Goal: Task Accomplishment & Management: Complete application form

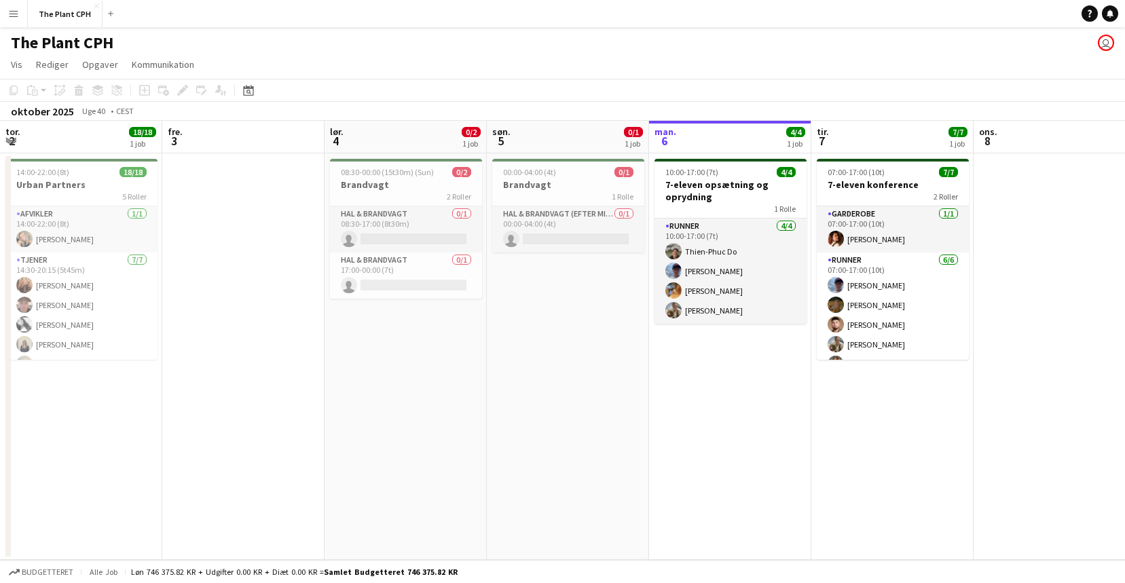
scroll to position [0, 325]
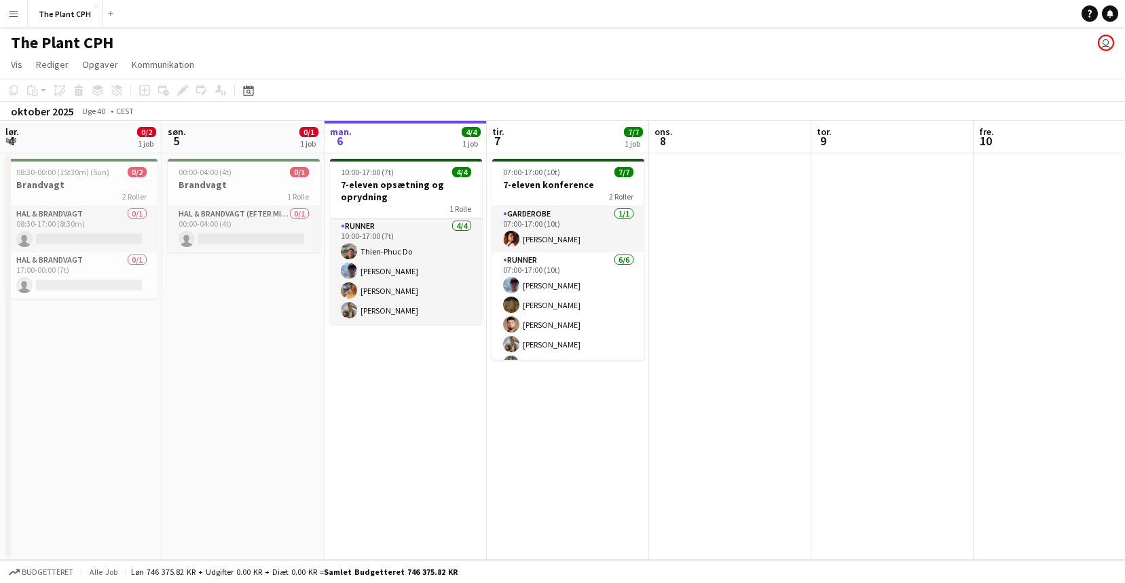
click at [684, 226] on app-date-cell at bounding box center [730, 356] width 162 height 407
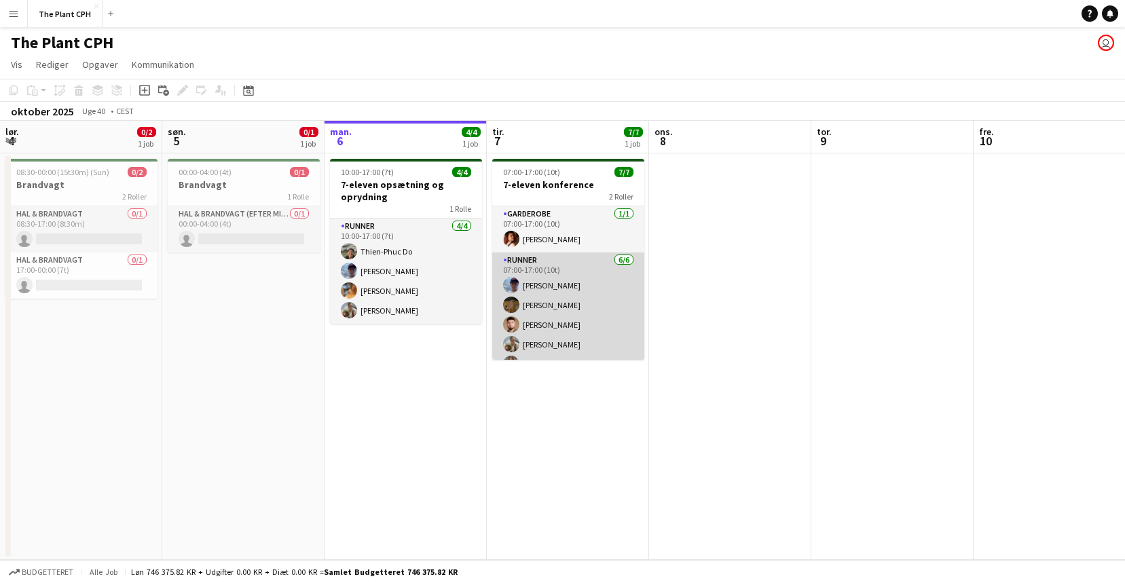
scroll to position [37, 0]
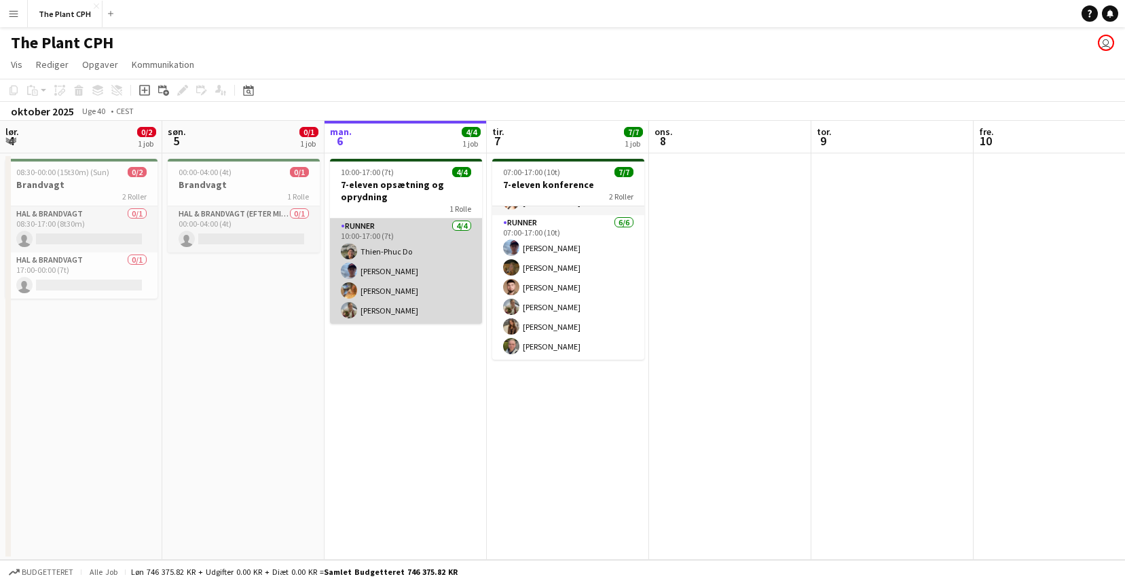
click at [416, 288] on app-card-role "Runner [DATE] 10:00-17:00 (7t) Thien-Phuc Do [PERSON_NAME] [PERSON_NAME]" at bounding box center [406, 271] width 152 height 105
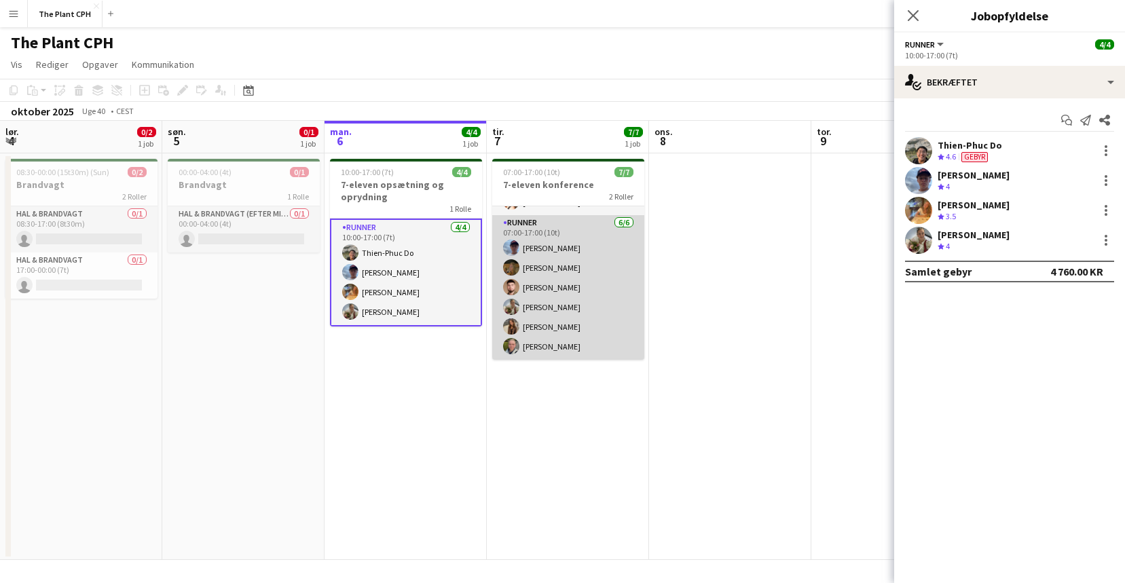
scroll to position [0, 0]
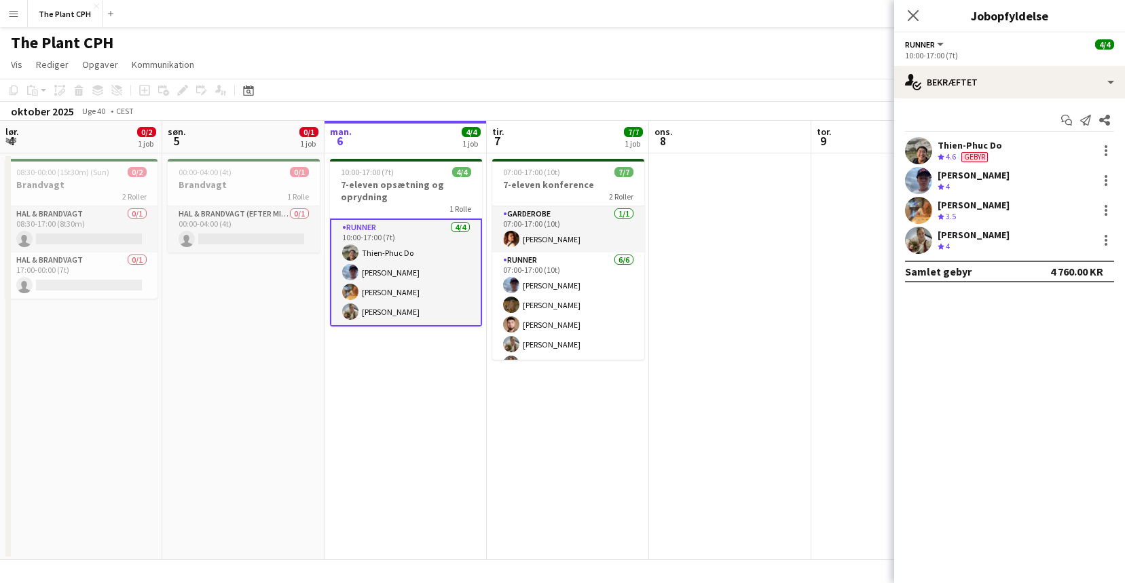
click at [686, 245] on app-date-cell at bounding box center [730, 356] width 162 height 407
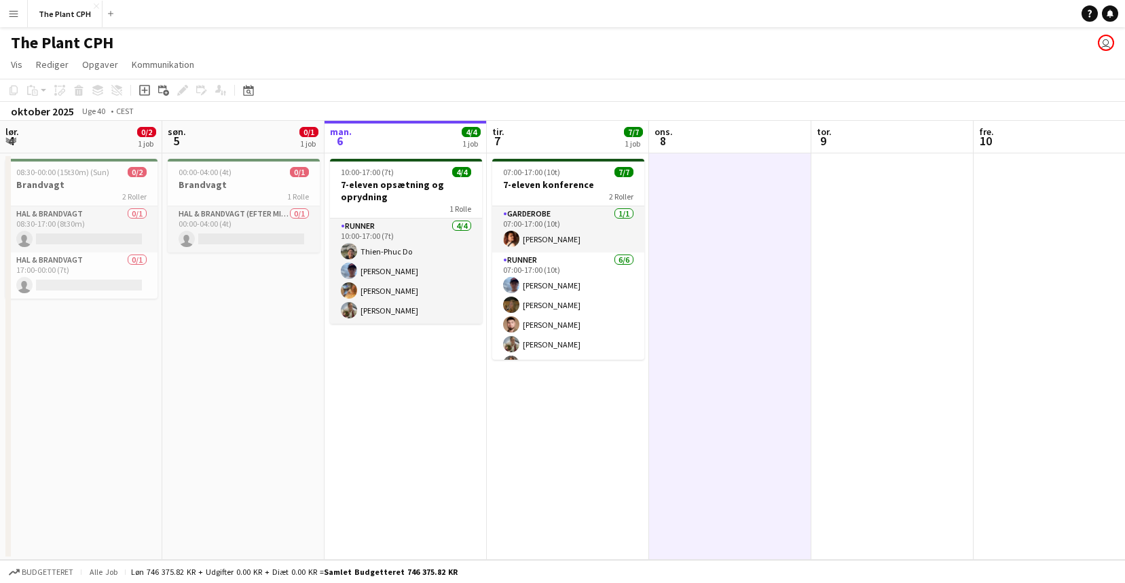
click at [431, 189] on h3 "7-eleven opsætning og oprydning" at bounding box center [406, 191] width 152 height 24
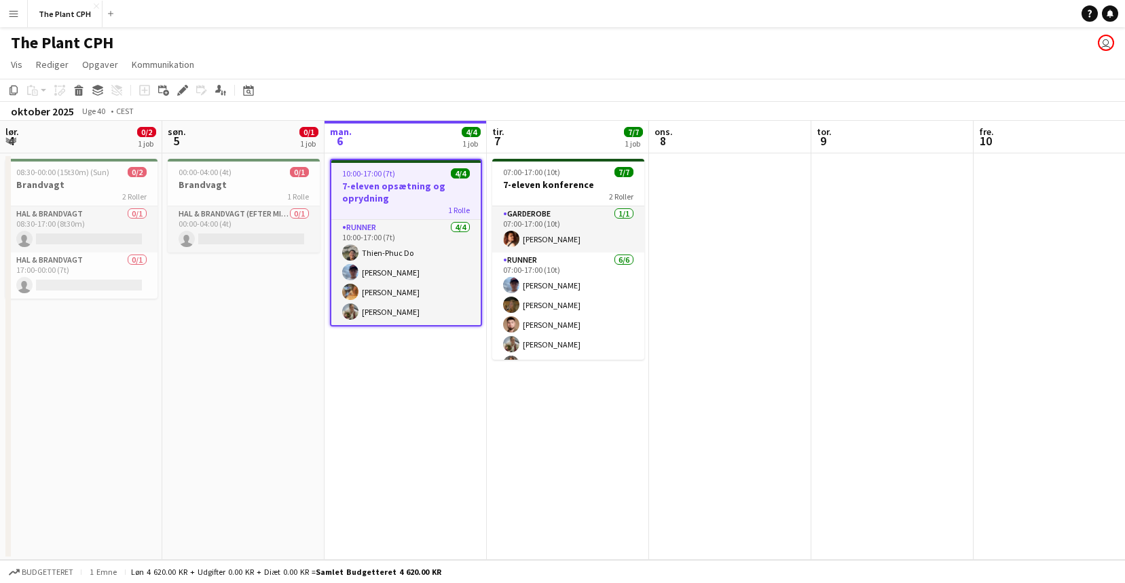
scroll to position [0, 324]
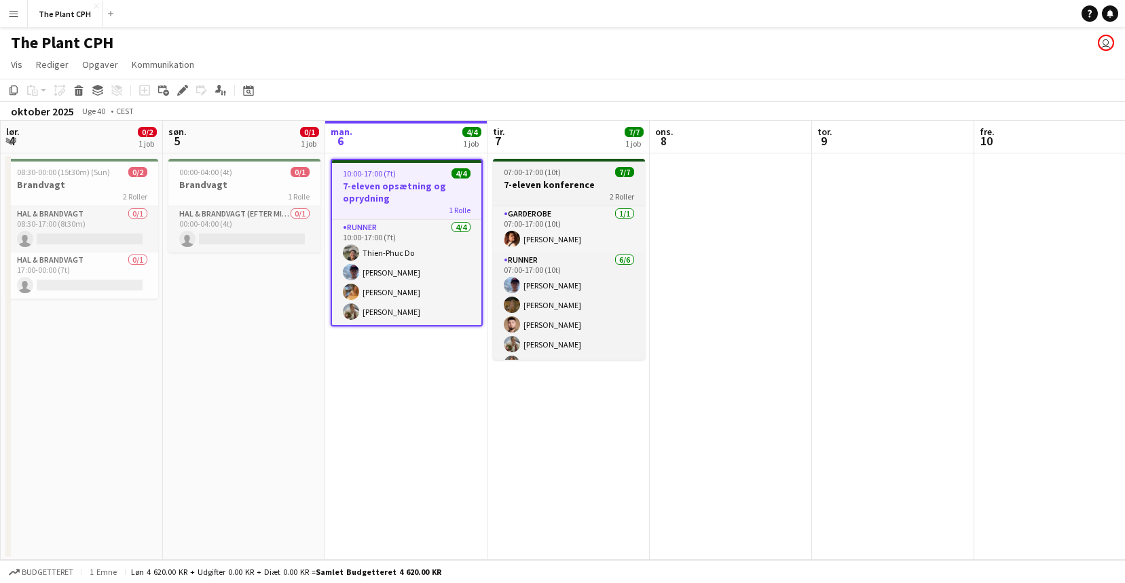
click at [566, 168] on div "07:00-17:00 (10t) 7/7" at bounding box center [569, 172] width 152 height 10
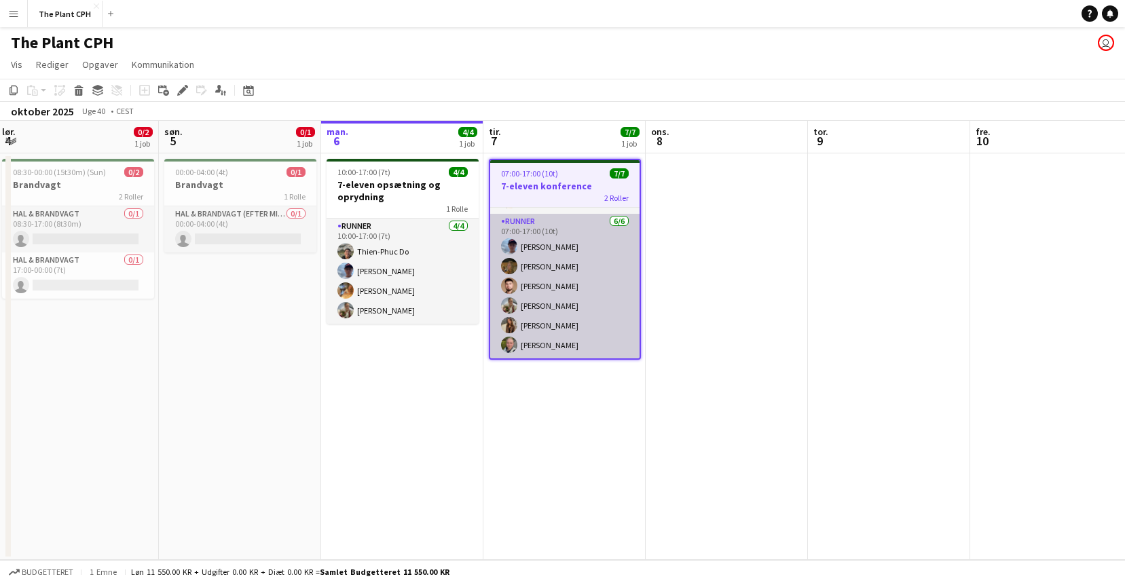
scroll to position [0, 0]
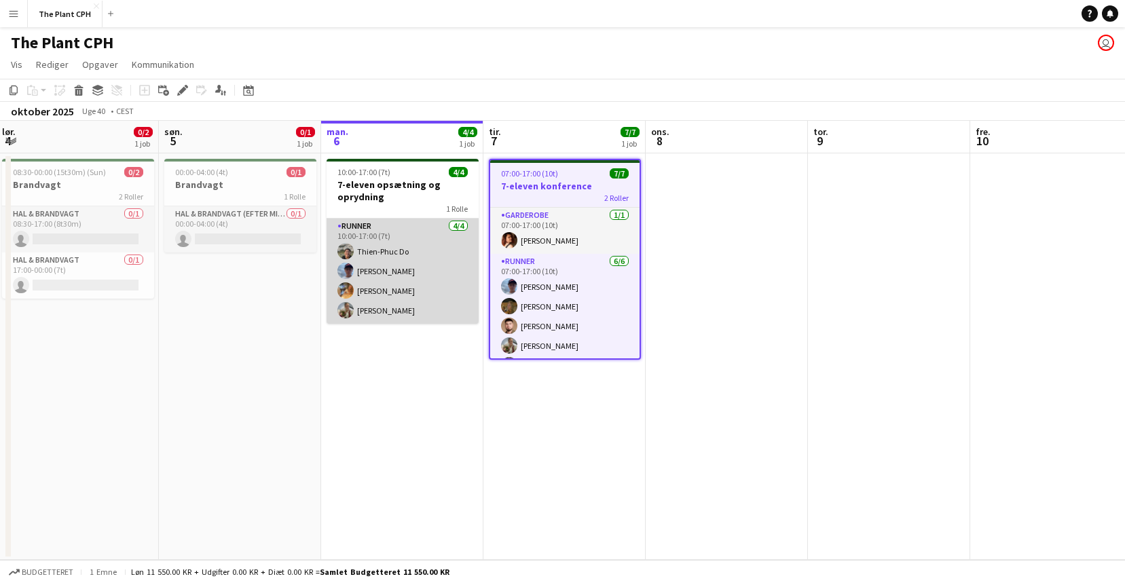
click at [416, 278] on app-card-role "Runner [DATE] 10:00-17:00 (7t) Thien-Phuc Do [PERSON_NAME] [PERSON_NAME]" at bounding box center [403, 271] width 152 height 105
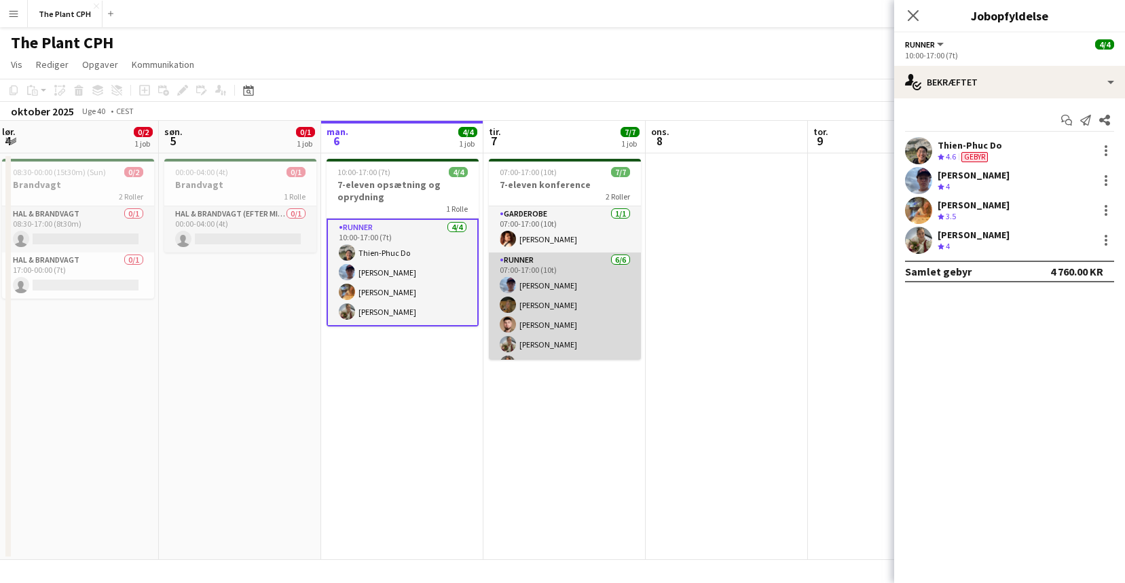
click at [559, 274] on app-card-role "Runner [DATE] 07:00-17:00 (10t) [PERSON_NAME] [PERSON_NAME] [PERSON_NAME] [PERS…" at bounding box center [565, 325] width 152 height 145
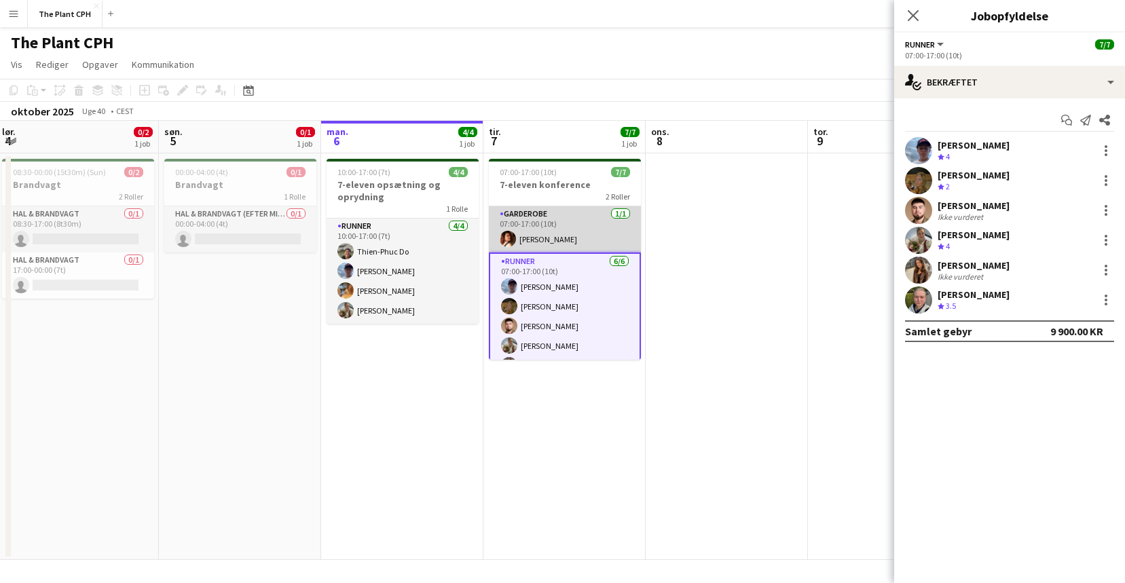
click at [563, 225] on app-card-role "Garderobe [DATE] 07:00-17:00 (10t) [PERSON_NAME]" at bounding box center [565, 229] width 152 height 46
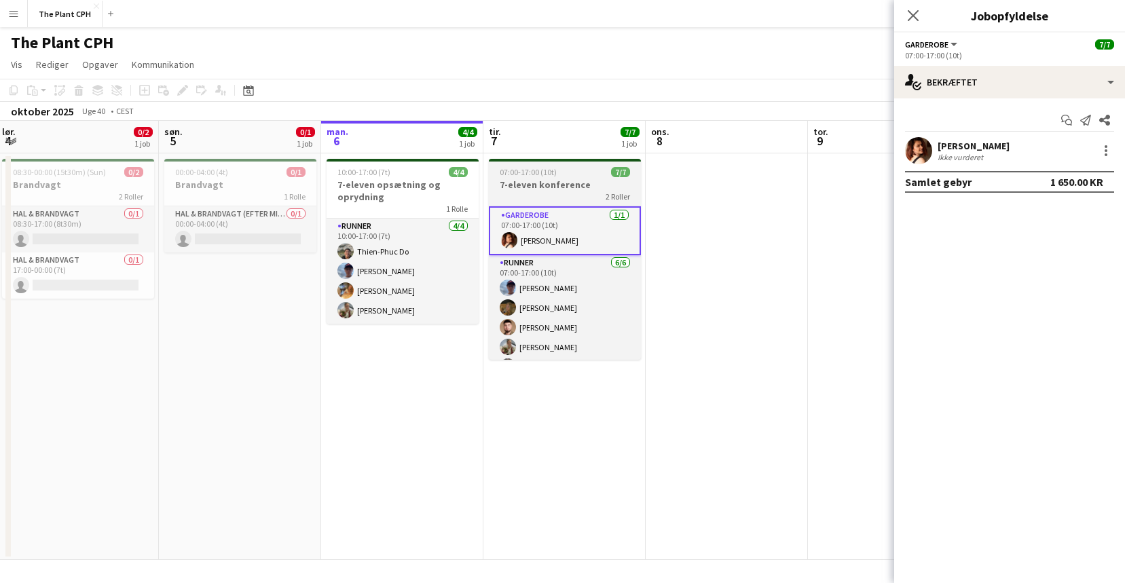
click at [564, 183] on h3 "7-eleven konference" at bounding box center [565, 185] width 152 height 12
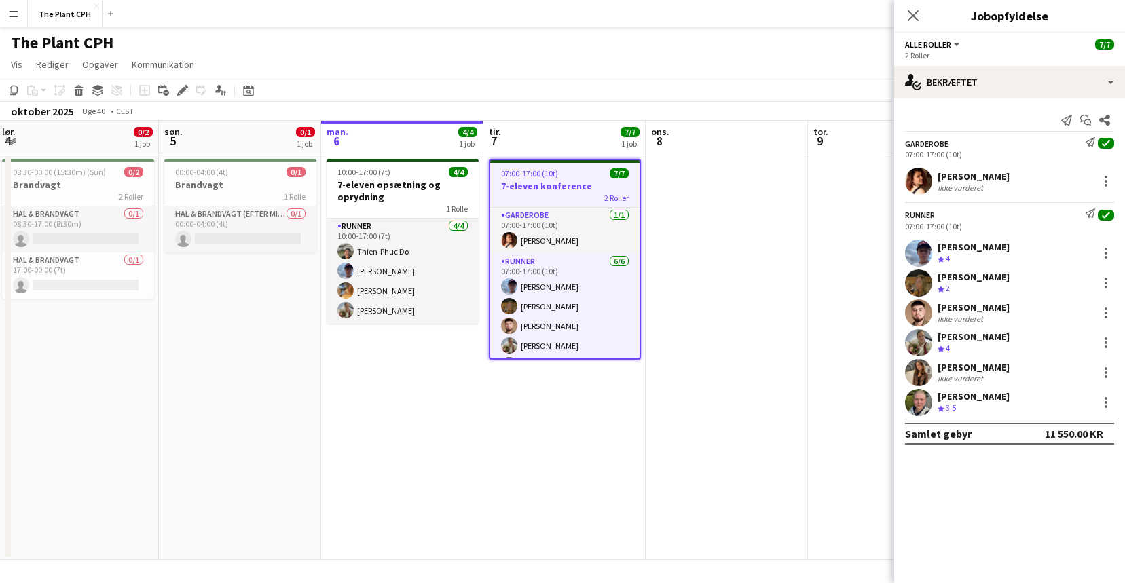
click at [835, 240] on app-date-cell at bounding box center [889, 356] width 162 height 407
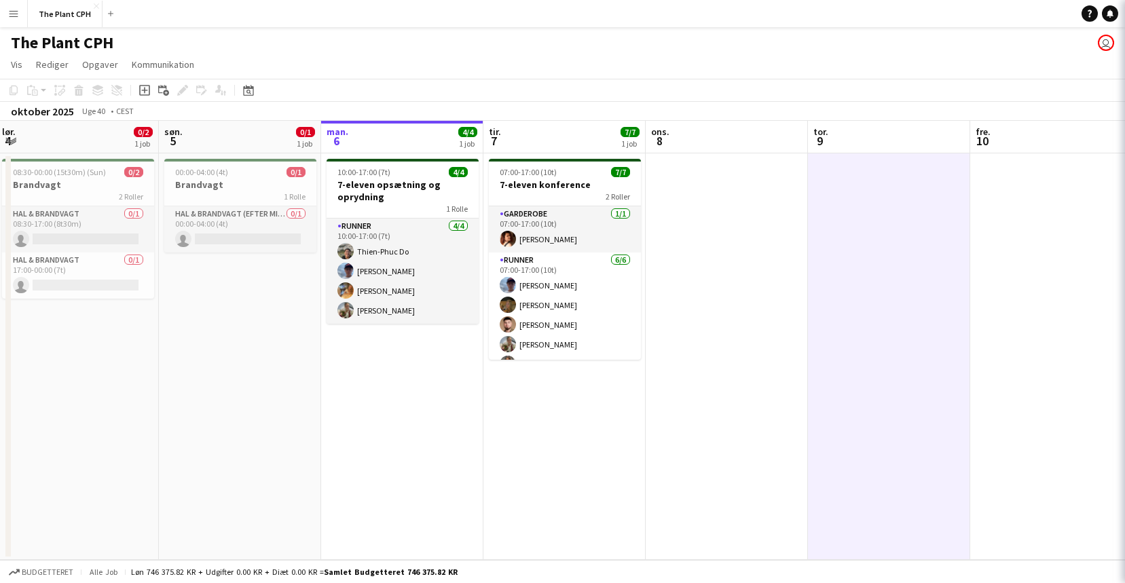
click at [751, 246] on app-date-cell at bounding box center [727, 356] width 162 height 407
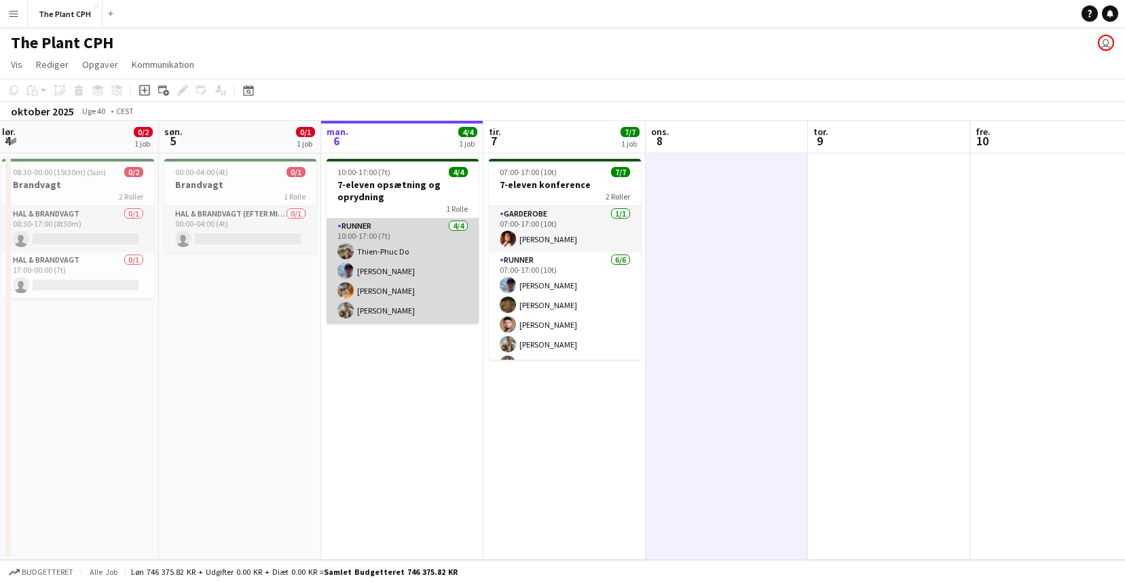
click at [454, 274] on app-card-role "Runner [DATE] 10:00-17:00 (7t) Thien-Phuc Do [PERSON_NAME] [PERSON_NAME]" at bounding box center [403, 271] width 152 height 105
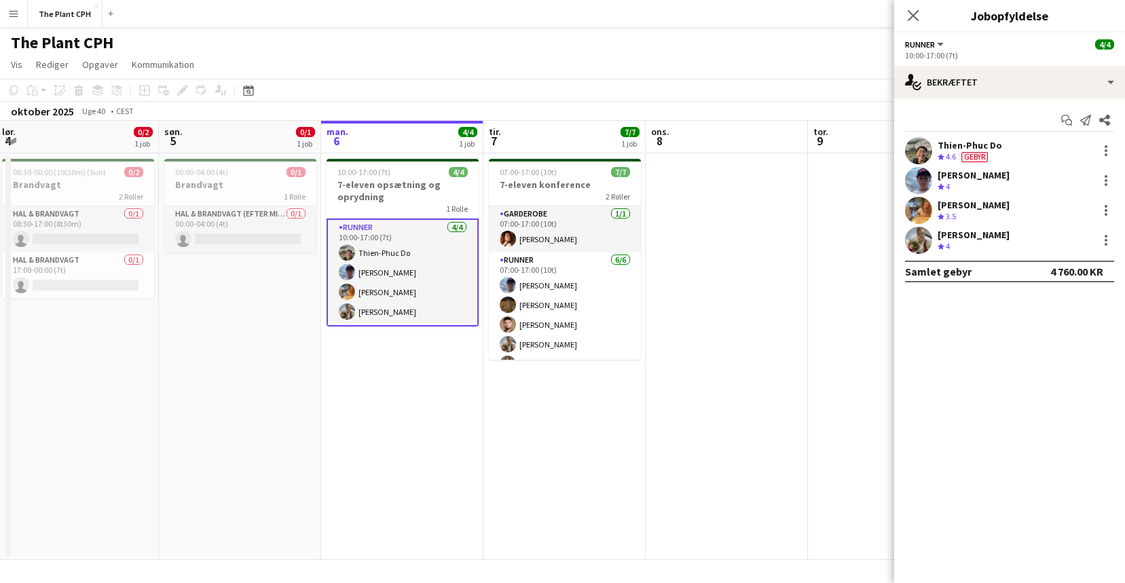
click at [721, 279] on app-date-cell at bounding box center [727, 356] width 162 height 407
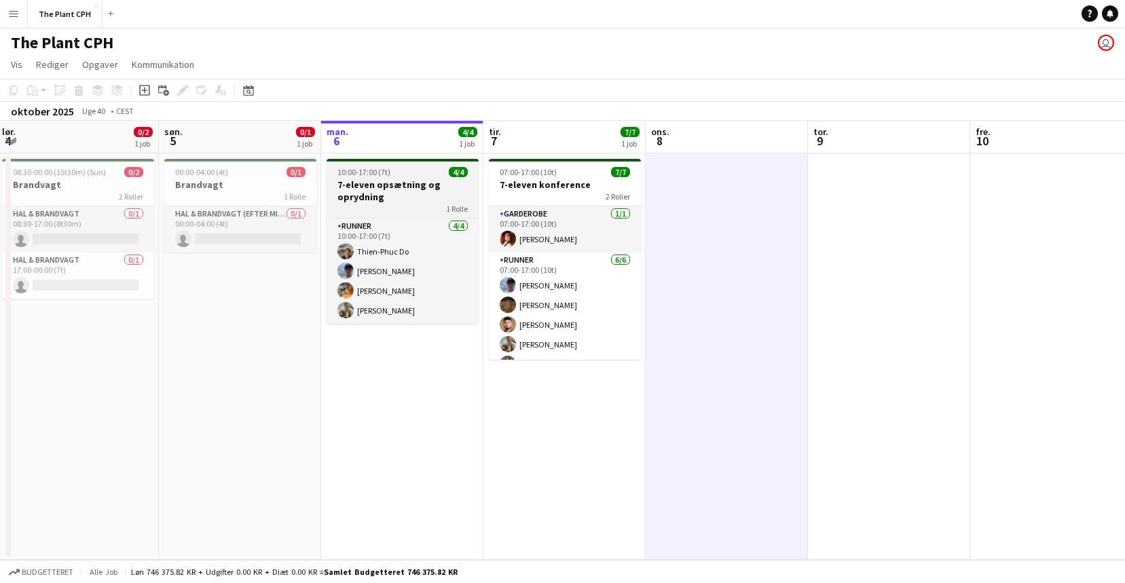
click at [449, 175] on span "4/4" at bounding box center [458, 172] width 19 height 10
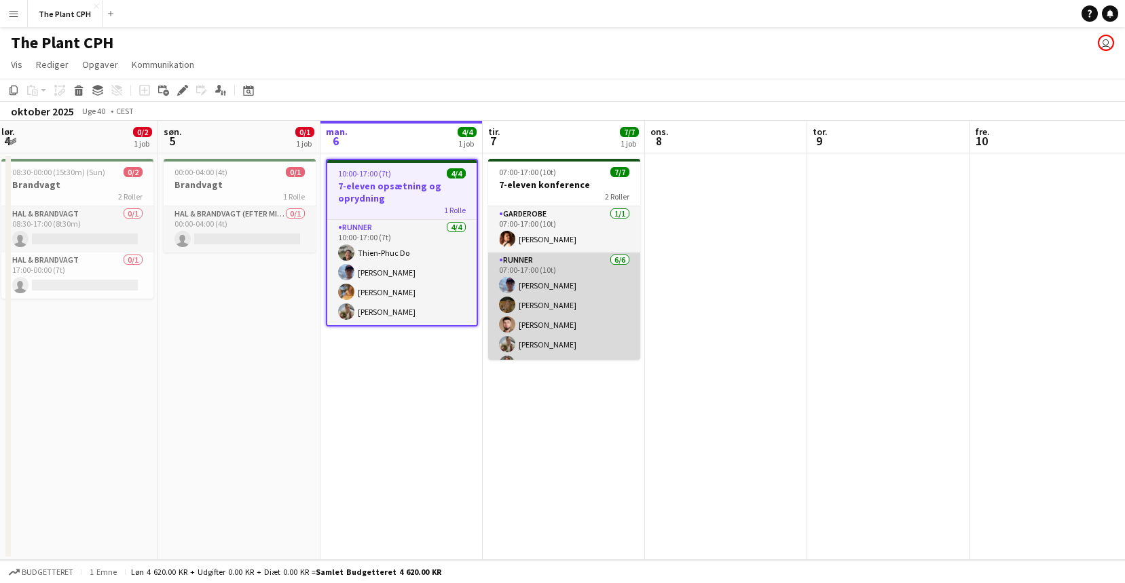
scroll to position [37, 0]
click at [610, 304] on app-card-role "Runner [DATE] 07:00-17:00 (10t) [PERSON_NAME] [PERSON_NAME] [PERSON_NAME] [PERS…" at bounding box center [564, 287] width 152 height 145
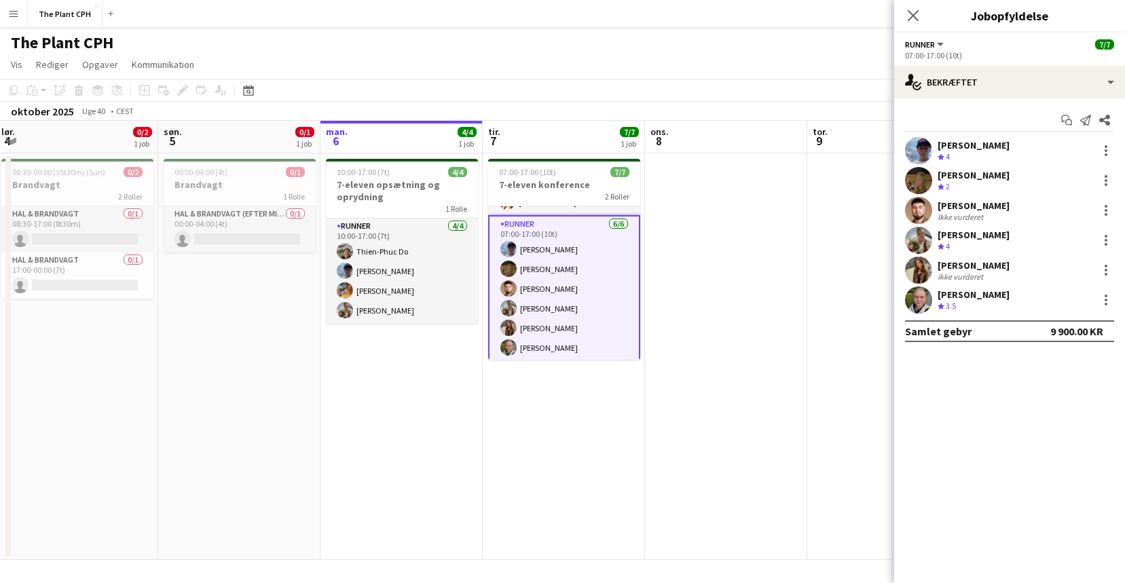
click at [703, 238] on app-date-cell at bounding box center [726, 356] width 162 height 407
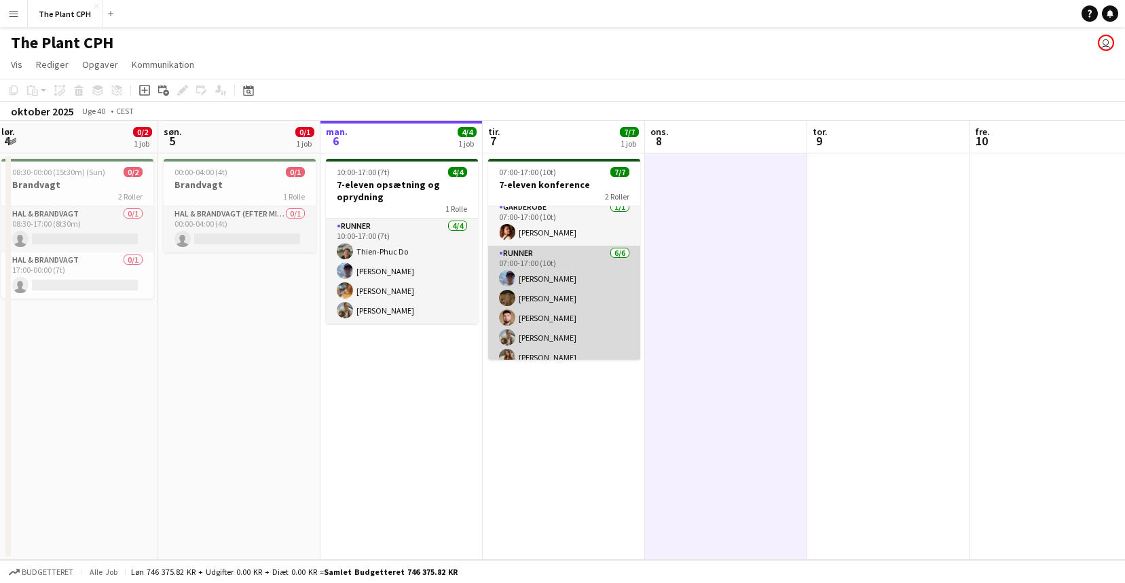
scroll to position [0, 0]
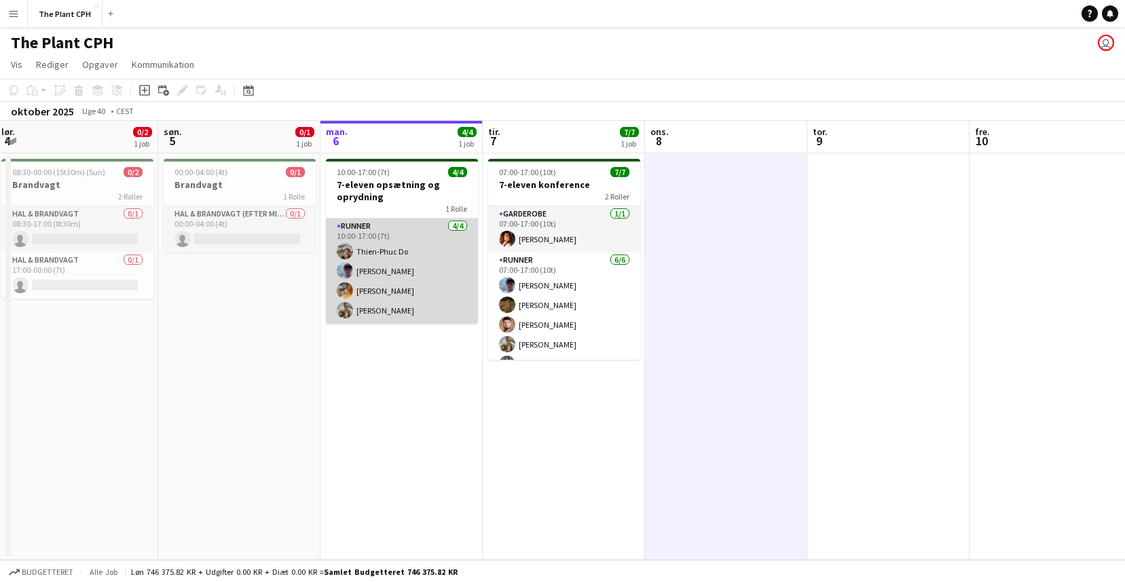
click at [464, 287] on app-card-role "Runner [DATE] 10:00-17:00 (7t) Thien-Phuc Do [PERSON_NAME] [PERSON_NAME]" at bounding box center [402, 271] width 152 height 105
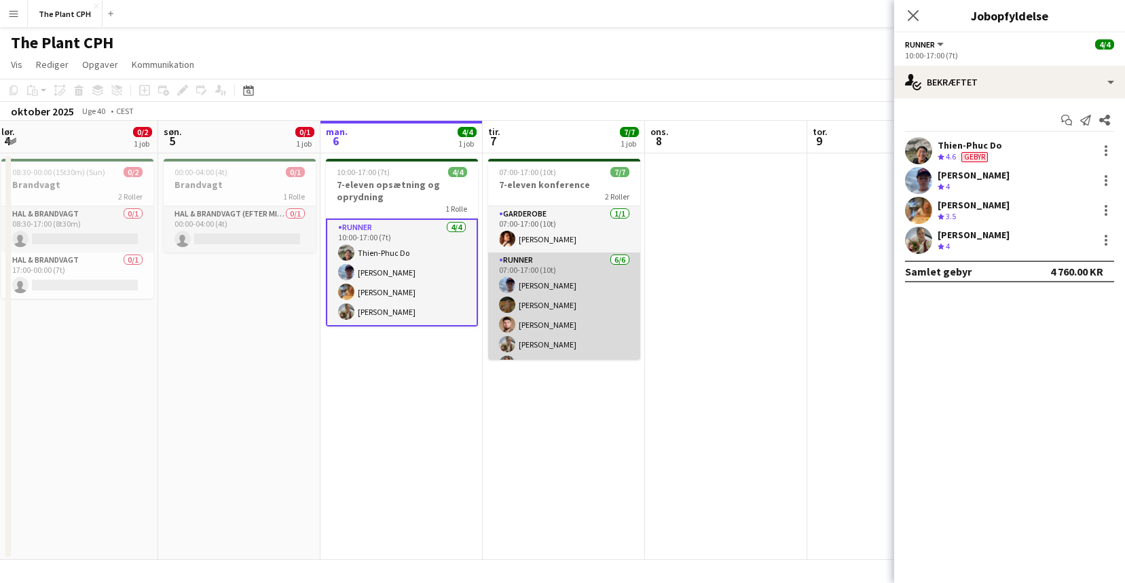
click at [601, 309] on app-card-role "Runner [DATE] 07:00-17:00 (10t) [PERSON_NAME] [PERSON_NAME] [PERSON_NAME] [PERS…" at bounding box center [564, 325] width 152 height 145
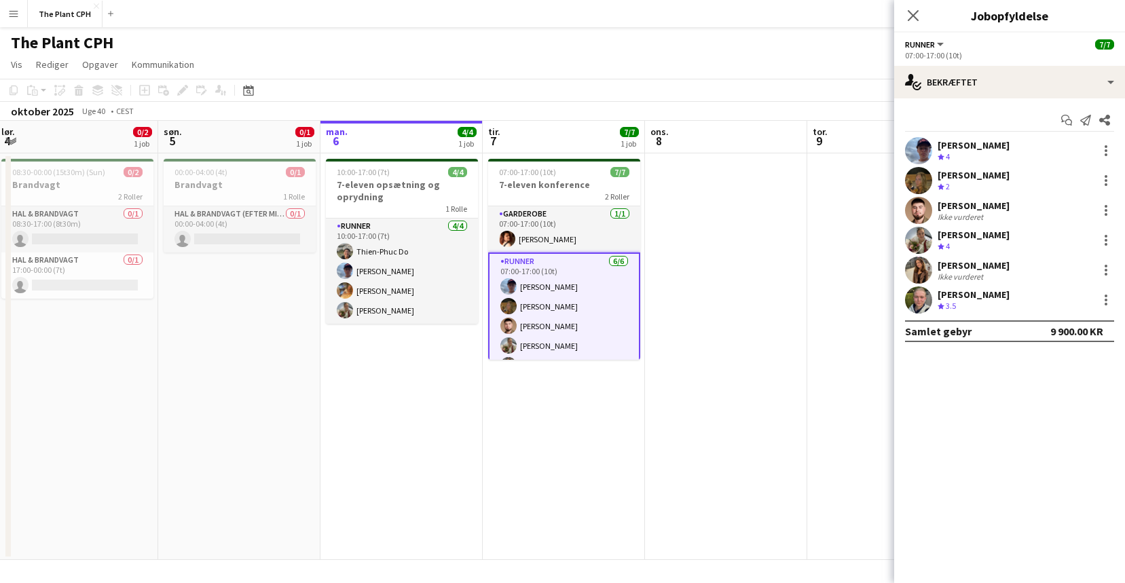
click at [680, 295] on app-date-cell at bounding box center [726, 356] width 162 height 407
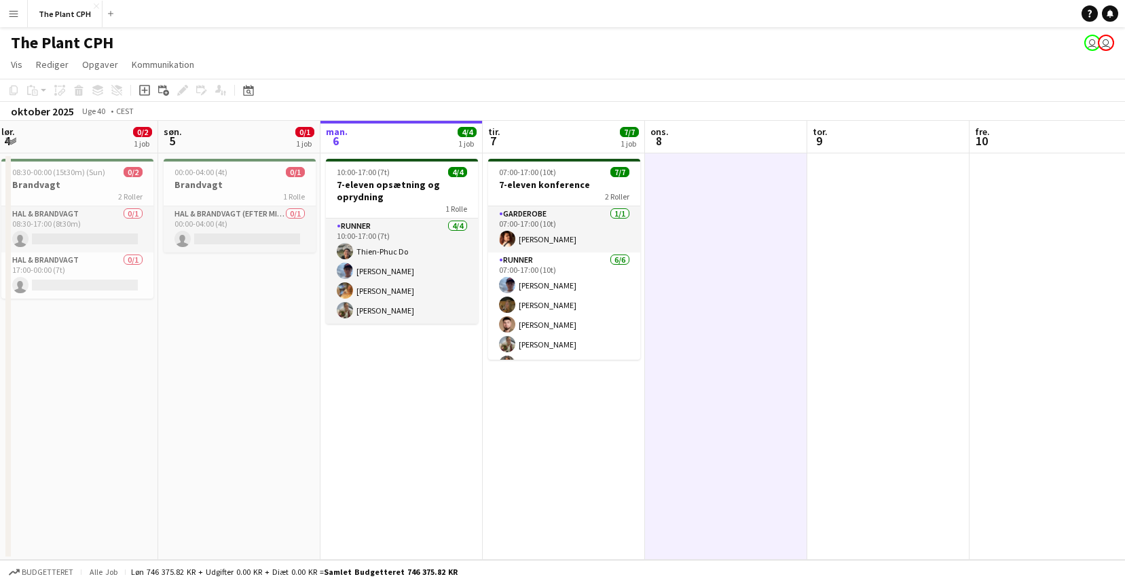
click at [679, 294] on app-date-cell at bounding box center [726, 356] width 162 height 407
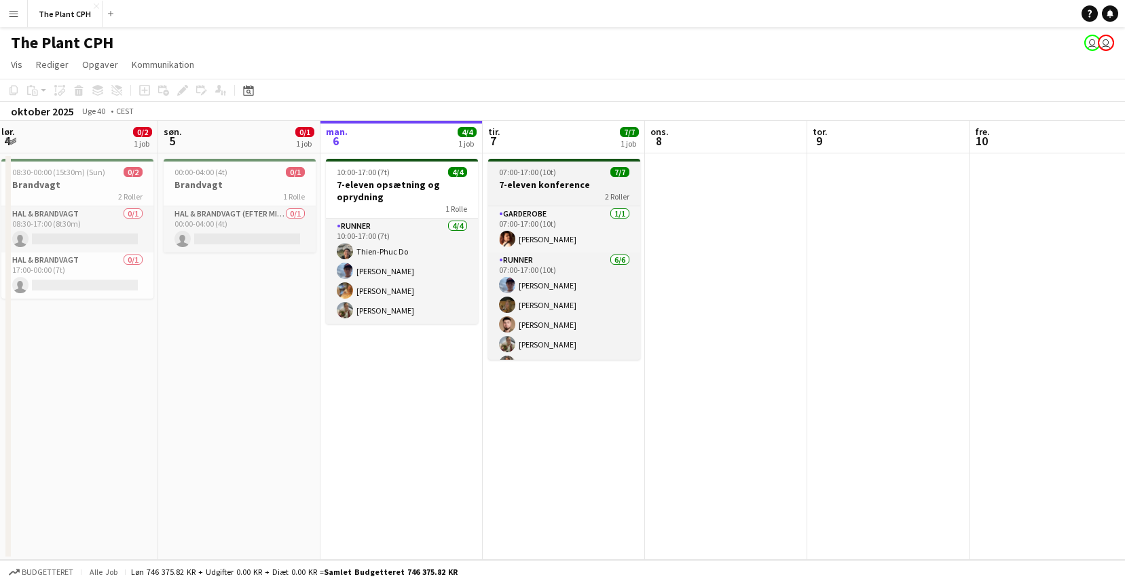
click at [579, 189] on h3 "7-eleven konference" at bounding box center [564, 185] width 152 height 12
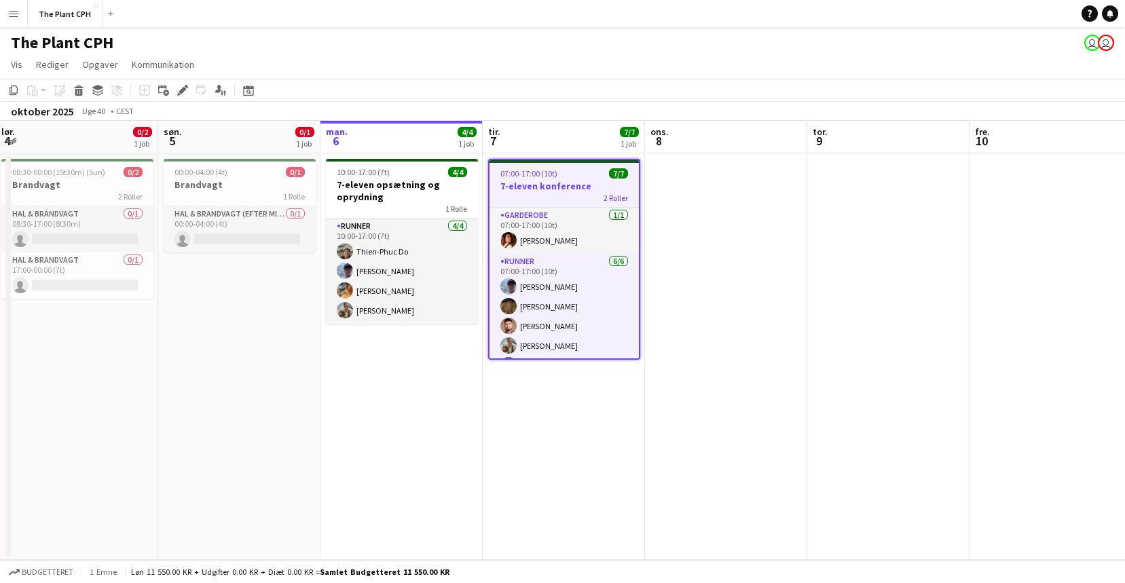
click at [672, 193] on app-date-cell at bounding box center [726, 356] width 162 height 407
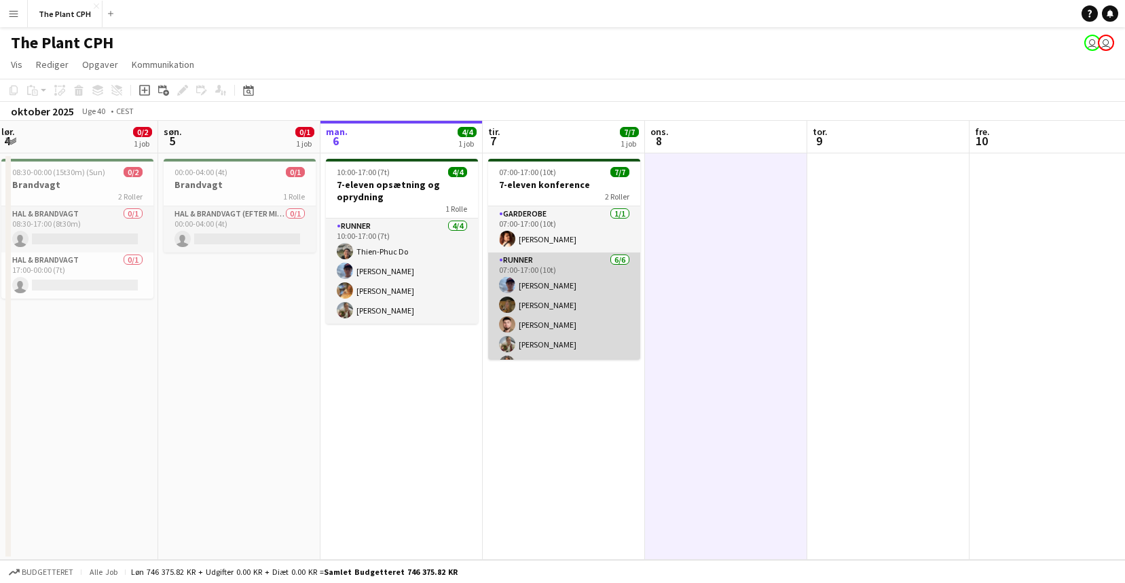
click at [564, 262] on app-card-role "Runner [DATE] 07:00-17:00 (10t) [PERSON_NAME] [PERSON_NAME] [PERSON_NAME] [PERS…" at bounding box center [564, 325] width 152 height 145
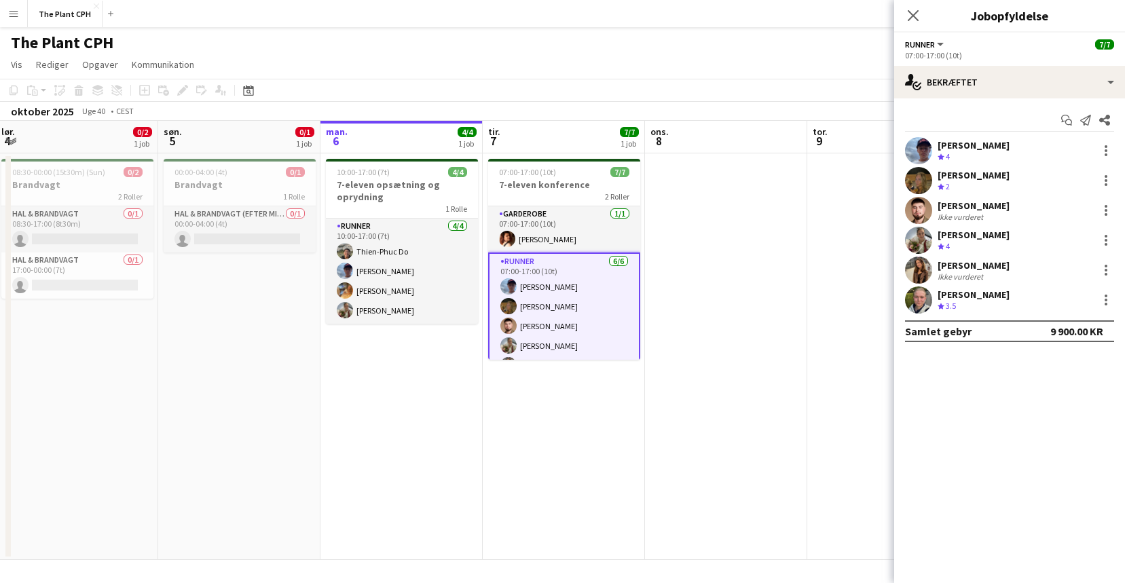
scroll to position [40, 0]
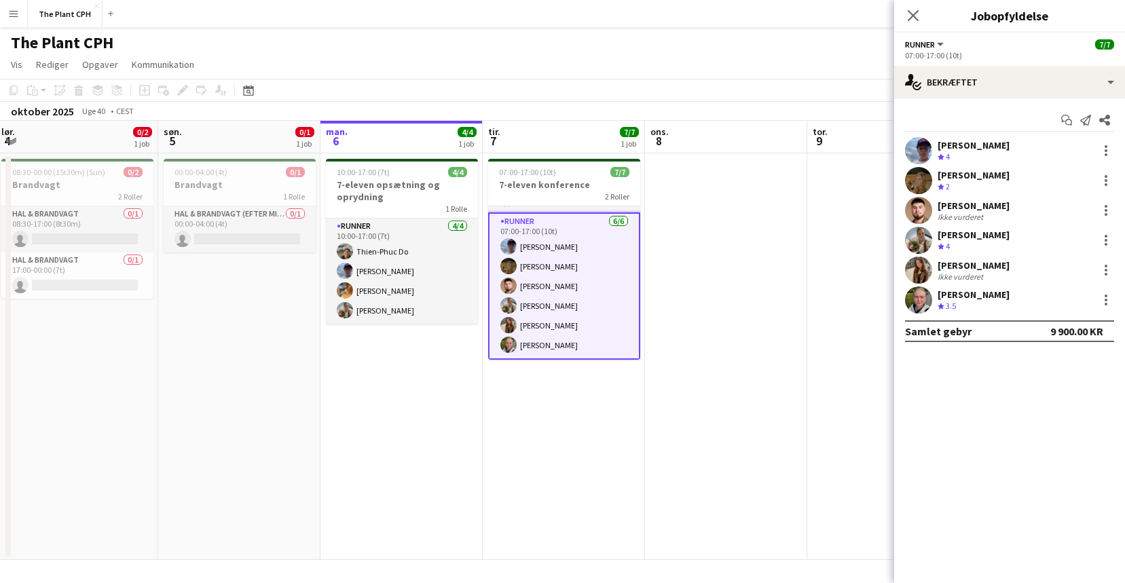
click at [679, 289] on app-date-cell at bounding box center [726, 356] width 162 height 407
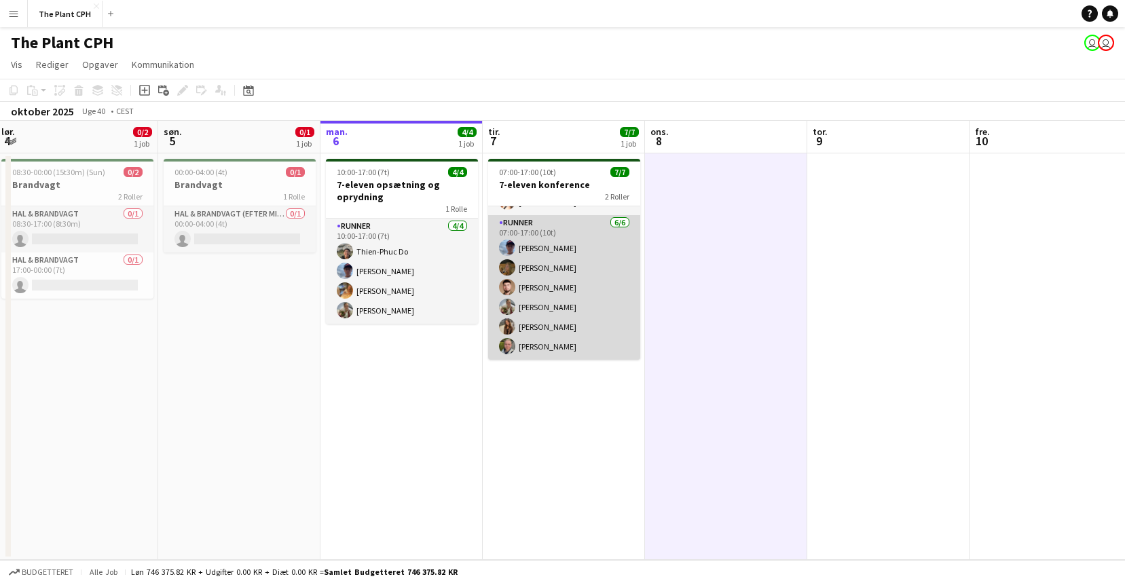
scroll to position [0, 0]
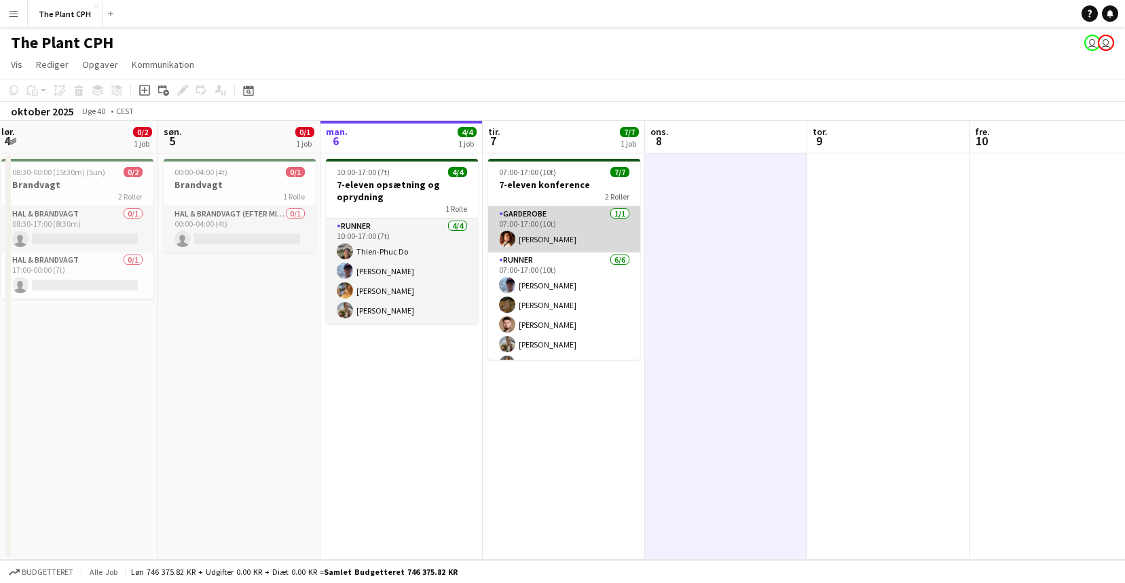
click at [563, 235] on app-card-role "Garderobe [DATE] 07:00-17:00 (10t) [PERSON_NAME]" at bounding box center [564, 229] width 152 height 46
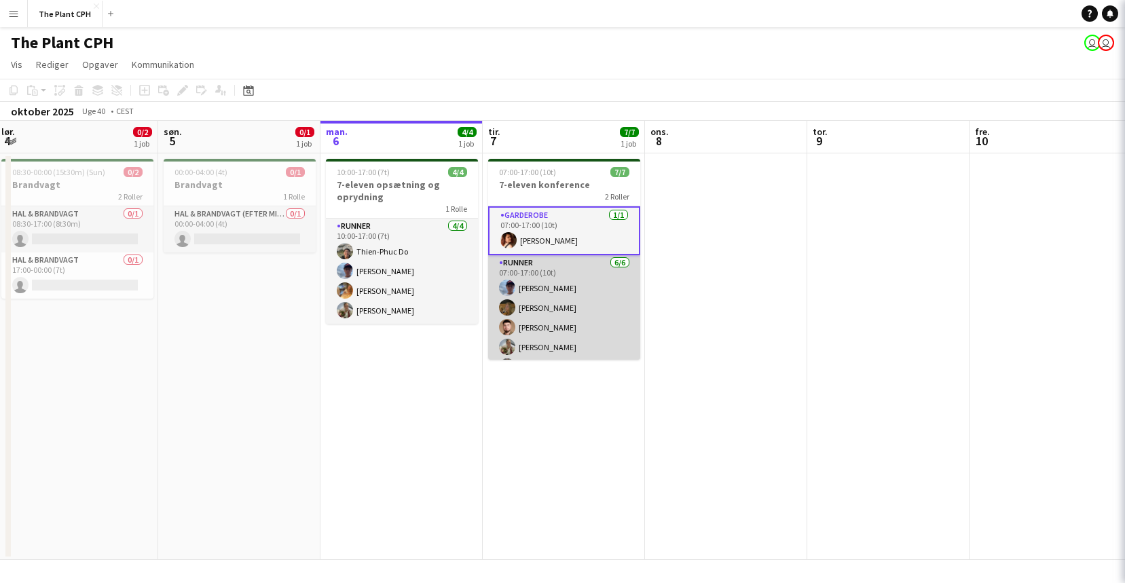
click at [564, 302] on app-card-role "Runner [DATE] 07:00-17:00 (10t) [PERSON_NAME] [PERSON_NAME] [PERSON_NAME] [PERS…" at bounding box center [564, 327] width 152 height 145
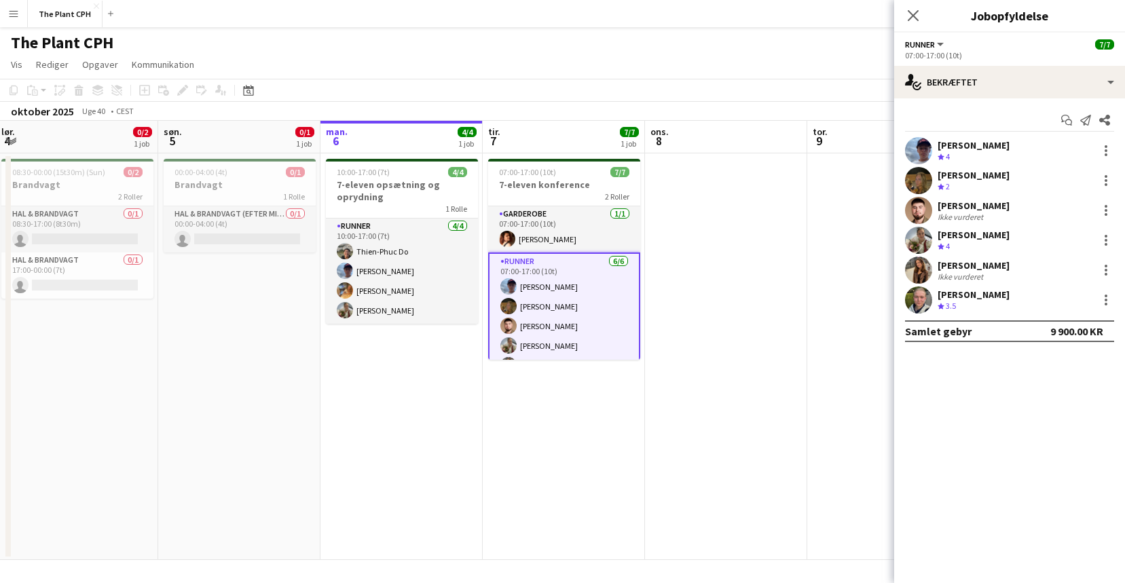
click at [564, 300] on app-card-role "Runner [DATE] 07:00-17:00 (10t) [PERSON_NAME] [PERSON_NAME] [PERSON_NAME] [PERS…" at bounding box center [564, 326] width 152 height 147
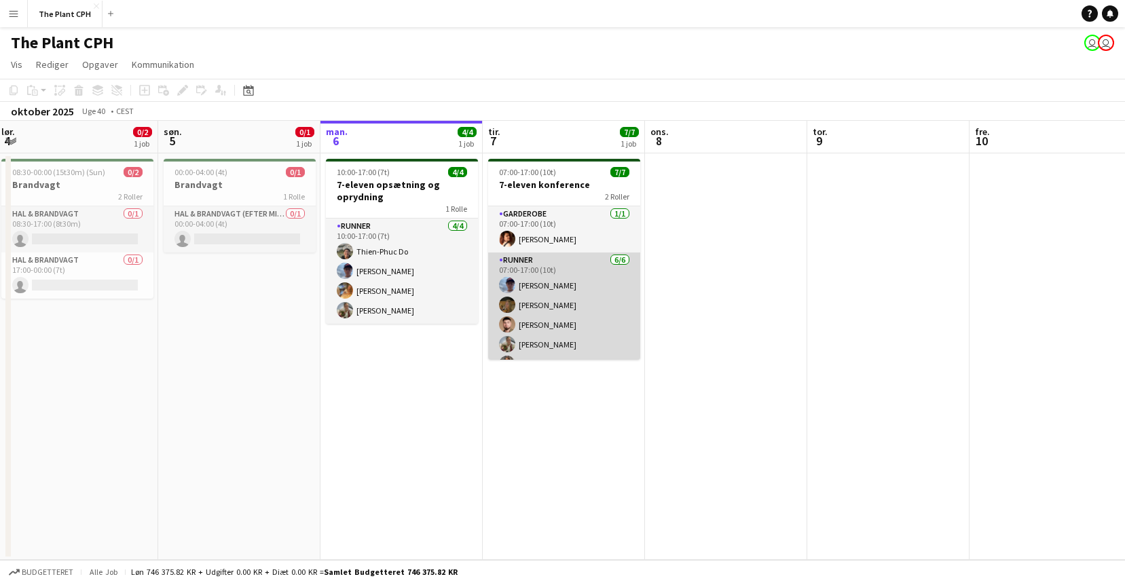
click at [564, 301] on app-card-role "Runner [DATE] 07:00-17:00 (10t) [PERSON_NAME] [PERSON_NAME] [PERSON_NAME] [PERS…" at bounding box center [564, 325] width 152 height 145
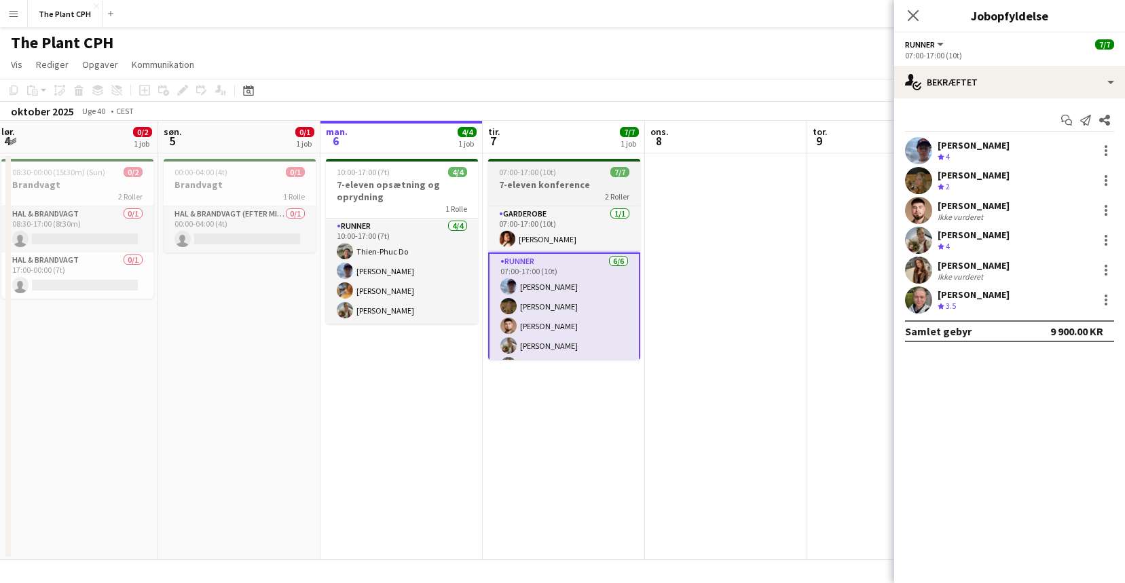
click at [574, 177] on div "07:00-17:00 (10t) 7/7" at bounding box center [564, 172] width 152 height 10
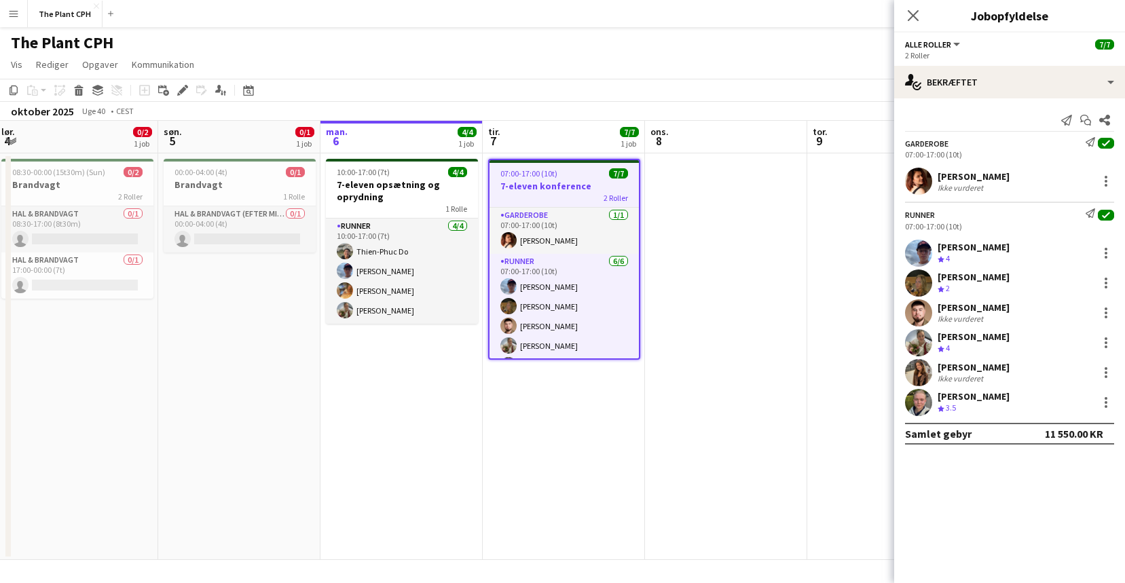
click at [767, 275] on app-date-cell at bounding box center [726, 356] width 162 height 407
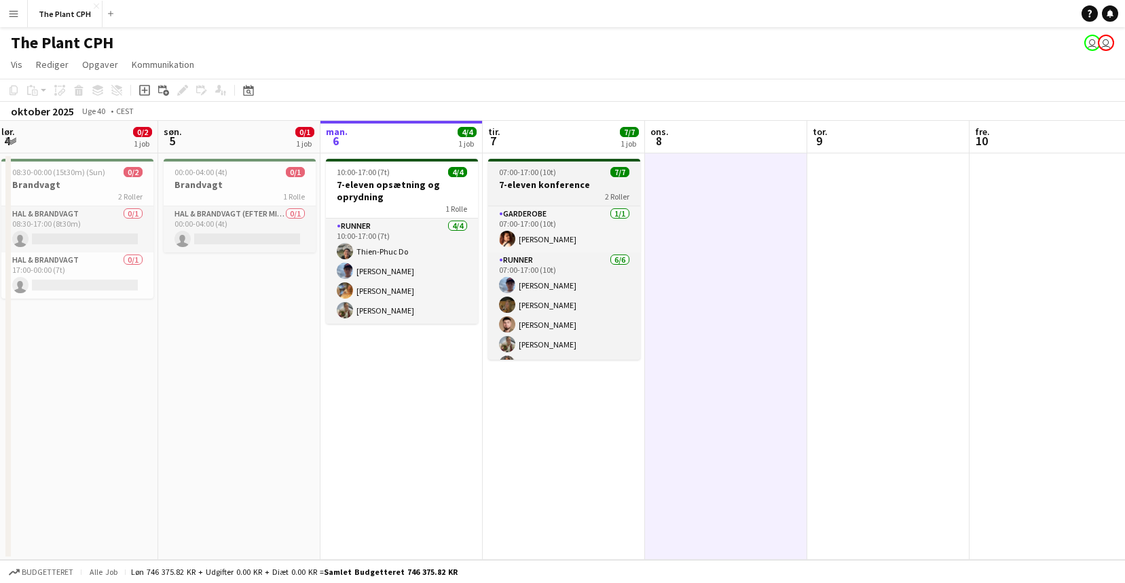
click at [575, 181] on h3 "7-eleven konference" at bounding box center [564, 185] width 152 height 12
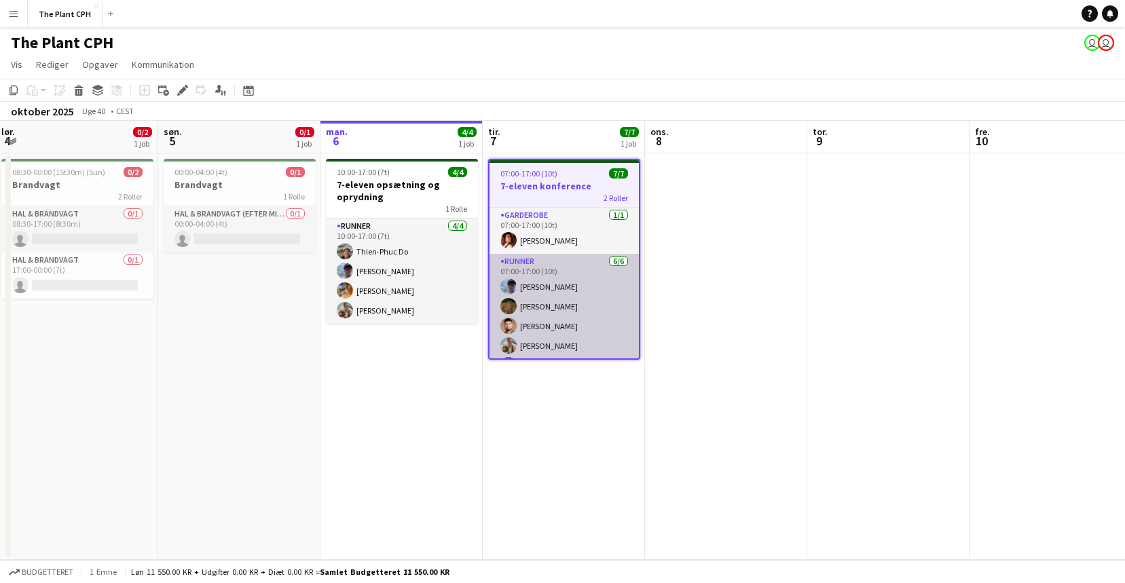
scroll to position [40, 0]
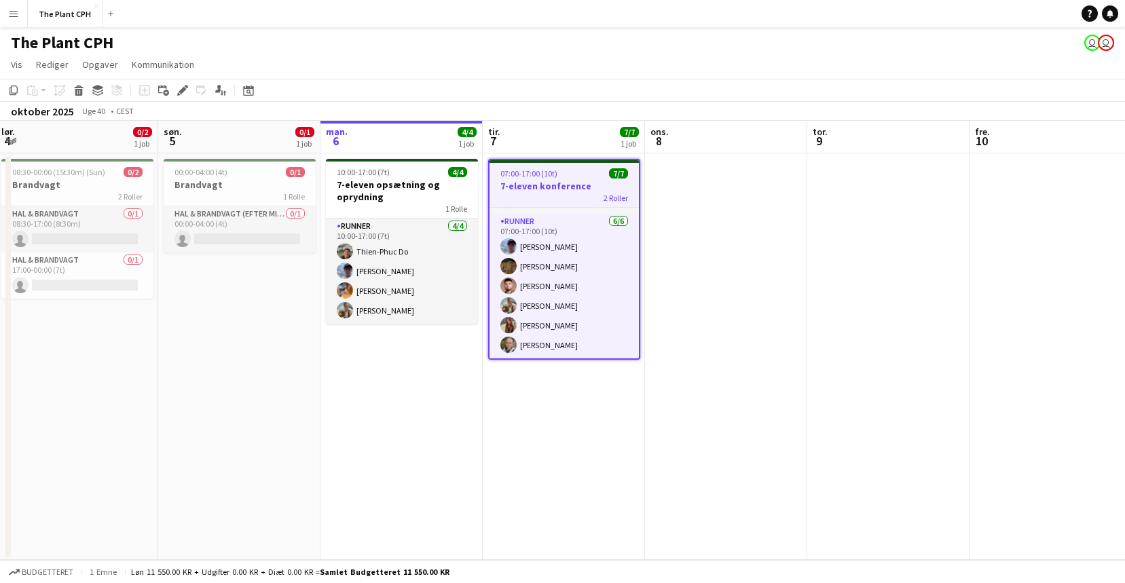
click at [693, 282] on app-date-cell at bounding box center [726, 356] width 162 height 407
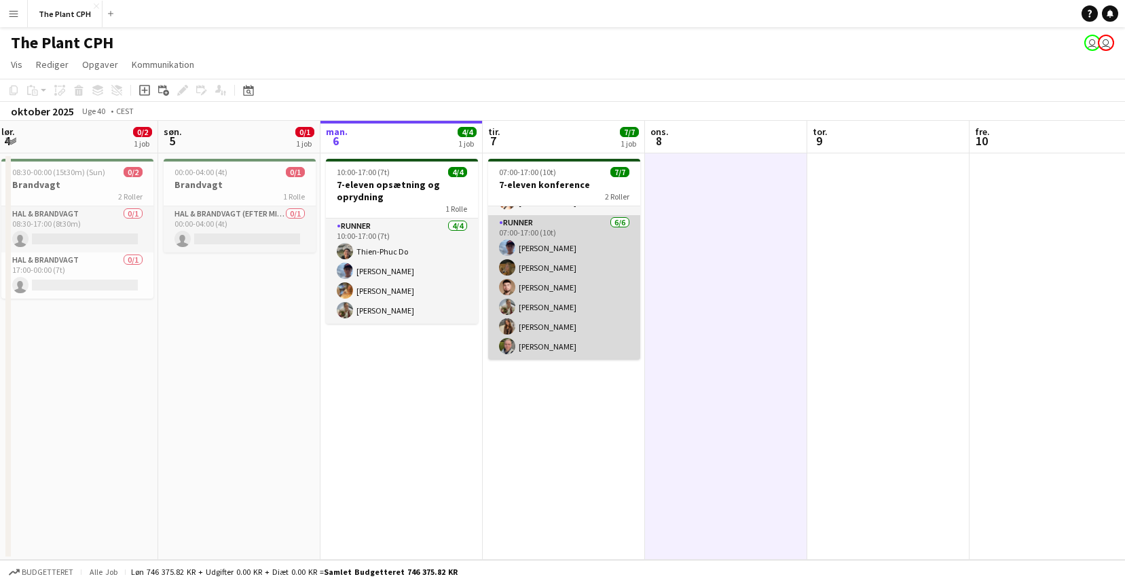
click at [573, 291] on app-card-role "Runner [DATE] 07:00-17:00 (10t) [PERSON_NAME] [PERSON_NAME] [PERSON_NAME] [PERS…" at bounding box center [564, 287] width 152 height 145
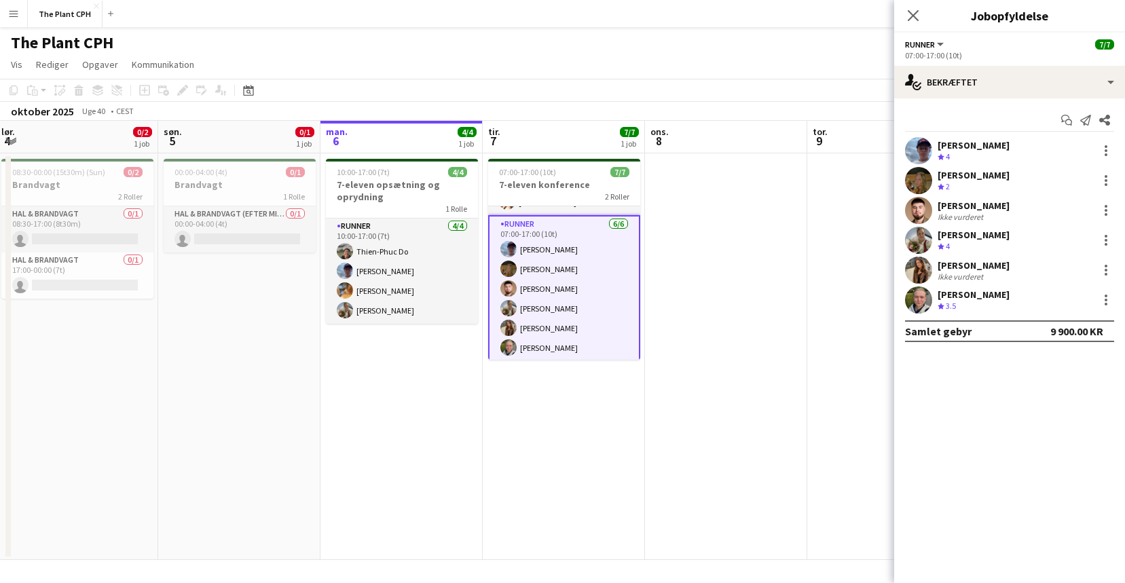
click at [726, 291] on app-date-cell at bounding box center [726, 356] width 162 height 407
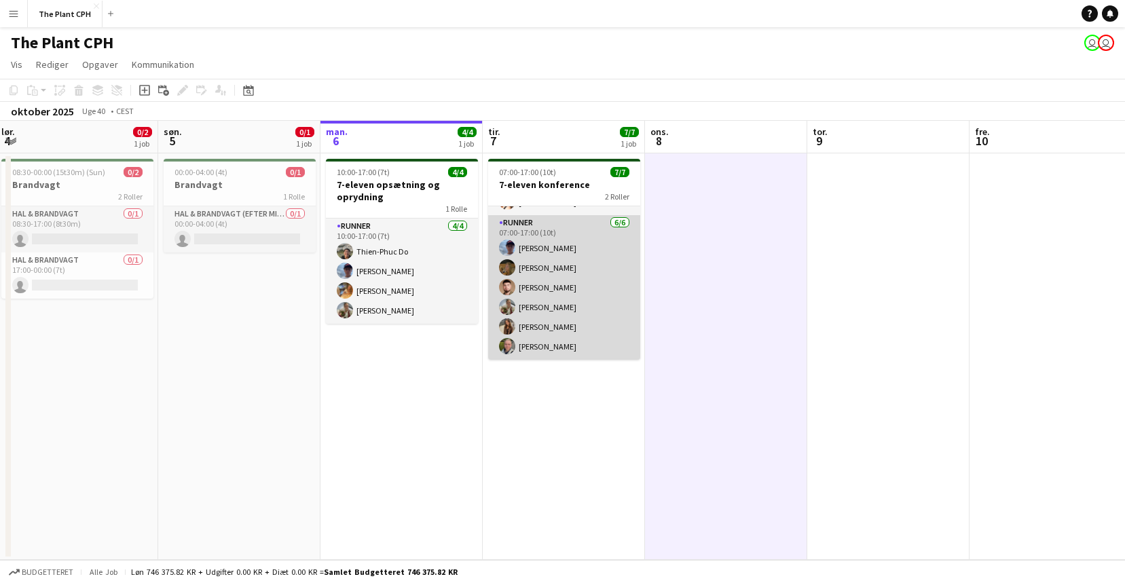
click at [581, 228] on app-card-role "Runner [DATE] 07:00-17:00 (10t) [PERSON_NAME] [PERSON_NAME] [PERSON_NAME] [PERS…" at bounding box center [564, 287] width 152 height 145
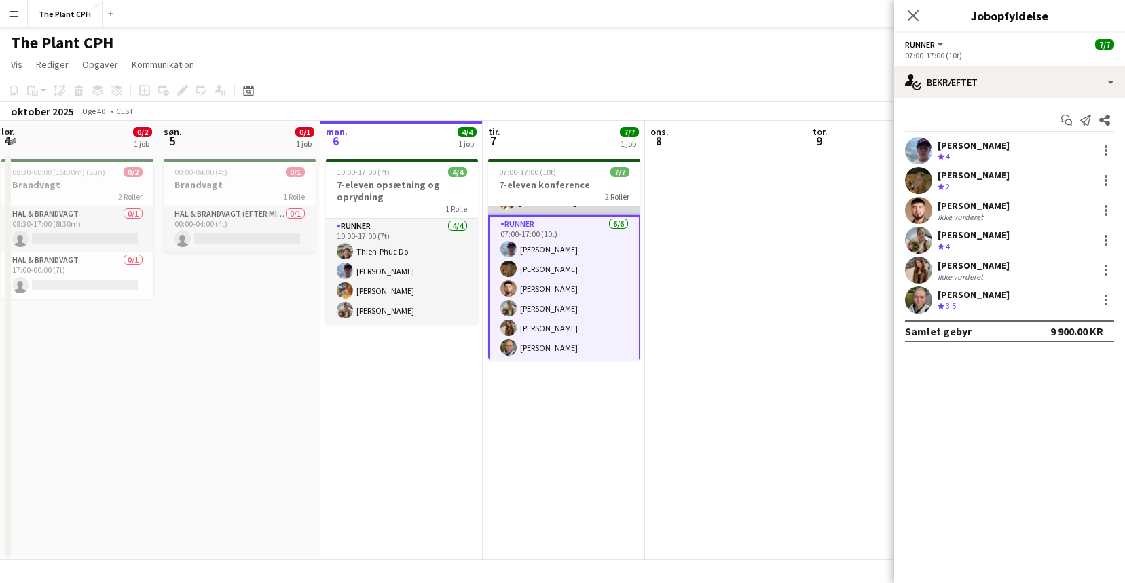
scroll to position [0, 0]
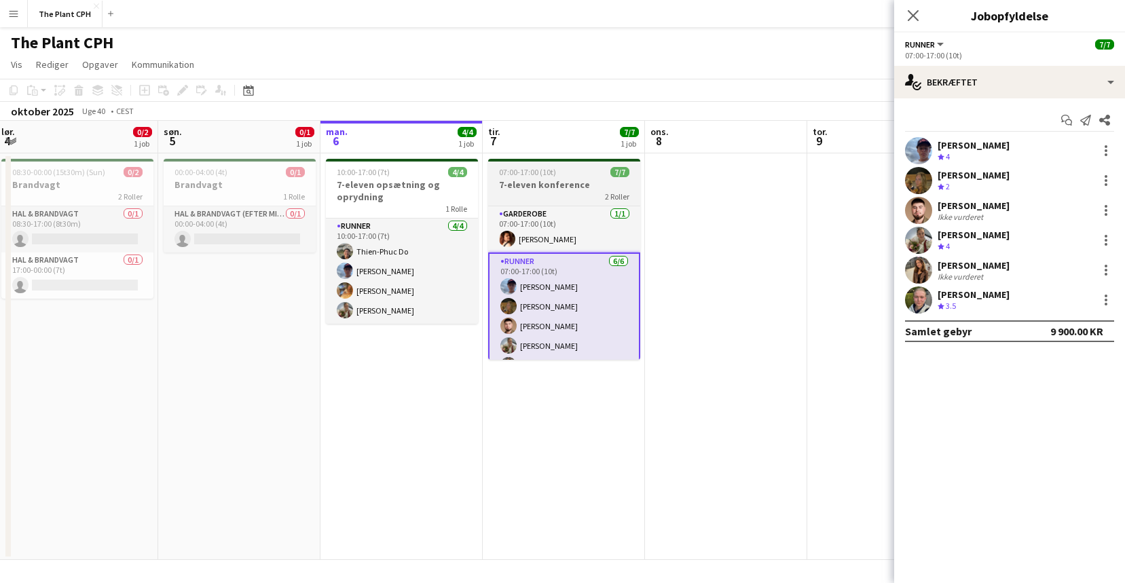
click at [553, 200] on div "2 Roller" at bounding box center [564, 196] width 152 height 11
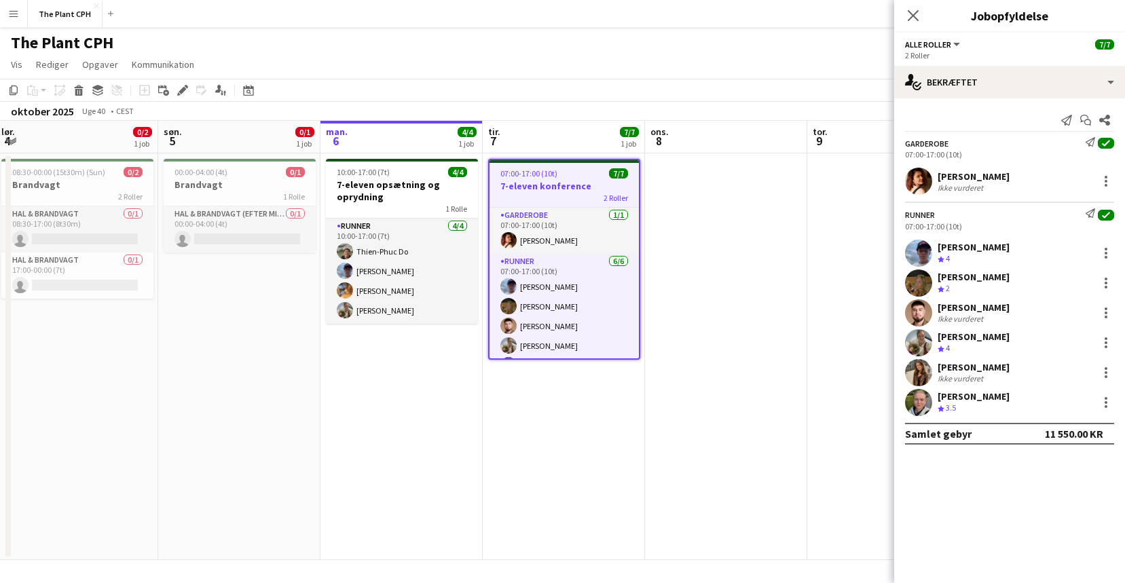
click at [659, 234] on app-date-cell at bounding box center [726, 356] width 162 height 407
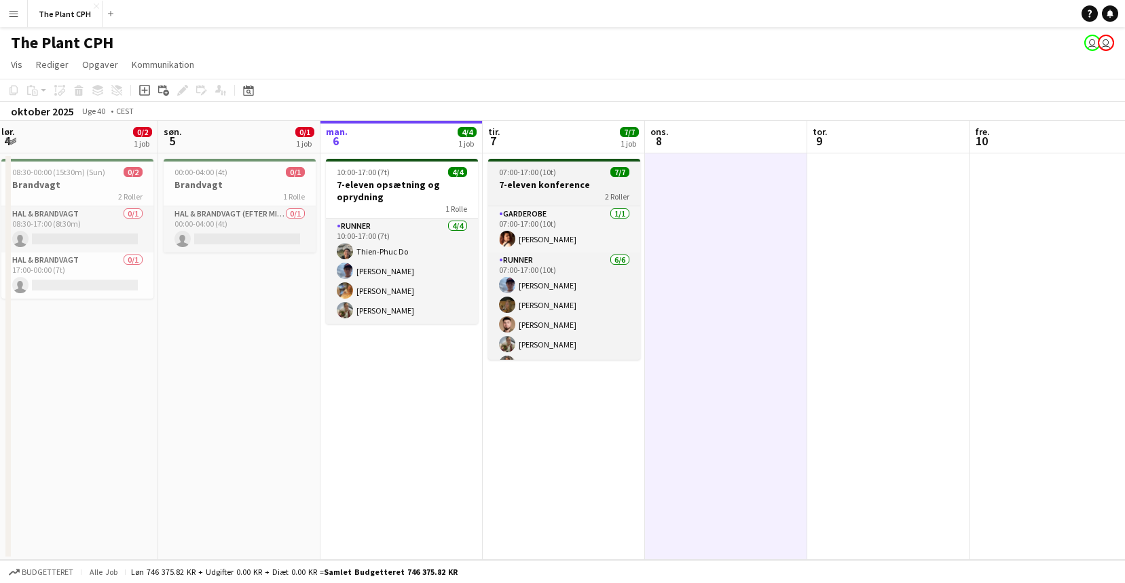
click at [607, 184] on h3 "7-eleven konference" at bounding box center [564, 185] width 152 height 12
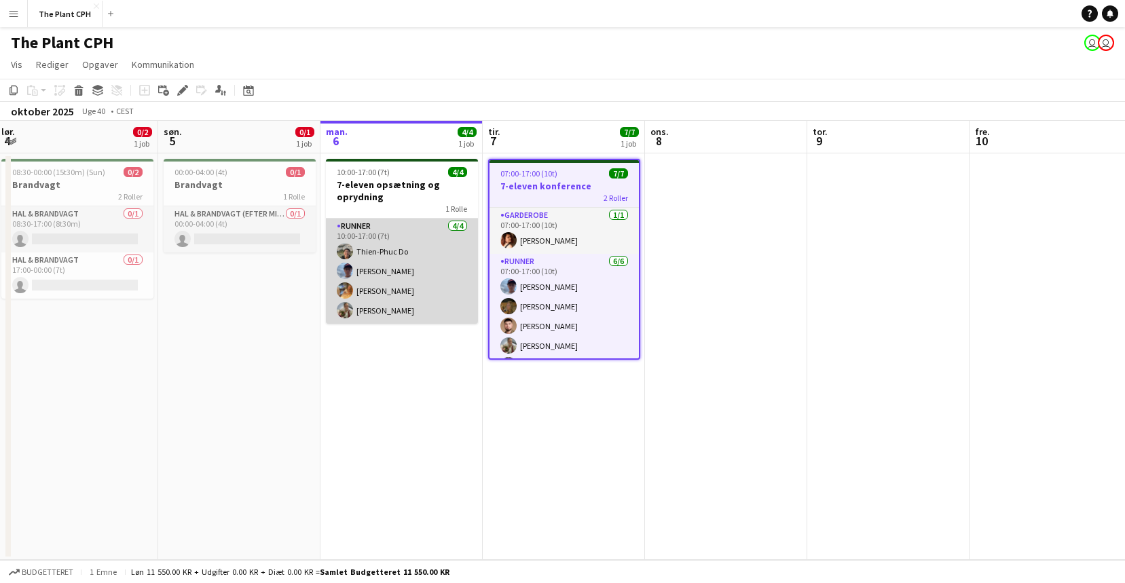
click at [442, 250] on app-card-role "Runner [DATE] 10:00-17:00 (7t) Thien-Phuc Do [PERSON_NAME] [PERSON_NAME]" at bounding box center [402, 271] width 152 height 105
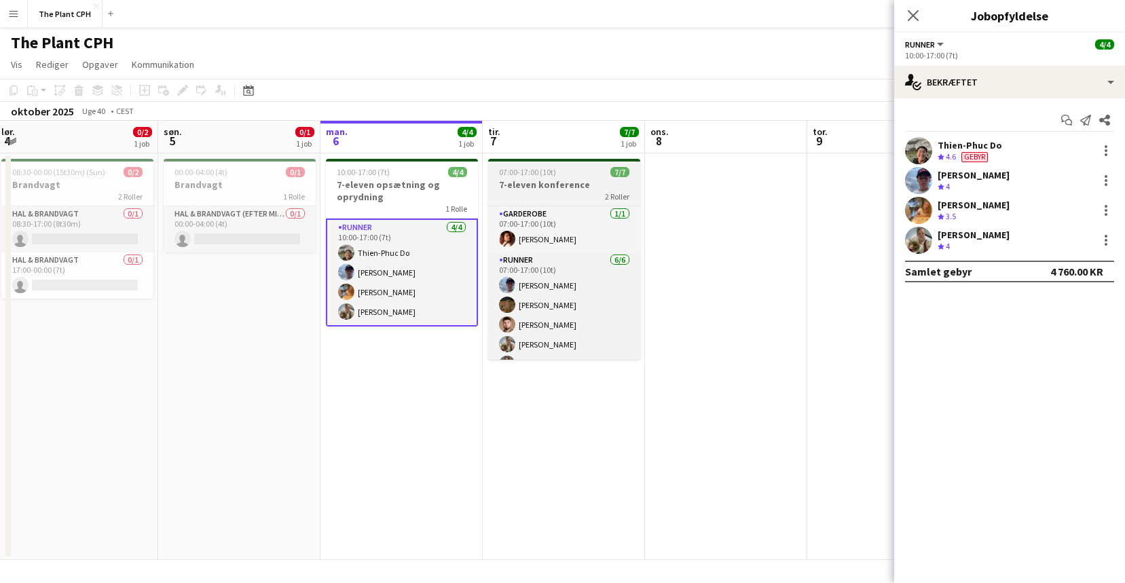
click at [540, 187] on h3 "7-eleven konference" at bounding box center [564, 185] width 152 height 12
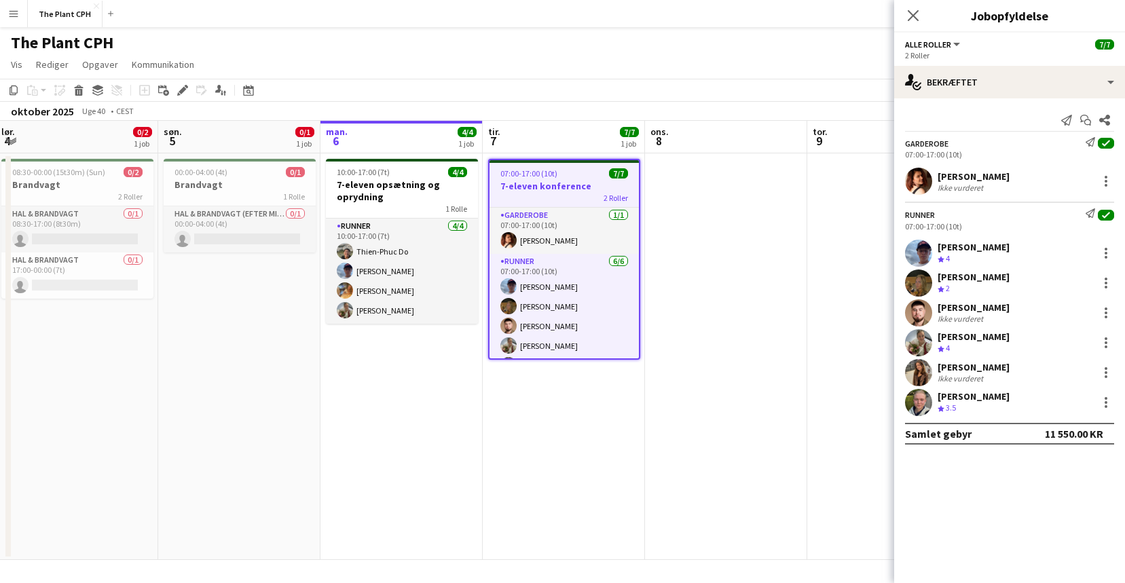
click at [826, 243] on app-date-cell at bounding box center [888, 356] width 162 height 407
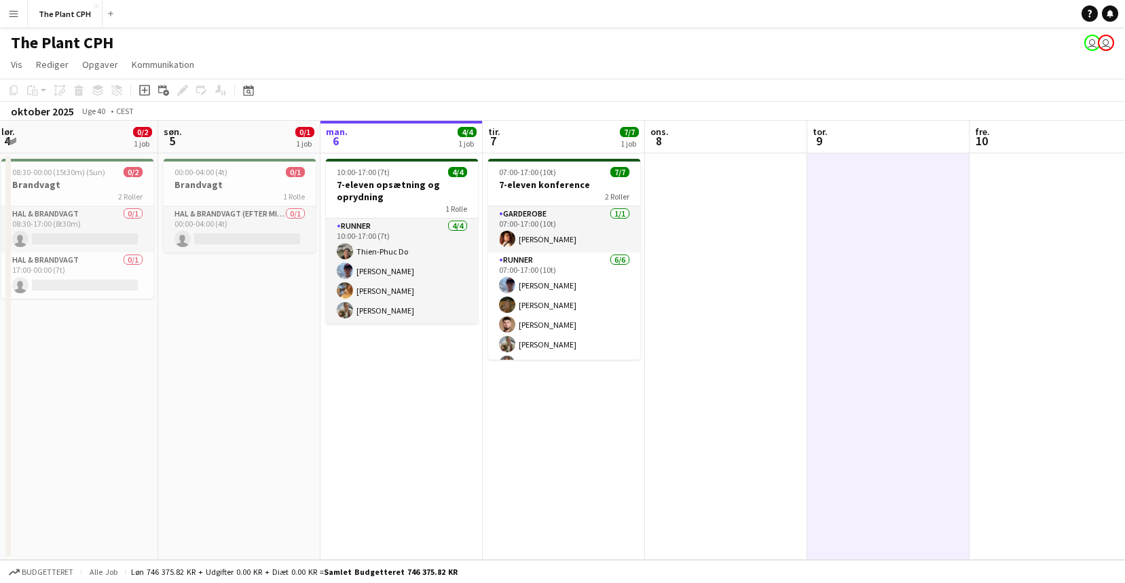
scroll to position [0, 439]
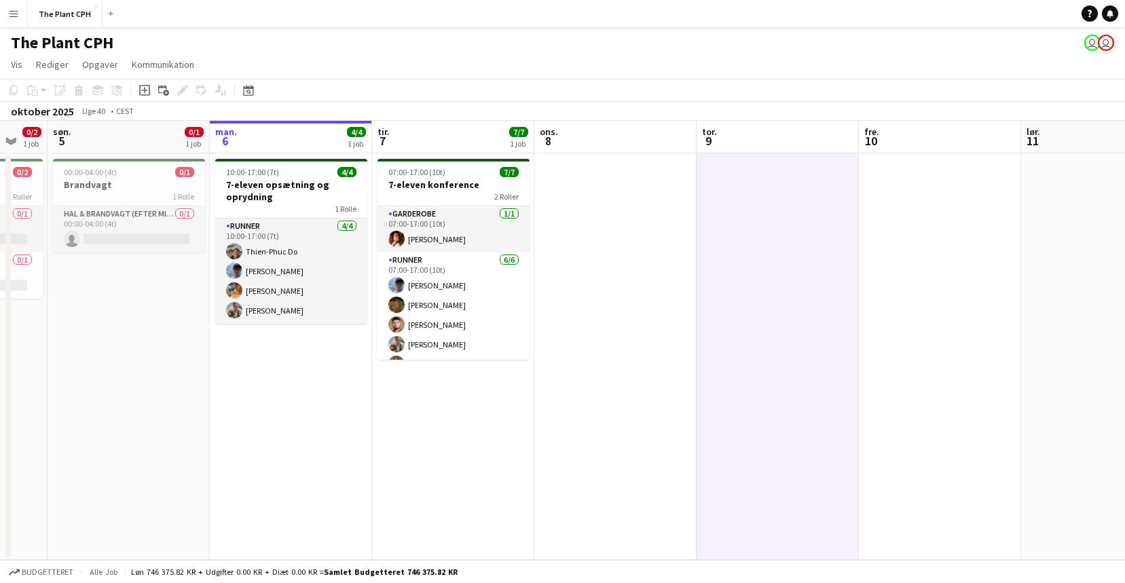
click at [697, 253] on app-date-cell at bounding box center [778, 356] width 162 height 407
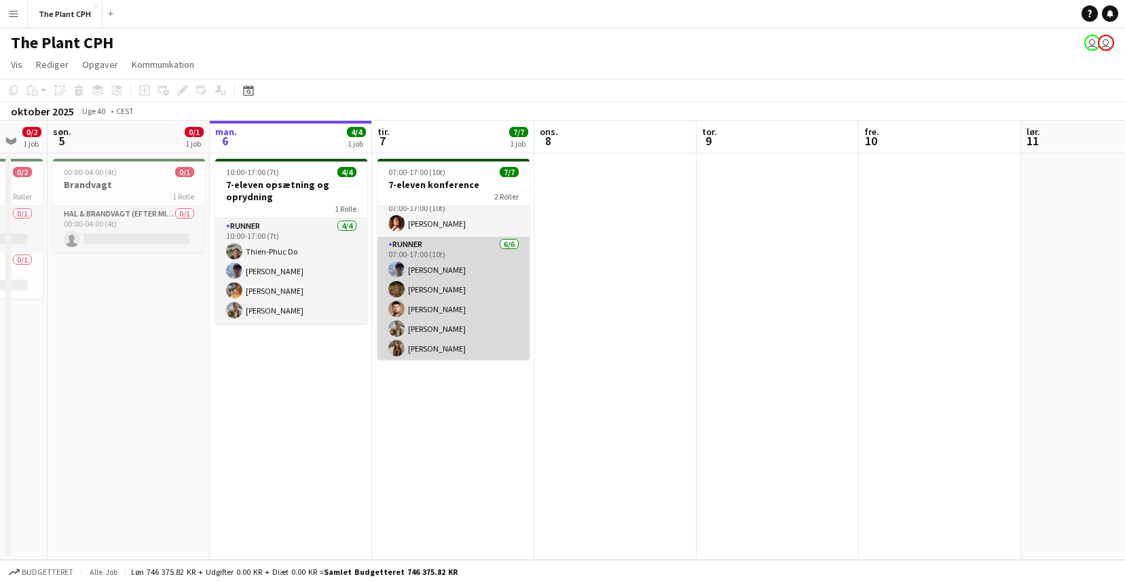
scroll to position [15, 0]
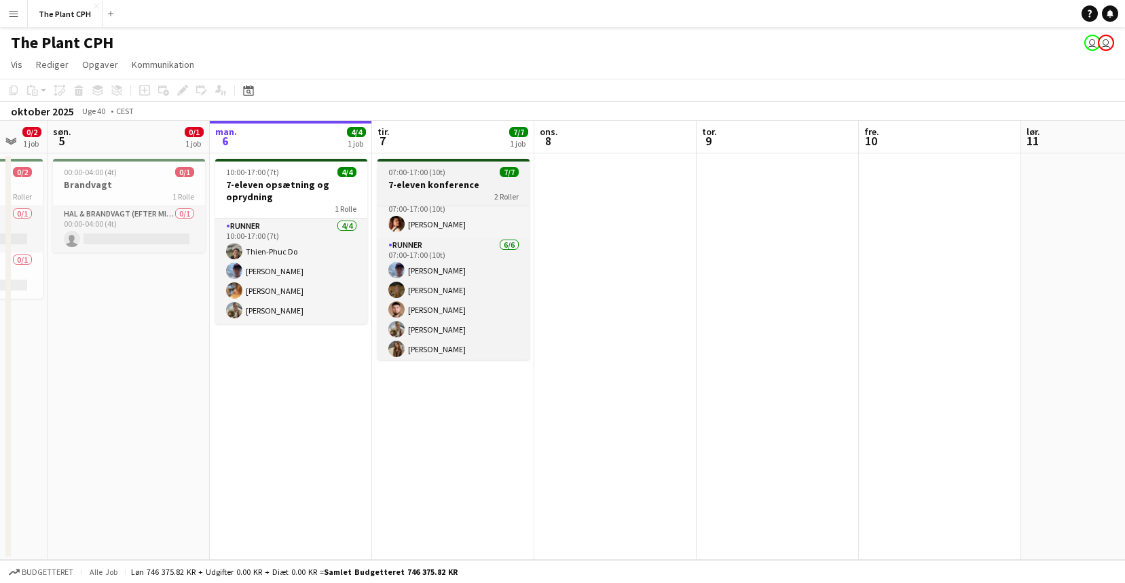
click at [475, 185] on h3 "7-eleven konference" at bounding box center [454, 185] width 152 height 12
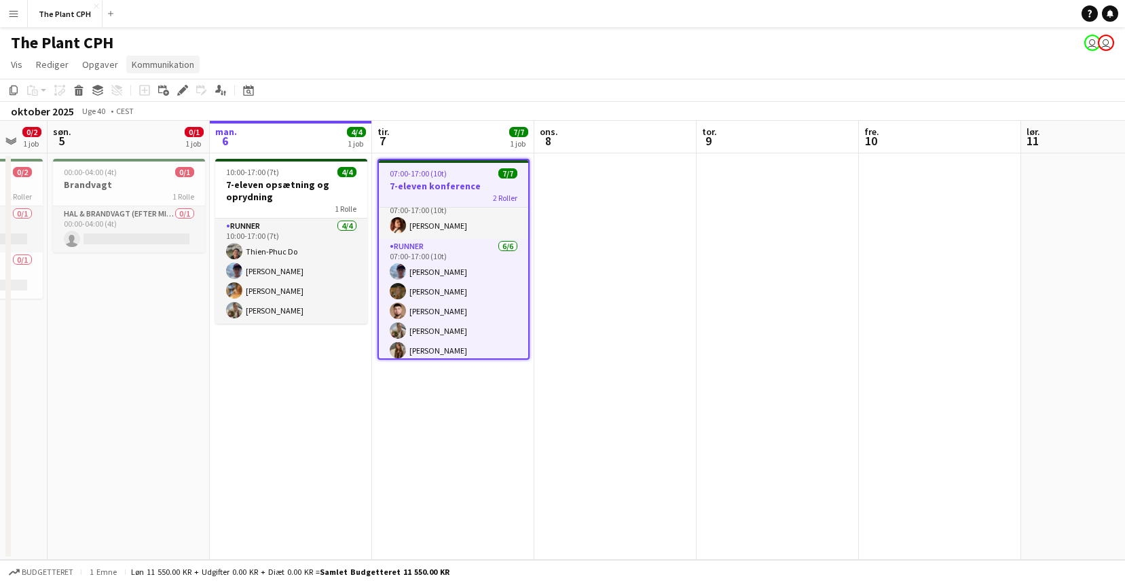
click at [137, 68] on span "Kommunikation" at bounding box center [163, 64] width 62 height 12
click at [177, 117] on link "Opret chat" at bounding box center [195, 122] width 146 height 29
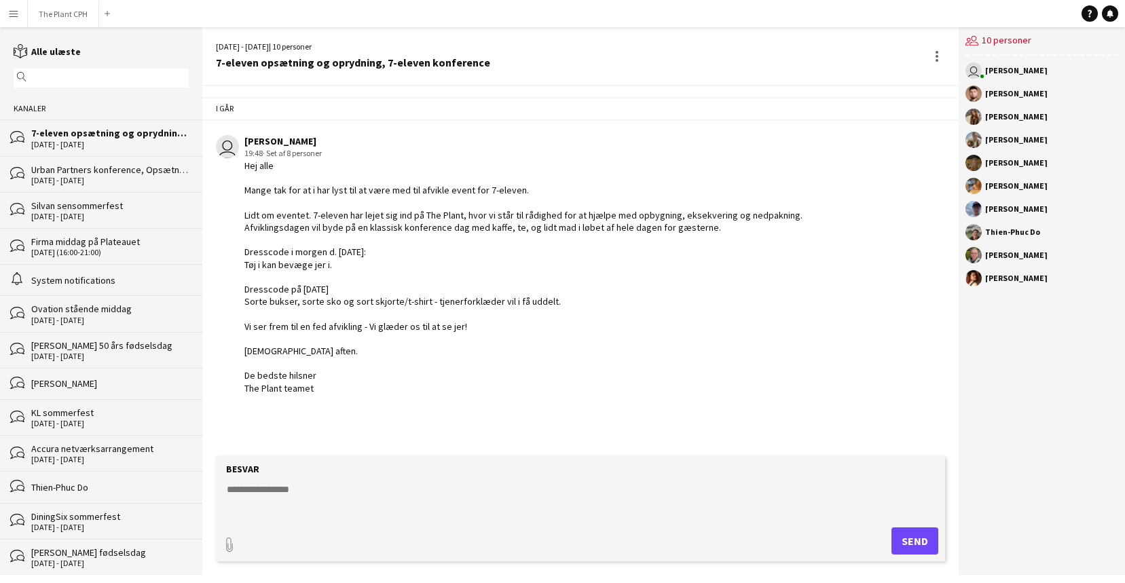
click at [325, 476] on form "Besvar paperclip Send" at bounding box center [580, 508] width 729 height 105
click at [107, 161] on div "bubbles Urban Partners konference, Opsætning Urban Partners, Urban Partners , U…" at bounding box center [101, 174] width 202 height 36
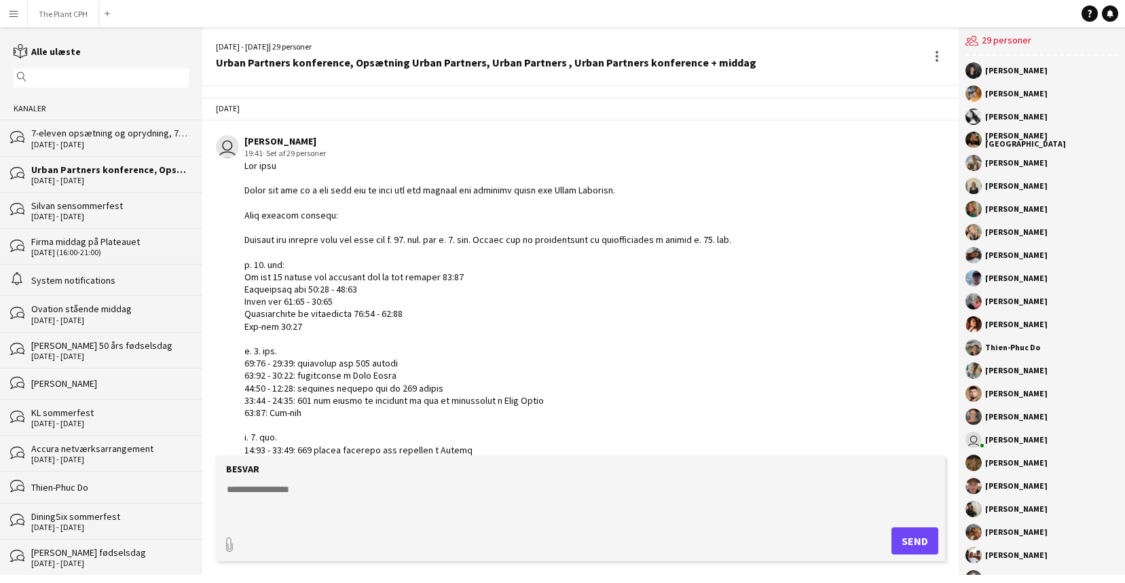
scroll to position [690, 0]
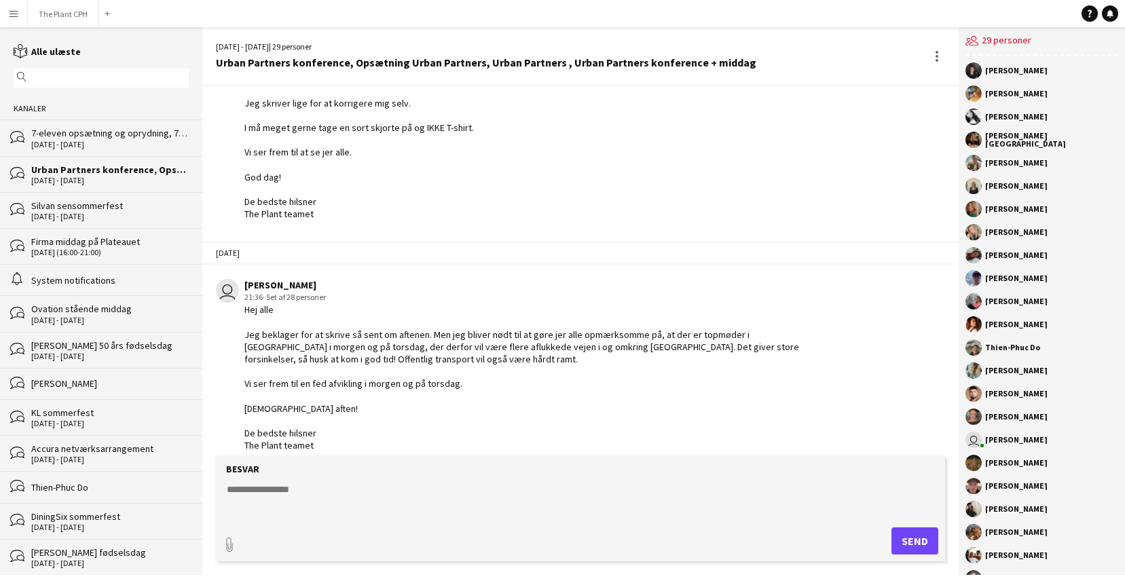
click at [109, 133] on div "7-eleven opsætning og oprydning, 7-eleven konference" at bounding box center [110, 133] width 158 height 12
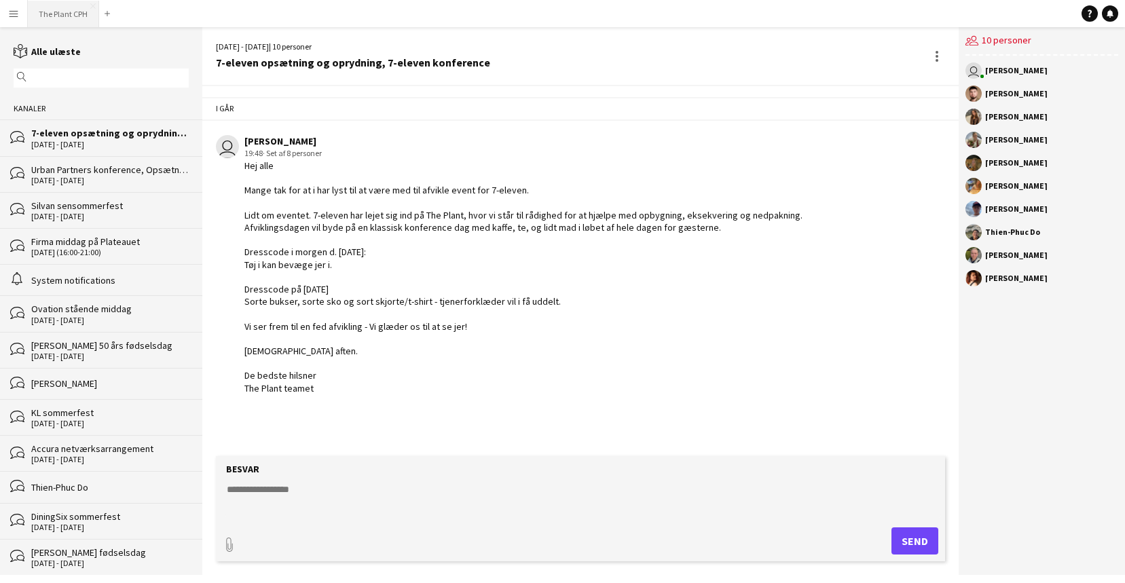
click at [64, 3] on button "The Plant CPH Luk" at bounding box center [63, 14] width 71 height 26
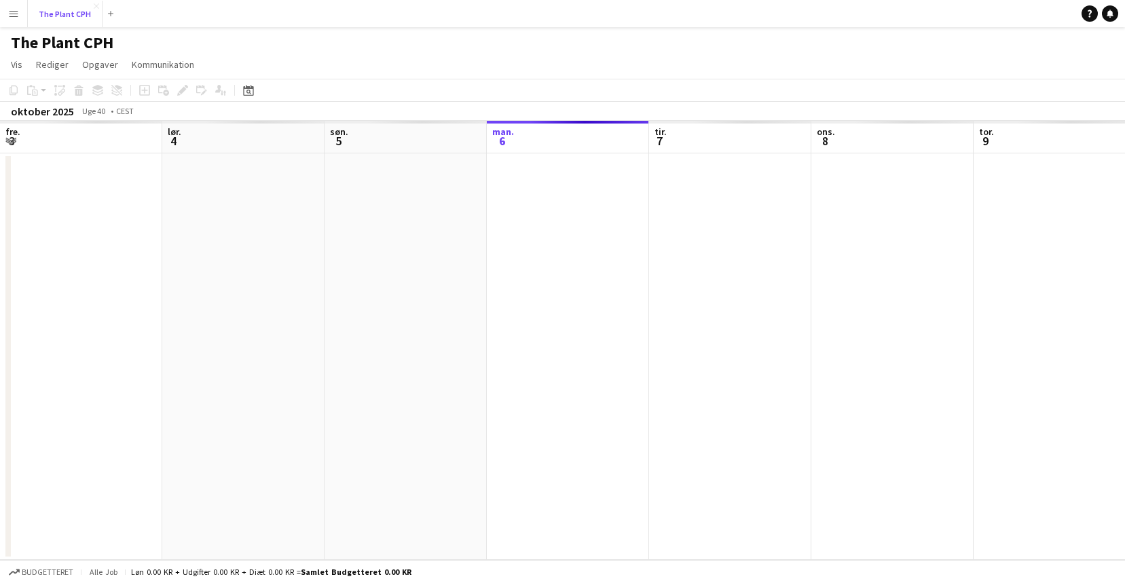
scroll to position [0, 325]
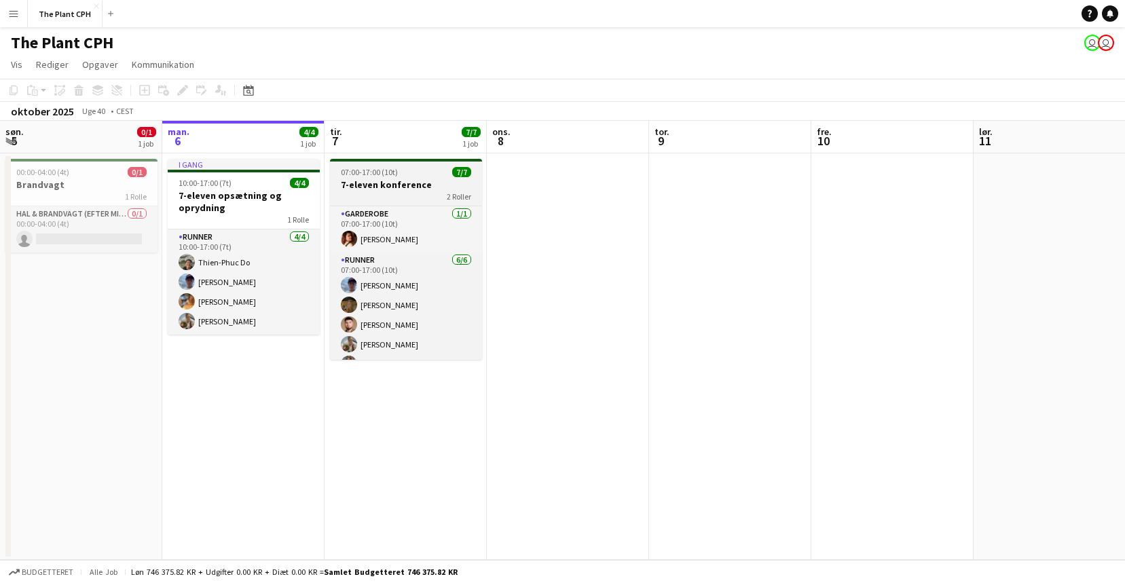
click at [384, 172] on span "07:00-17:00 (10t)" at bounding box center [369, 172] width 57 height 10
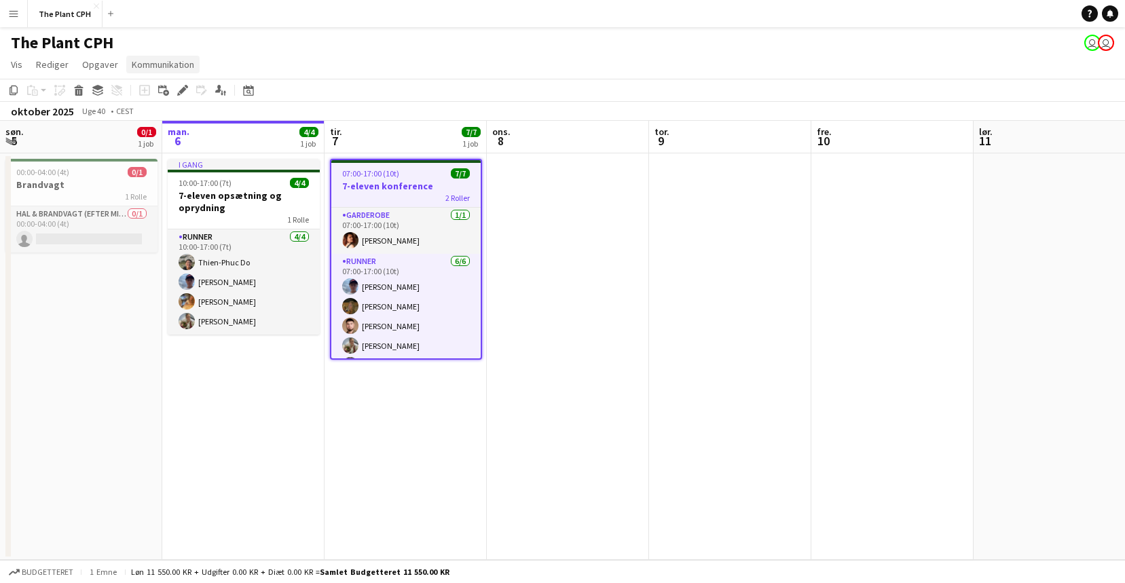
click at [163, 66] on span "Kommunikation" at bounding box center [163, 64] width 62 height 12
click at [192, 122] on link "Opret chat" at bounding box center [195, 122] width 146 height 29
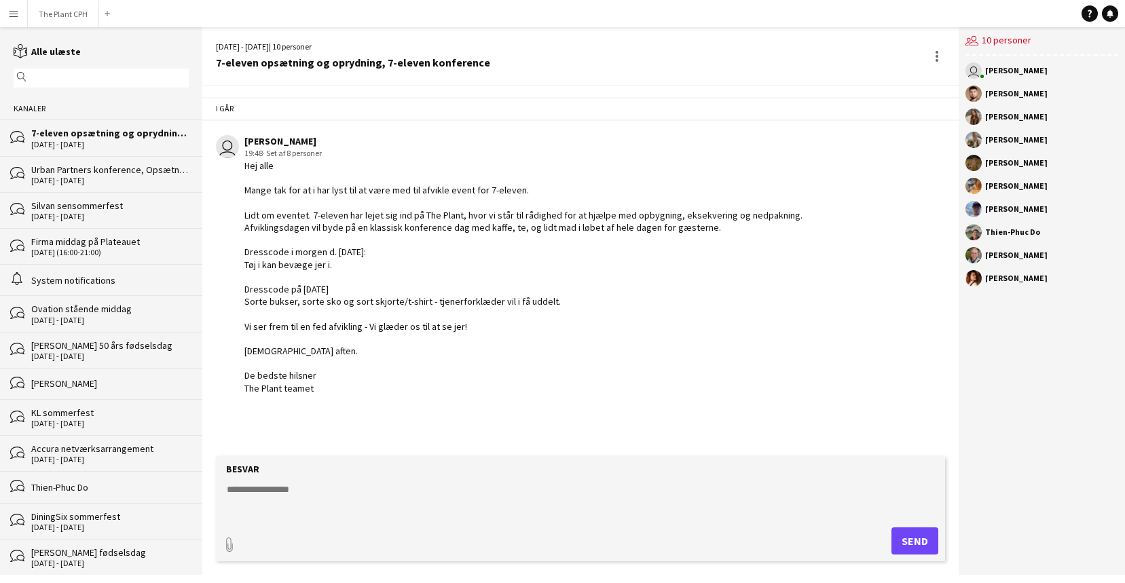
click at [347, 488] on textarea at bounding box center [583, 500] width 716 height 35
click at [57, 9] on button "The Plant CPH Luk" at bounding box center [63, 14] width 71 height 26
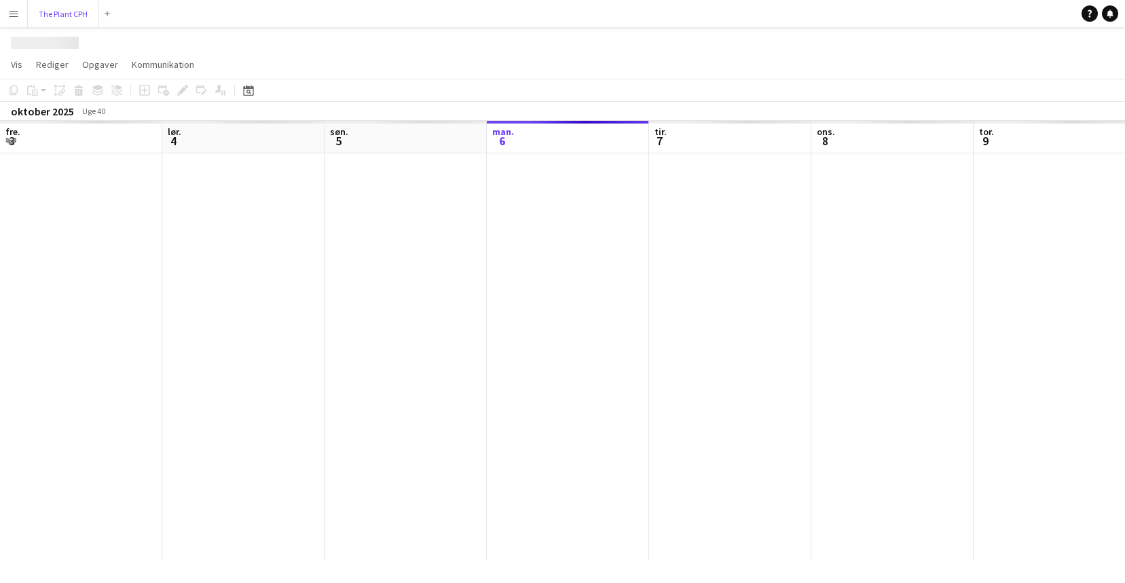
scroll to position [0, 325]
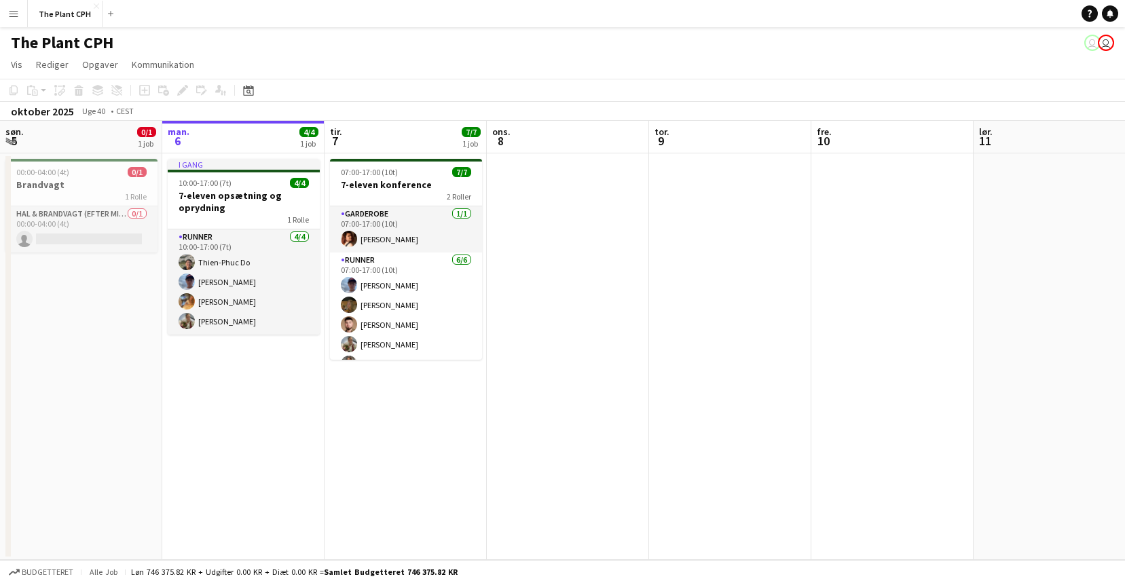
click at [400, 203] on app-job-card "07:00-17:00 (10t) 7/7 7-eleven konference 2 Roller Garderobe [DATE] 07:00-17:00…" at bounding box center [406, 259] width 152 height 201
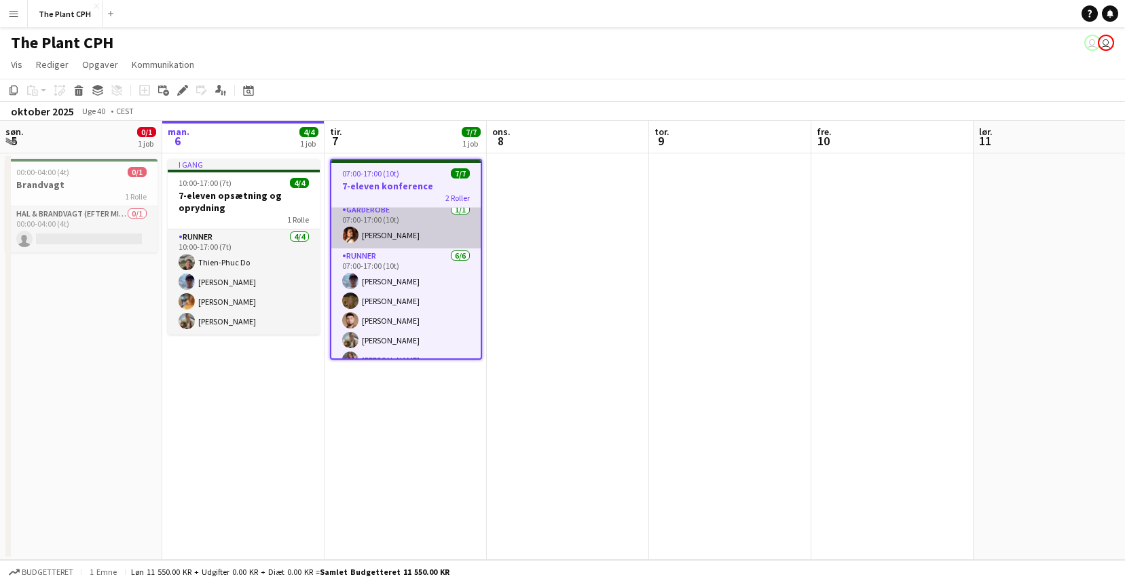
scroll to position [0, 0]
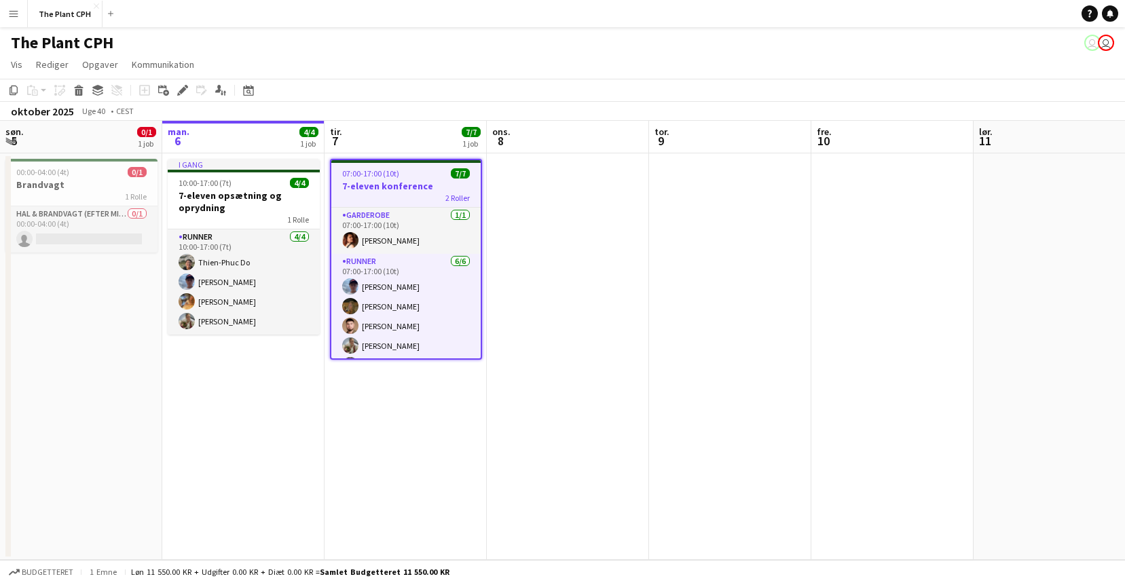
click at [379, 170] on span "07:00-17:00 (10t)" at bounding box center [370, 173] width 57 height 10
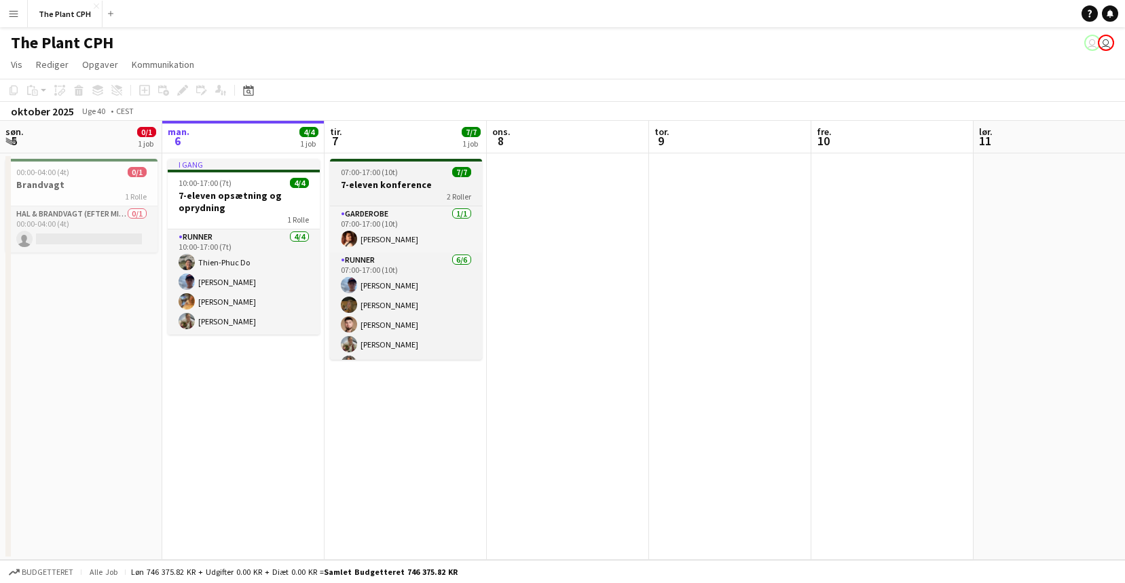
click at [379, 170] on span "07:00-17:00 (10t)" at bounding box center [369, 172] width 57 height 10
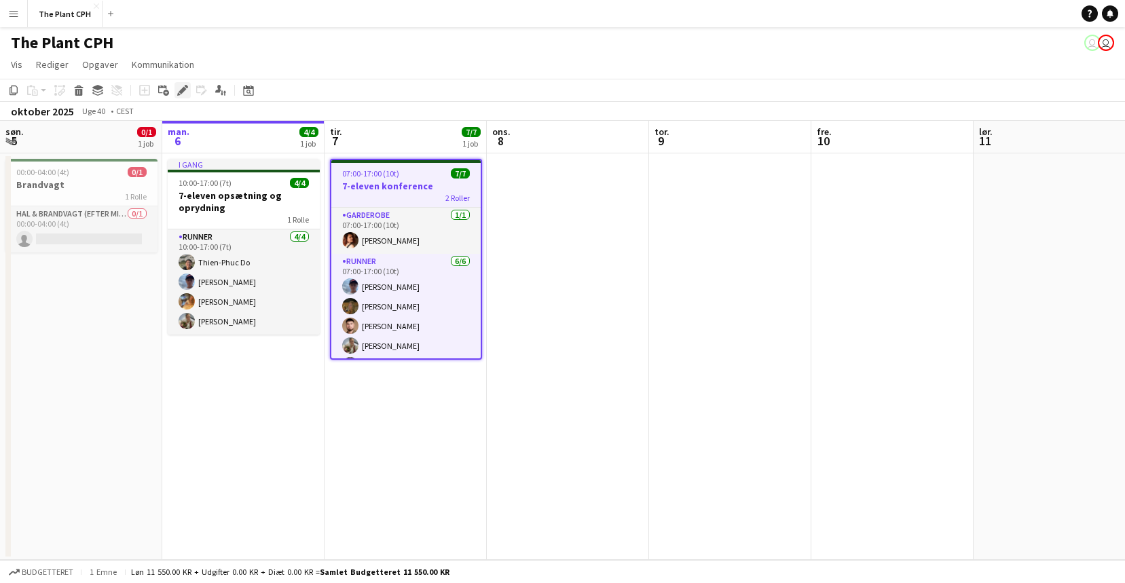
click at [186, 91] on icon "Rediger" at bounding box center [182, 90] width 11 height 11
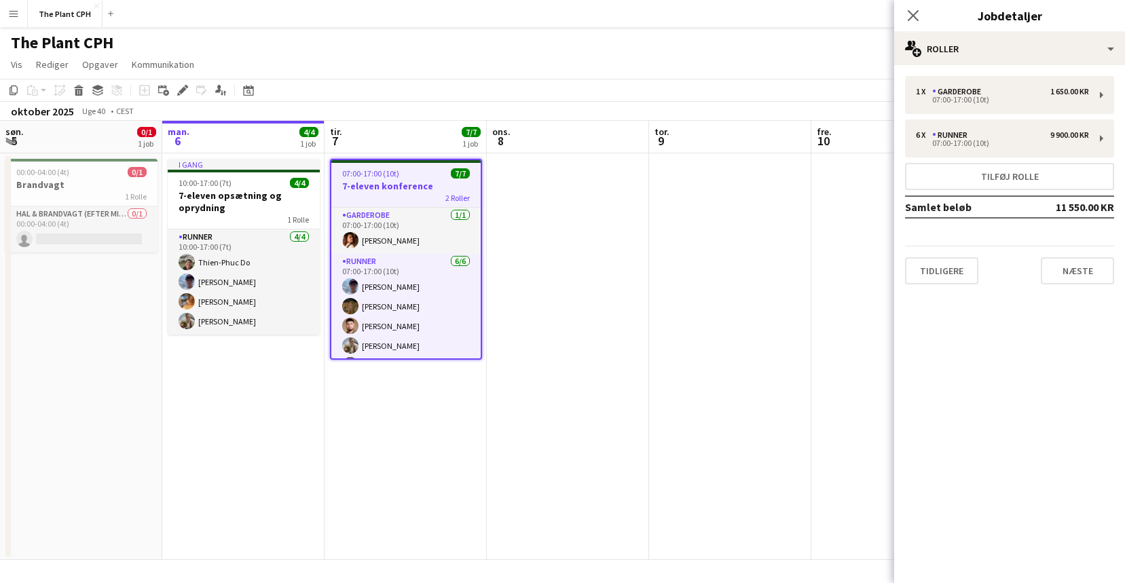
click at [526, 273] on app-date-cell at bounding box center [568, 356] width 162 height 407
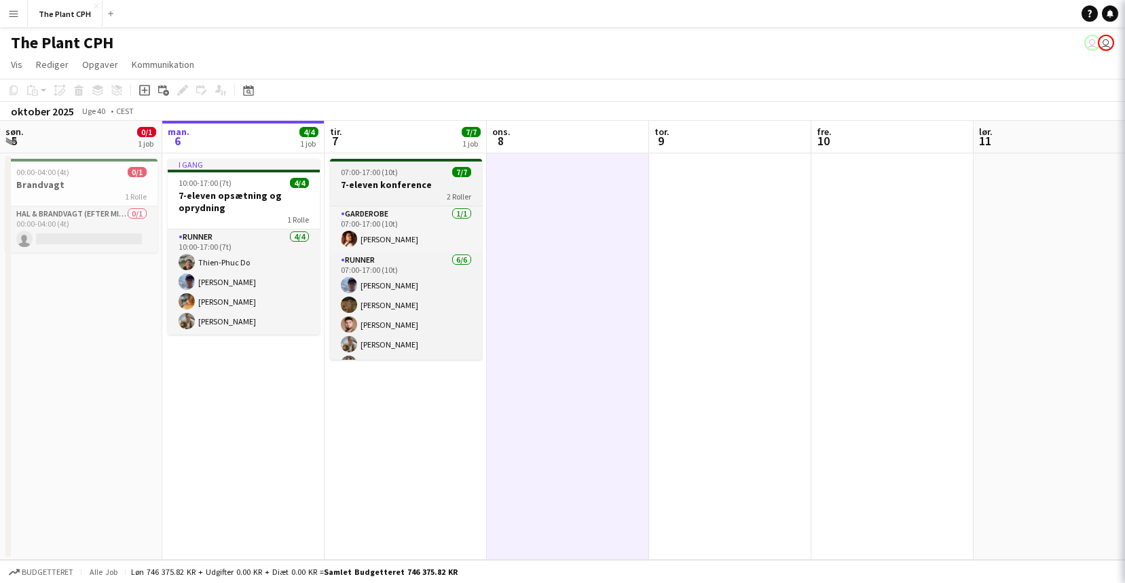
click at [397, 185] on h3 "7-eleven konference" at bounding box center [406, 185] width 152 height 12
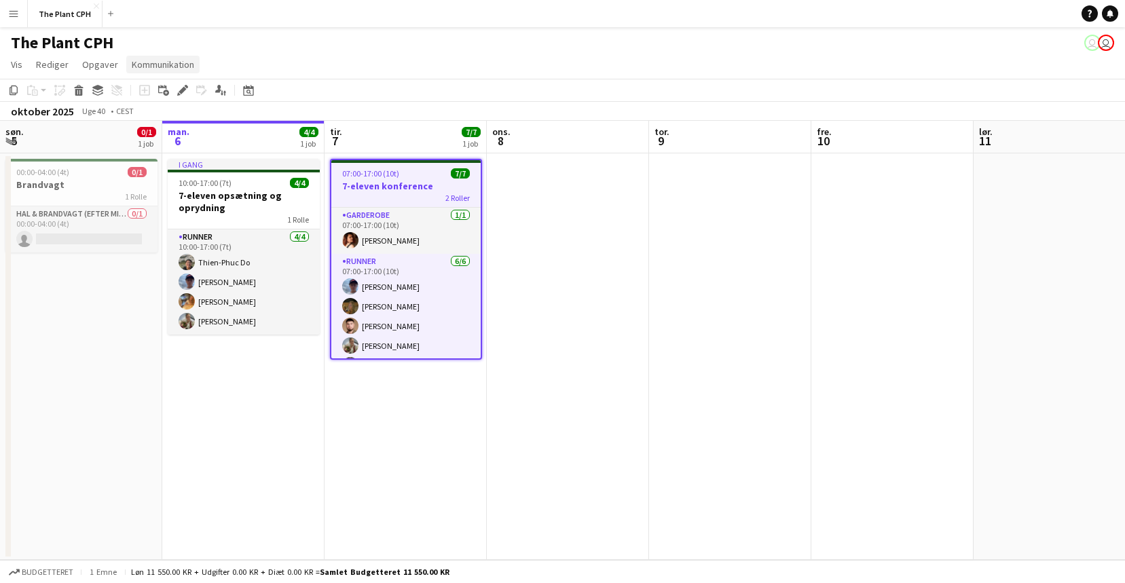
click at [175, 60] on span "Kommunikation" at bounding box center [163, 64] width 62 height 12
click at [206, 122] on link "Opret chat" at bounding box center [195, 122] width 146 height 29
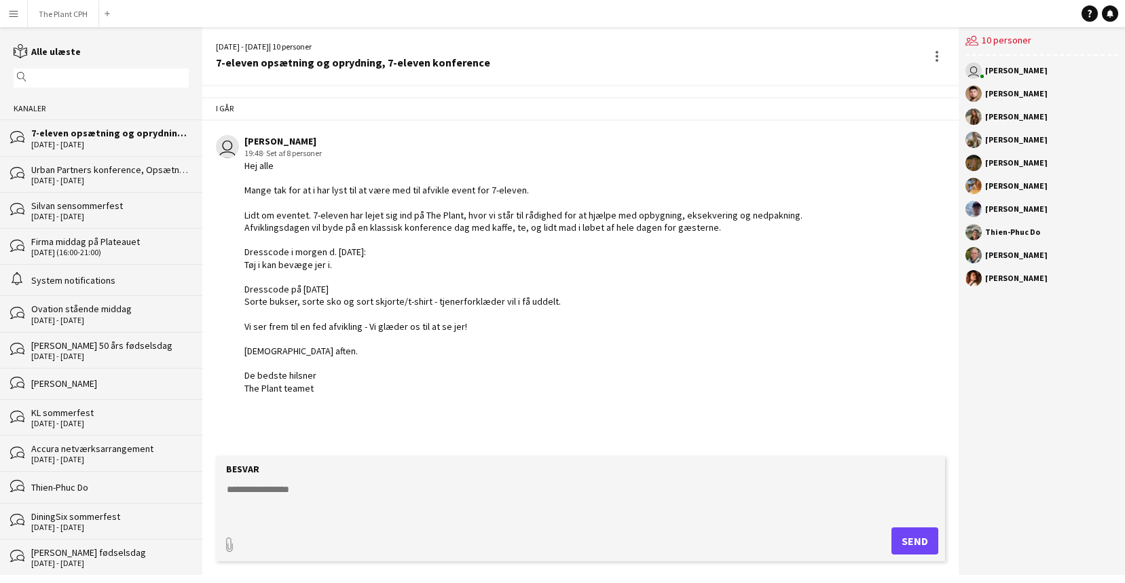
click at [420, 495] on textarea at bounding box center [583, 500] width 716 height 35
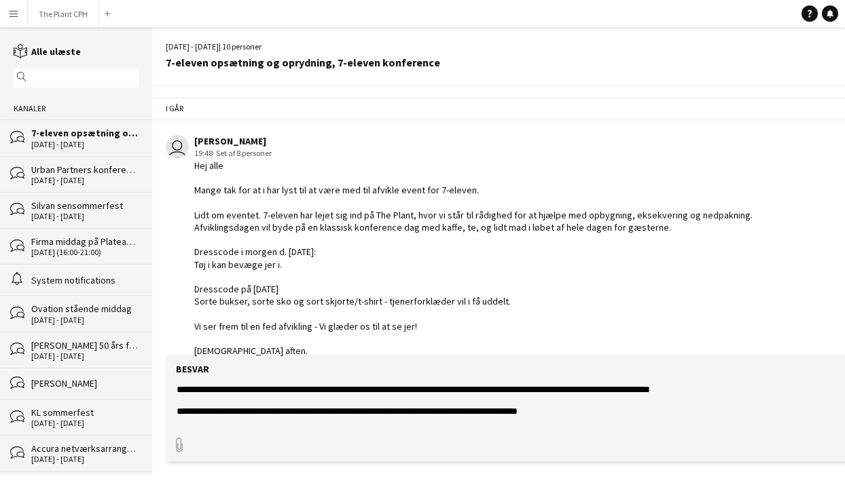
scroll to position [43, 0]
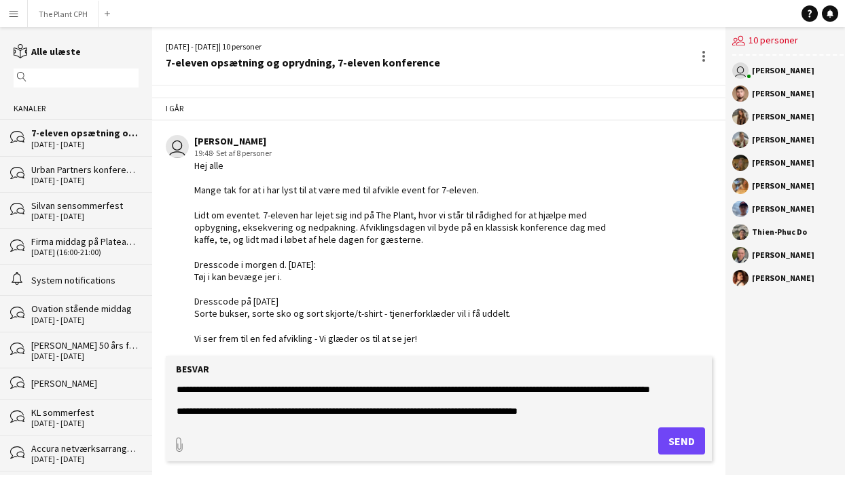
click at [349, 399] on textarea "**********" at bounding box center [438, 400] width 527 height 35
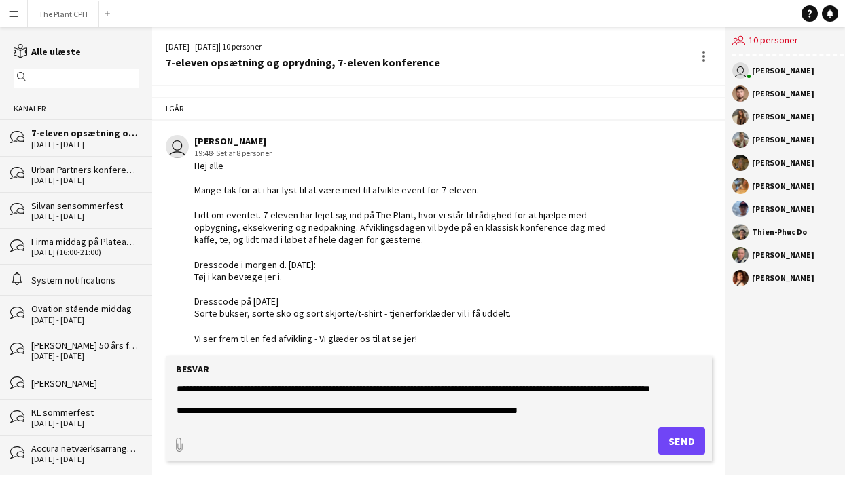
scroll to position [54, 0]
click at [563, 411] on textarea "**********" at bounding box center [438, 400] width 527 height 35
click at [267, 414] on textarea "**********" at bounding box center [438, 400] width 527 height 35
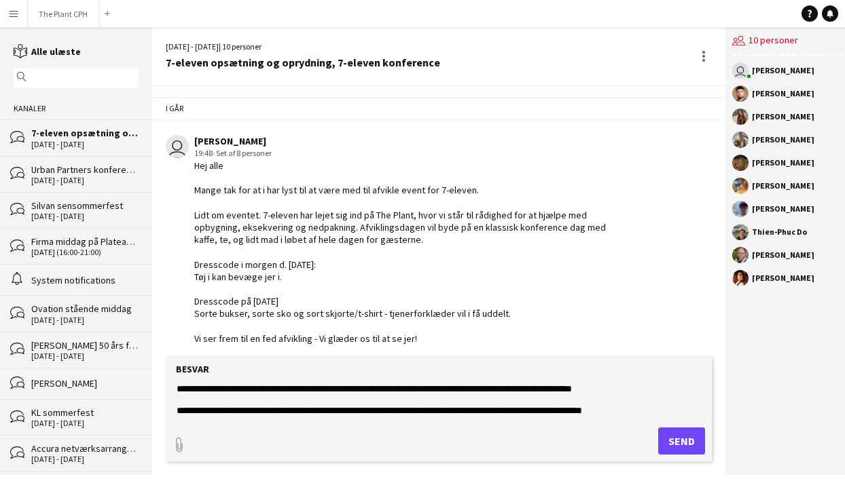
click at [296, 408] on textarea "**********" at bounding box center [438, 400] width 527 height 35
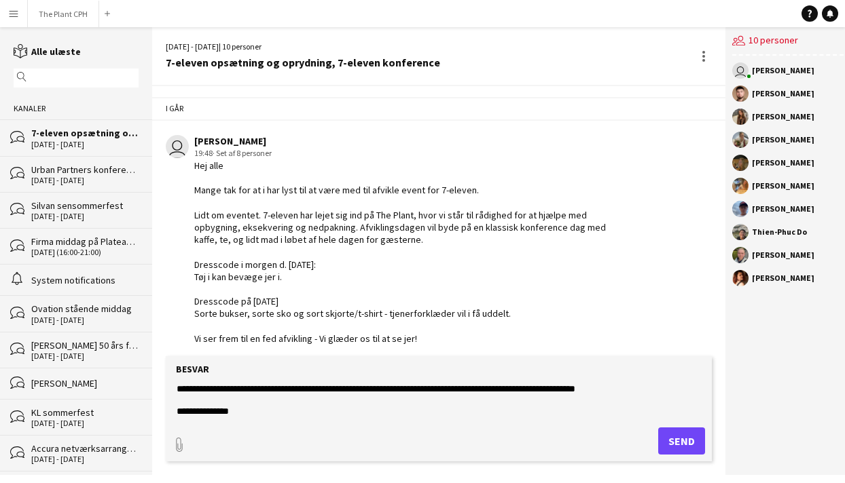
click at [301, 411] on textarea "**********" at bounding box center [438, 400] width 527 height 35
click at [583, 408] on textarea "**********" at bounding box center [438, 400] width 527 height 35
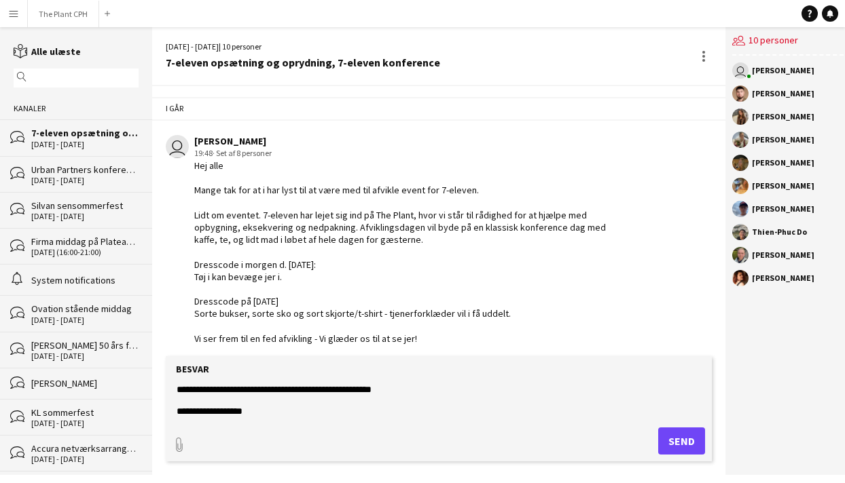
scroll to position [152, 0]
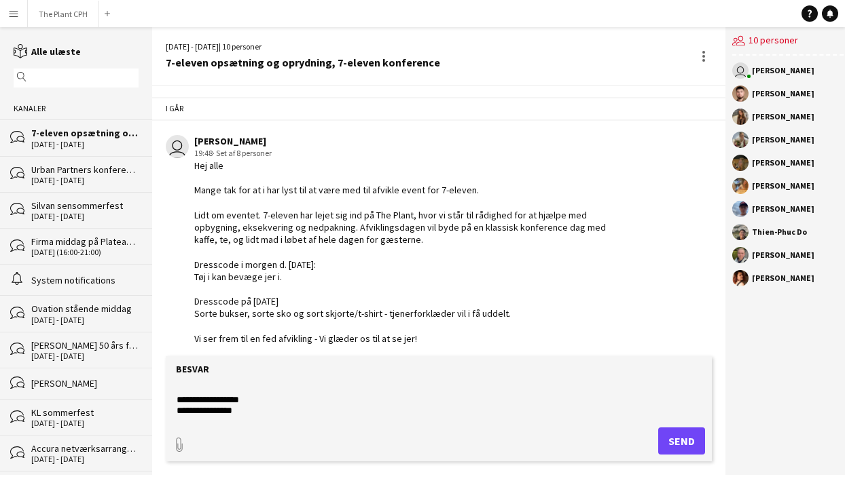
type textarea "**********"
click at [62, 23] on button "The Plant CPH Luk" at bounding box center [63, 14] width 71 height 26
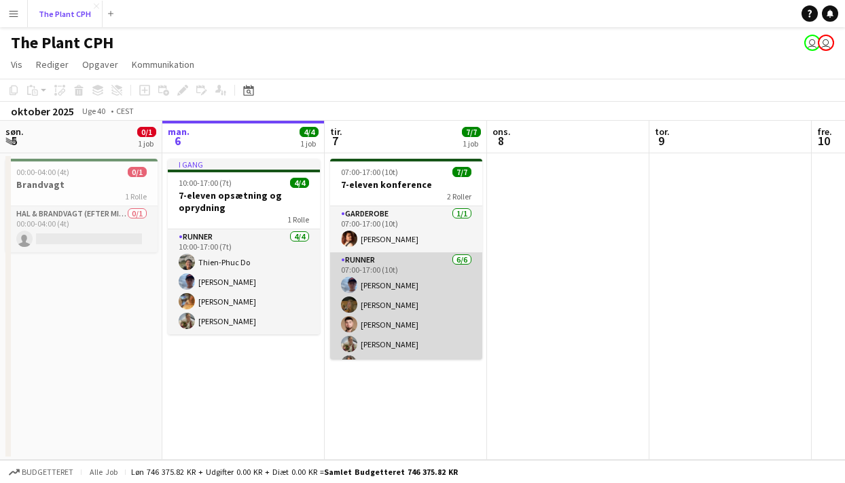
scroll to position [37, 0]
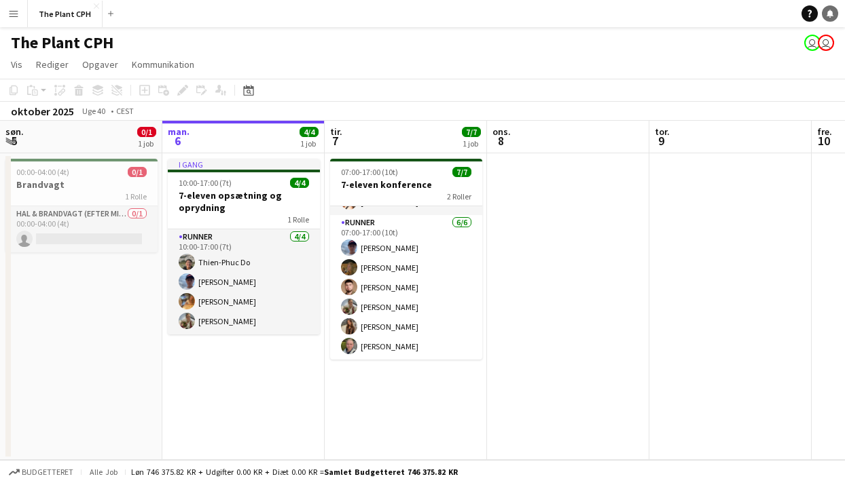
click at [830, 10] on icon "Notifikationer" at bounding box center [830, 14] width 8 height 8
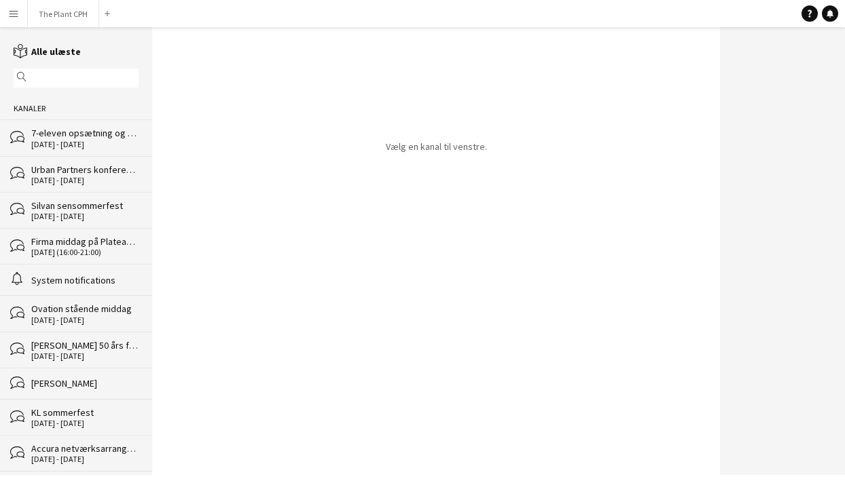
click at [66, 136] on div "7-eleven opsætning og oprydning, 7-eleven konference" at bounding box center [84, 133] width 107 height 12
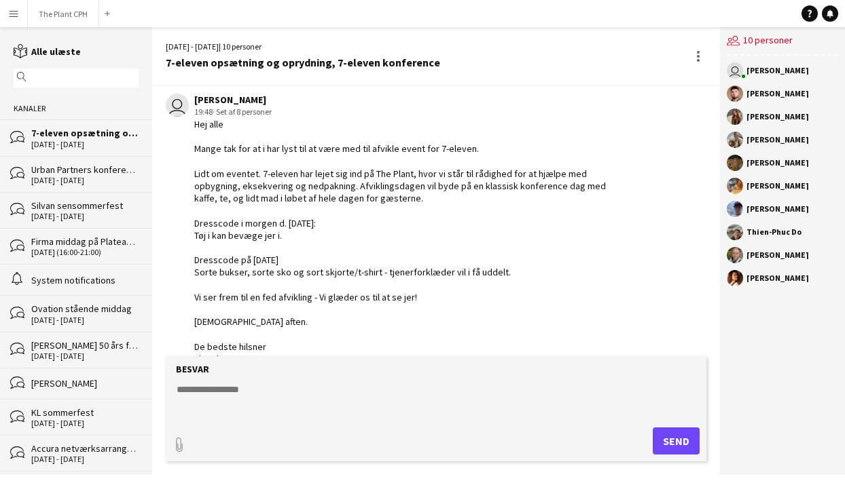
scroll to position [67, 0]
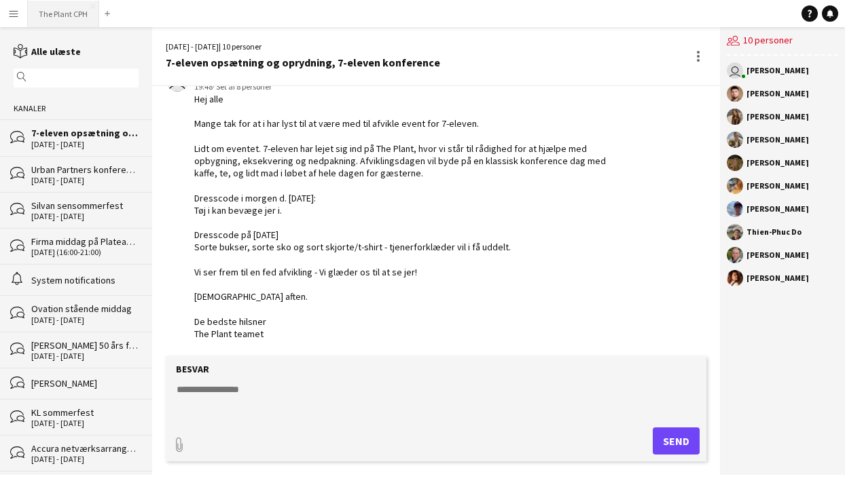
click at [65, 16] on button "The Plant CPH Luk" at bounding box center [63, 14] width 71 height 26
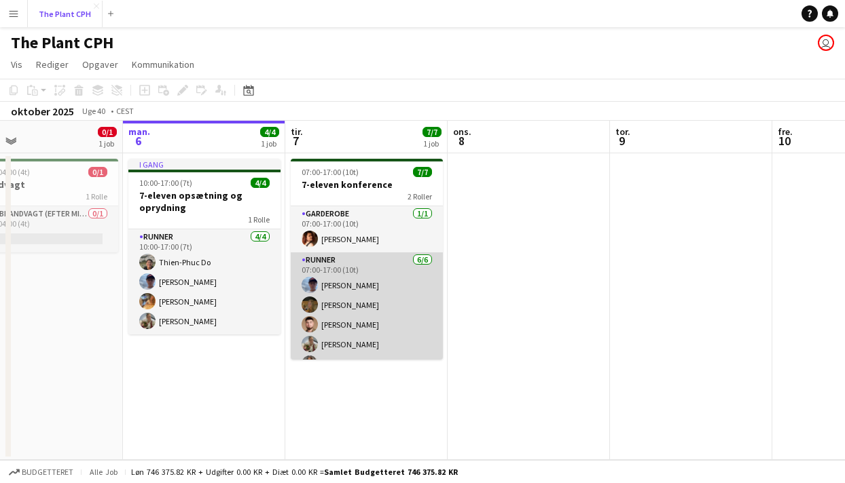
scroll to position [37, 0]
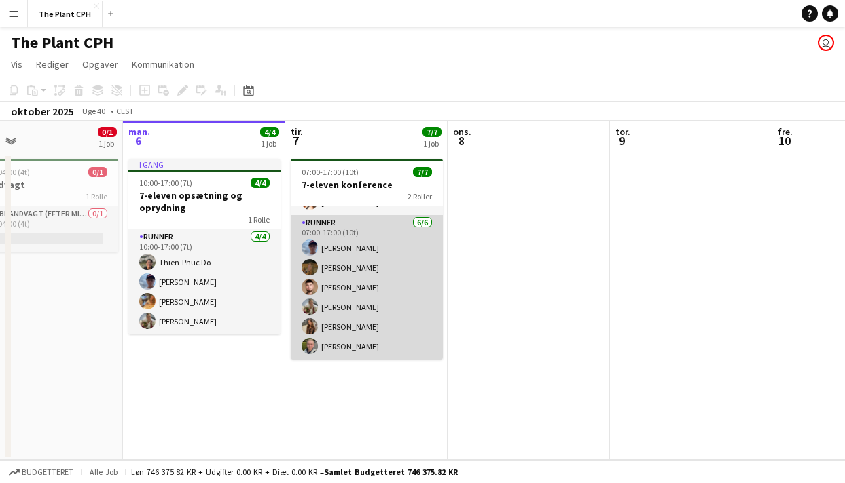
click at [409, 270] on app-card-role "Runner [DATE] 07:00-17:00 (10t) [PERSON_NAME] [PERSON_NAME] [PERSON_NAME] [PERS…" at bounding box center [367, 287] width 152 height 145
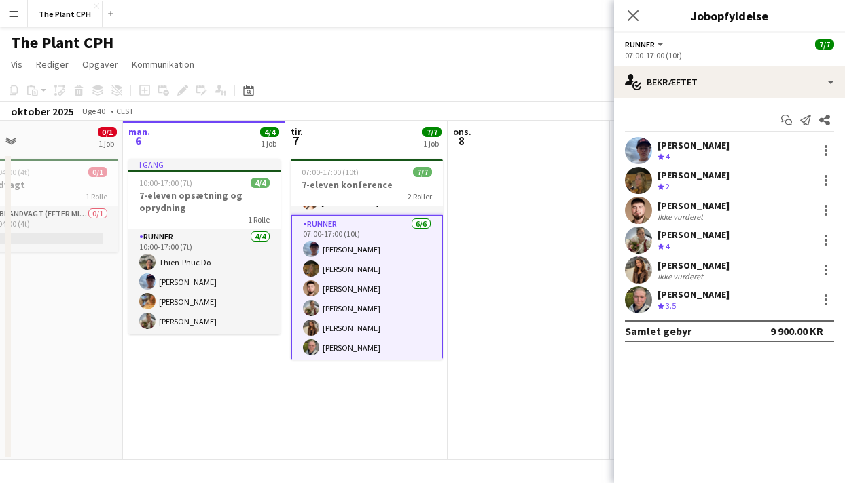
scroll to position [0, 0]
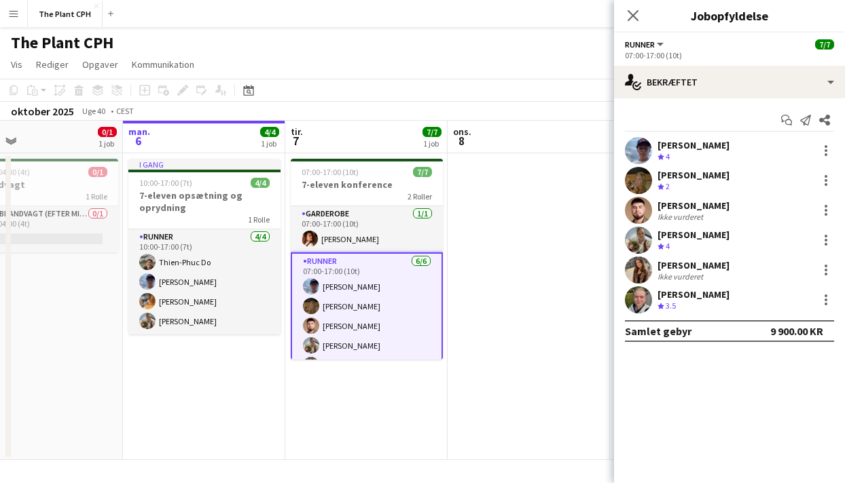
click at [539, 280] on app-date-cell at bounding box center [528, 306] width 162 height 307
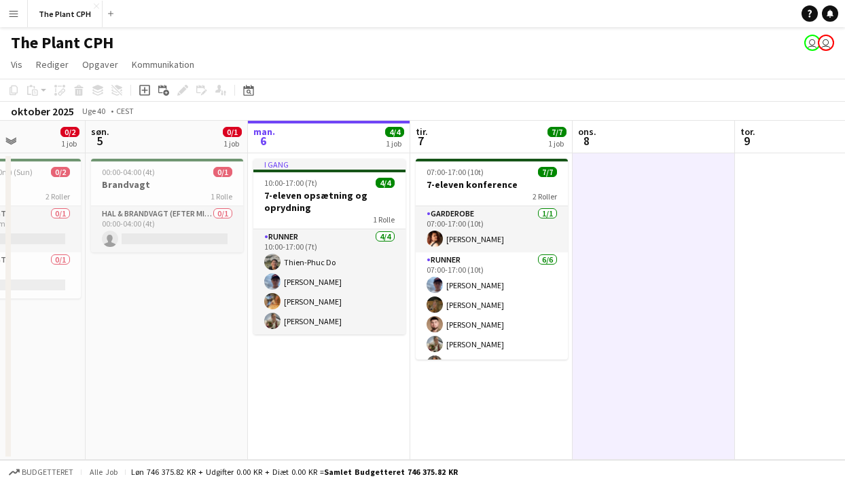
scroll to position [0, 382]
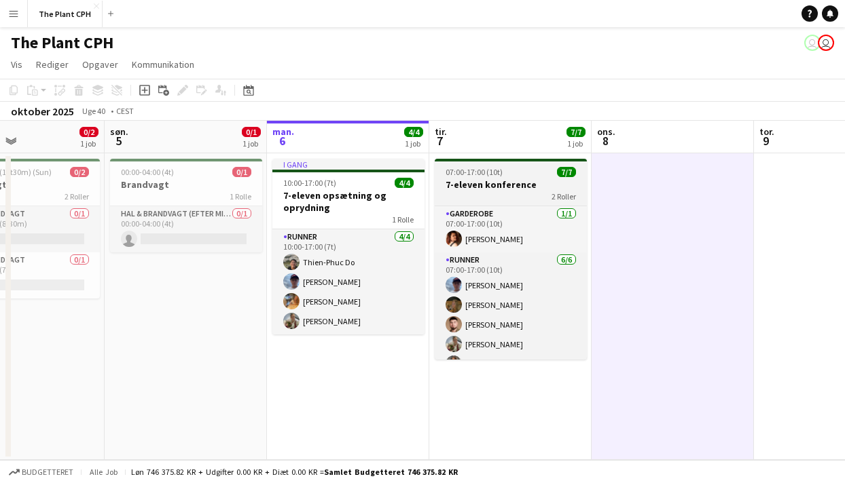
click at [490, 188] on h3 "7-eleven konference" at bounding box center [511, 185] width 152 height 12
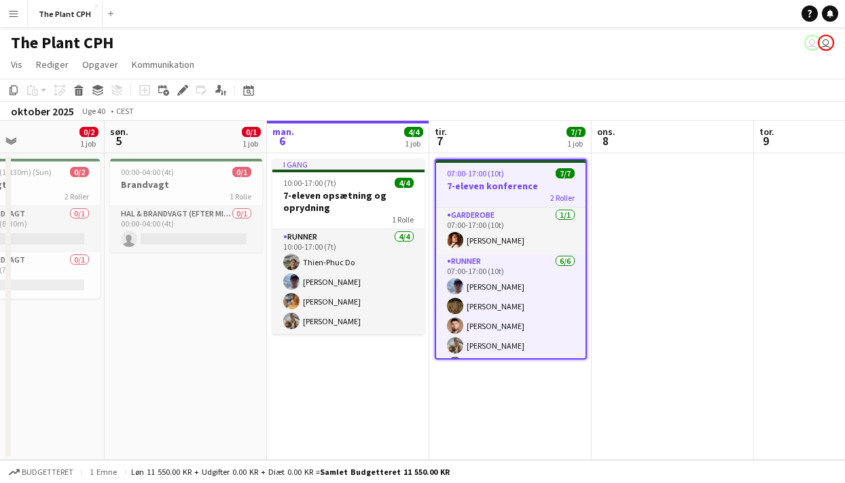
click at [655, 210] on app-date-cell at bounding box center [672, 306] width 162 height 307
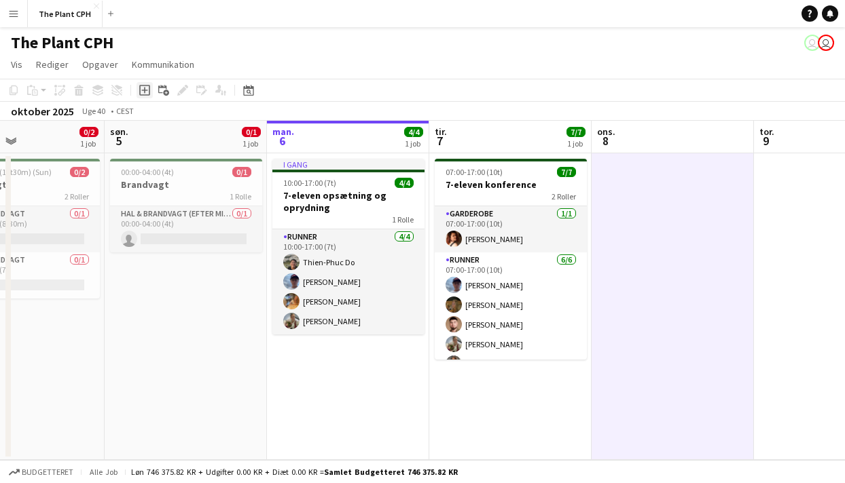
click at [146, 90] on icon at bounding box center [144, 91] width 6 height 6
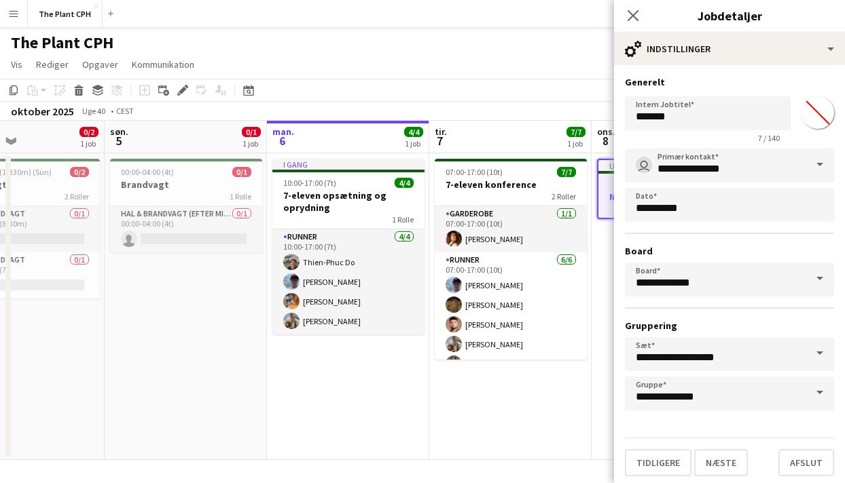
click at [763, 91] on div "Intern Jobtitel ******* 7 / 140 *******" at bounding box center [729, 117] width 209 height 52
click at [730, 122] on input "*******" at bounding box center [708, 113] width 166 height 34
click at [729, 123] on input "*******" at bounding box center [708, 113] width 166 height 34
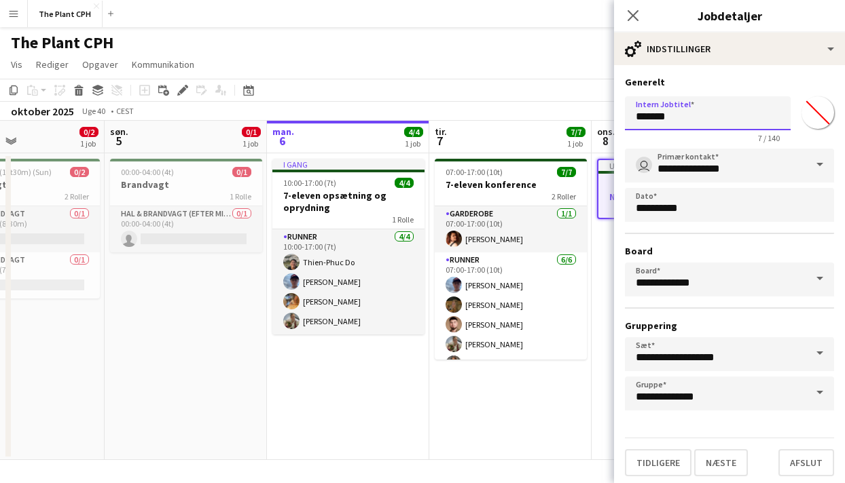
click at [729, 123] on input "*******" at bounding box center [708, 113] width 166 height 34
type input "**********"
click at [728, 454] on button "Næste" at bounding box center [721, 463] width 54 height 27
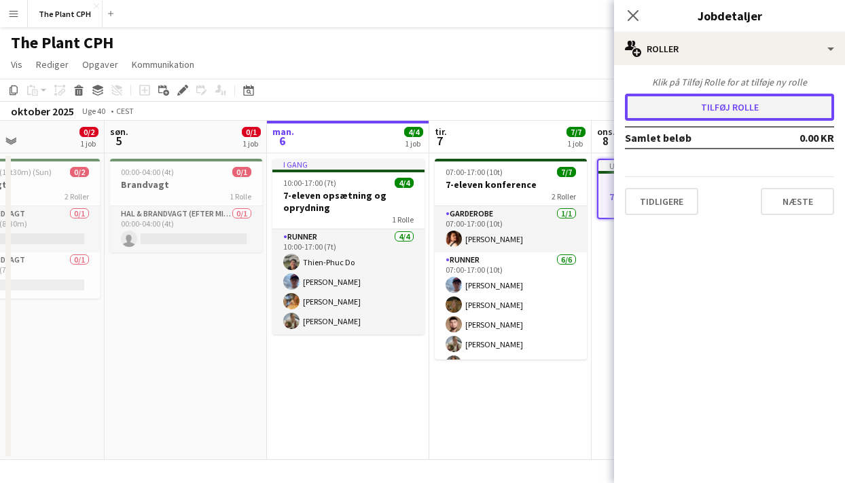
click at [740, 99] on button "Tilføj rolle" at bounding box center [729, 107] width 209 height 27
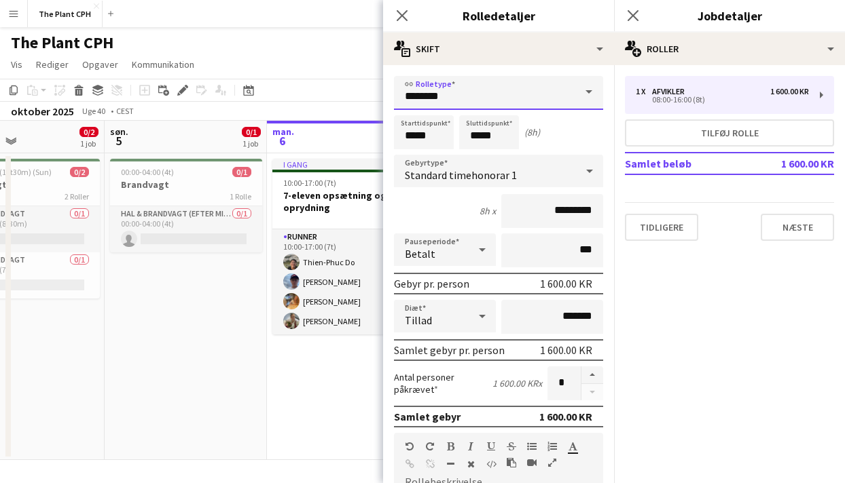
click at [513, 90] on input "********" at bounding box center [498, 93] width 209 height 34
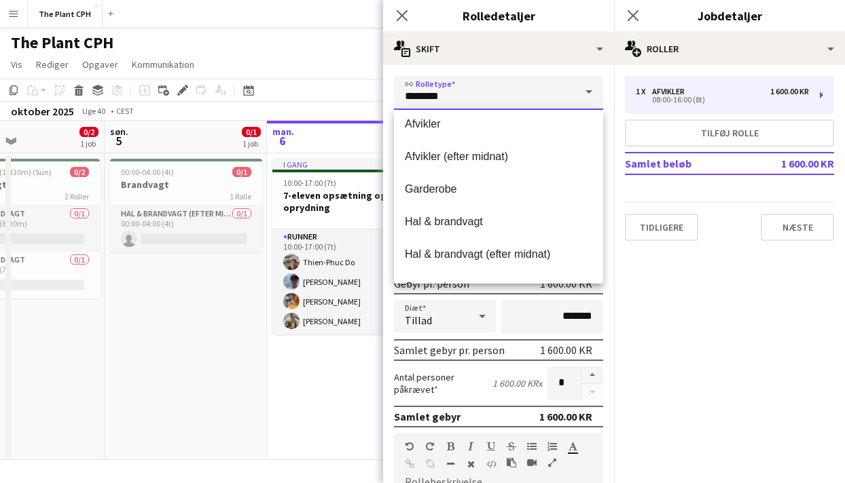
scroll to position [0, 0]
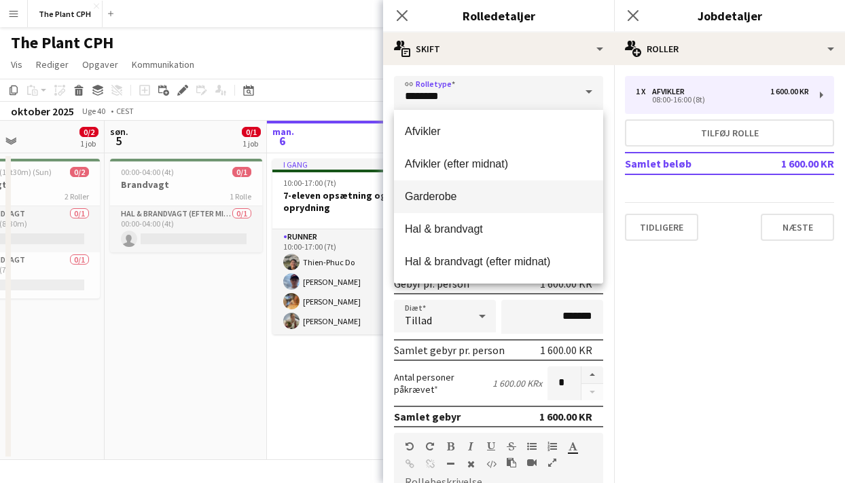
click at [484, 209] on mat-option "Garderobe" at bounding box center [498, 197] width 209 height 33
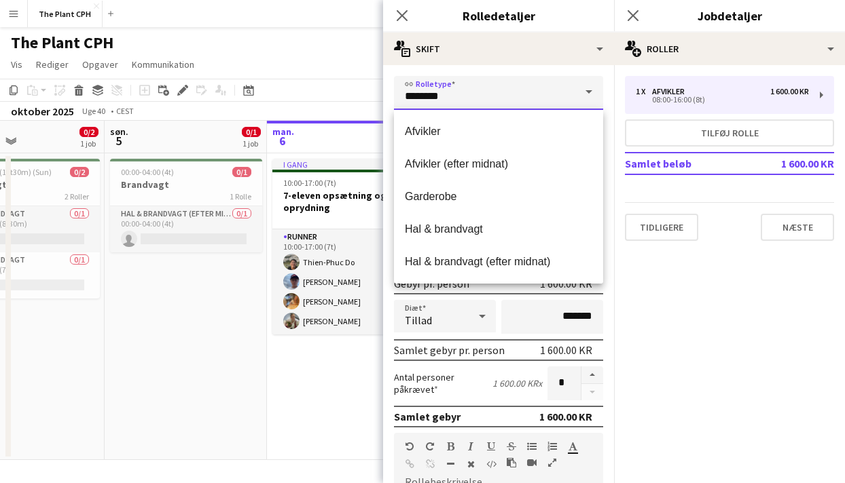
type input "*********"
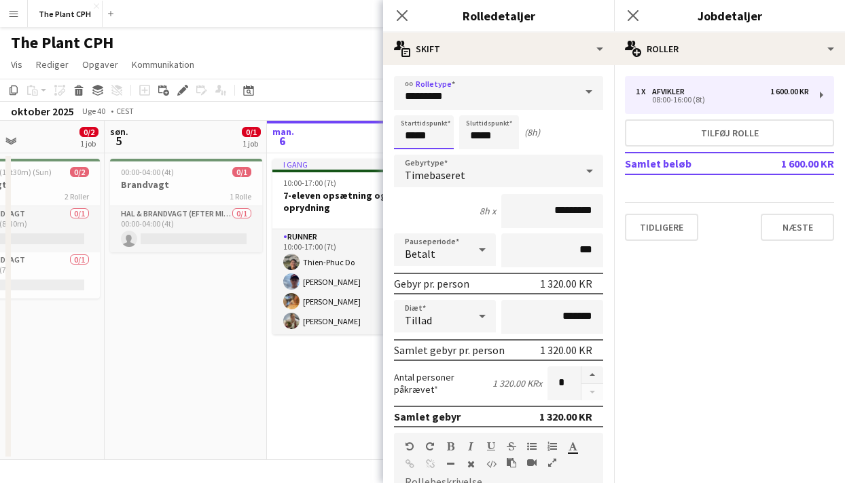
click at [439, 134] on input "*****" at bounding box center [424, 132] width 60 height 34
type input "*****"
click at [411, 154] on div at bounding box center [410, 156] width 27 height 14
click at [484, 141] on input "*****" at bounding box center [489, 132] width 60 height 34
click at [479, 164] on div "Timebaseret" at bounding box center [485, 171] width 182 height 33
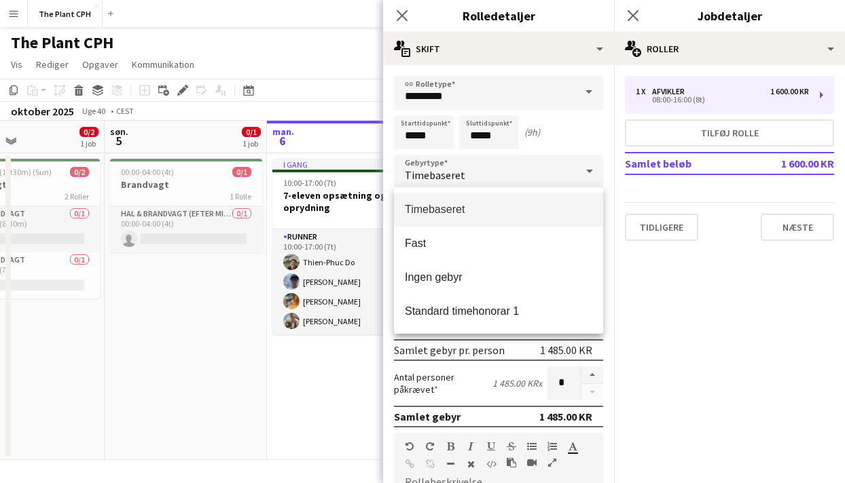
click at [481, 128] on div at bounding box center [422, 241] width 845 height 483
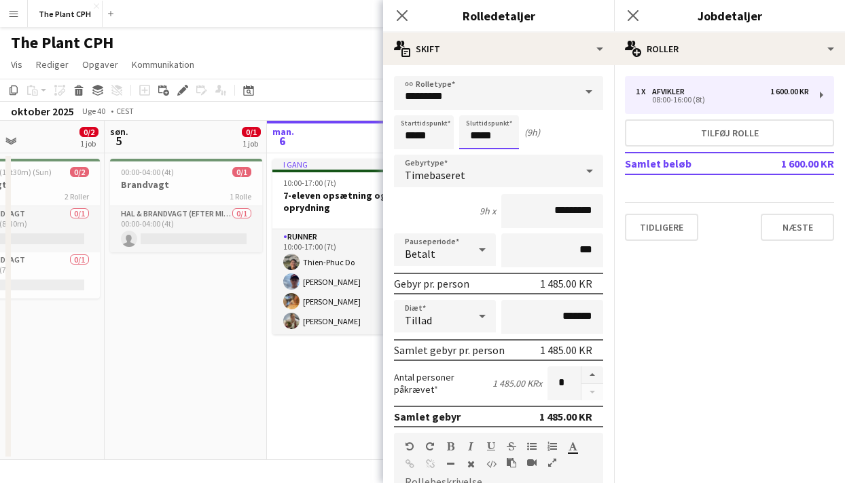
click at [479, 134] on input "*****" at bounding box center [489, 132] width 60 height 34
type input "*****"
click at [475, 112] on div at bounding box center [475, 109] width 27 height 14
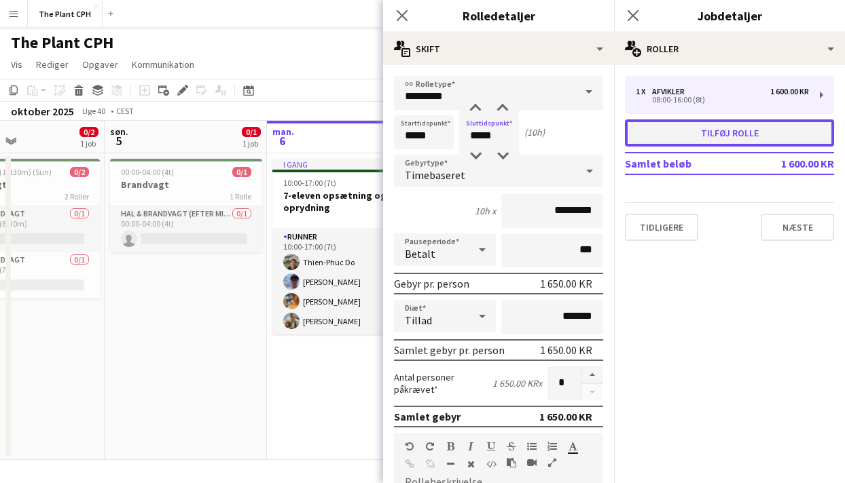
click at [714, 128] on button "Tilføj rolle" at bounding box center [729, 133] width 209 height 27
type input "********"
type input "*****"
type input "*********"
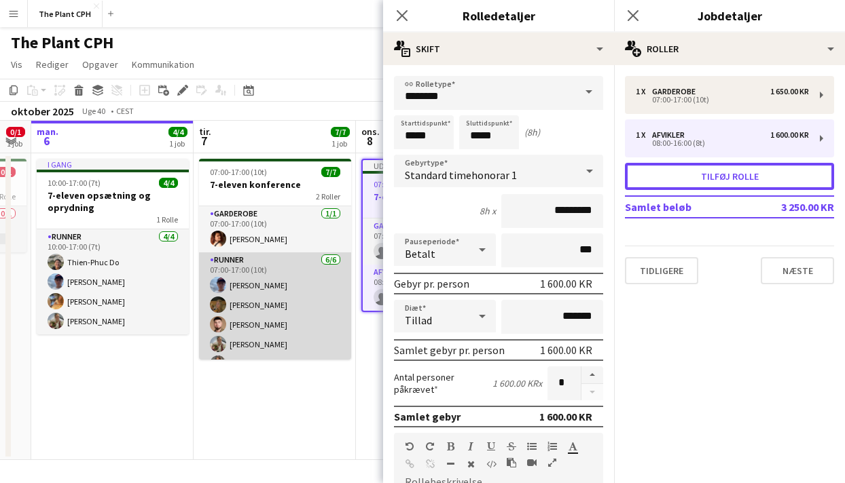
scroll to position [37, 0]
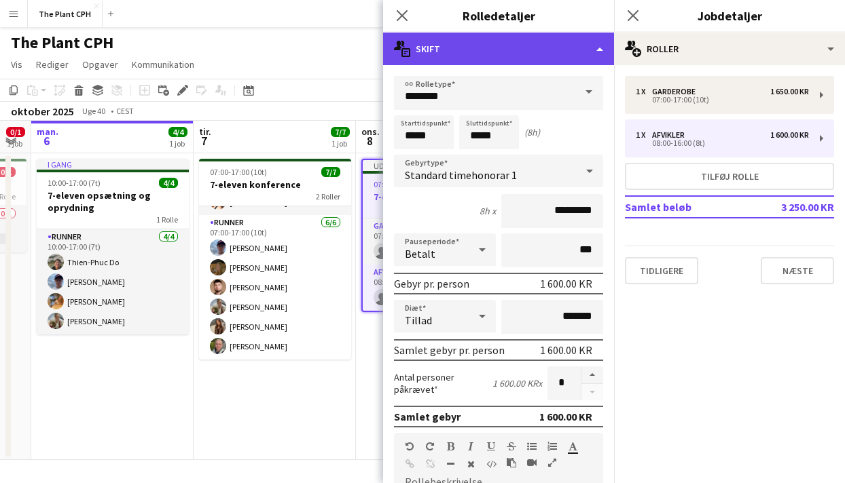
click at [500, 50] on div "multiple-actions-text Skift" at bounding box center [498, 49] width 231 height 33
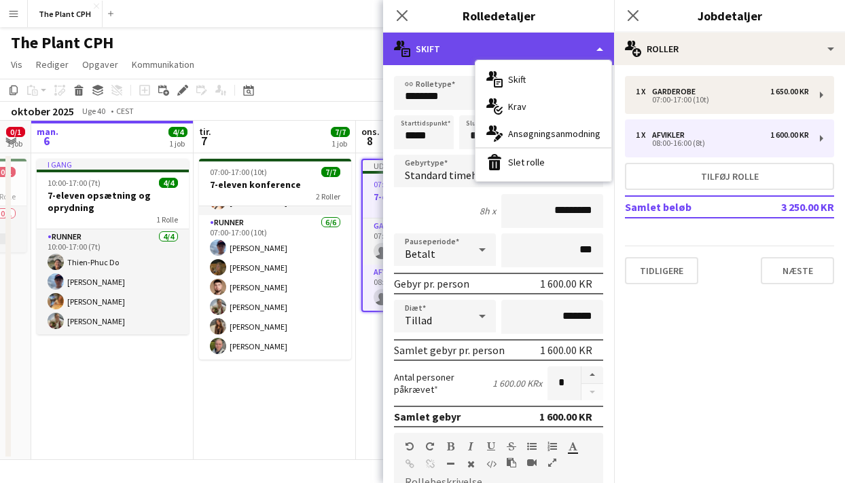
click at [500, 51] on div "multiple-actions-text Skift" at bounding box center [498, 49] width 231 height 33
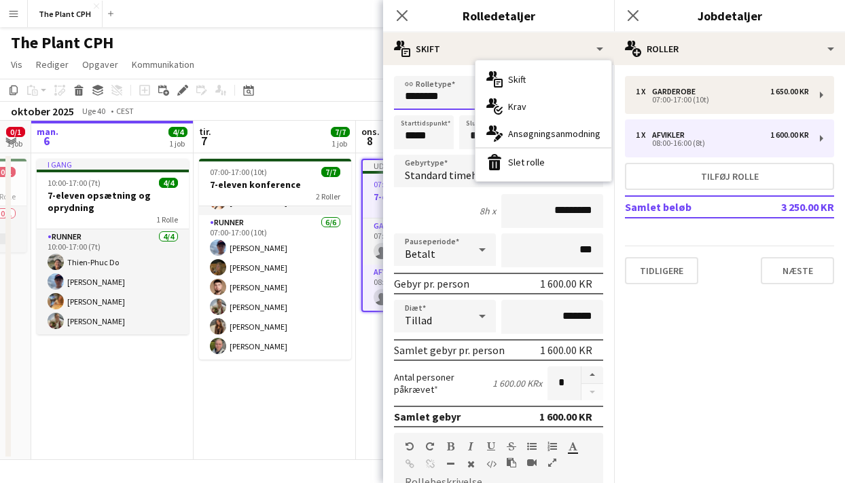
click at [453, 92] on input "********" at bounding box center [498, 93] width 209 height 34
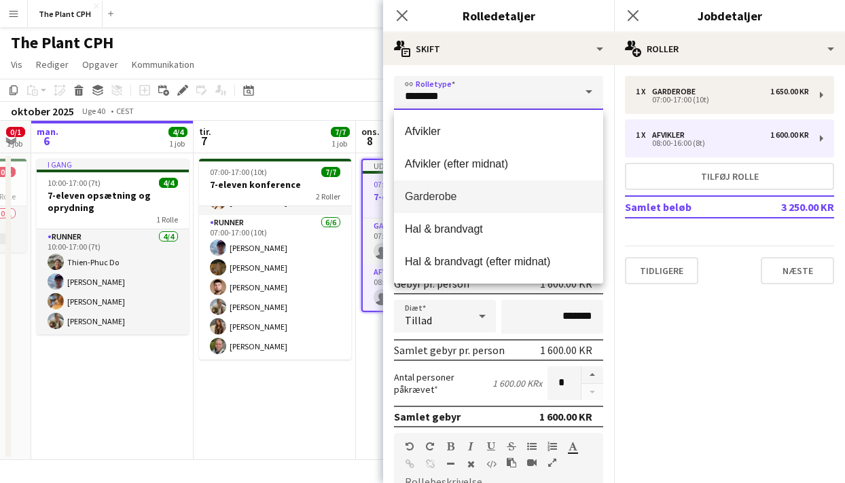
scroll to position [130, 0]
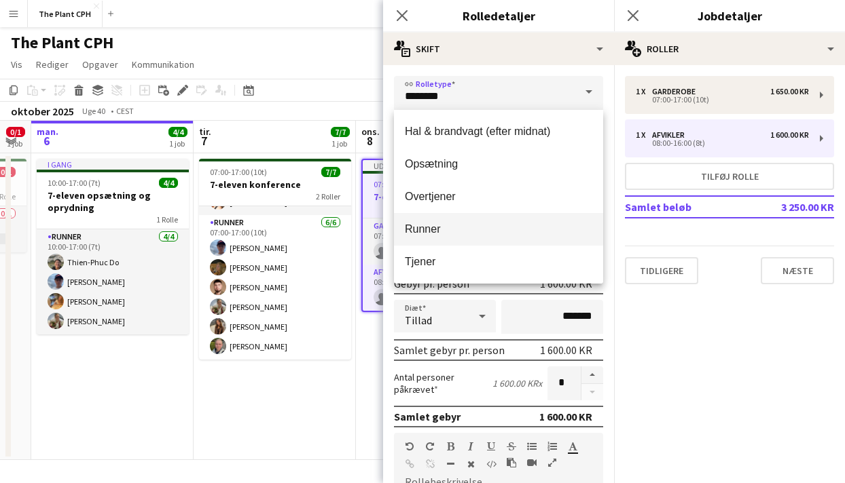
click at [448, 224] on span "Runner" at bounding box center [498, 229] width 187 height 13
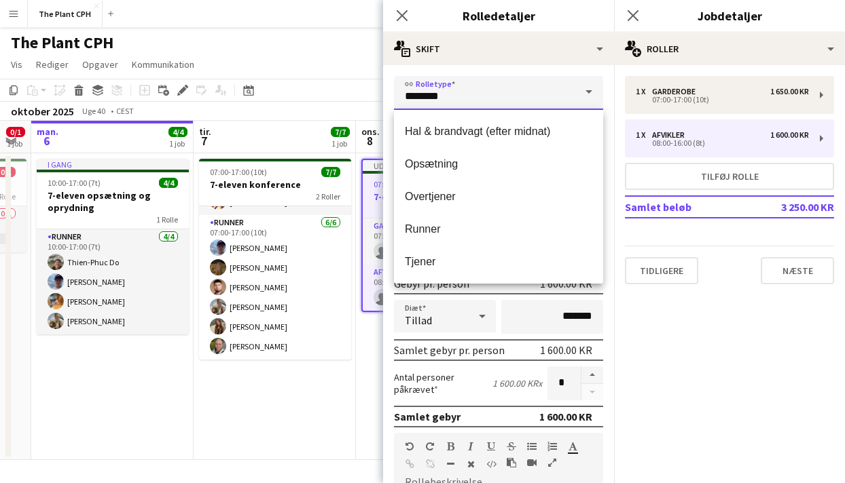
type input "******"
type input "*********"
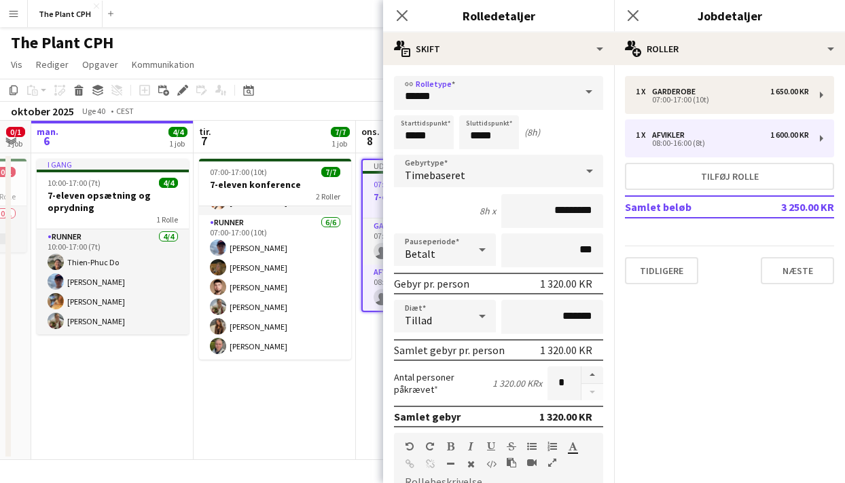
click at [492, 157] on div "Timebaseret" at bounding box center [485, 171] width 182 height 33
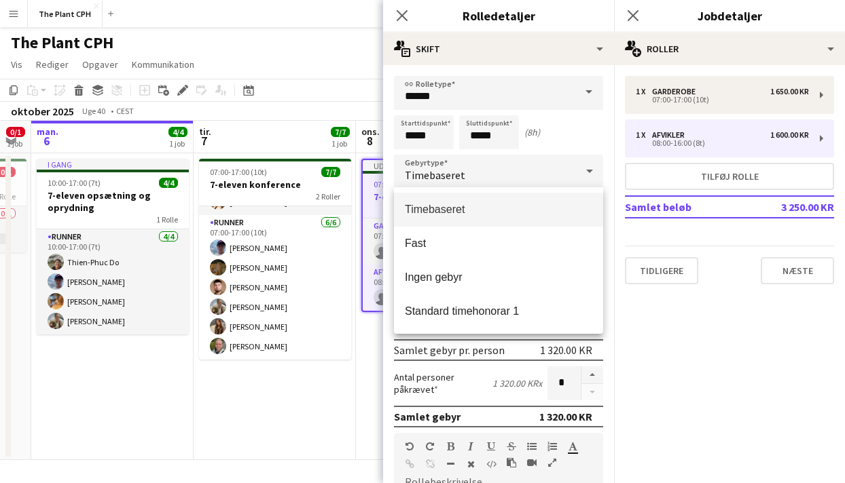
click at [443, 128] on div at bounding box center [422, 241] width 845 height 483
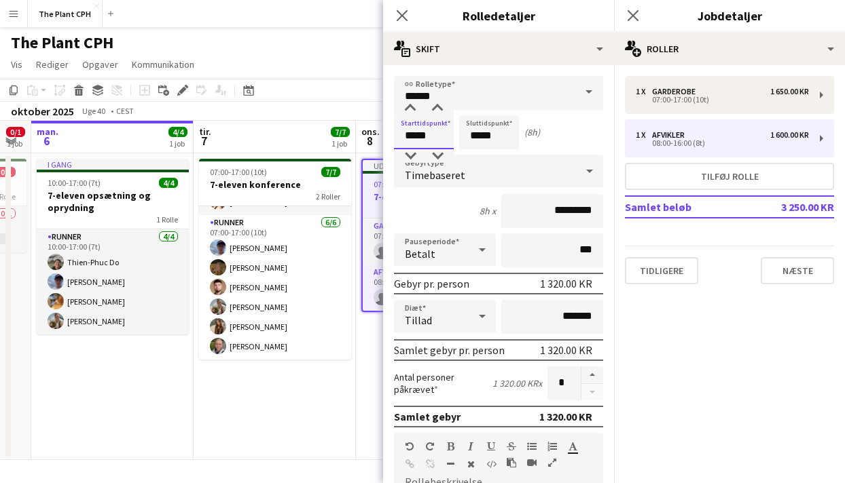
click at [439, 132] on input "*****" at bounding box center [424, 132] width 60 height 34
click at [412, 99] on input "******" at bounding box center [498, 93] width 209 height 34
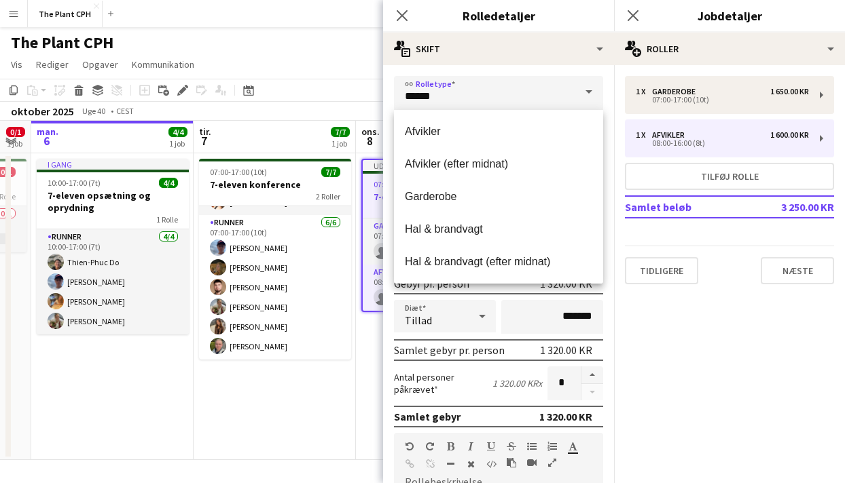
click at [460, 71] on div "link Rolletype ****** Starttidspunkt ***** Sluttidspunkt ***** (8h) Gebyrtype T…" at bounding box center [498, 438] width 231 height 746
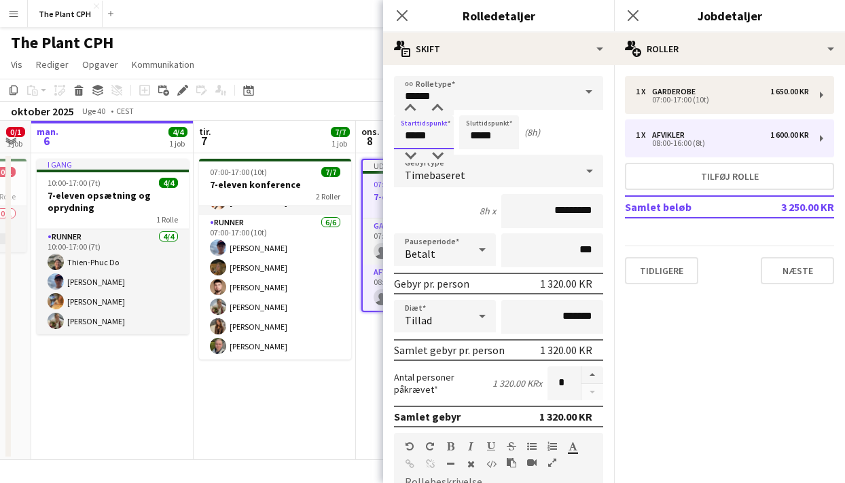
click at [420, 140] on input "*****" at bounding box center [424, 132] width 60 height 34
type input "*****"
click at [413, 151] on div at bounding box center [410, 156] width 27 height 14
click at [495, 122] on input "*****" at bounding box center [489, 132] width 60 height 34
click at [480, 115] on input "*****" at bounding box center [489, 132] width 60 height 34
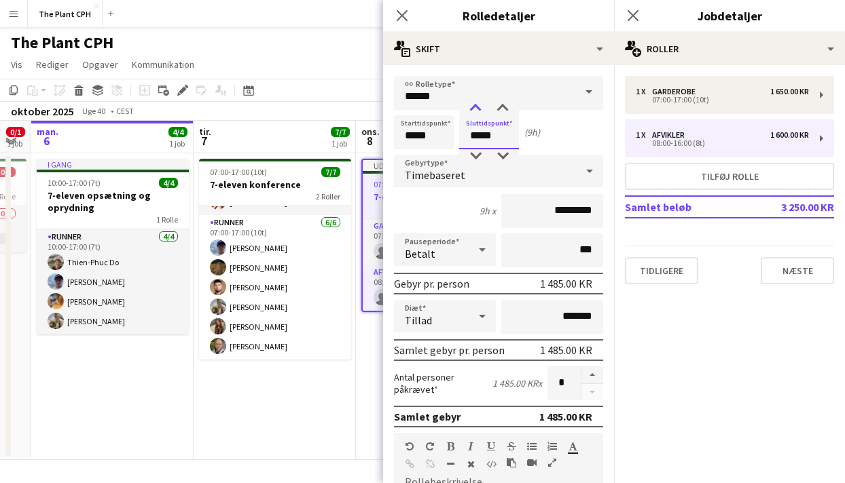
type input "*****"
click at [480, 110] on div at bounding box center [475, 109] width 27 height 14
click at [590, 374] on button "button" at bounding box center [592, 376] width 22 height 18
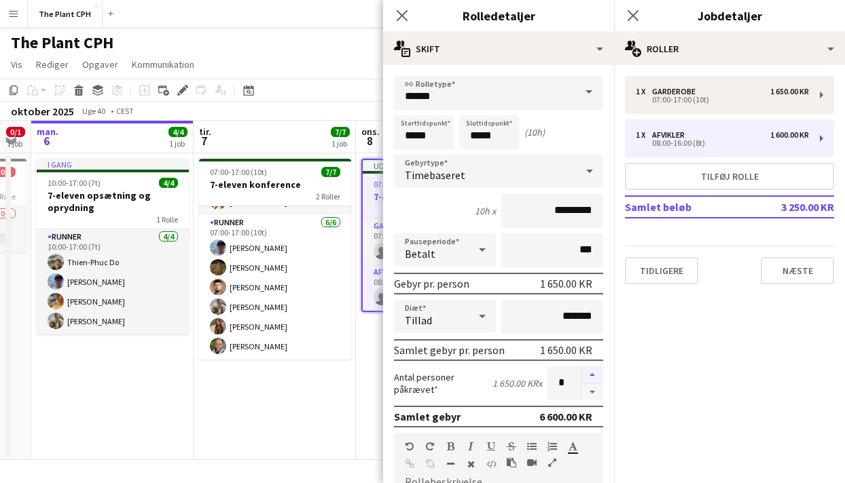
click at [590, 374] on button "button" at bounding box center [592, 376] width 22 height 18
click at [593, 389] on button "button" at bounding box center [592, 392] width 22 height 17
type input "*"
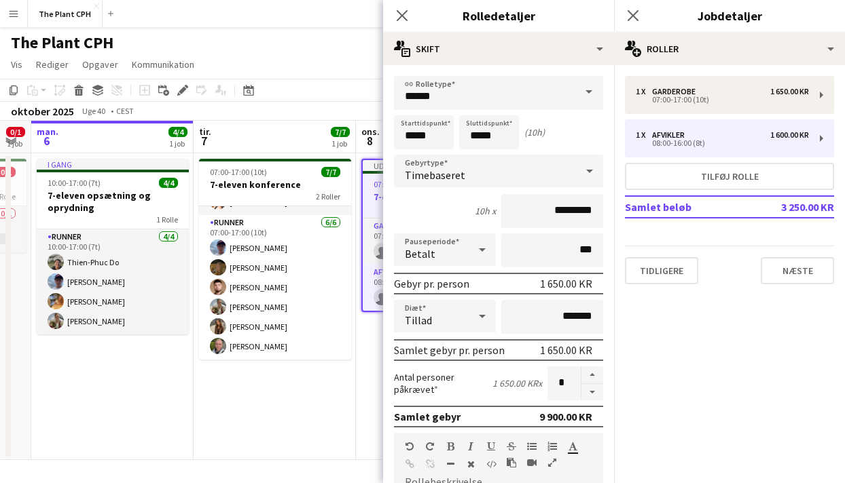
click at [317, 46] on div "The Plant CPH user user" at bounding box center [422, 40] width 845 height 26
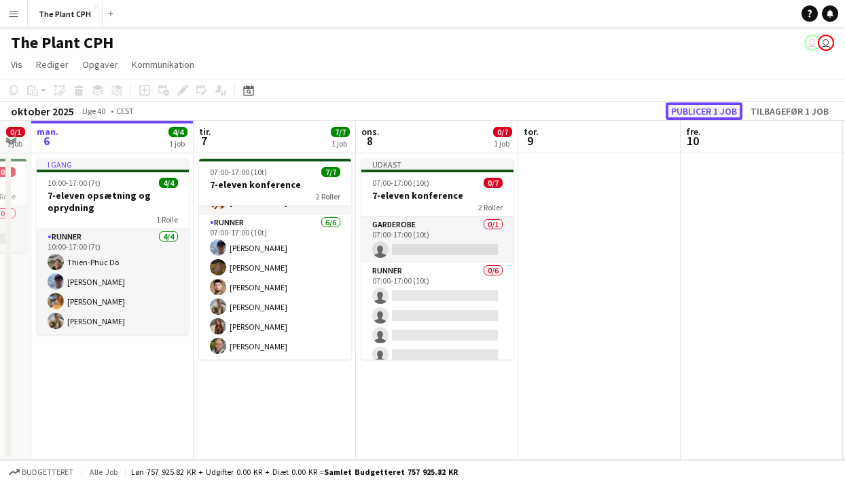
click at [685, 105] on button "Publicer 1 job" at bounding box center [703, 112] width 77 height 18
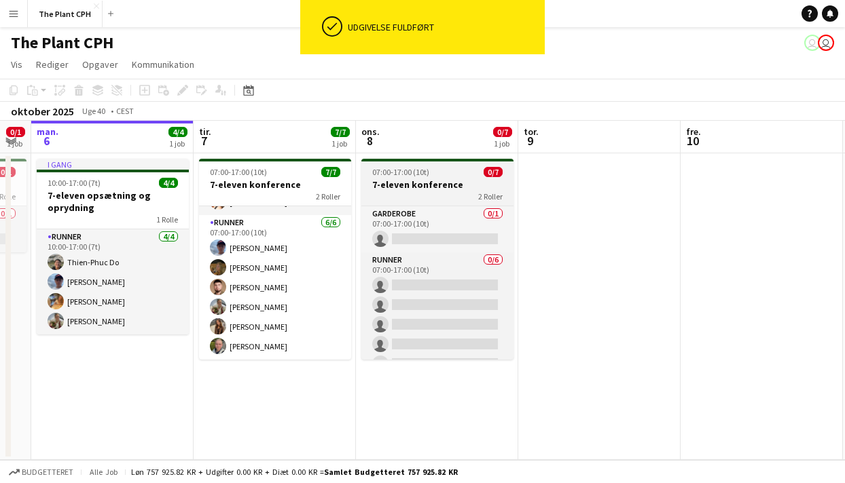
click at [406, 187] on h3 "7-eleven konference" at bounding box center [437, 185] width 152 height 12
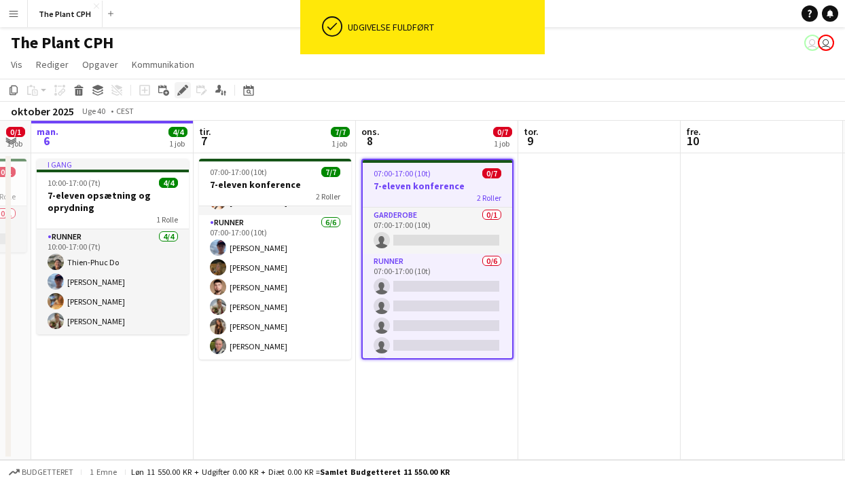
click at [175, 82] on div "Rediger" at bounding box center [183, 90] width 16 height 16
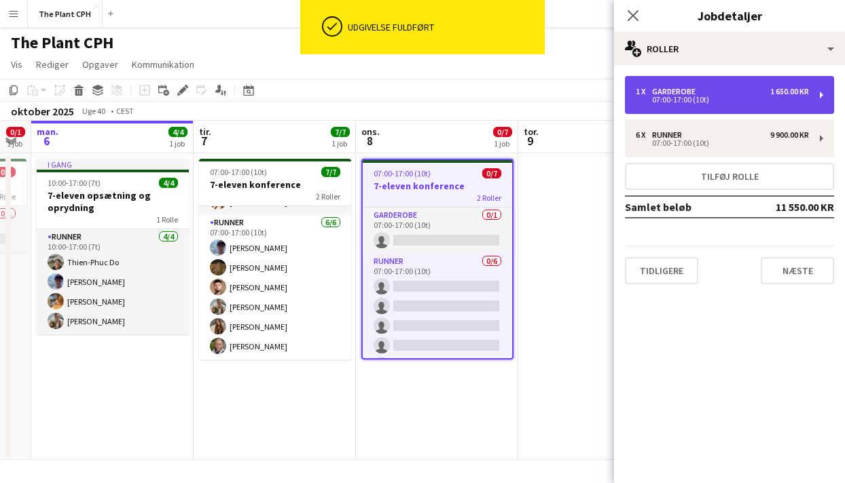
click at [659, 86] on div "1 x Garderobe 1 650.00 KR 07:00-17:00 (10t)" at bounding box center [729, 95] width 209 height 38
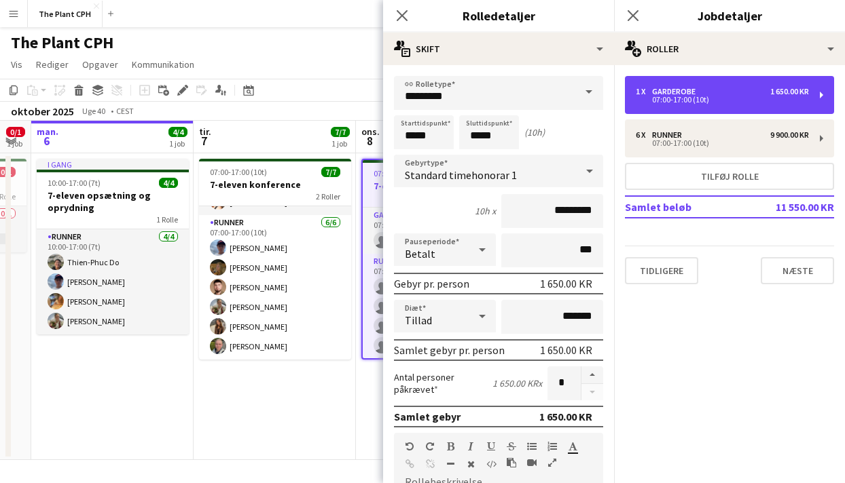
scroll to position [327, 0]
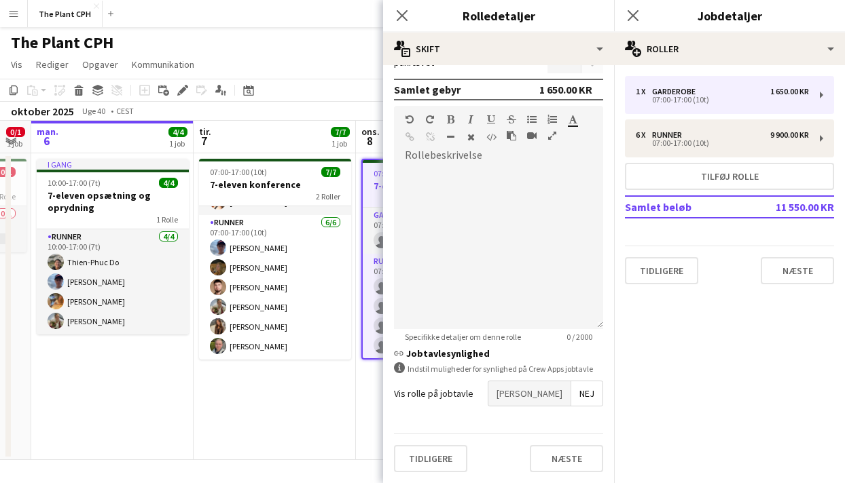
click at [553, 392] on span "[PERSON_NAME]" at bounding box center [529, 394] width 82 height 24
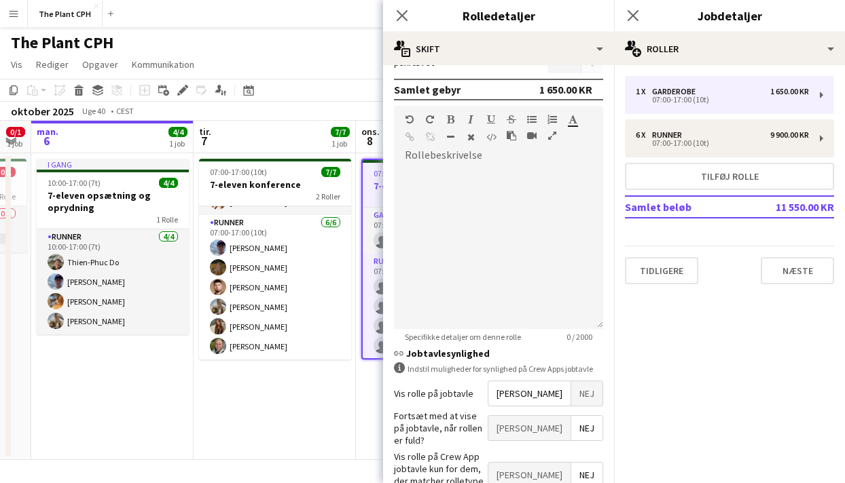
click at [553, 418] on span "[PERSON_NAME]" at bounding box center [529, 428] width 82 height 24
click at [553, 466] on span "[PERSON_NAME]" at bounding box center [529, 475] width 82 height 24
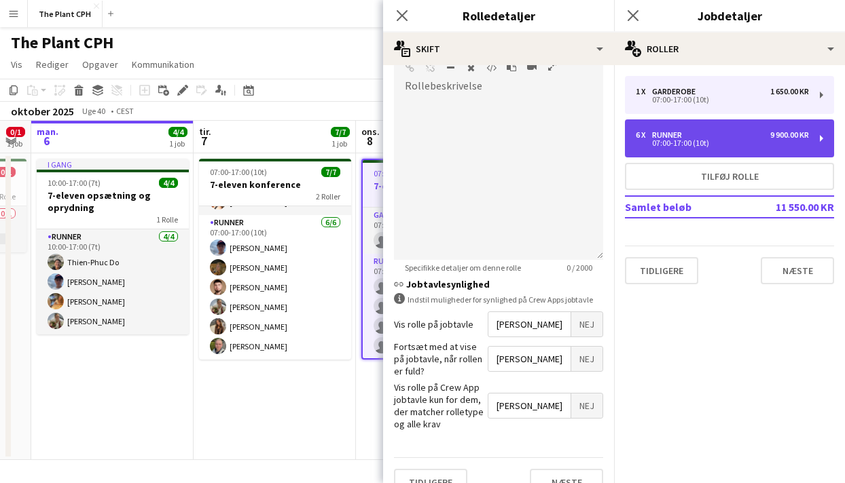
click at [681, 154] on div "6 x Runner 9 900.00 KR 07:00-17:00 (10t)" at bounding box center [729, 139] width 209 height 38
type input "******"
type input "*"
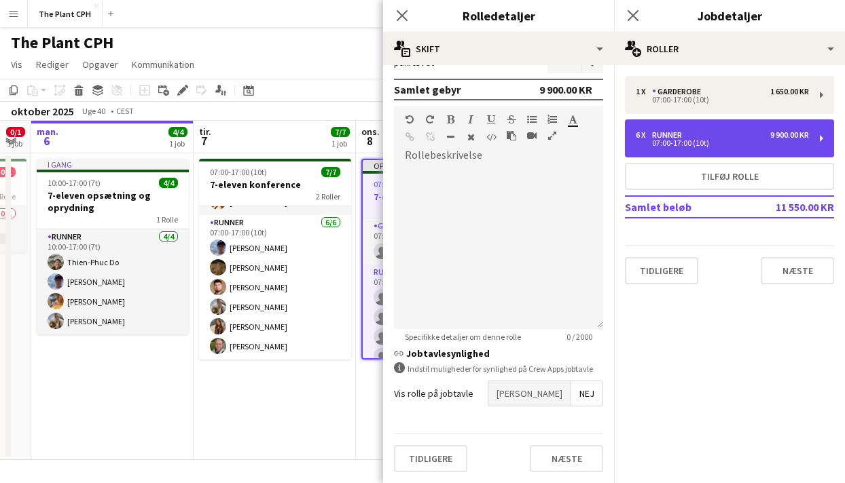
scroll to position [327, 0]
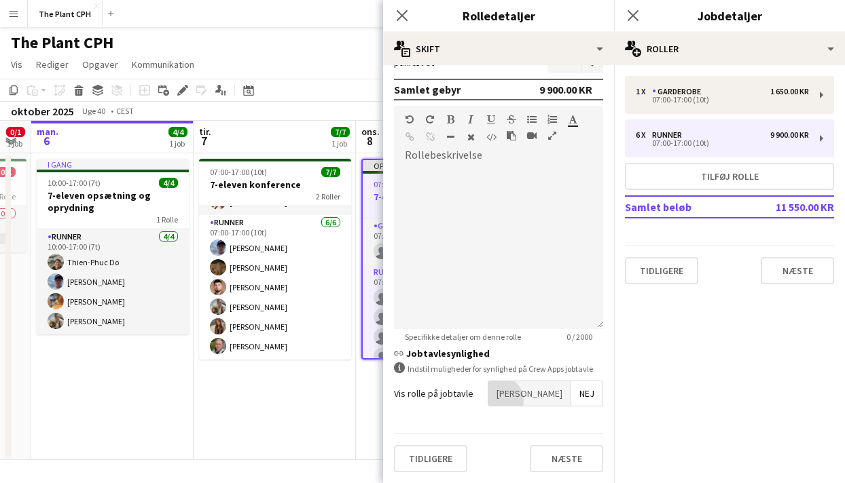
click at [555, 401] on span "[PERSON_NAME]" at bounding box center [529, 394] width 82 height 24
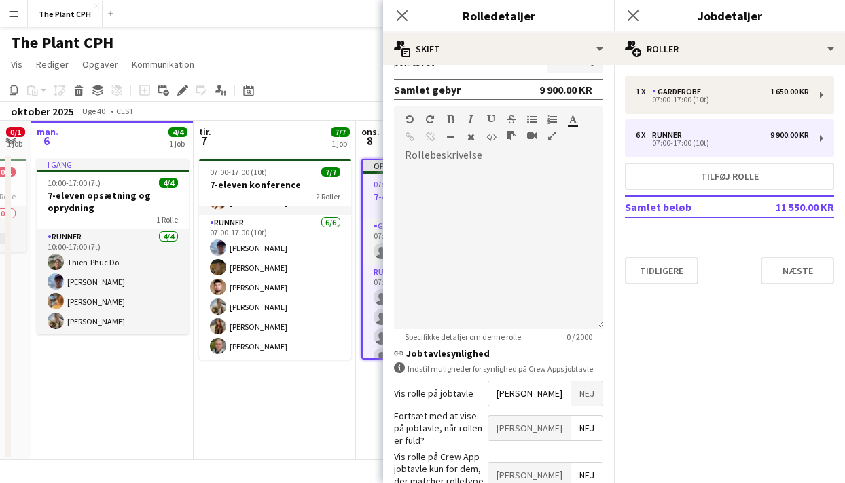
click at [555, 423] on span "[PERSON_NAME]" at bounding box center [529, 428] width 82 height 24
click at [555, 451] on div "Vis rolle på Crew App jobtavle kun for dem, der matcher rolletype og alle krav …" at bounding box center [498, 476] width 209 height 50
click at [554, 463] on span "[PERSON_NAME]" at bounding box center [529, 475] width 82 height 24
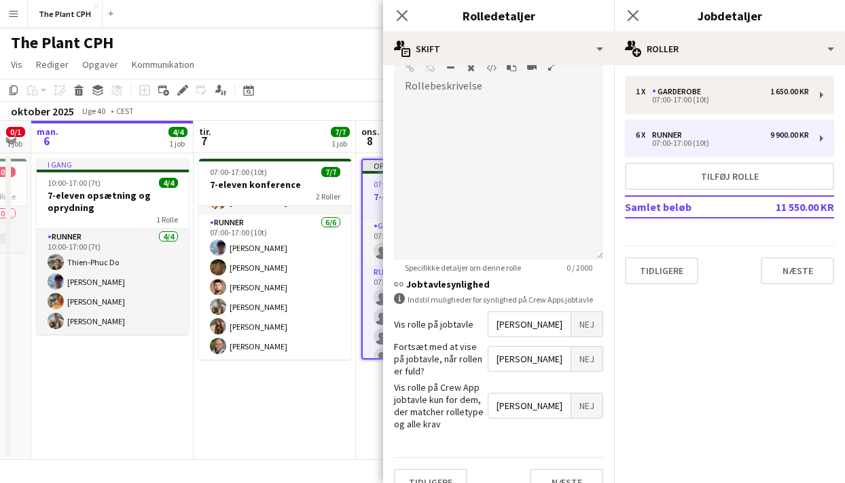
click at [346, 110] on div "[DATE] Uge 40 • CEST Publicer 1 job Tilbagefør 1 job" at bounding box center [422, 111] width 845 height 19
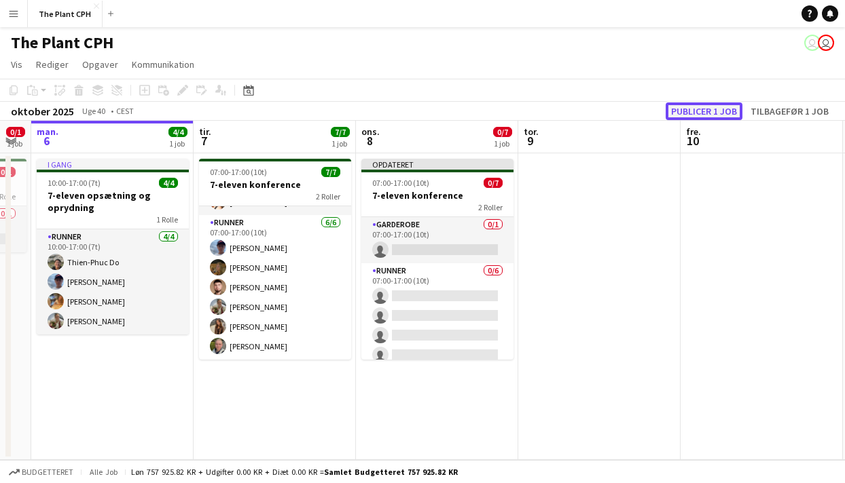
click at [692, 107] on button "Publicer 1 job" at bounding box center [703, 112] width 77 height 18
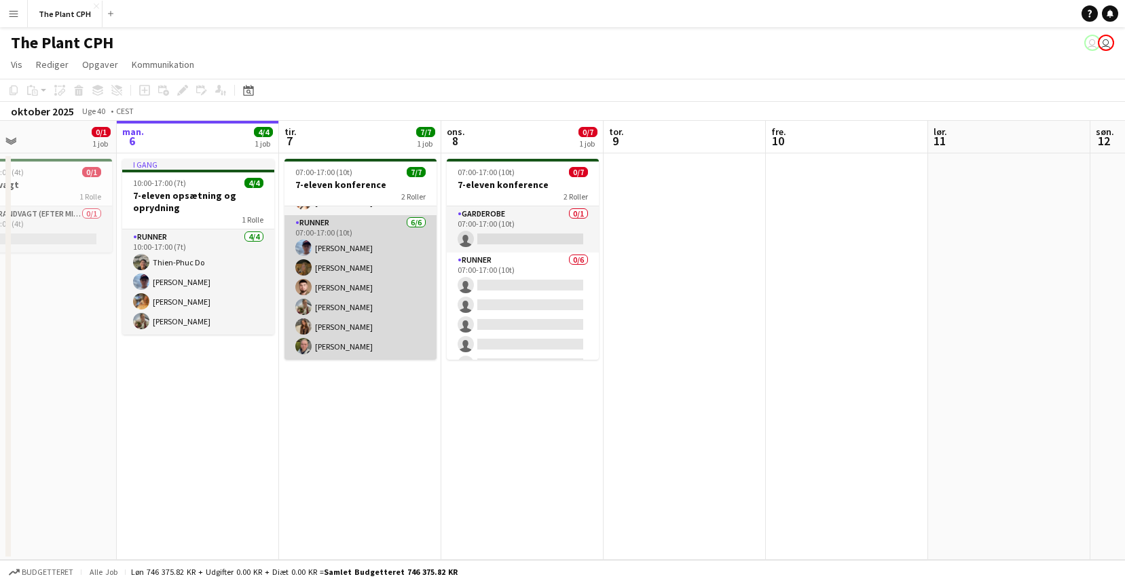
scroll to position [0, 373]
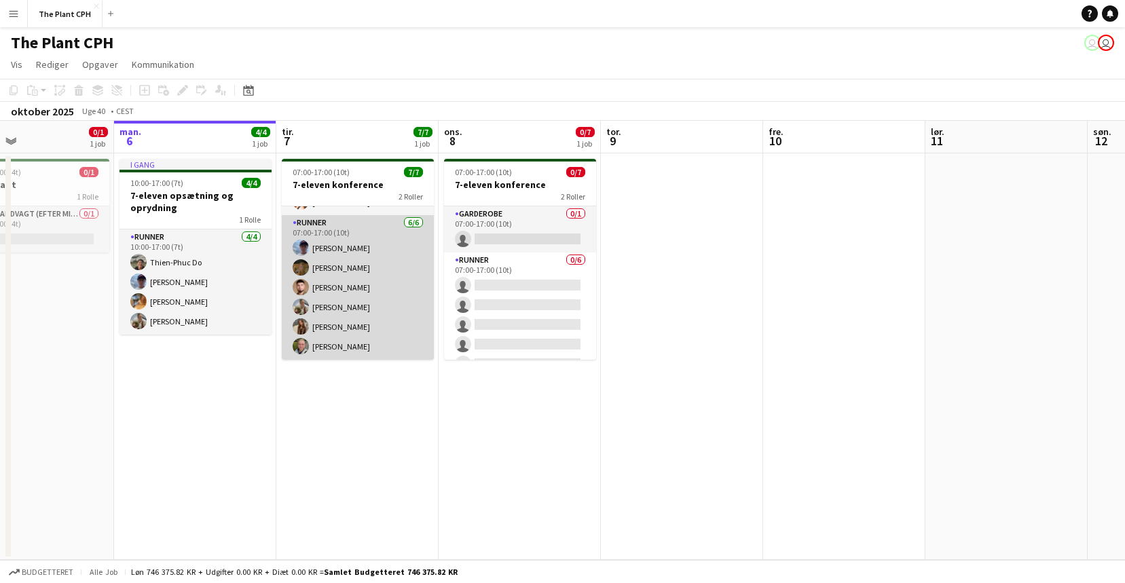
click at [383, 310] on app-card-role "Runner [DATE] 07:00-17:00 (10t) [PERSON_NAME] [PERSON_NAME] [PERSON_NAME] [PERS…" at bounding box center [358, 287] width 152 height 145
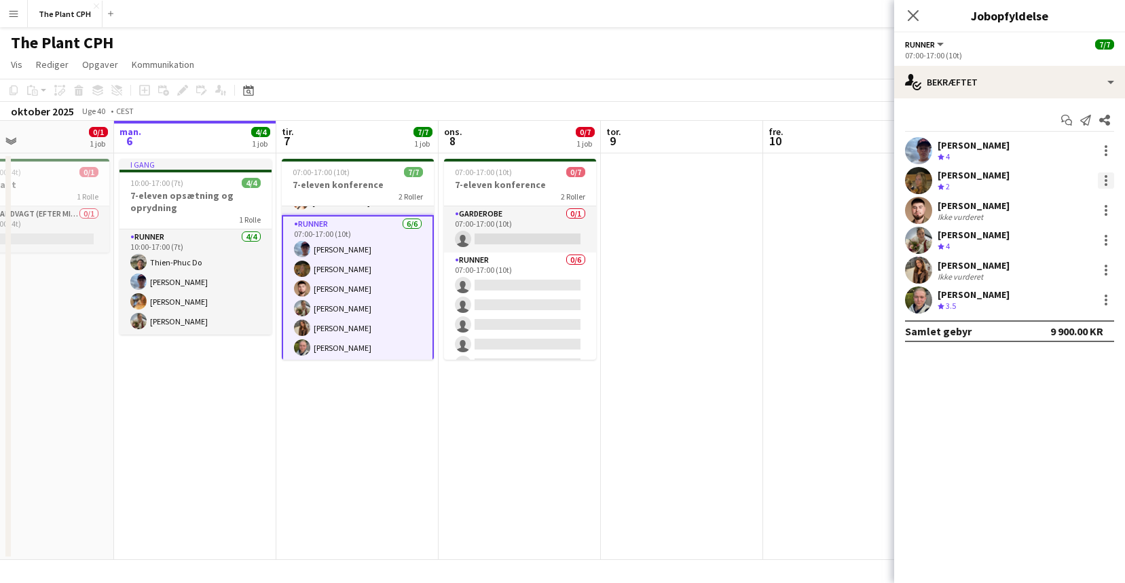
click at [1108, 183] on div at bounding box center [1106, 180] width 16 height 16
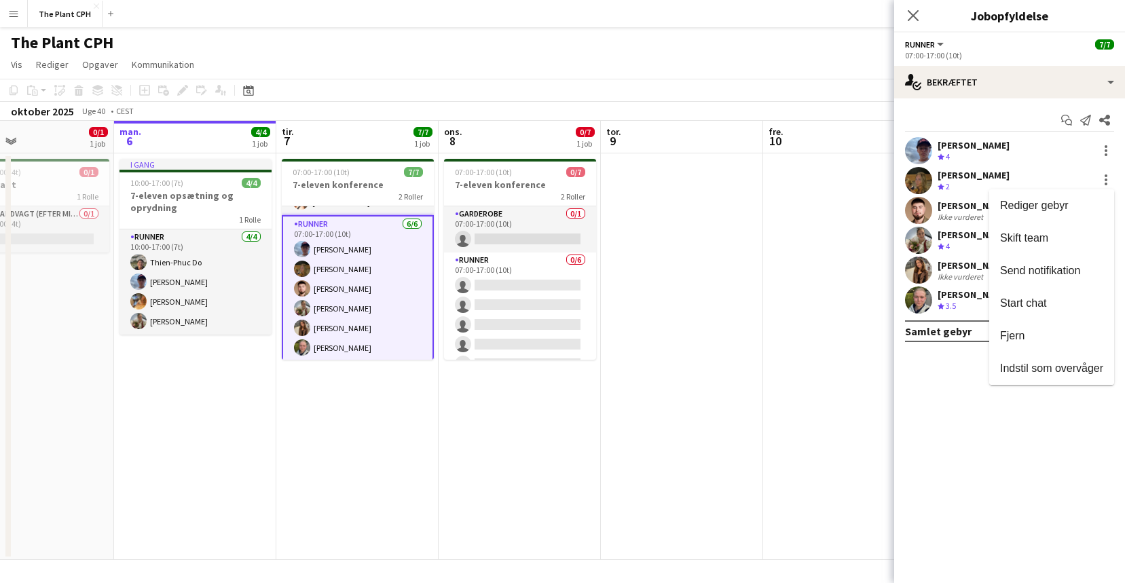
click at [971, 184] on div at bounding box center [562, 291] width 1125 height 583
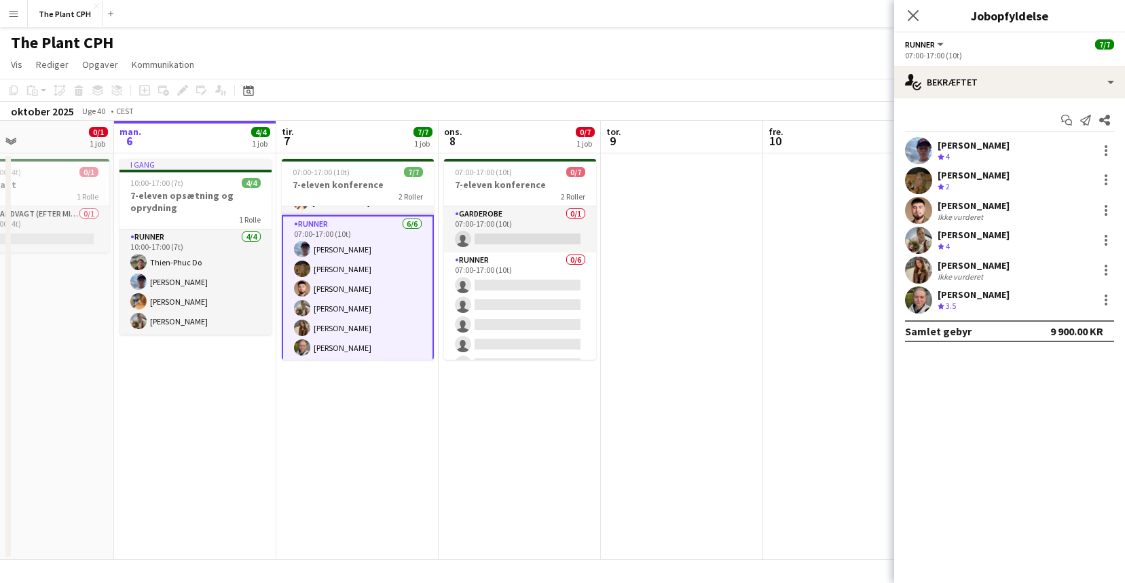
click at [970, 183] on div "Teamvurdering 2" at bounding box center [974, 187] width 72 height 12
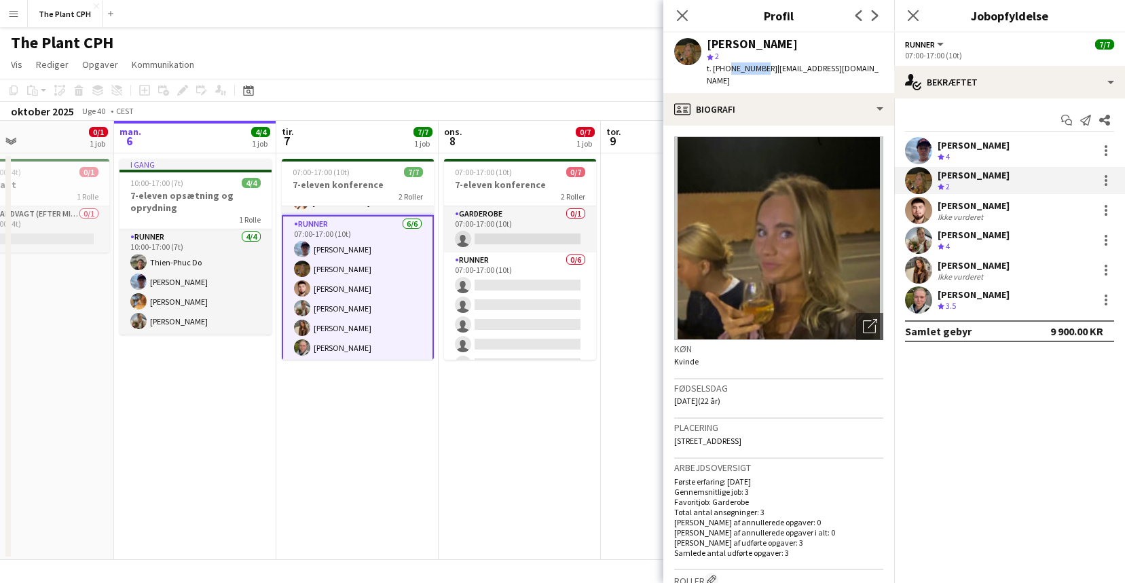
drag, startPoint x: 726, startPoint y: 70, endPoint x: 757, endPoint y: 70, distance: 31.2
click at [757, 70] on span "t. [PHONE_NUMBER]" at bounding box center [742, 68] width 71 height 10
copy span "42651143"
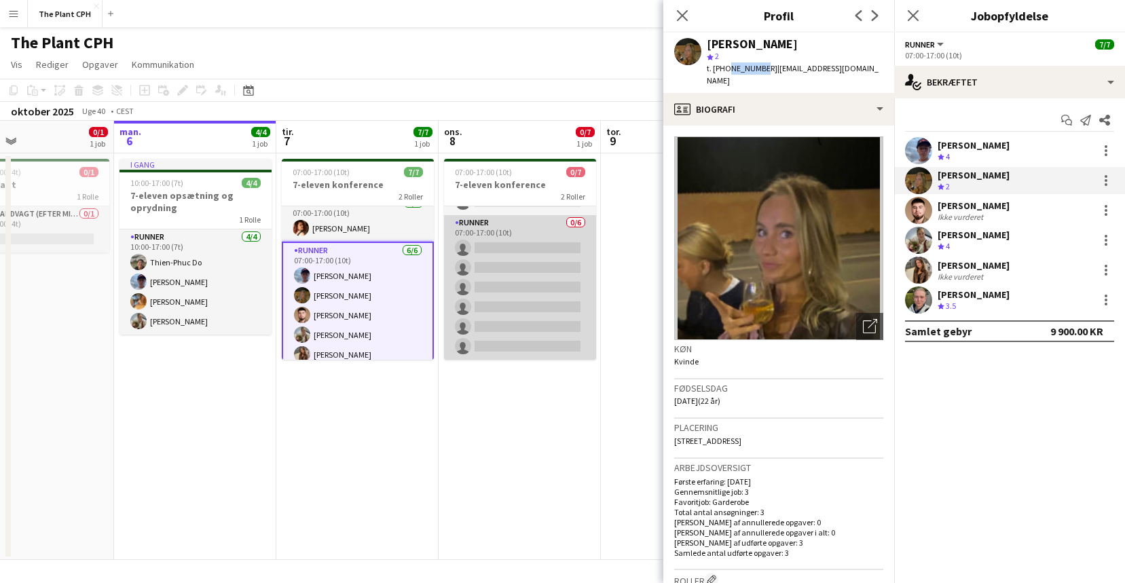
scroll to position [0, 0]
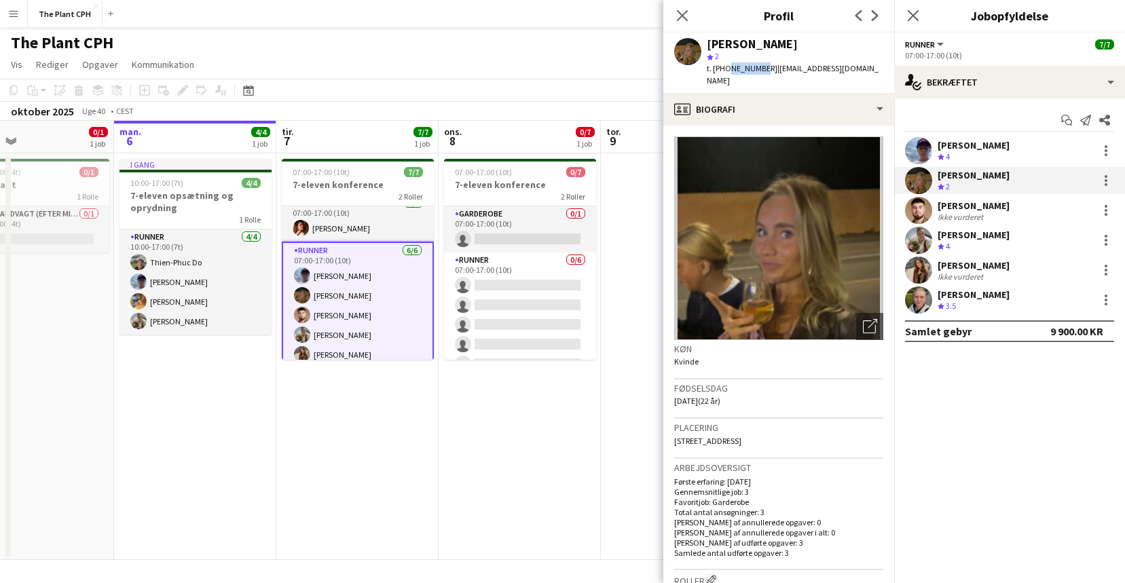
click at [365, 304] on app-card-role "Runner [DATE] 07:00-17:00 (10t) [PERSON_NAME] [PERSON_NAME] [PERSON_NAME] [PERS…" at bounding box center [358, 315] width 152 height 147
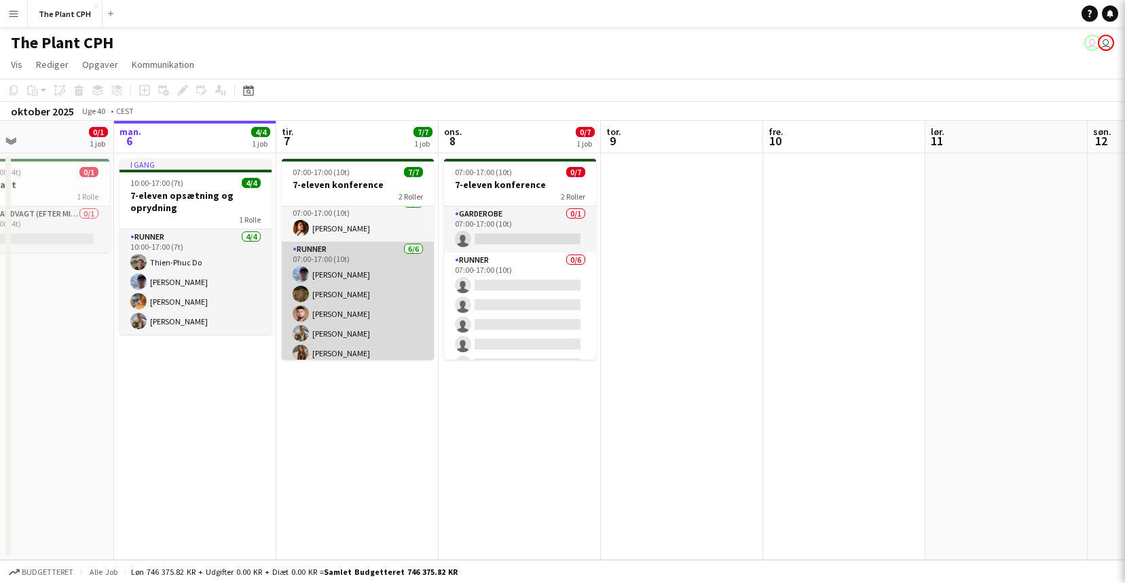
click at [366, 304] on app-card-role "Runner [DATE] 07:00-17:00 (10t) [PERSON_NAME] [PERSON_NAME] [PERSON_NAME] [PERS…" at bounding box center [358, 314] width 152 height 145
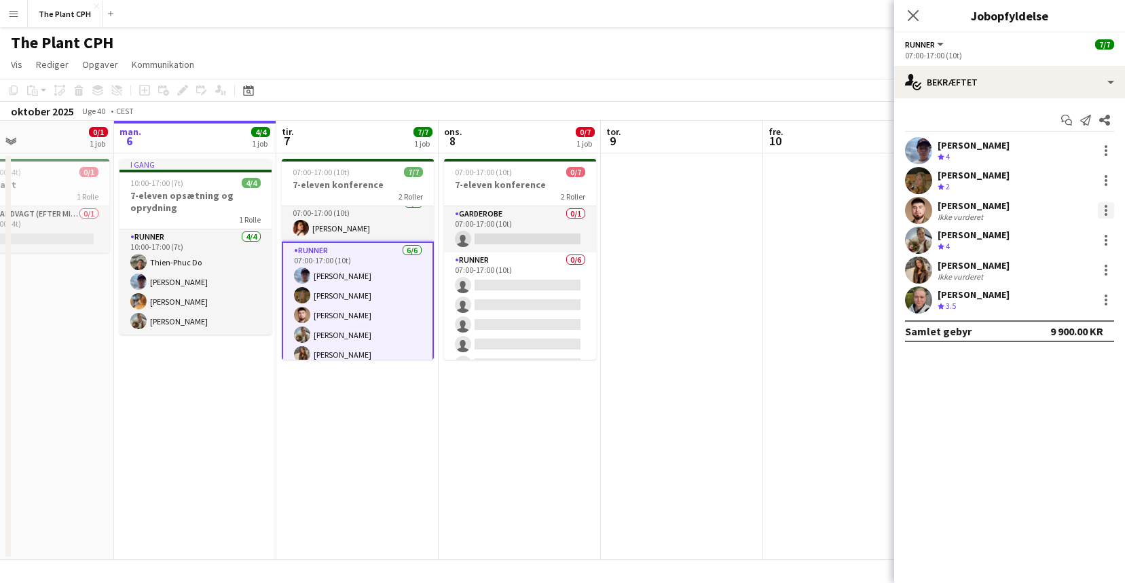
click at [1107, 210] on div at bounding box center [1106, 210] width 16 height 16
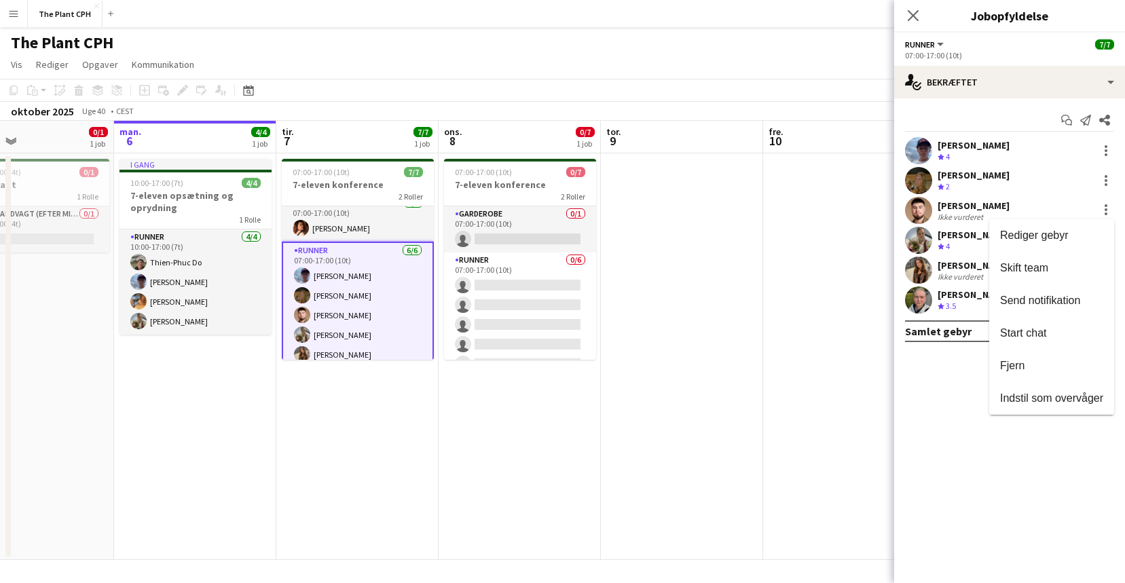
click at [1043, 213] on div at bounding box center [562, 291] width 1125 height 583
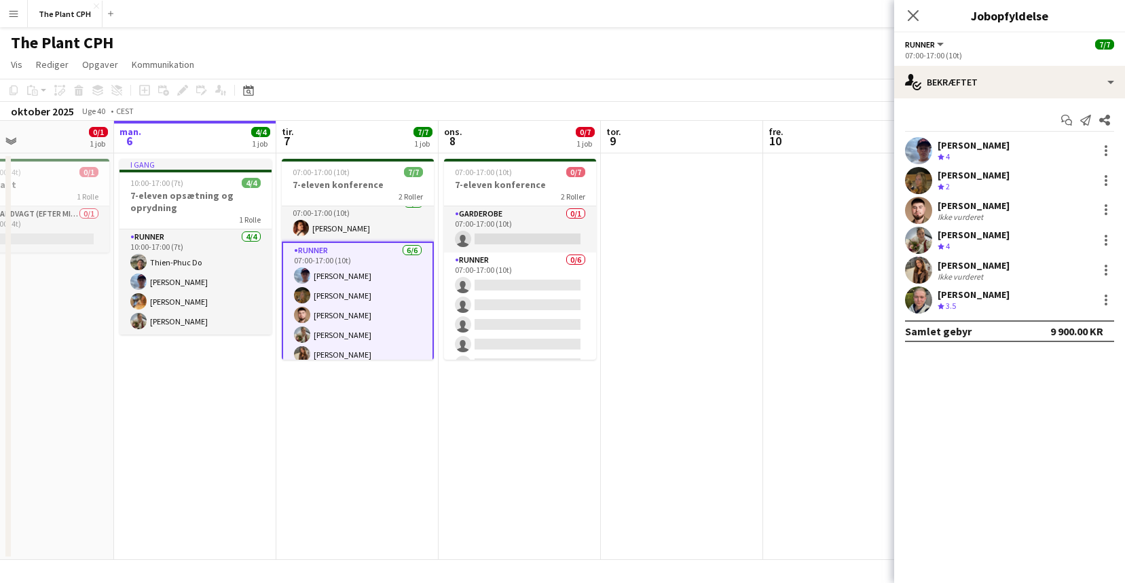
click at [993, 211] on div "[PERSON_NAME]" at bounding box center [974, 206] width 72 height 12
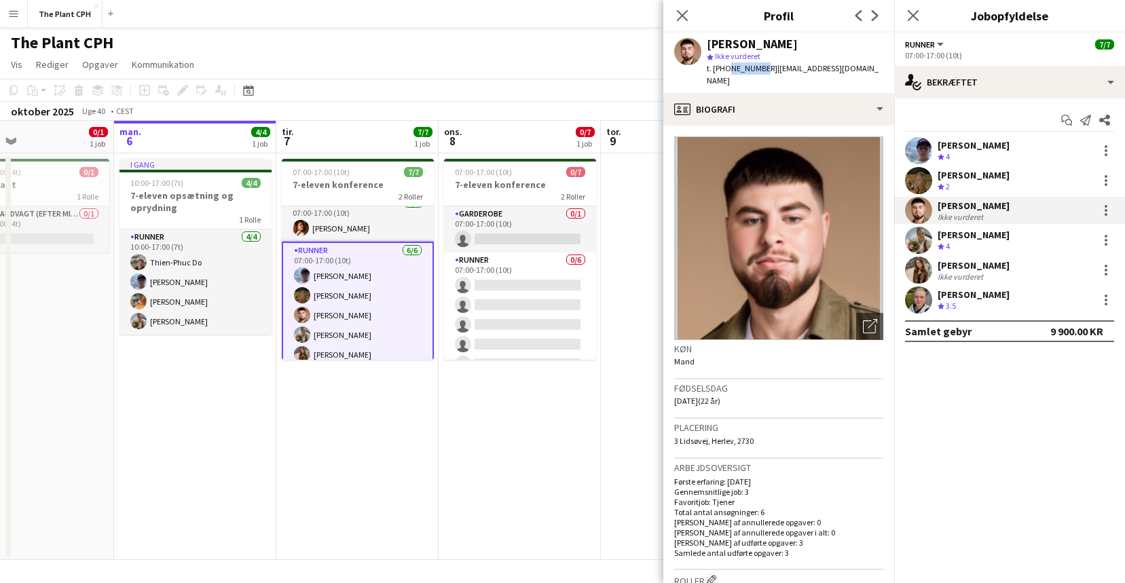
drag, startPoint x: 756, startPoint y: 69, endPoint x: 726, endPoint y: 71, distance: 30.6
click at [726, 71] on span "t. [PHONE_NUMBER]" at bounding box center [742, 68] width 71 height 10
copy span "22718189"
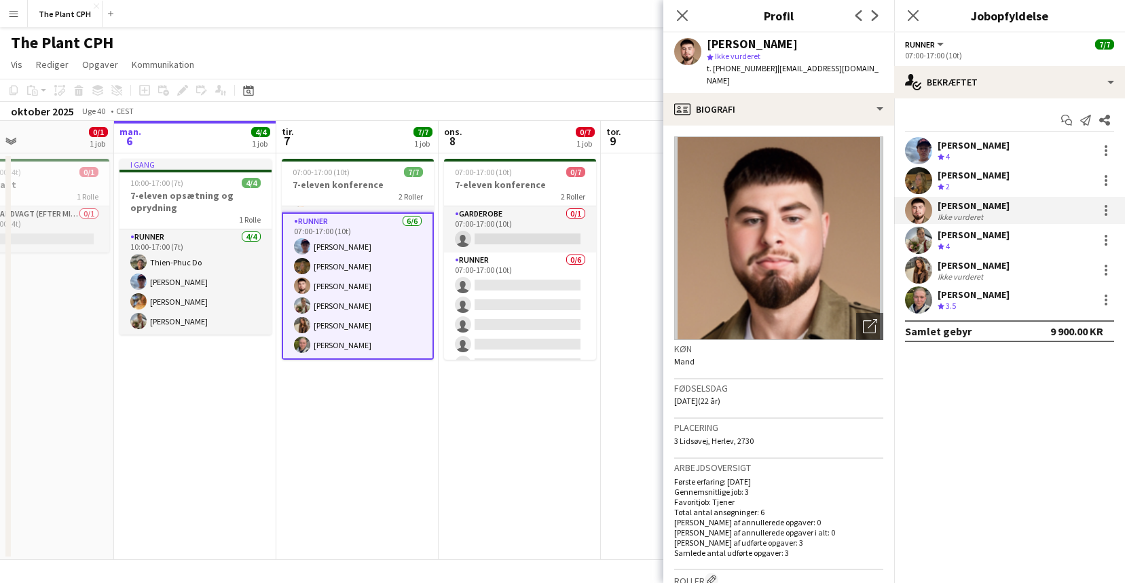
click at [1019, 232] on div "[PERSON_NAME] Teamvurdering 4" at bounding box center [1009, 240] width 231 height 27
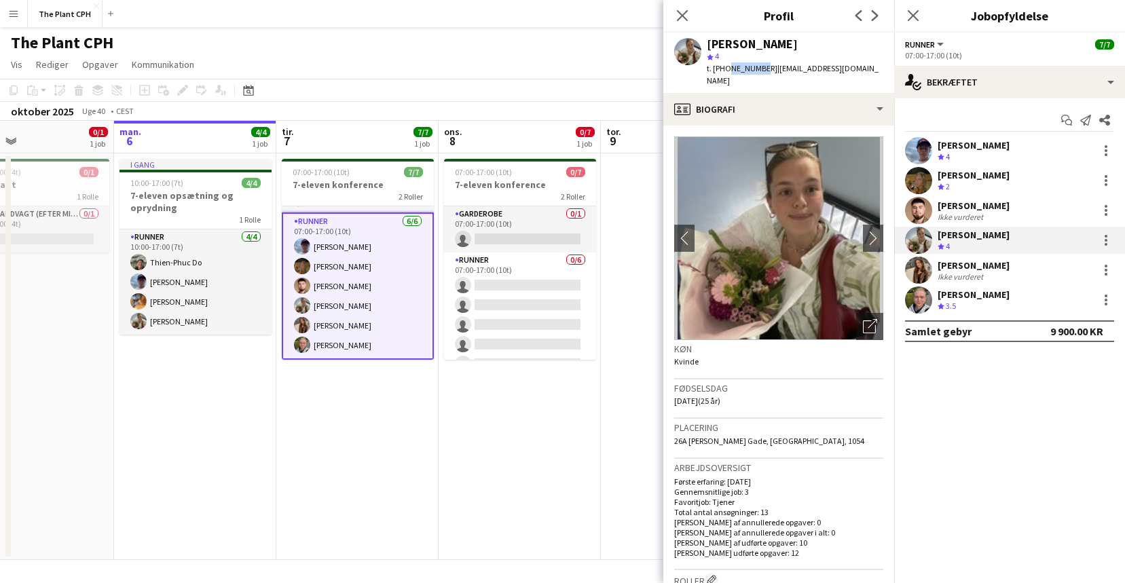
drag, startPoint x: 725, startPoint y: 70, endPoint x: 758, endPoint y: 70, distance: 33.3
click at [758, 70] on span "t. [PHONE_NUMBER]" at bounding box center [742, 68] width 71 height 10
click at [980, 267] on div "[PERSON_NAME]" at bounding box center [974, 265] width 72 height 12
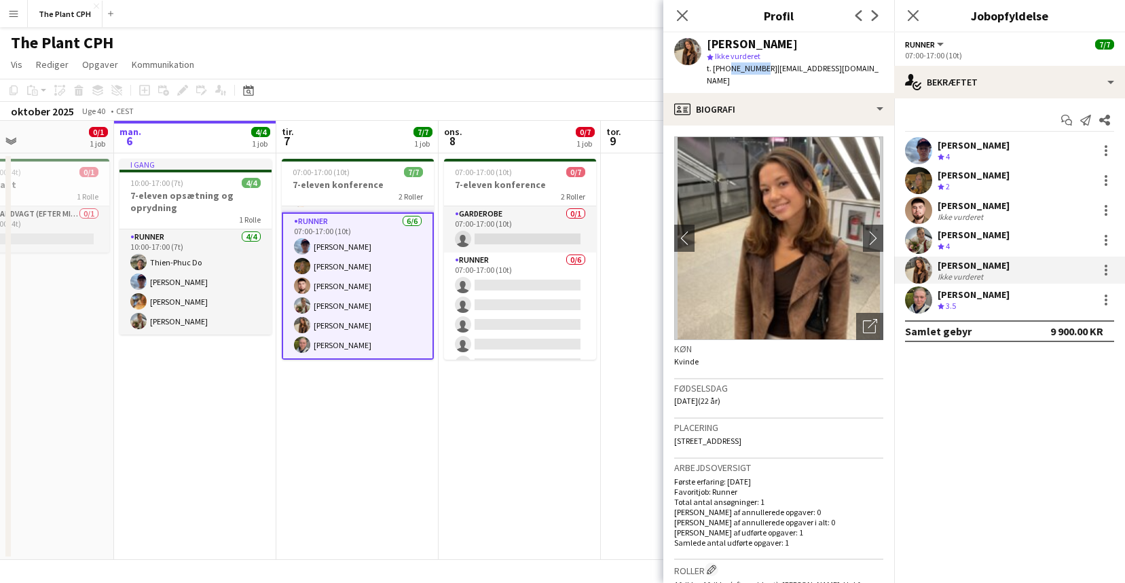
drag, startPoint x: 725, startPoint y: 71, endPoint x: 756, endPoint y: 71, distance: 31.2
click at [756, 71] on span "t. [PHONE_NUMBER]" at bounding box center [742, 68] width 71 height 10
copy span "23925008"
click at [953, 304] on span "3.5" at bounding box center [951, 306] width 10 height 10
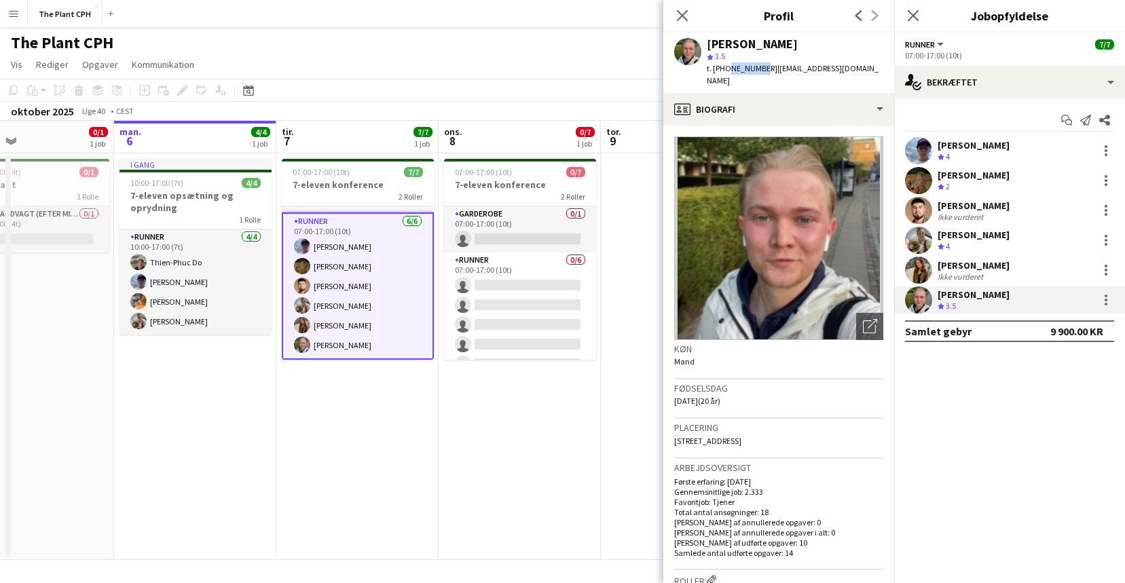
drag, startPoint x: 725, startPoint y: 69, endPoint x: 756, endPoint y: 68, distance: 31.3
click at [756, 68] on span "t. [PHONE_NUMBER]" at bounding box center [742, 68] width 71 height 10
copy span "22551304"
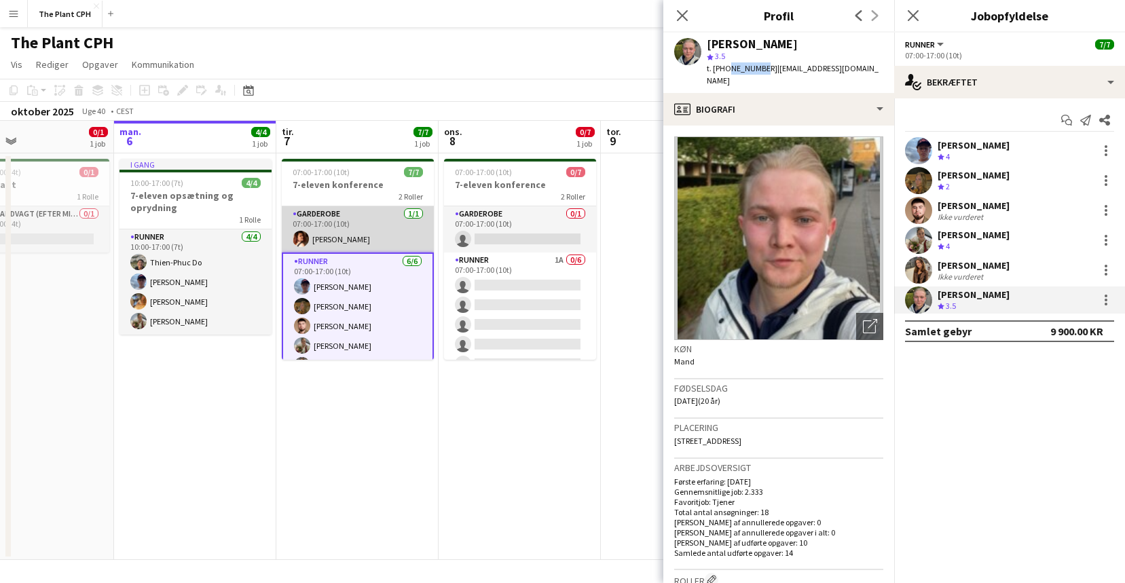
click at [346, 230] on app-card-role "Garderobe [DATE] 07:00-17:00 (10t) [PERSON_NAME]" at bounding box center [358, 229] width 152 height 46
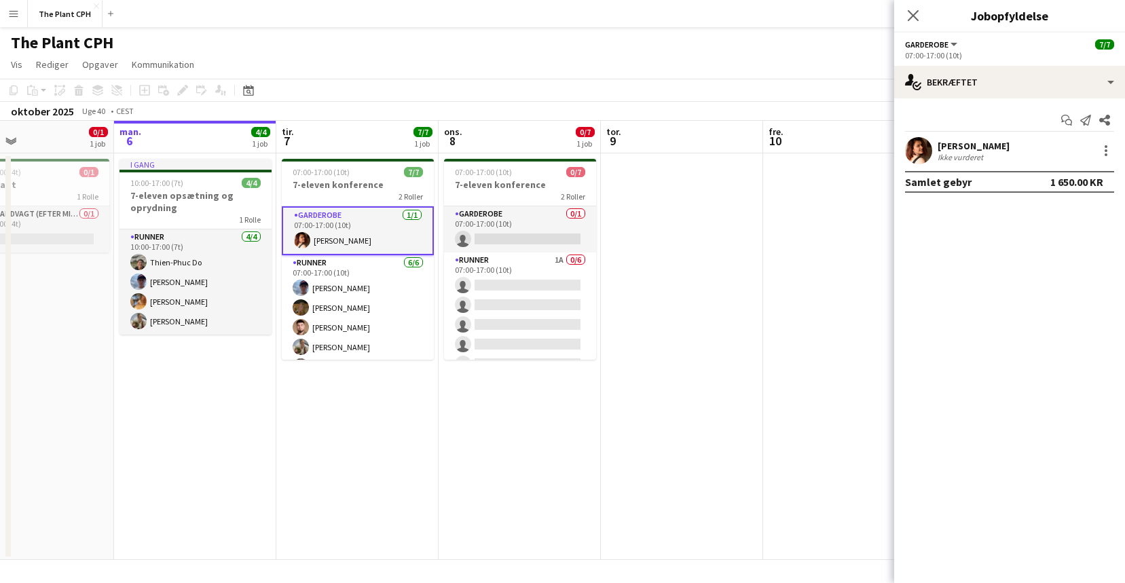
click at [1032, 155] on div "[PERSON_NAME] Ikke vurderet" at bounding box center [1009, 150] width 231 height 27
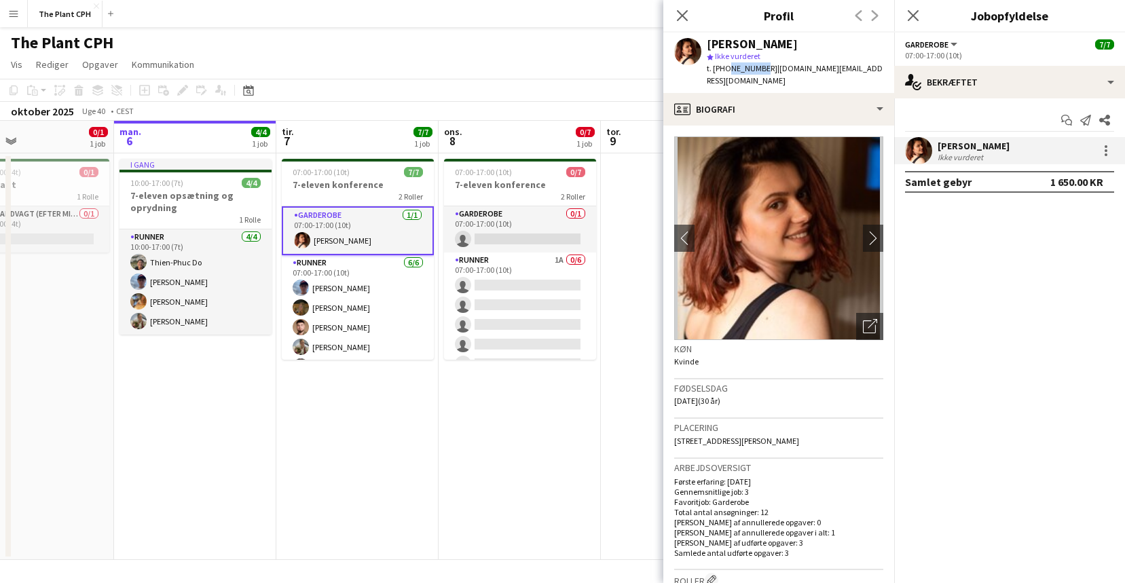
drag, startPoint x: 758, startPoint y: 69, endPoint x: 727, endPoint y: 71, distance: 31.4
click at [727, 71] on span "t. [PHONE_NUMBER]" at bounding box center [742, 68] width 71 height 10
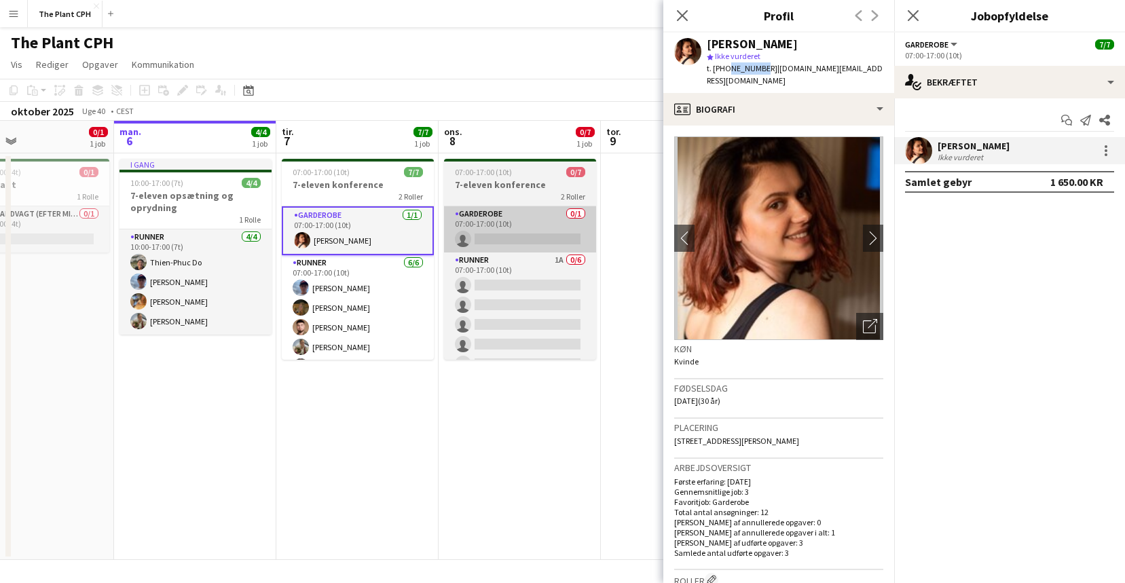
copy span "60905643"
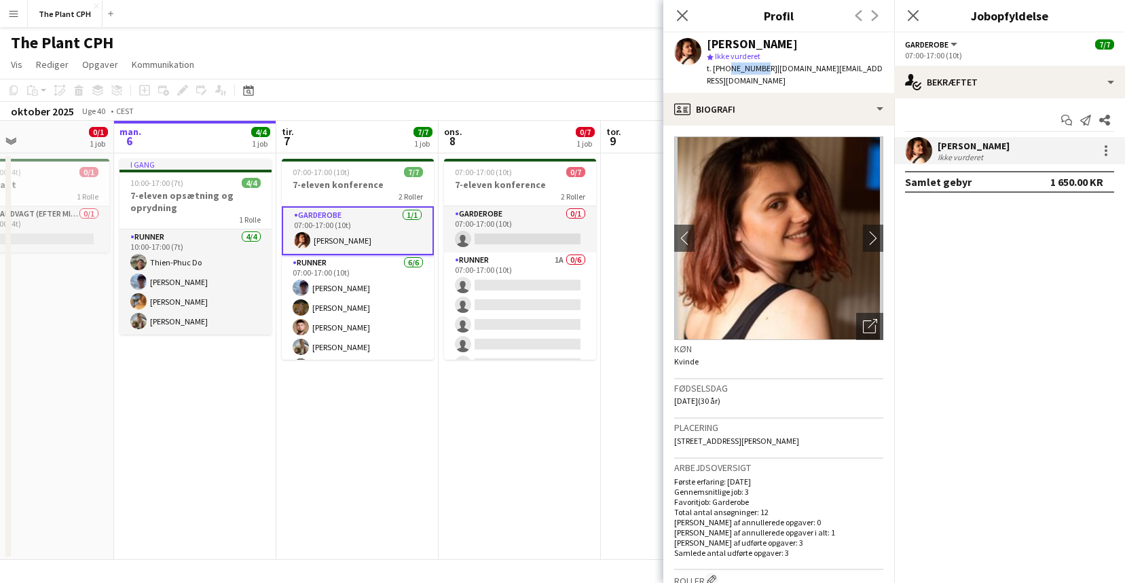
click at [503, 403] on app-date-cell "07:00-17:00 (10t) 0/7 7-eleven konference 2 Roller Garderobe 0/1 07:00-17:00 (1…" at bounding box center [520, 356] width 162 height 407
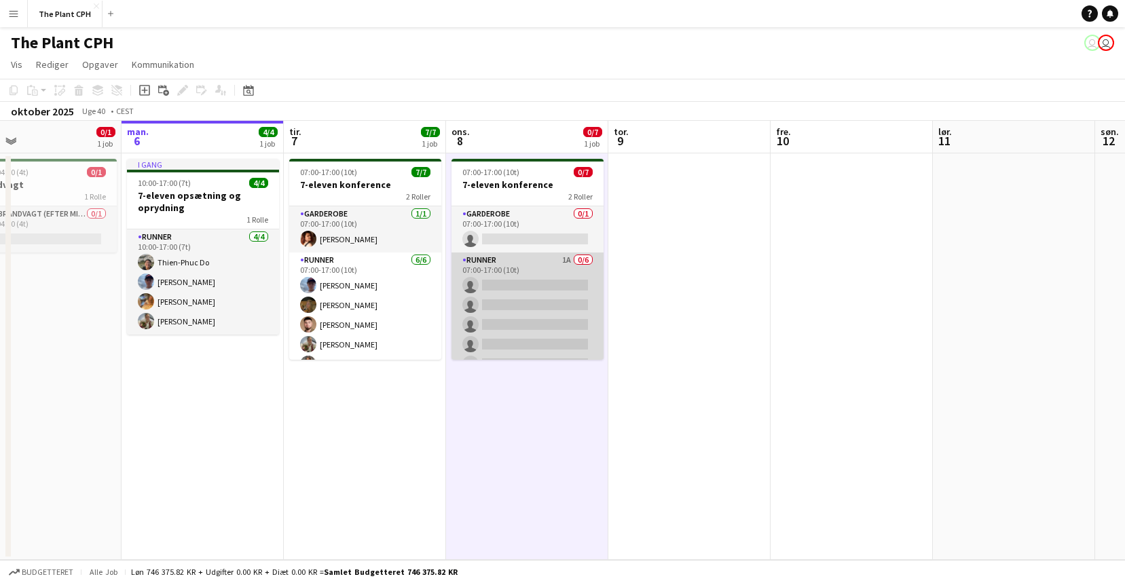
scroll to position [2, 0]
click at [511, 320] on app-card-role "Runner 1A 0/6 07:00-17:00 (10t) single-neutral-actions single-neutral-actions s…" at bounding box center [528, 323] width 152 height 145
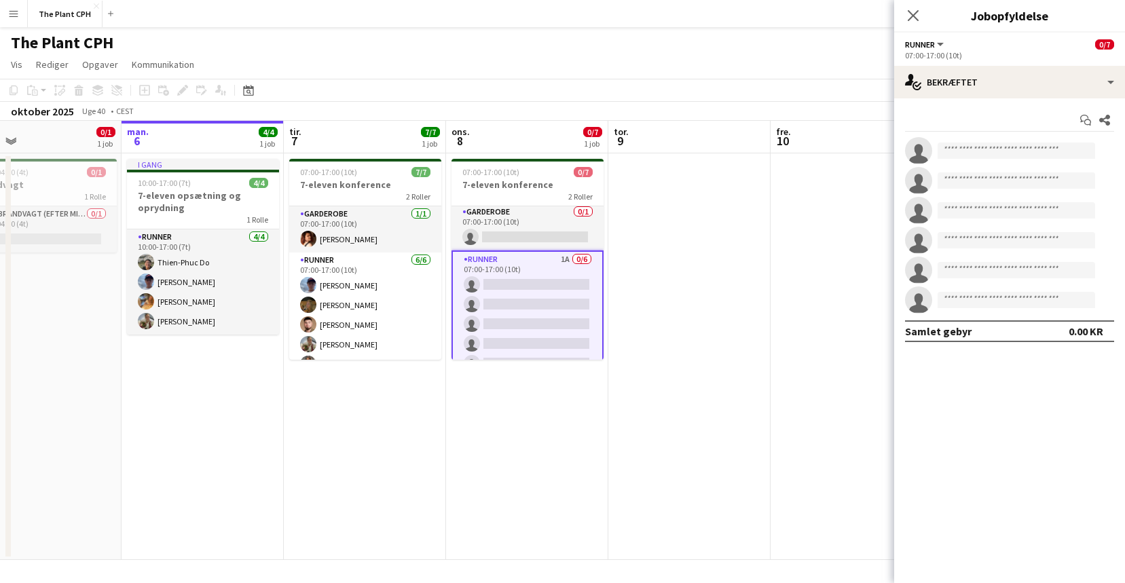
click at [985, 163] on app-invite-slot "single-neutral-actions" at bounding box center [1009, 150] width 231 height 27
click at [993, 156] on input at bounding box center [1017, 151] width 158 height 16
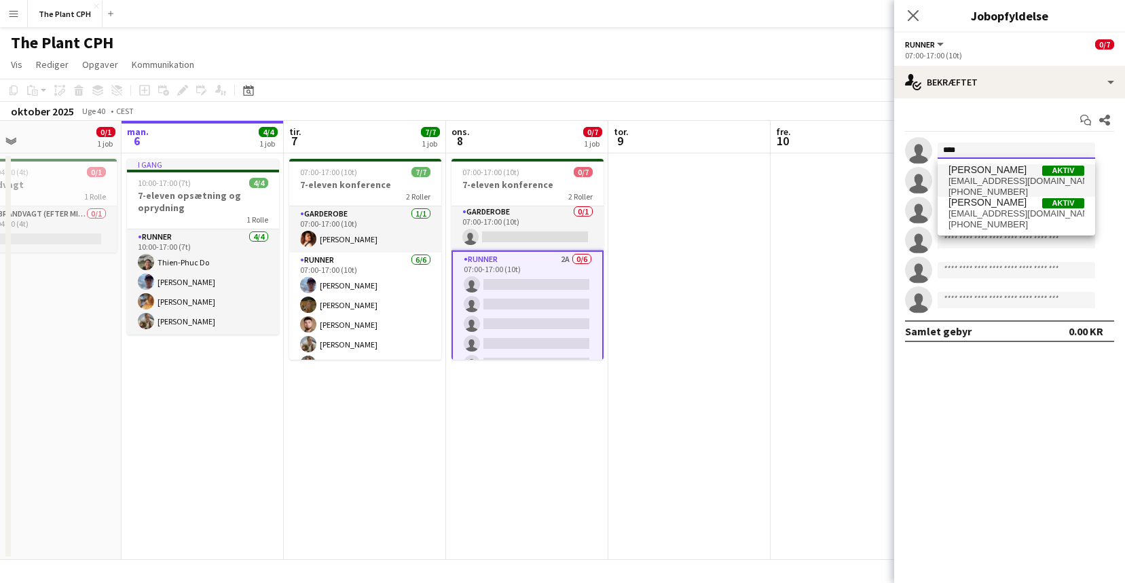
type input "****"
click at [983, 176] on span "[EMAIL_ADDRESS][DOMAIN_NAME]" at bounding box center [1017, 181] width 136 height 11
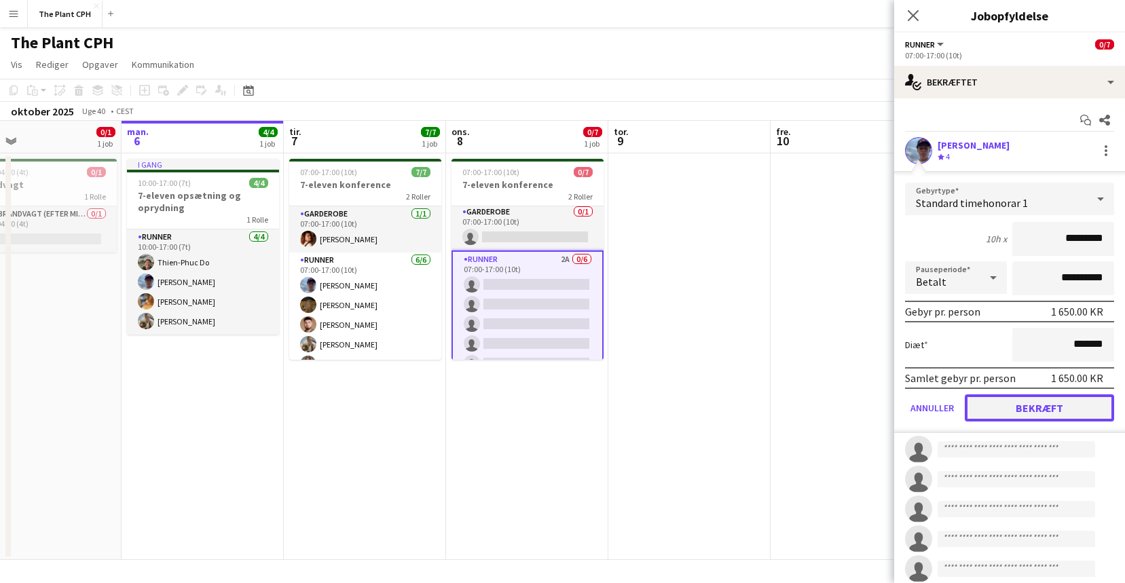
click at [1049, 417] on button "Bekræft" at bounding box center [1039, 408] width 149 height 27
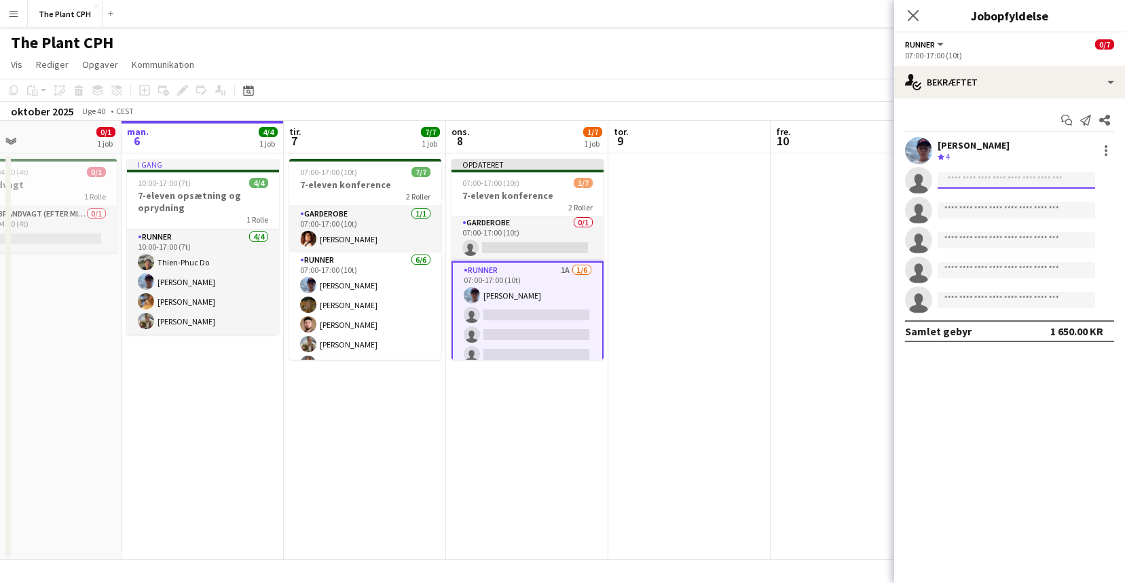
click at [995, 180] on input at bounding box center [1017, 180] width 158 height 16
type input "****"
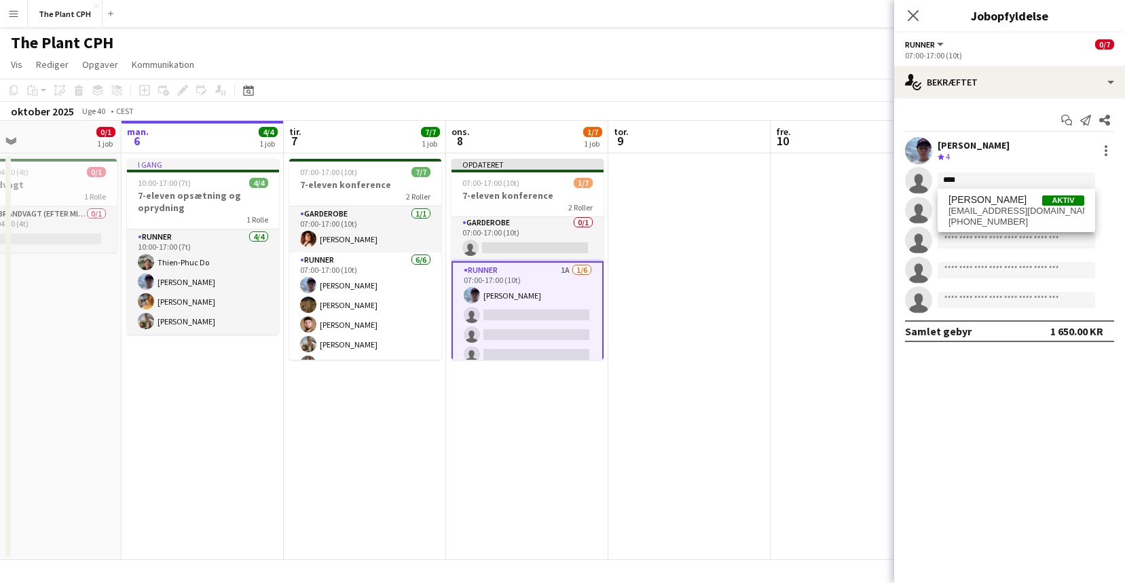
click at [1016, 206] on span "[EMAIL_ADDRESS][DOMAIN_NAME]" at bounding box center [1017, 211] width 136 height 11
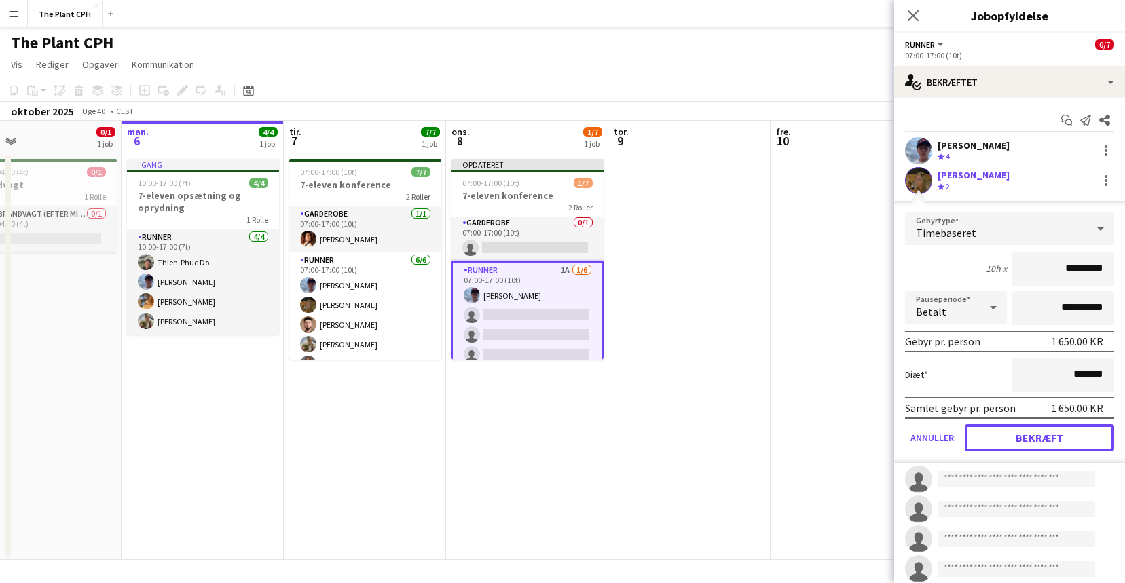
click at [1035, 435] on button "Bekræft" at bounding box center [1039, 437] width 149 height 27
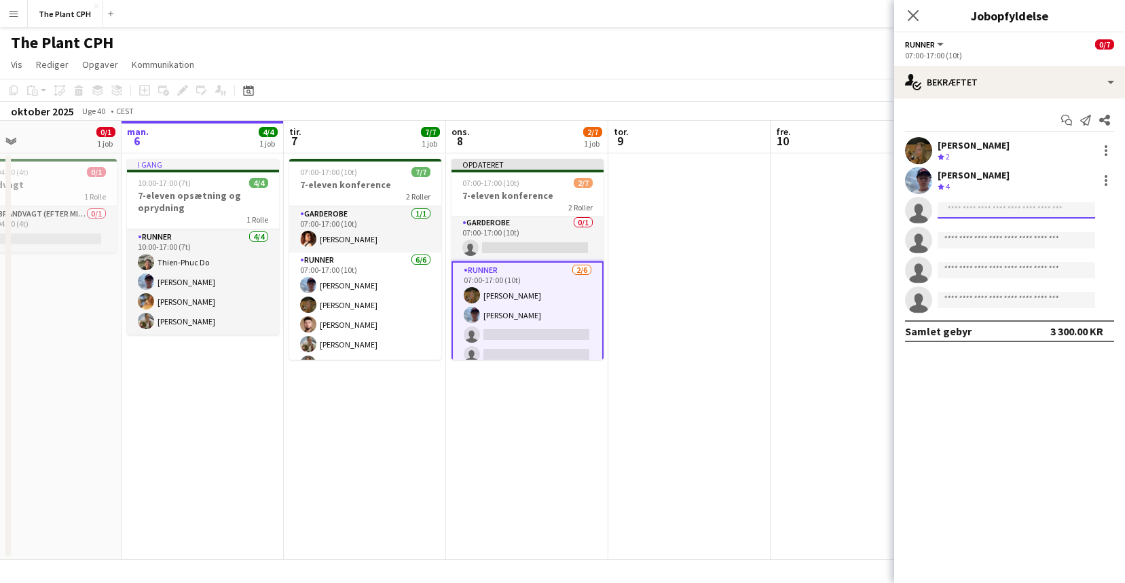
click at [981, 210] on input at bounding box center [1017, 210] width 158 height 16
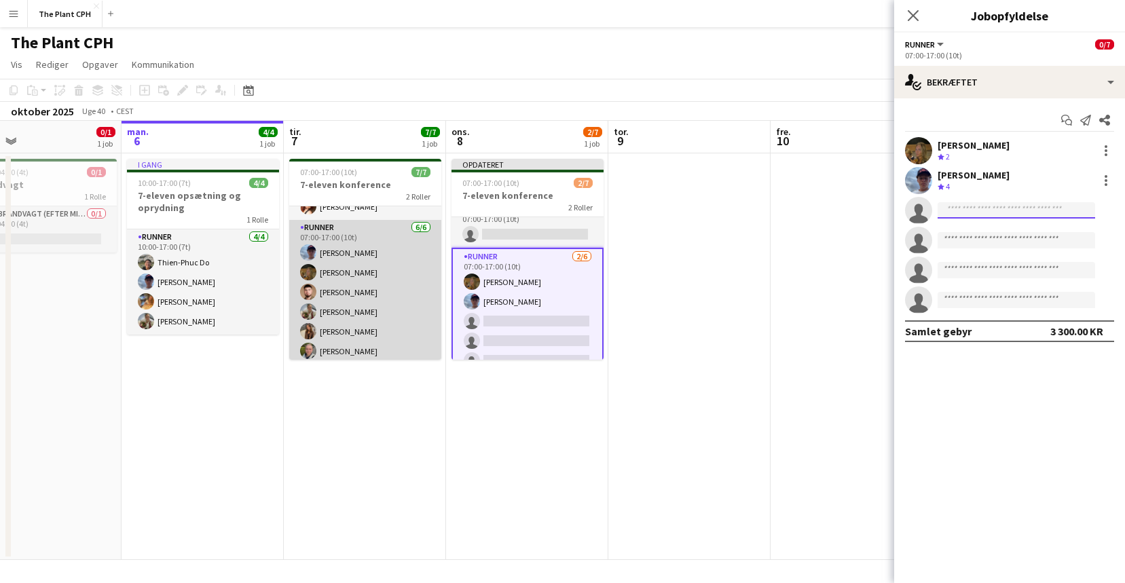
scroll to position [35, 0]
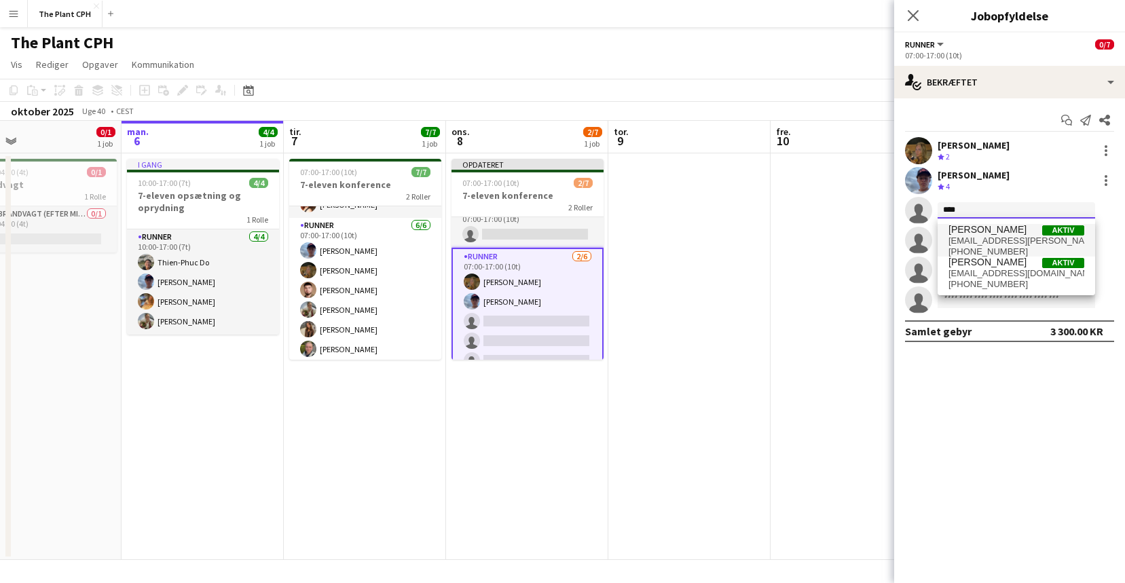
type input "****"
click at [1008, 239] on span "[EMAIL_ADDRESS][PERSON_NAME][DOMAIN_NAME]" at bounding box center [1017, 241] width 136 height 11
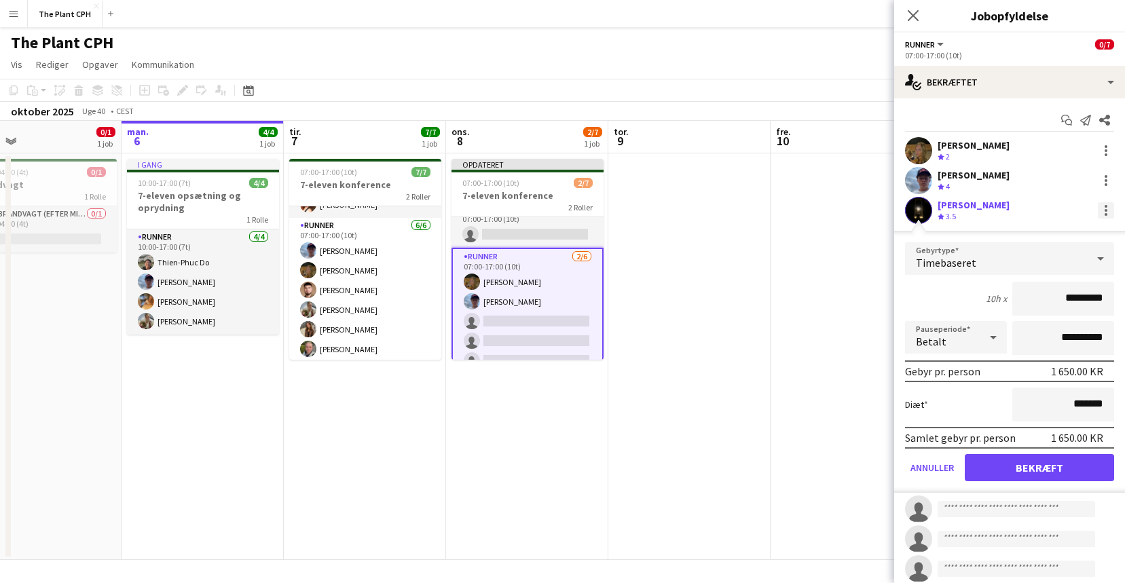
click at [1110, 209] on div at bounding box center [1106, 210] width 16 height 16
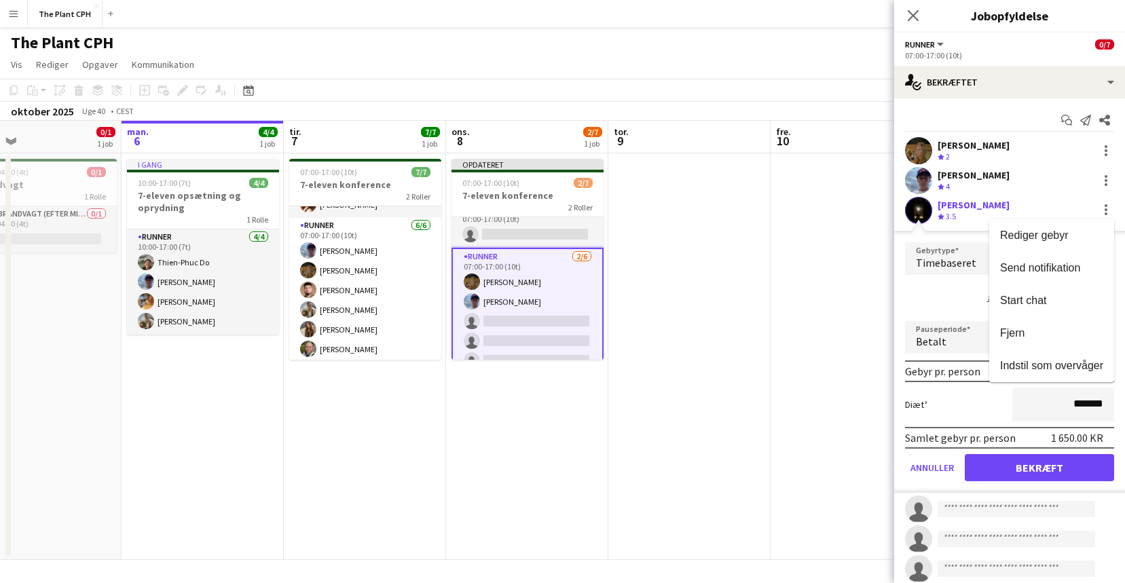
click at [1036, 327] on span "Fjern" at bounding box center [1051, 333] width 103 height 12
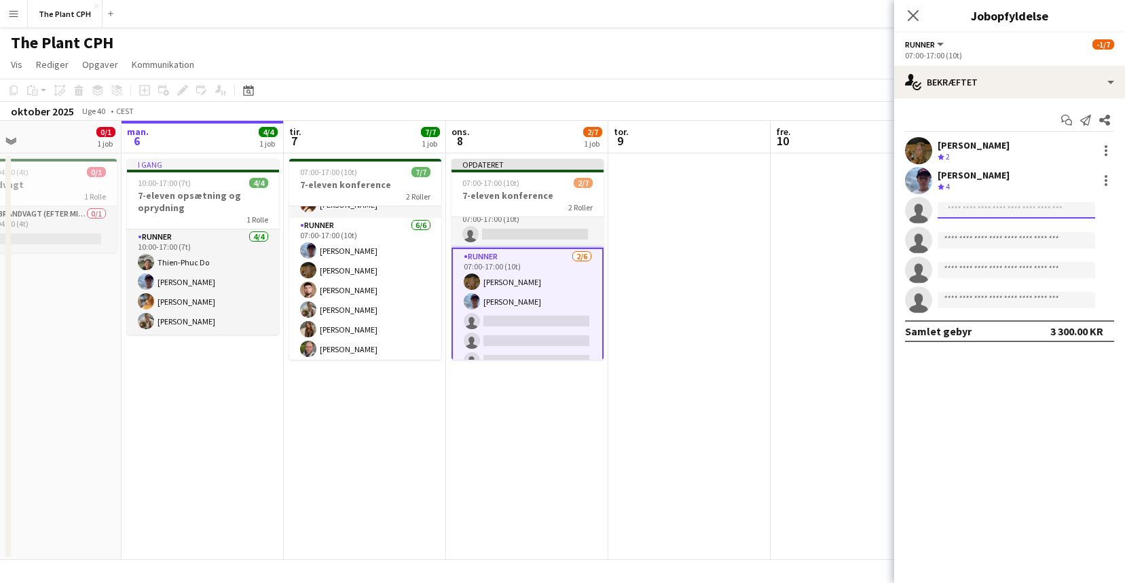
click at [1015, 209] on input at bounding box center [1017, 210] width 158 height 16
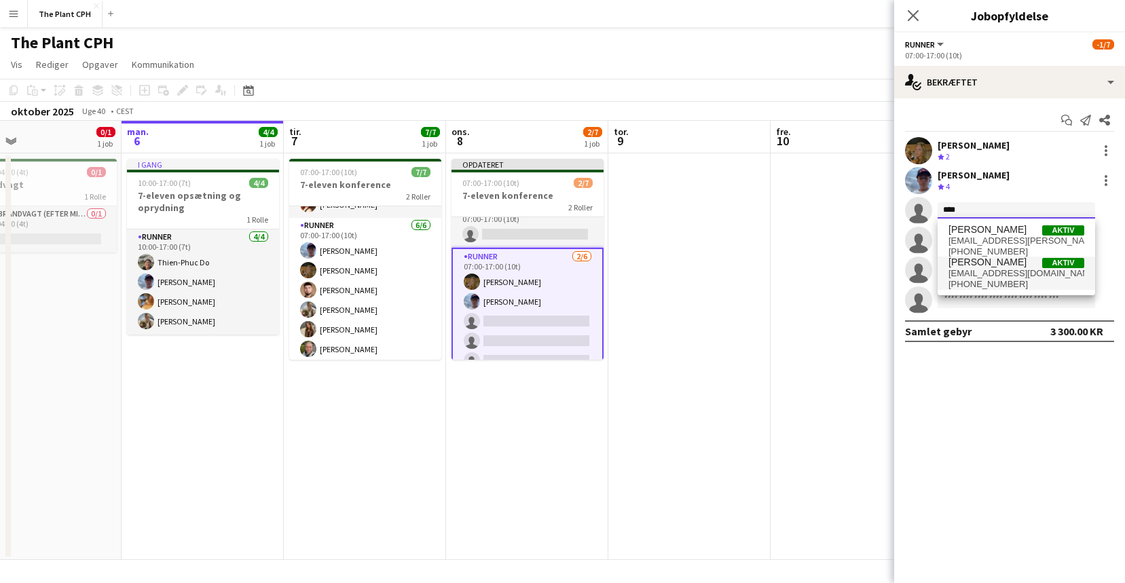
type input "****"
click at [1000, 276] on span "[EMAIL_ADDRESS][DOMAIN_NAME]" at bounding box center [1017, 273] width 136 height 11
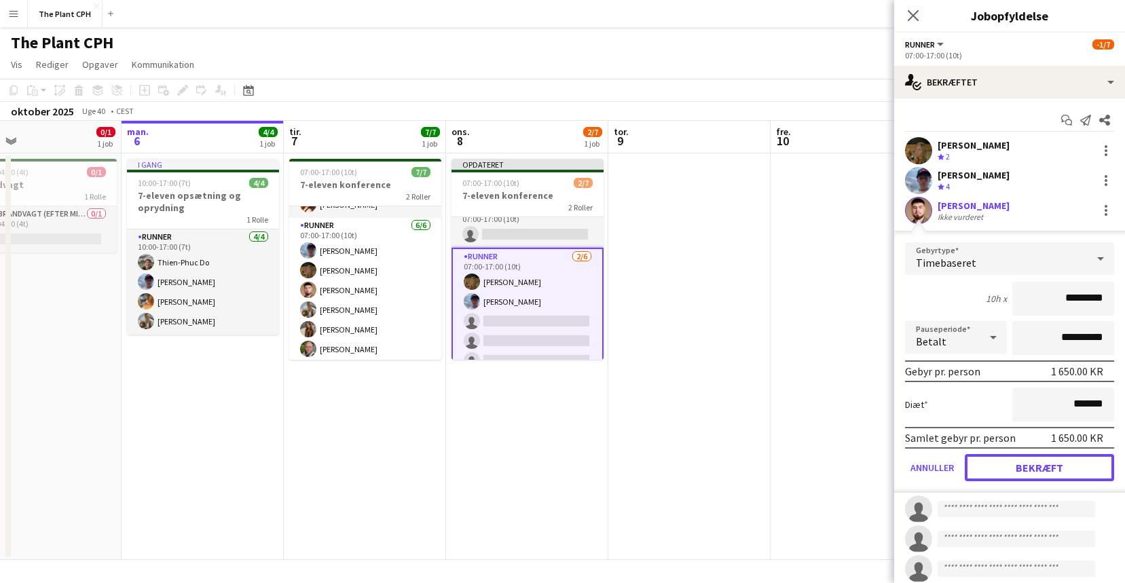
click at [1031, 467] on button "Bekræft" at bounding box center [1039, 467] width 149 height 27
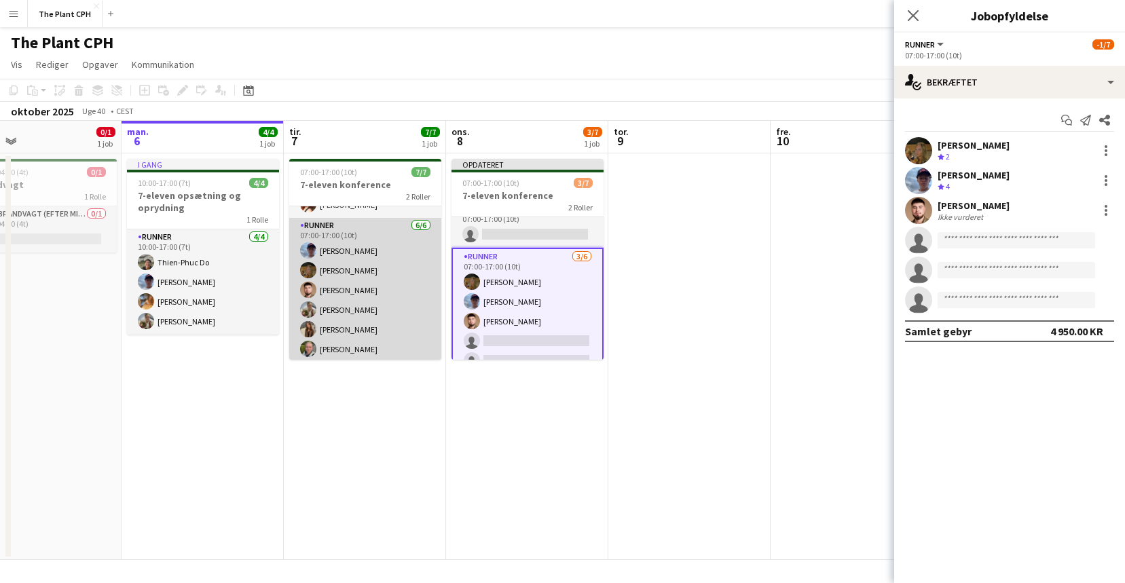
scroll to position [37, 0]
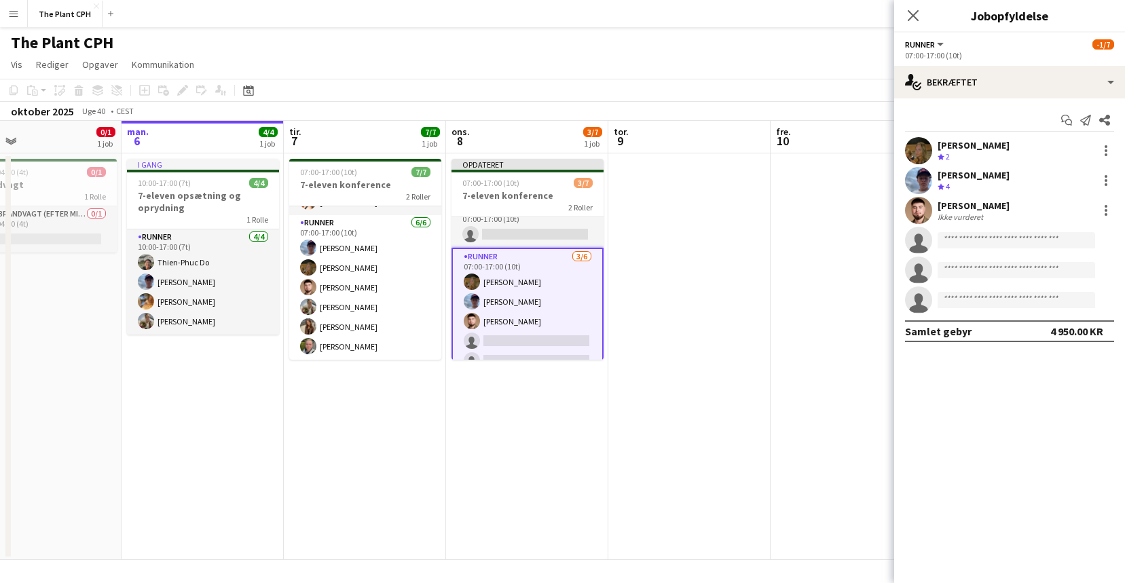
click at [1000, 249] on app-invite-slot "single-neutral-actions" at bounding box center [1009, 240] width 231 height 27
click at [1002, 242] on input at bounding box center [1017, 240] width 158 height 16
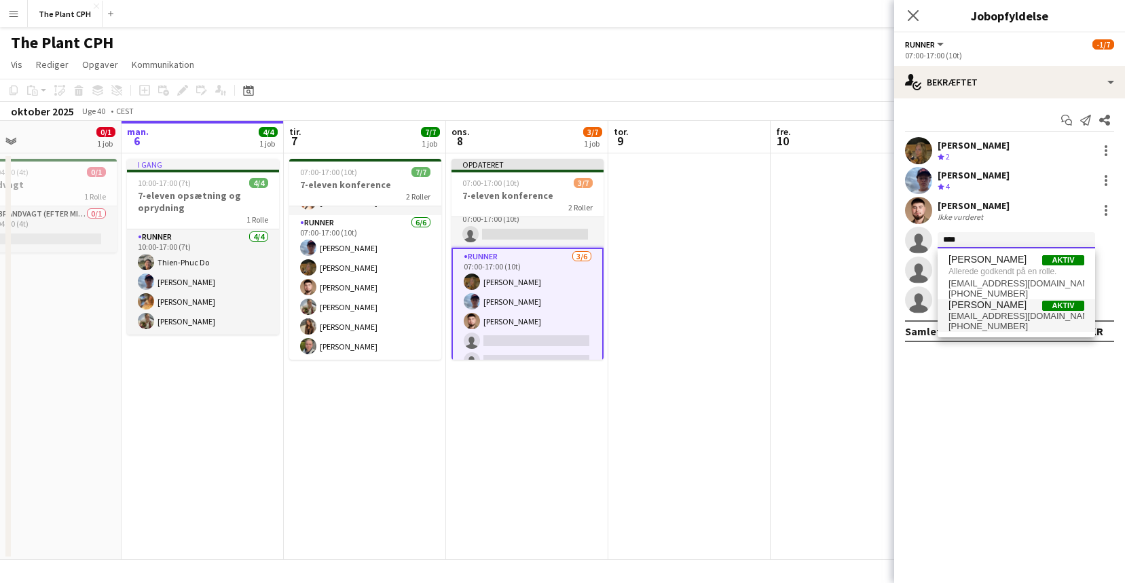
type input "****"
click at [1016, 320] on span "[EMAIL_ADDRESS][DOMAIN_NAME]" at bounding box center [1017, 316] width 136 height 11
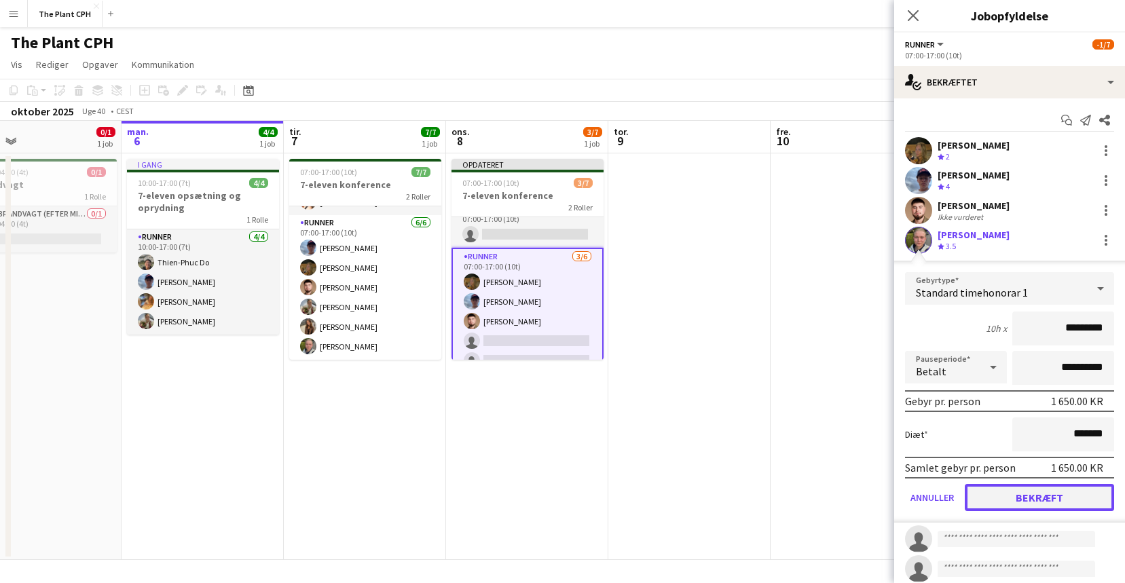
click at [1046, 506] on button "Bekræft" at bounding box center [1039, 497] width 149 height 27
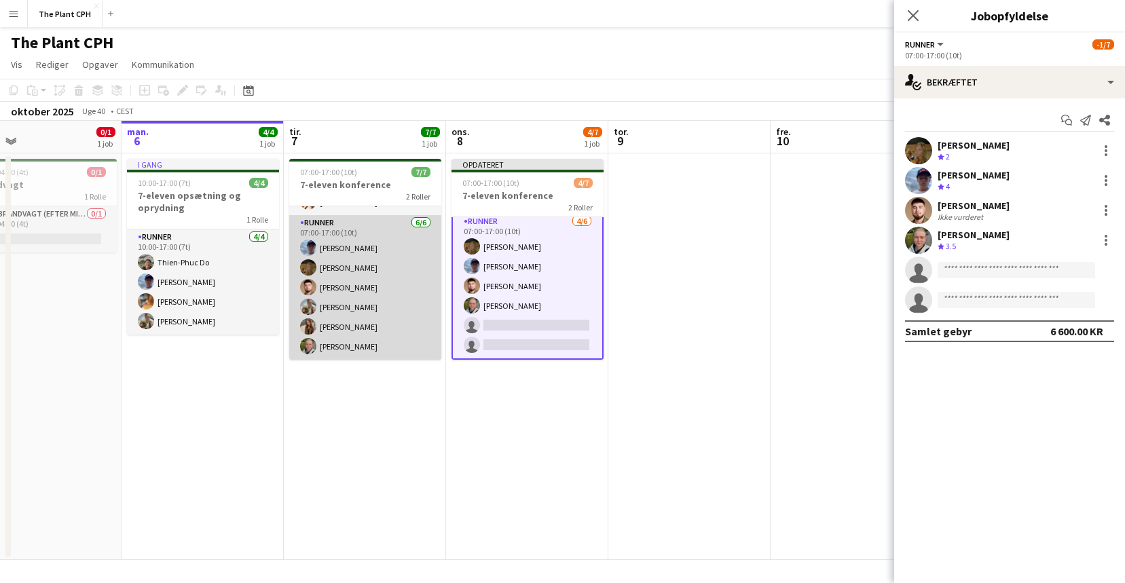
click at [401, 323] on app-card-role "Runner [DATE] 07:00-17:00 (10t) [PERSON_NAME] [PERSON_NAME] [PERSON_NAME] [PERS…" at bounding box center [365, 287] width 152 height 145
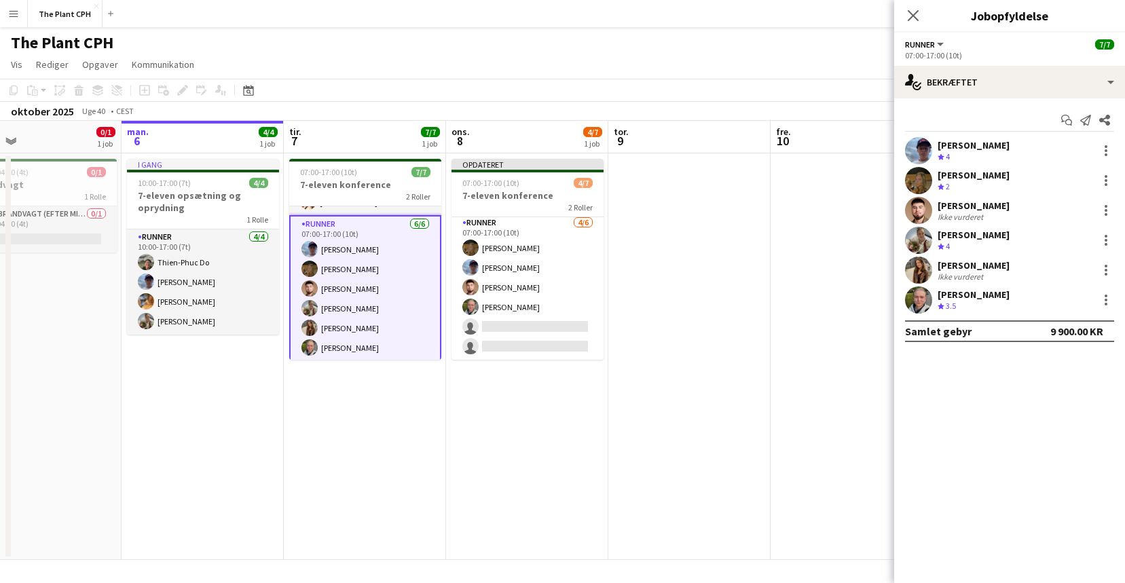
click at [641, 183] on app-date-cell at bounding box center [689, 356] width 162 height 407
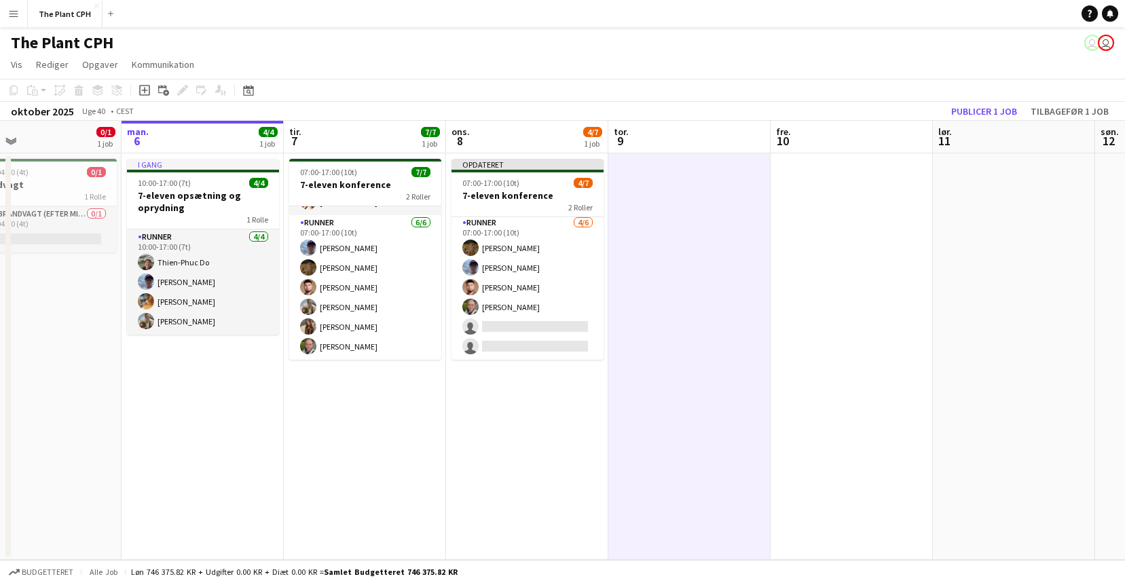
click at [669, 97] on app-toolbar "Kopier Indsæt Indsæt Kommando V Indsæt med mandskab Kommando Skift V Indsæt lin…" at bounding box center [562, 90] width 1125 height 23
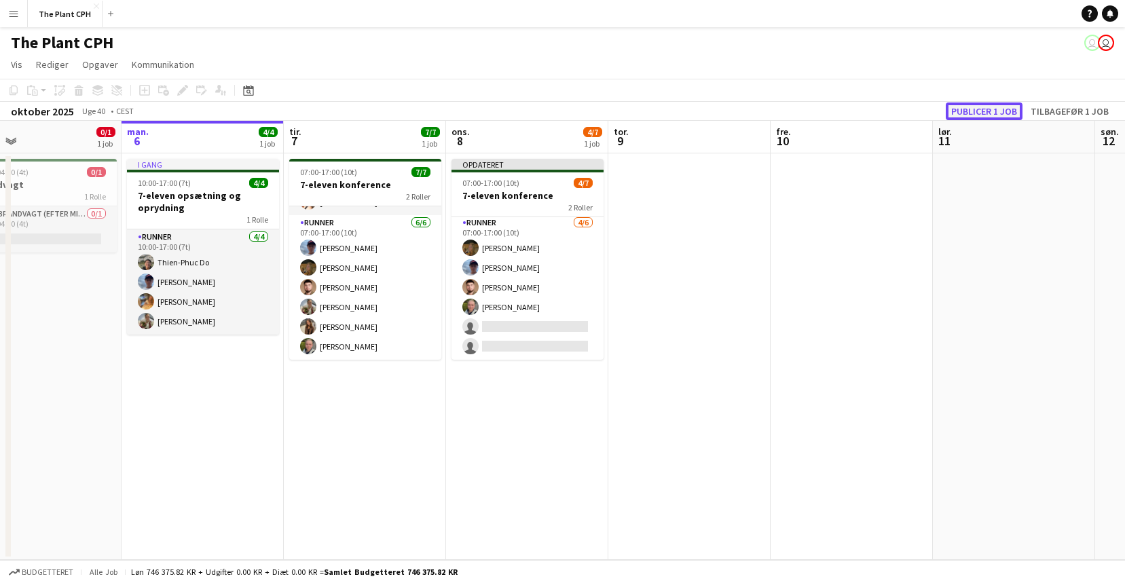
click at [960, 111] on button "Publicer 1 job" at bounding box center [984, 112] width 77 height 18
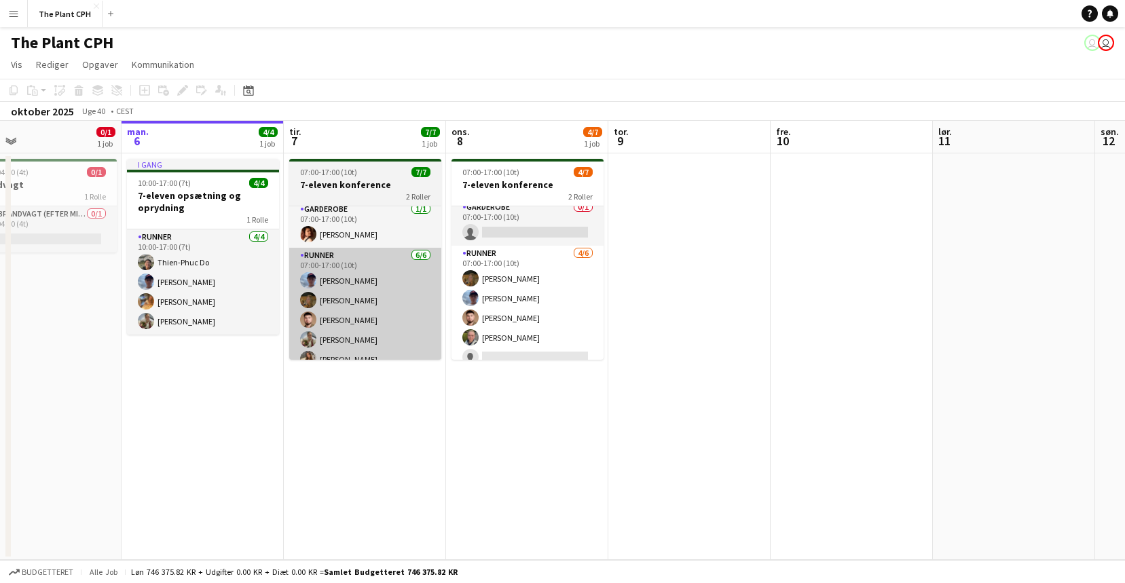
scroll to position [6, 0]
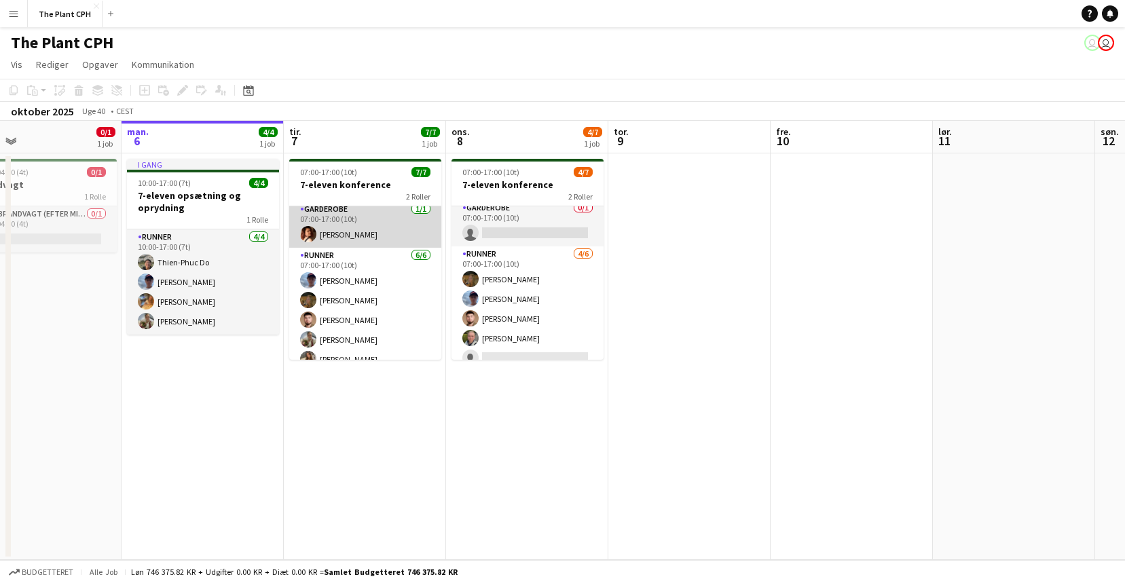
click at [382, 229] on app-card-role "Garderobe [DATE] 07:00-17:00 (10t) [PERSON_NAME]" at bounding box center [365, 225] width 152 height 46
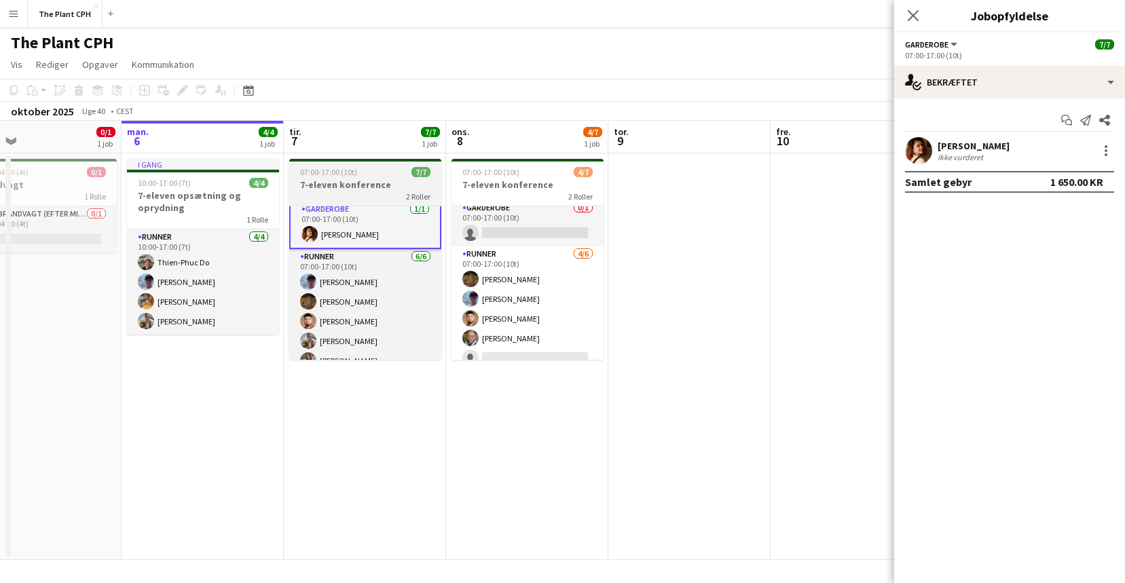
click at [363, 184] on h3 "7-eleven konference" at bounding box center [365, 185] width 152 height 12
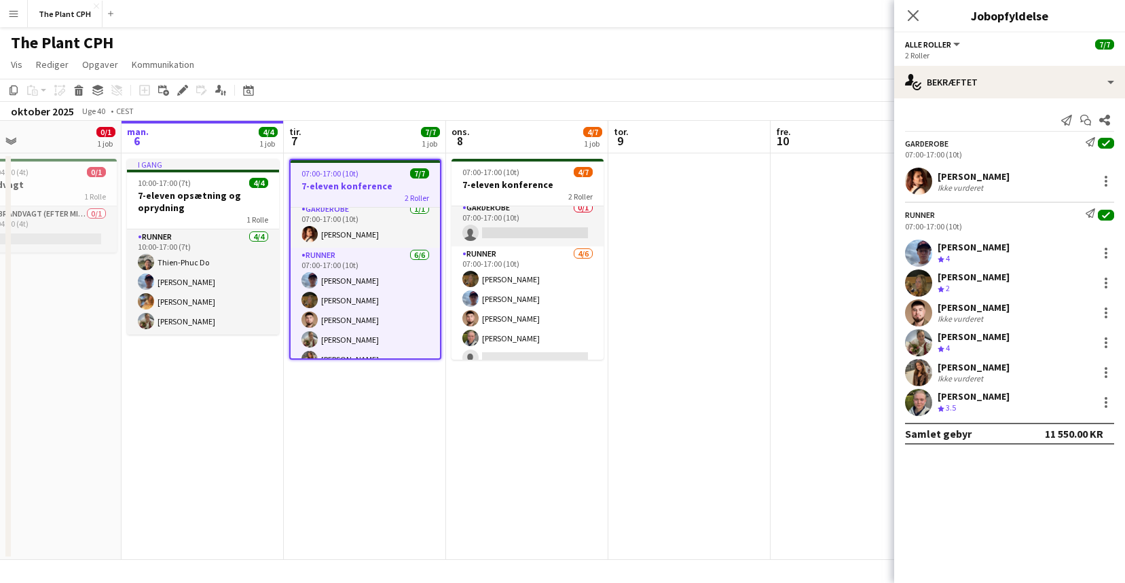
scroll to position [5, 0]
click at [183, 89] on icon at bounding box center [182, 90] width 7 height 7
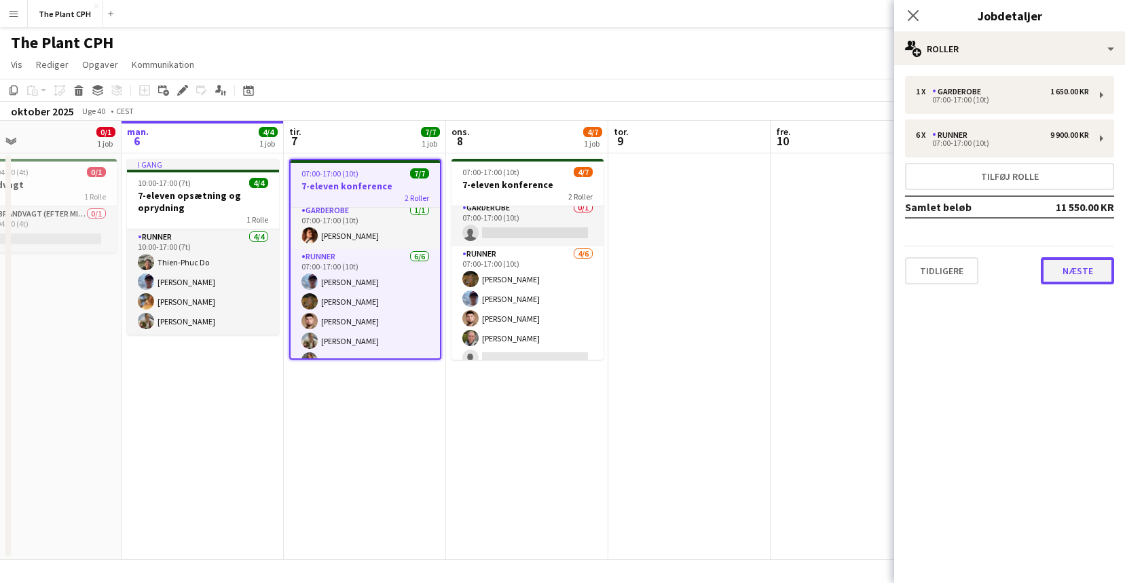
click at [1074, 275] on button "Næste" at bounding box center [1077, 270] width 73 height 27
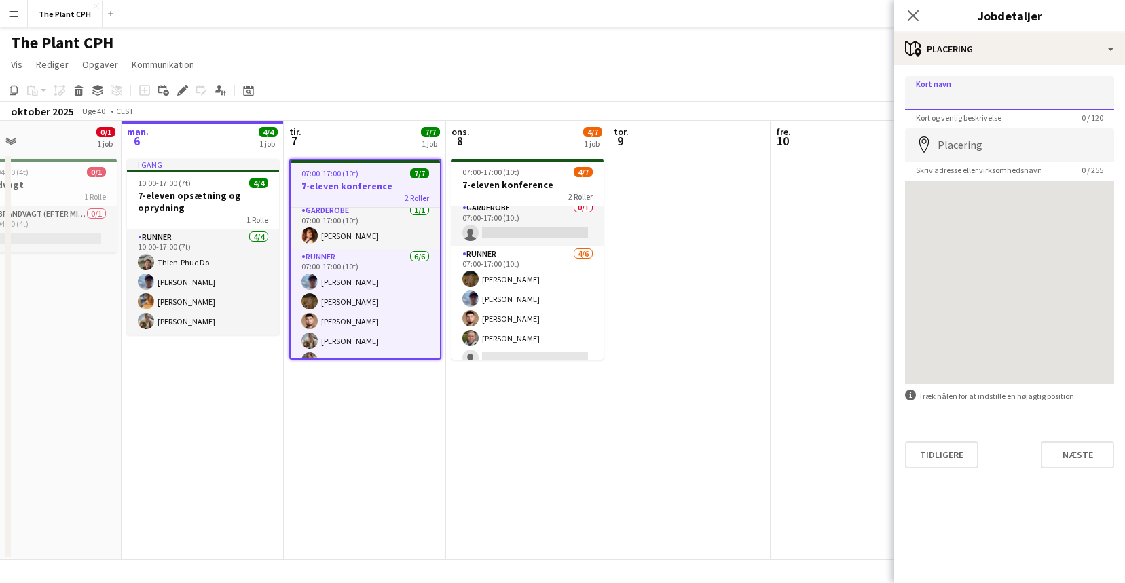
click at [1007, 96] on input "Kort navn" at bounding box center [1009, 93] width 209 height 34
click at [1080, 449] on button "Næste" at bounding box center [1077, 454] width 73 height 27
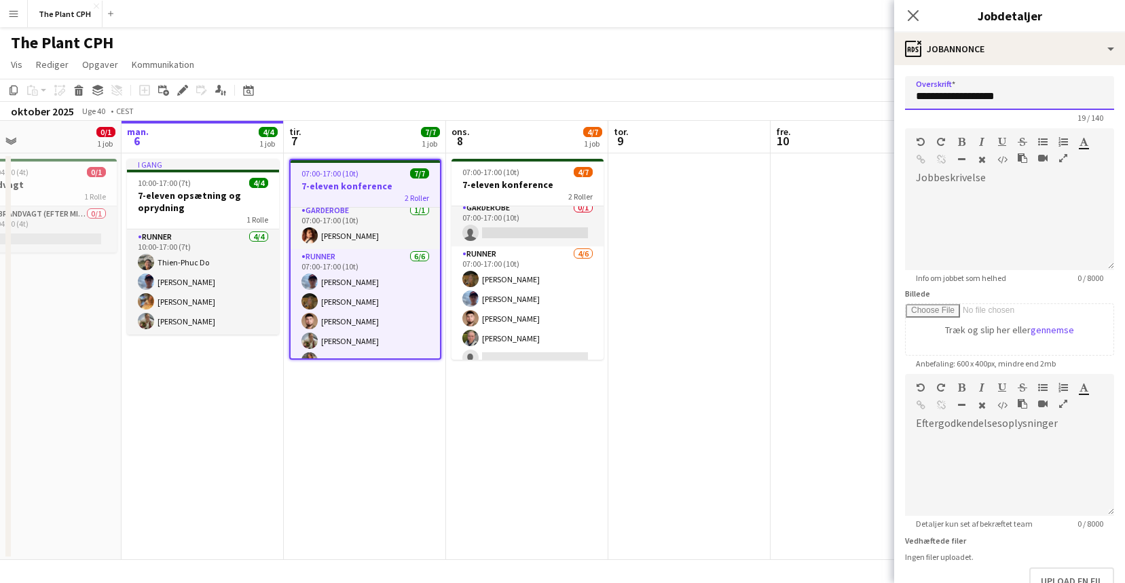
drag, startPoint x: 1020, startPoint y: 101, endPoint x: 958, endPoint y: 96, distance: 62.0
click at [958, 96] on input "**********" at bounding box center [1009, 93] width 209 height 34
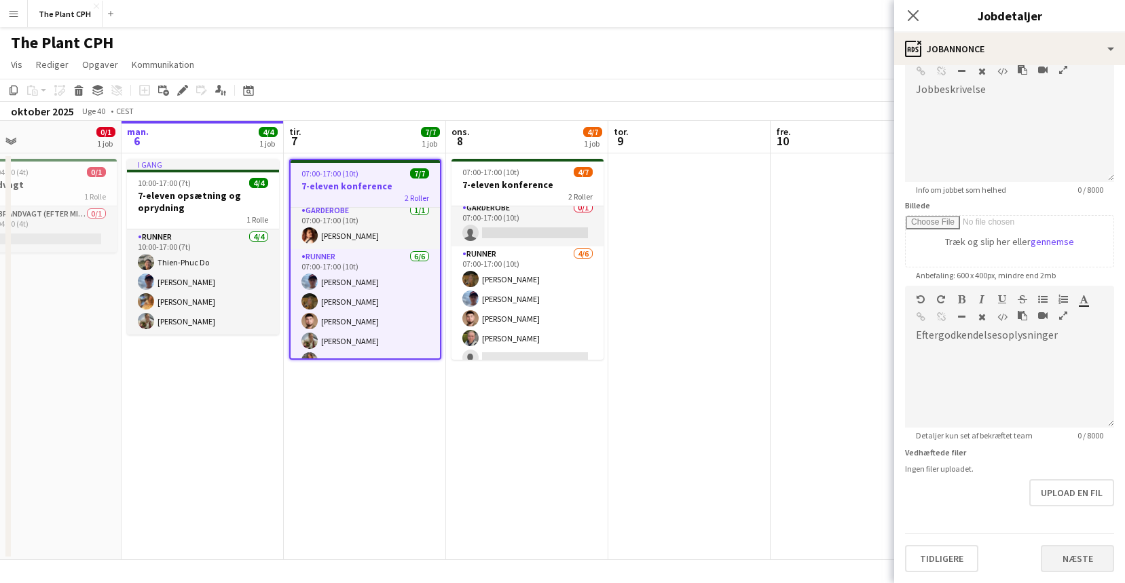
type input "**********"
click at [1075, 553] on button "Næste" at bounding box center [1077, 558] width 73 height 27
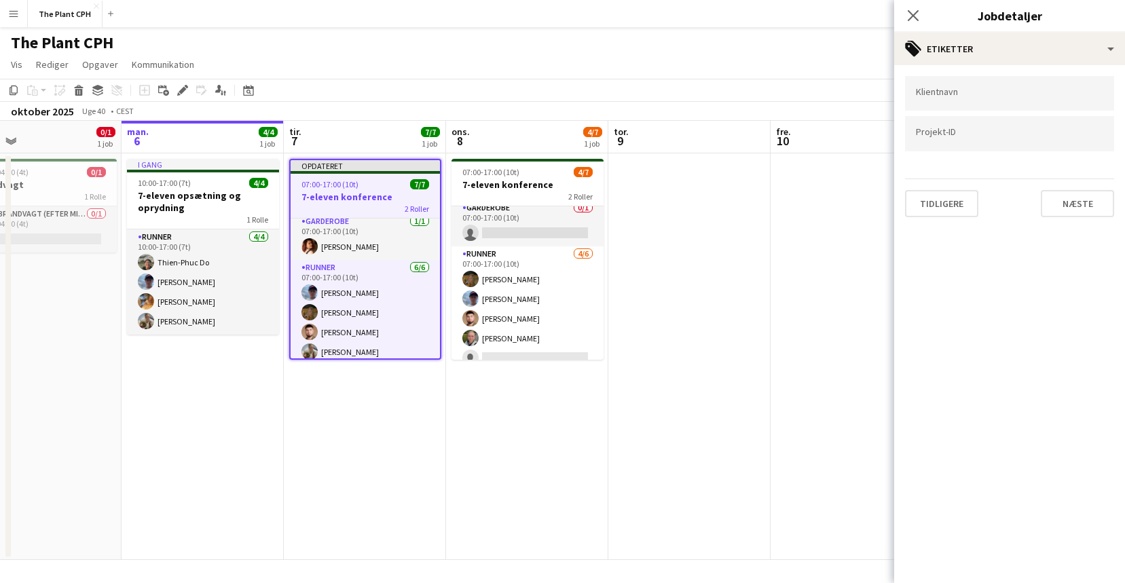
scroll to position [0, 0]
click at [332, 232] on app-card-role "Garderobe [DATE] 07:00-17:00 (10t) [PERSON_NAME]" at bounding box center [365, 237] width 149 height 46
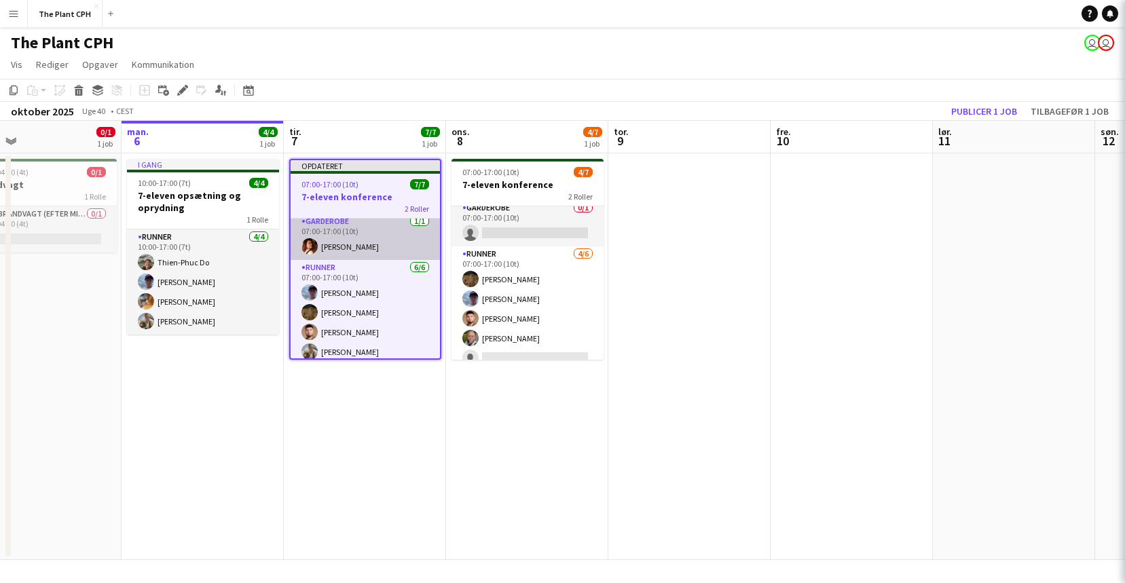
scroll to position [6, 0]
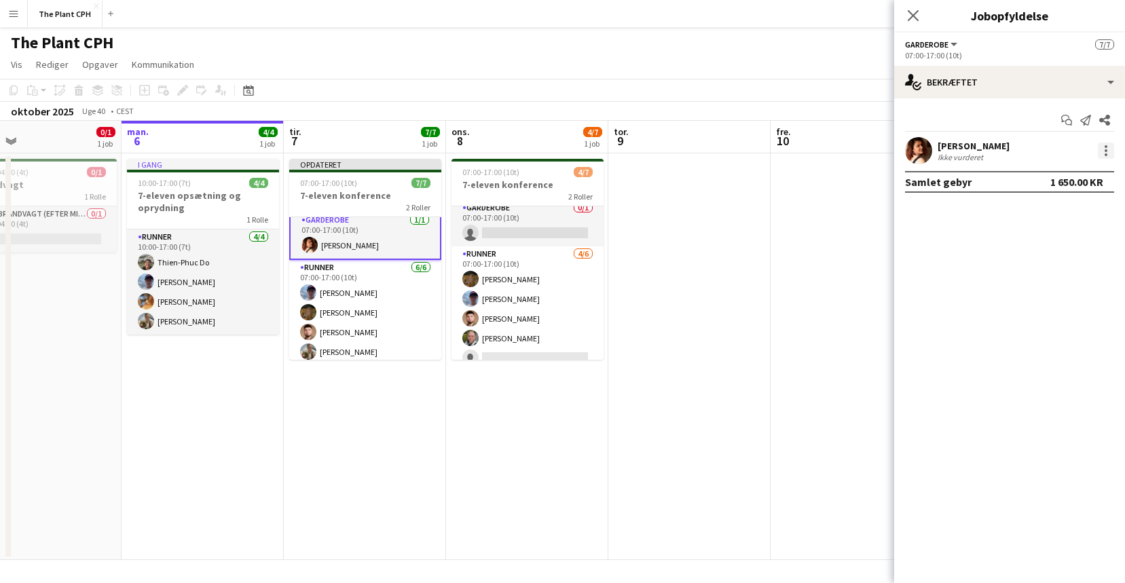
click at [1103, 149] on div at bounding box center [1106, 151] width 16 height 16
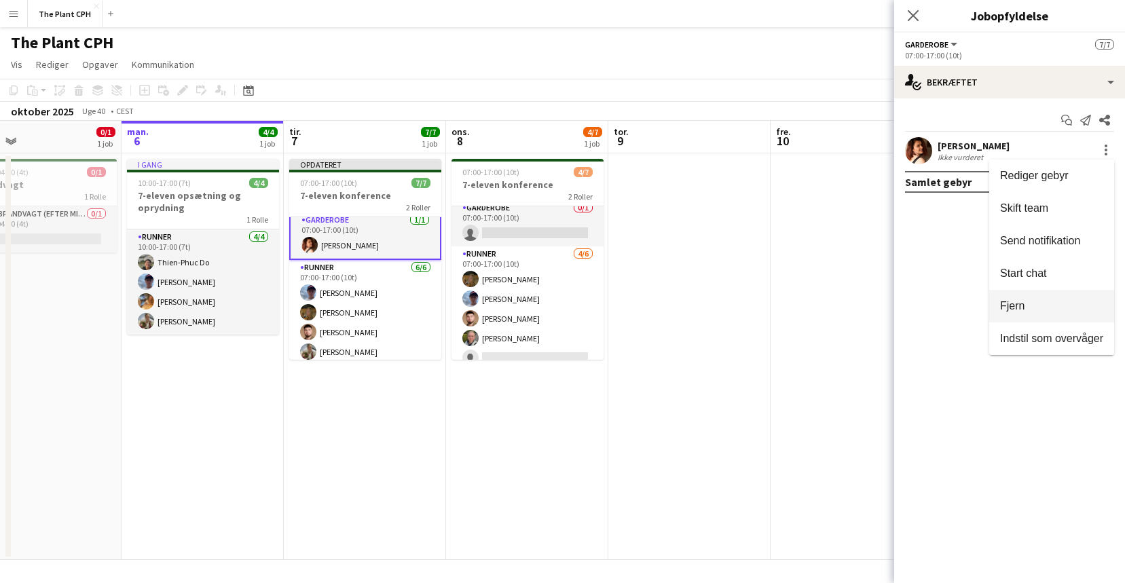
click at [1054, 298] on button "Fjern" at bounding box center [1051, 306] width 125 height 33
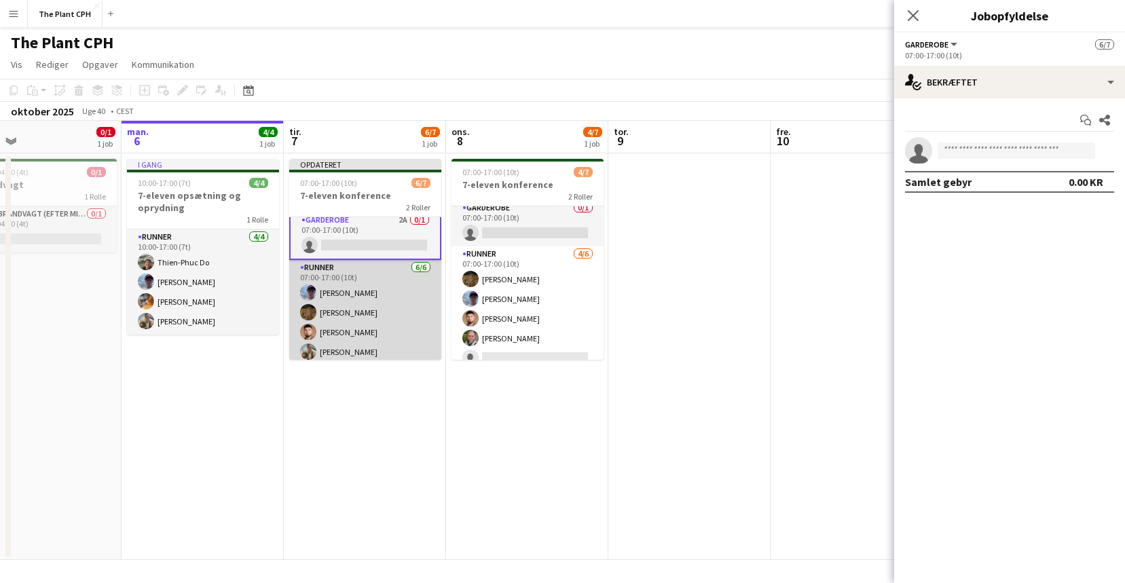
scroll to position [51, 0]
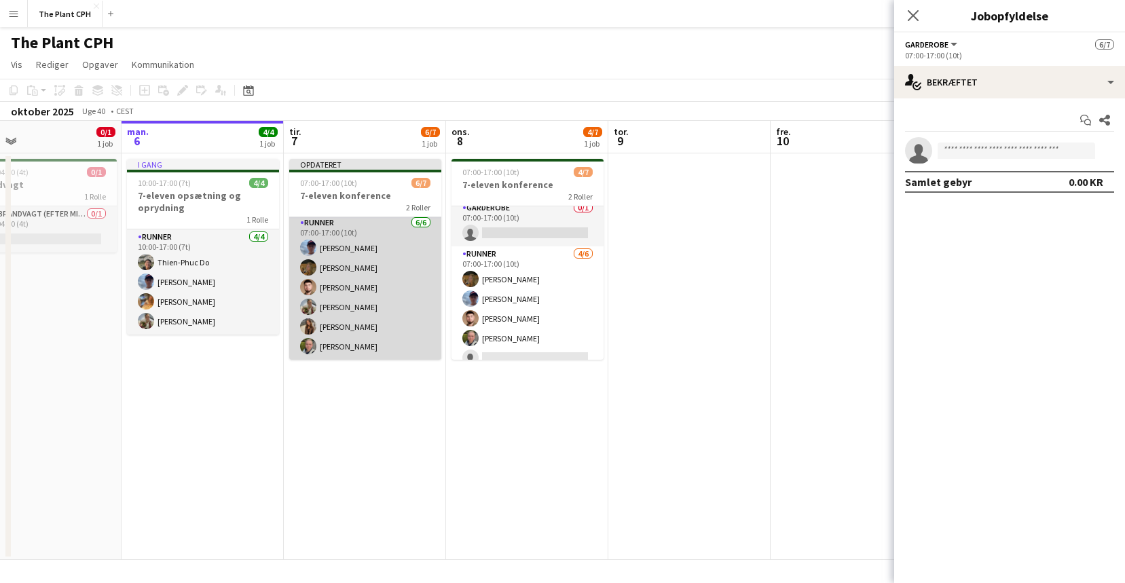
click at [335, 283] on app-card-role "Runner [DATE] 07:00-17:00 (10t) [PERSON_NAME] [PERSON_NAME] [PERSON_NAME] [PERS…" at bounding box center [365, 287] width 152 height 145
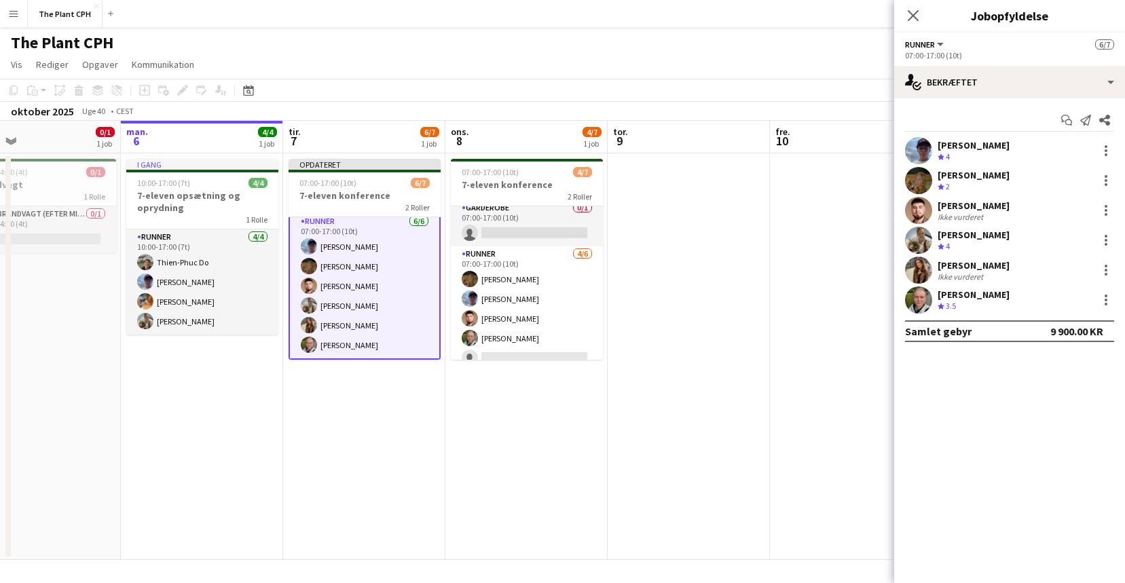
scroll to position [50, 0]
click at [1108, 155] on div at bounding box center [1106, 151] width 16 height 16
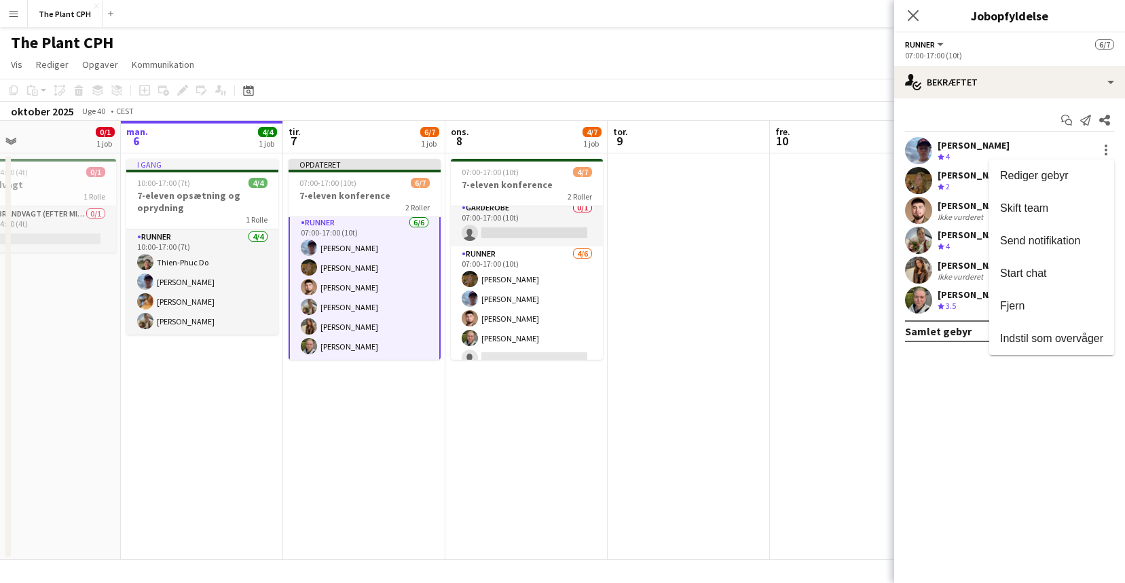
click at [1052, 111] on div at bounding box center [562, 291] width 1125 height 583
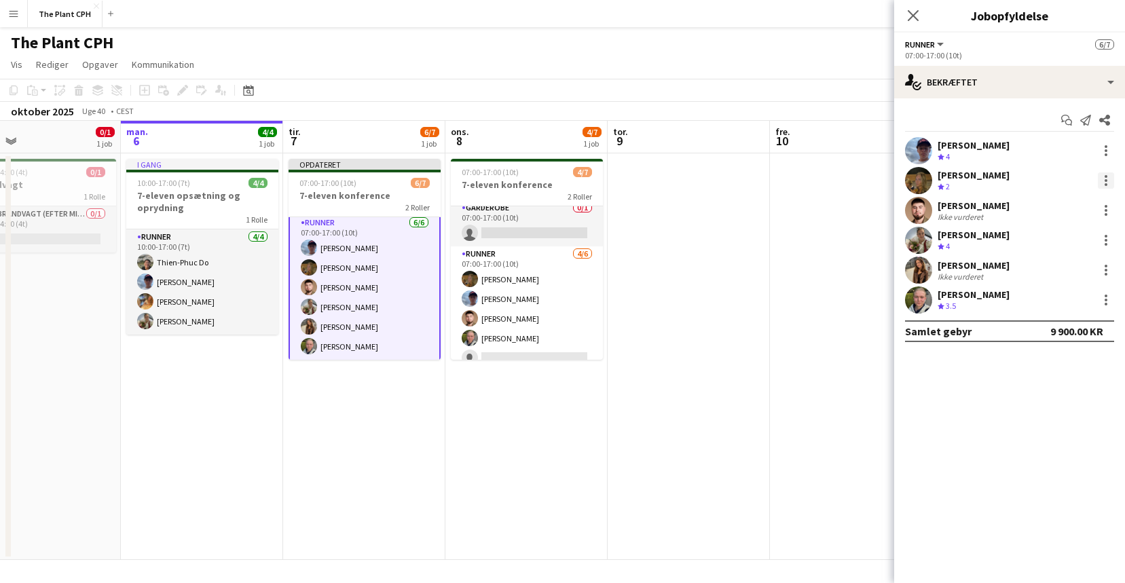
click at [1104, 179] on div at bounding box center [1106, 180] width 16 height 16
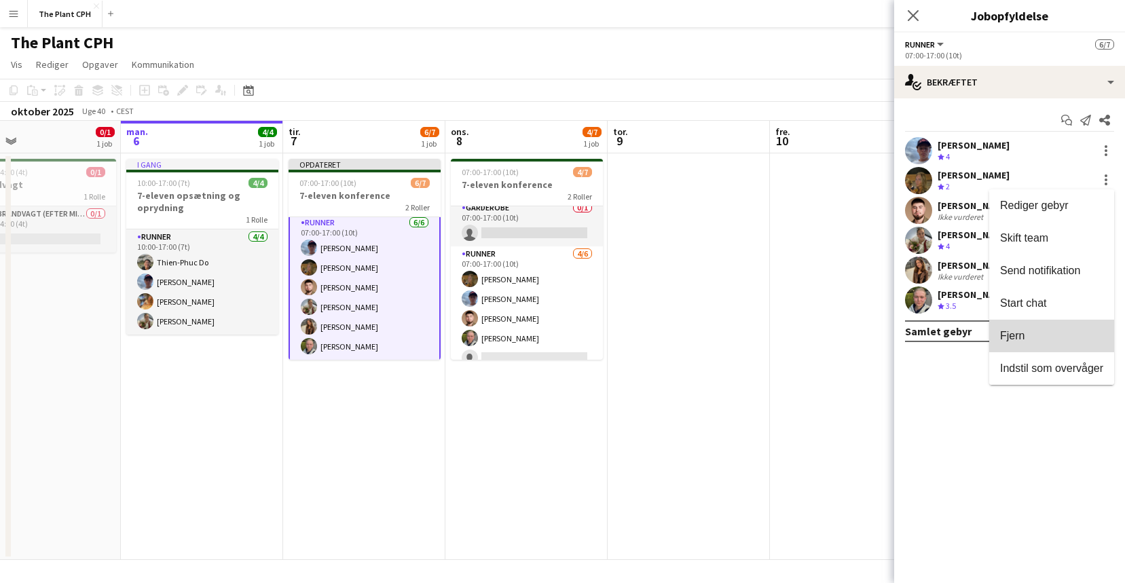
click at [1044, 327] on button "Fjern" at bounding box center [1051, 336] width 125 height 33
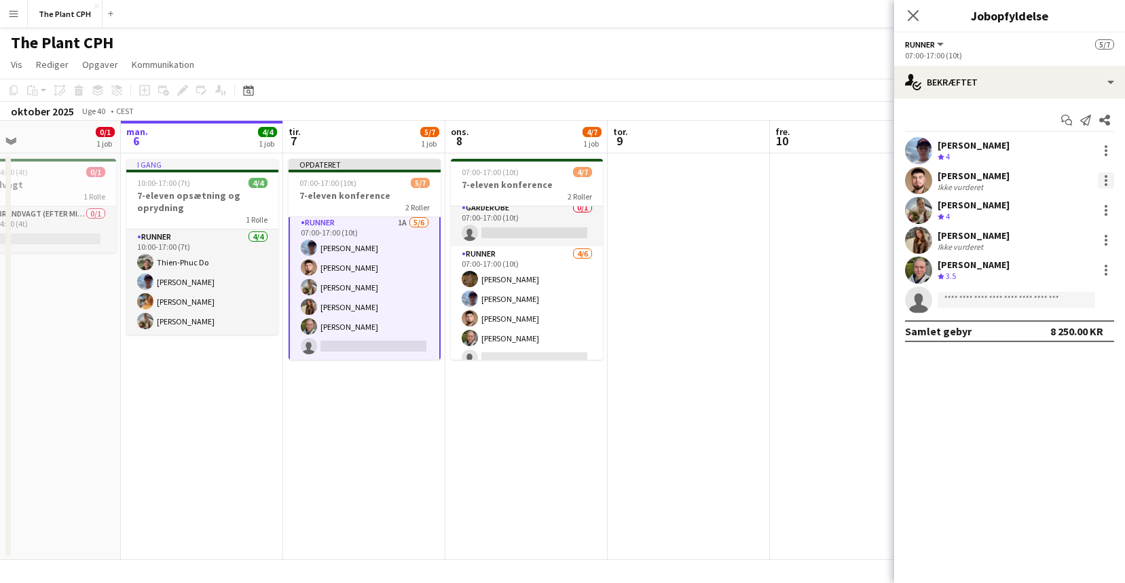
click at [1106, 183] on div at bounding box center [1106, 184] width 3 height 3
click at [1078, 346] on button "Fjern" at bounding box center [1051, 336] width 125 height 33
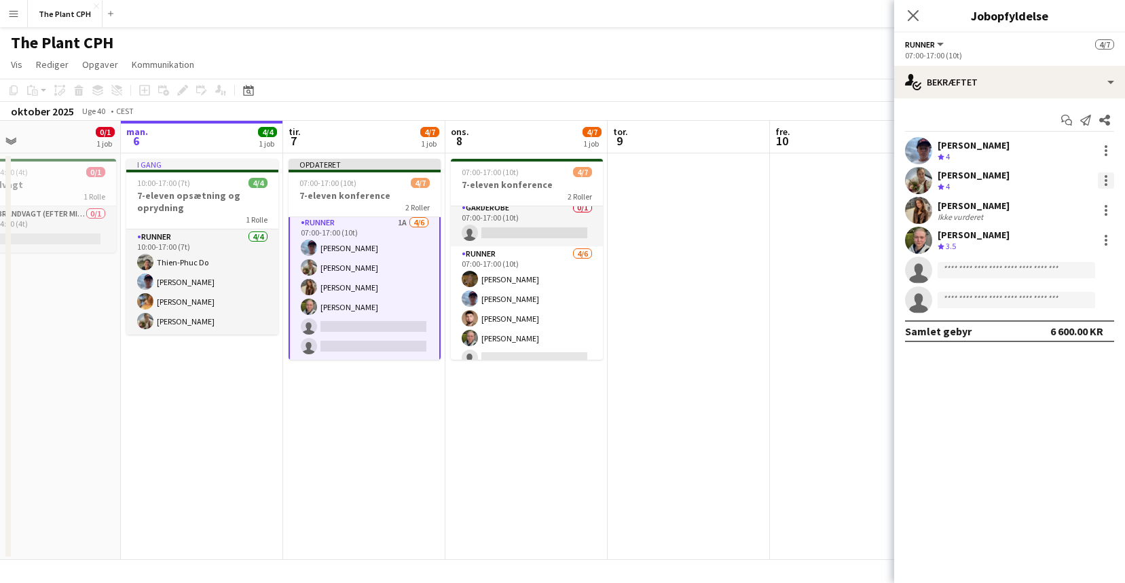
click at [1105, 183] on div at bounding box center [1106, 184] width 3 height 3
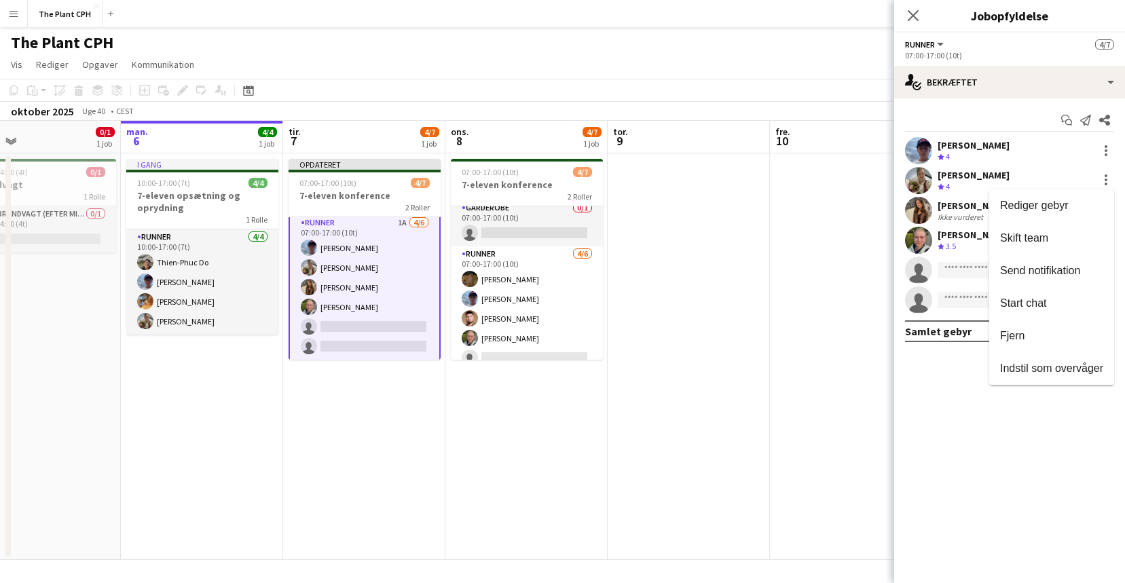
click at [1108, 179] on div at bounding box center [562, 291] width 1125 height 583
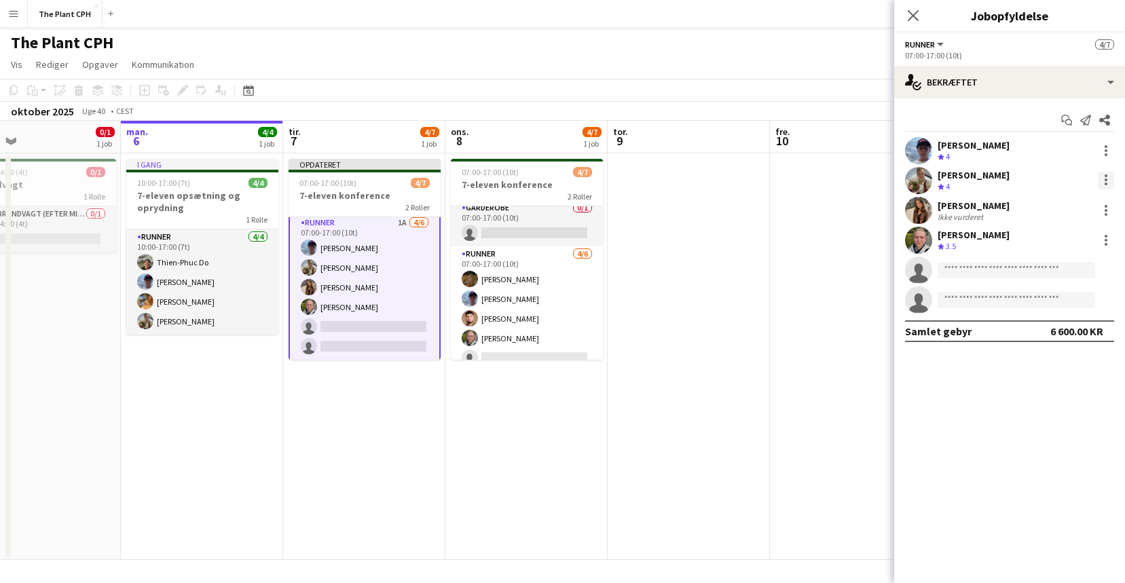
click at [1108, 179] on div at bounding box center [1106, 181] width 16 height 18
click at [1044, 330] on span "Fjern" at bounding box center [1051, 336] width 103 height 12
click at [1109, 179] on div at bounding box center [1106, 180] width 16 height 16
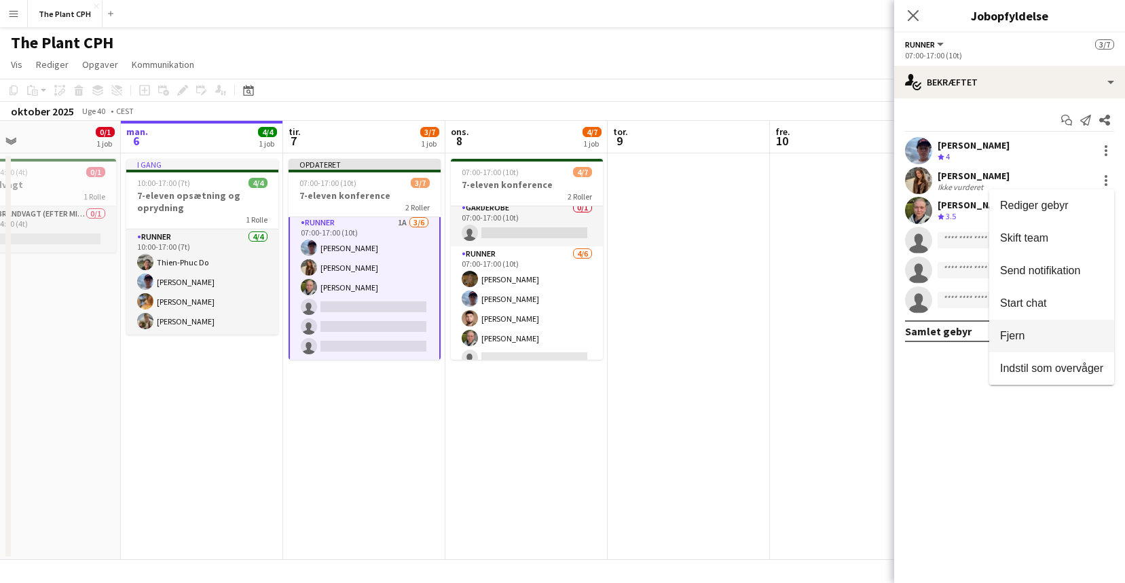
click at [1052, 342] on span "Fjern" at bounding box center [1051, 336] width 103 height 12
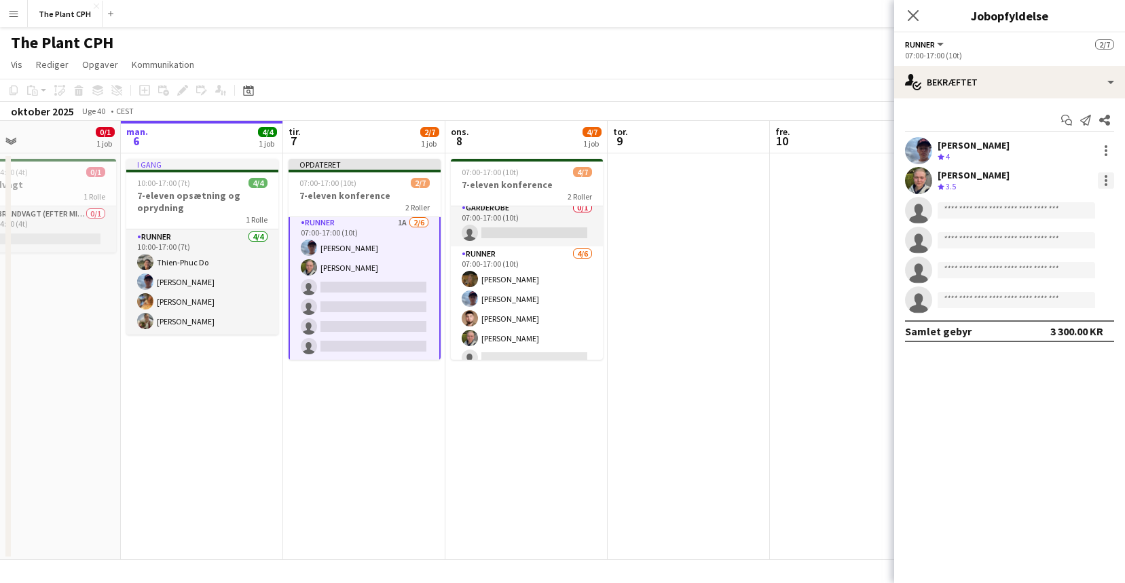
click at [1100, 178] on div at bounding box center [1106, 180] width 16 height 16
click at [1038, 331] on span "Fjern" at bounding box center [1051, 336] width 103 height 12
click at [955, 179] on input at bounding box center [1017, 180] width 158 height 16
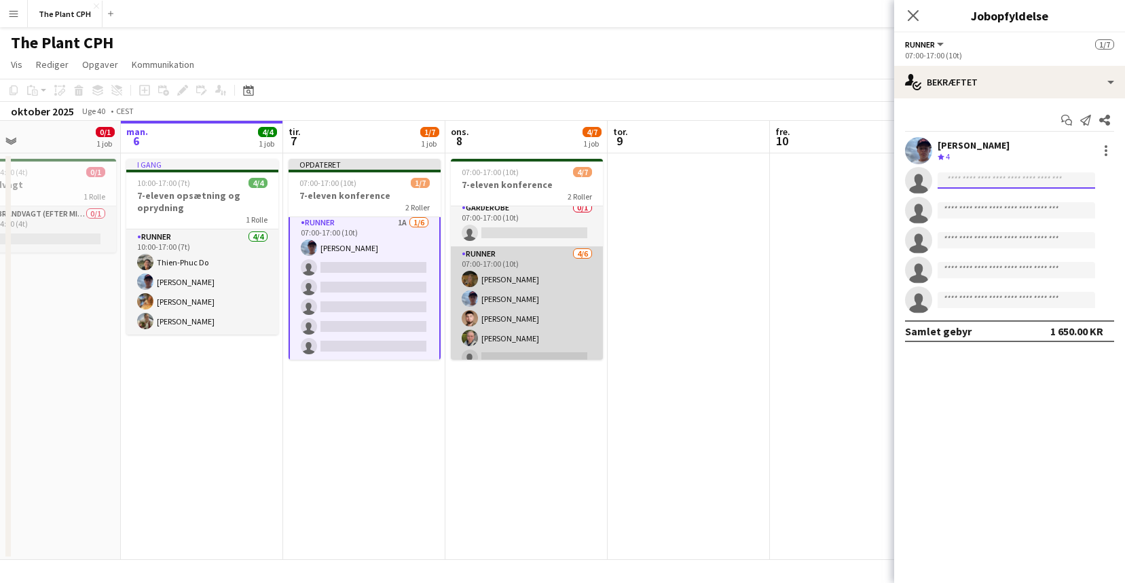
scroll to position [37, 0]
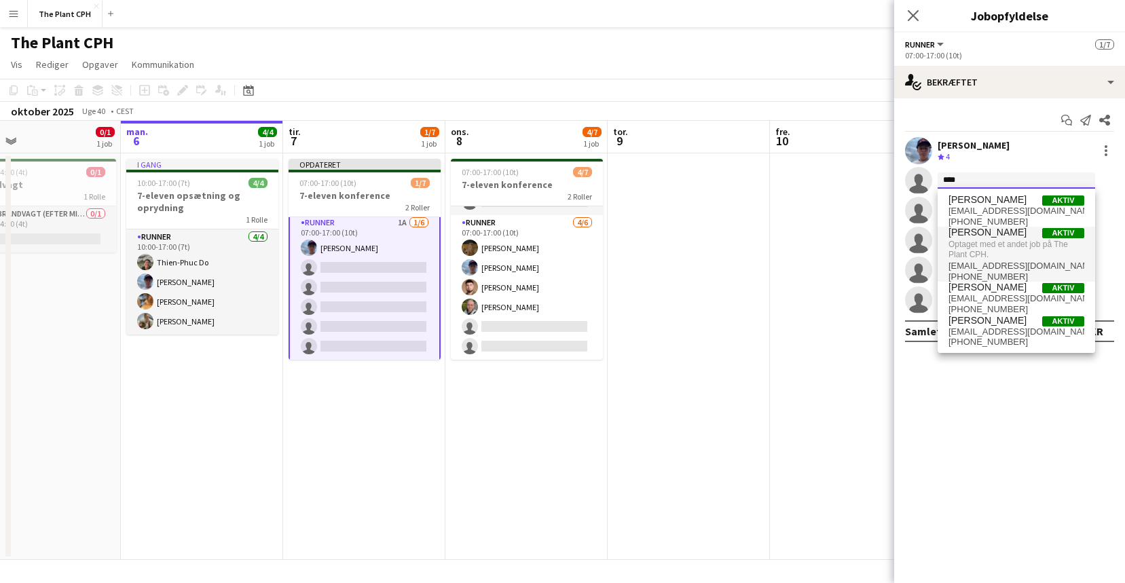
type input "****"
click at [1018, 242] on span "Optaget med et andet job på The Plant CPH." at bounding box center [1017, 249] width 136 height 22
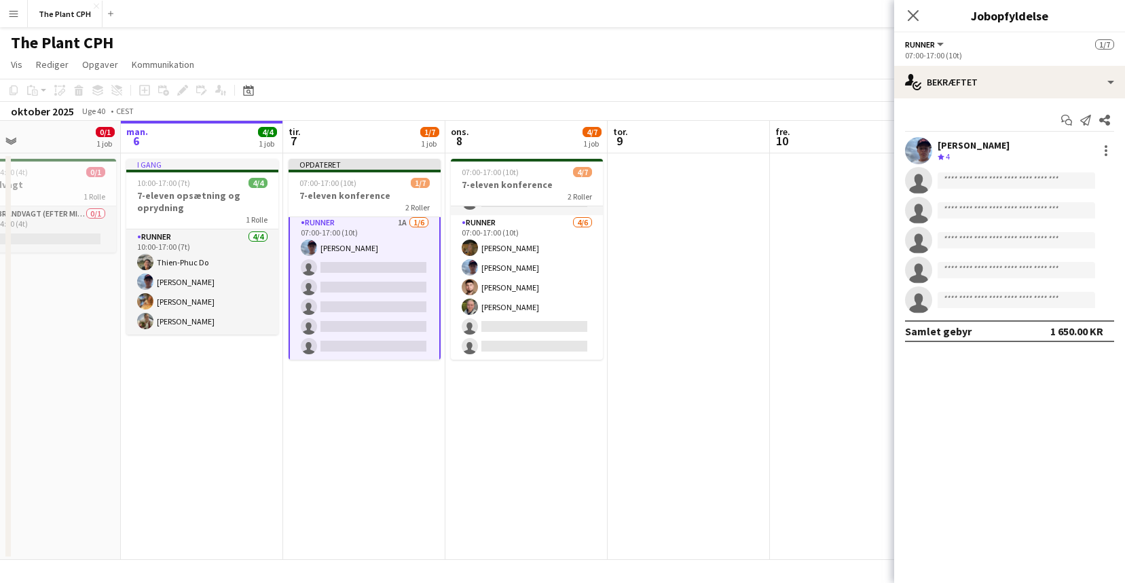
click at [746, 253] on app-date-cell at bounding box center [689, 356] width 162 height 407
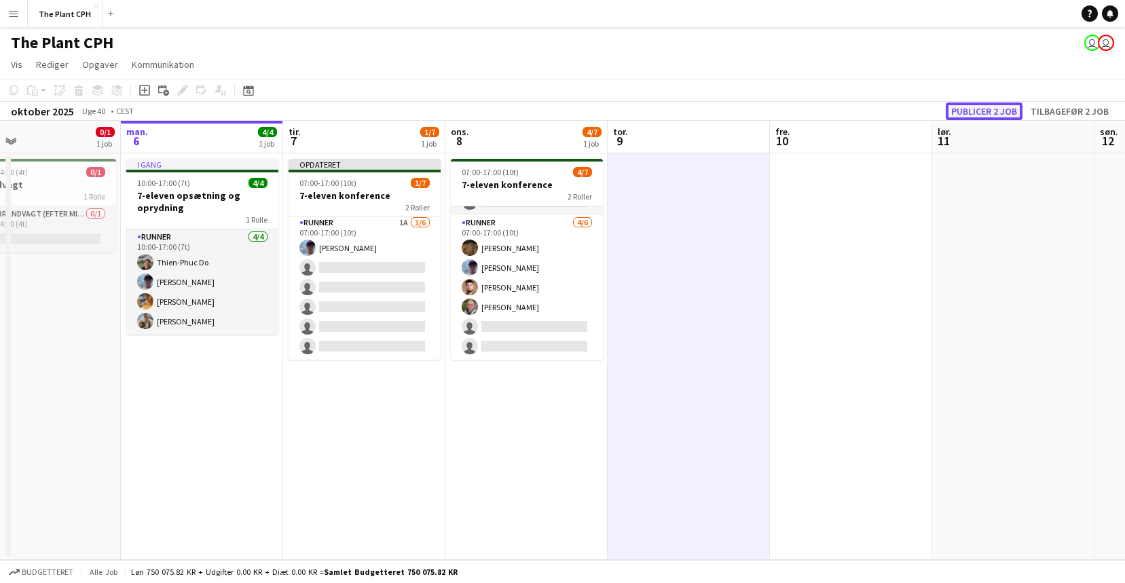
click at [995, 107] on button "Publicer 2 job" at bounding box center [984, 112] width 77 height 18
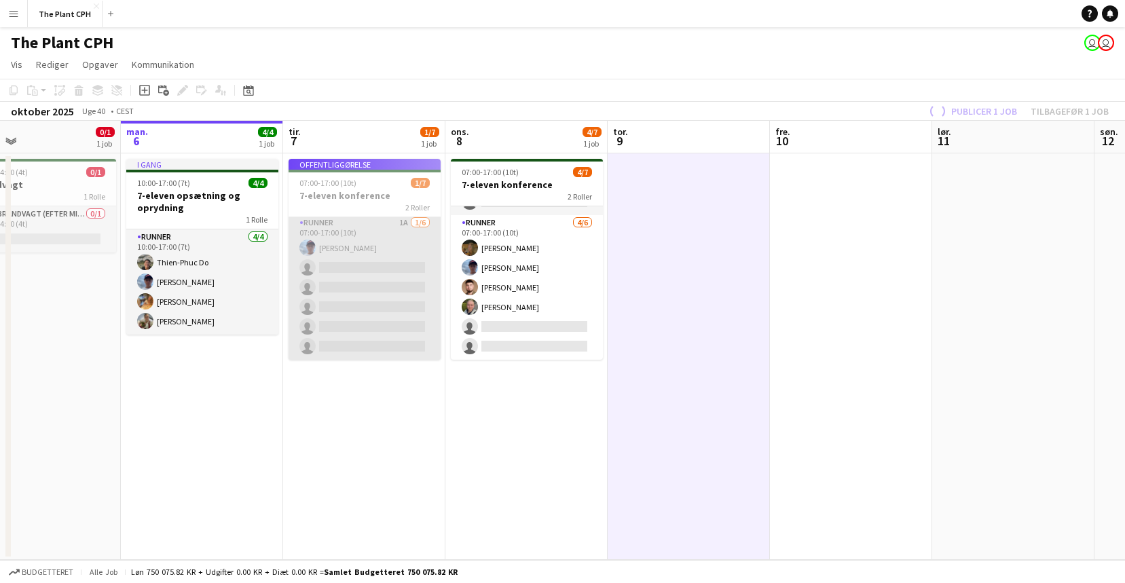
scroll to position [37, 0]
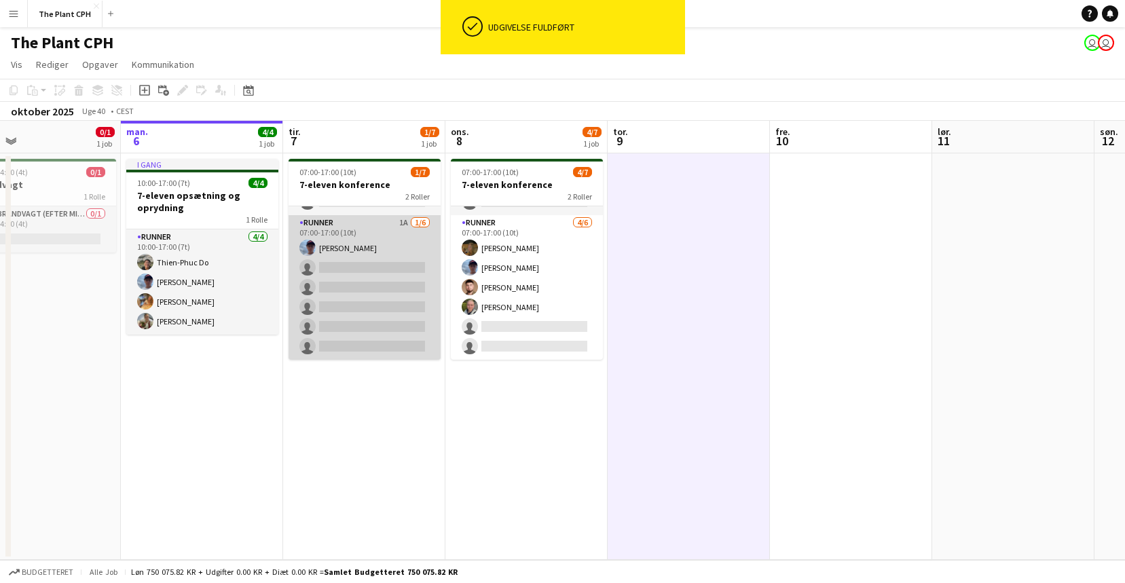
click at [382, 275] on app-card-role "Runner 1A [DATE] 07:00-17:00 (10t) [PERSON_NAME] single-neutral-actions single-…" at bounding box center [365, 287] width 152 height 145
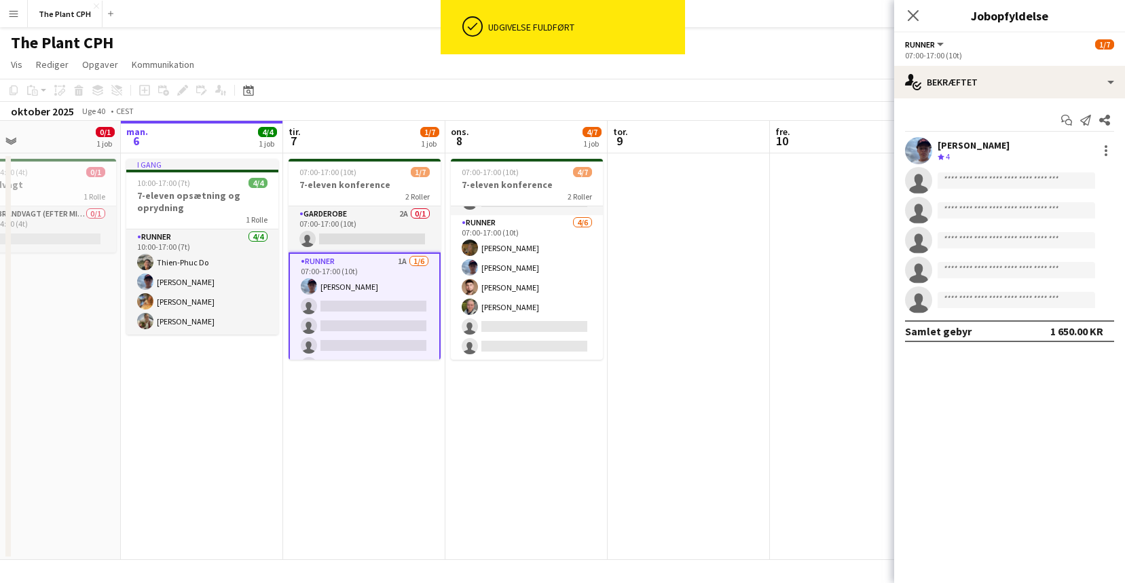
scroll to position [3, 0]
click at [375, 177] on app-job-card "07:00-17:00 (10t) 1/7 7-eleven konference 2 Roller Garderobe 2A 0/1 07:00-17:00…" at bounding box center [365, 259] width 152 height 201
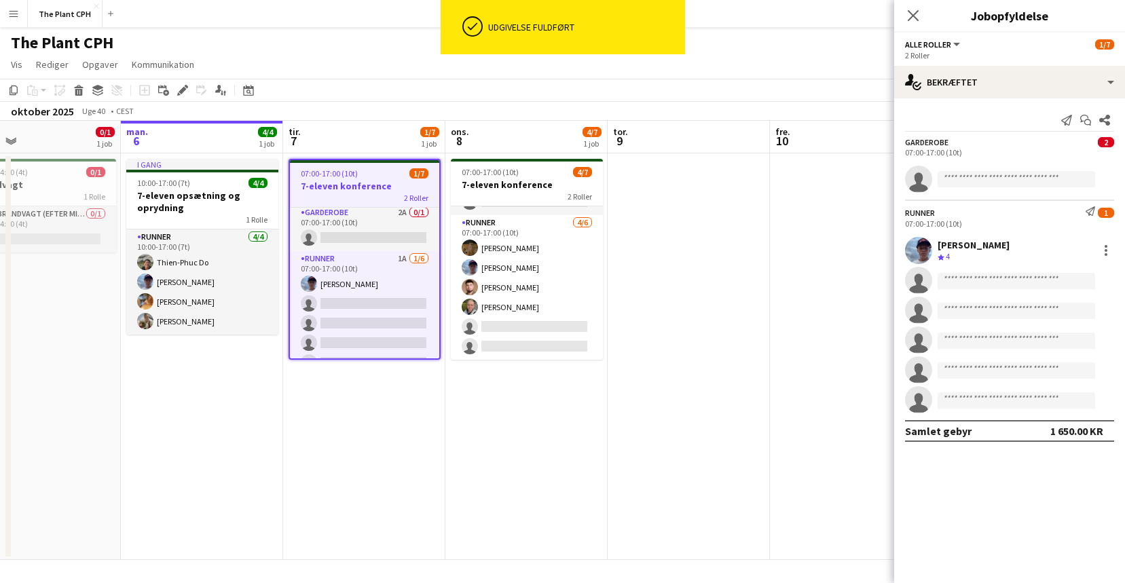
click at [191, 84] on div "Tilføj opgave Tilføj linket opgave Rediger [PERSON_NAME] tilknyttet job Ansøgere" at bounding box center [177, 90] width 104 height 16
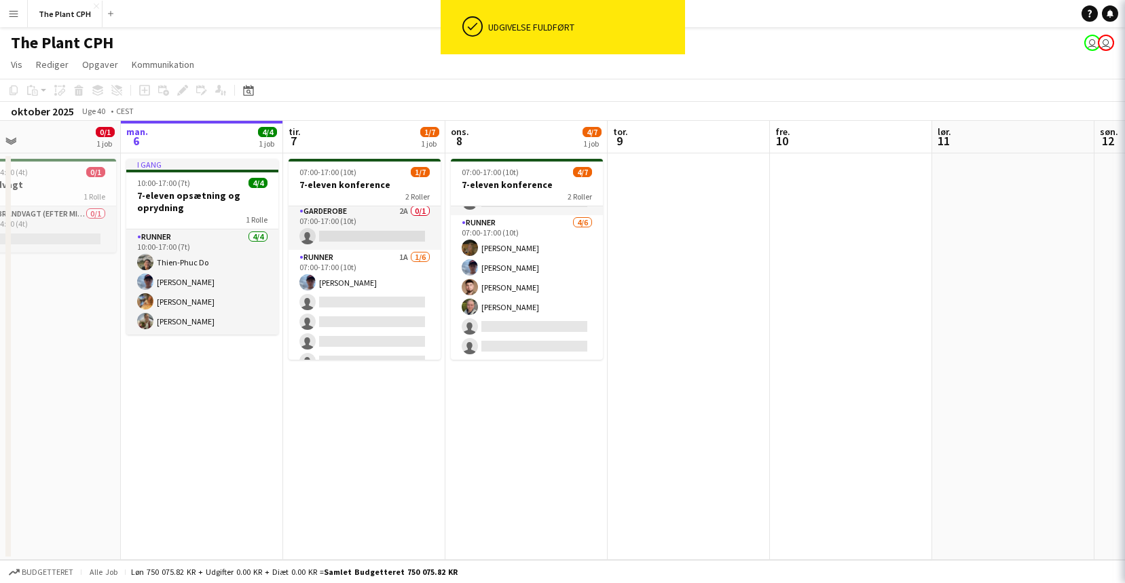
click at [184, 88] on div "Tilføj opgave Tilføj linket opgave Rediger [PERSON_NAME] tilknyttet job Ansøgere" at bounding box center [177, 90] width 104 height 16
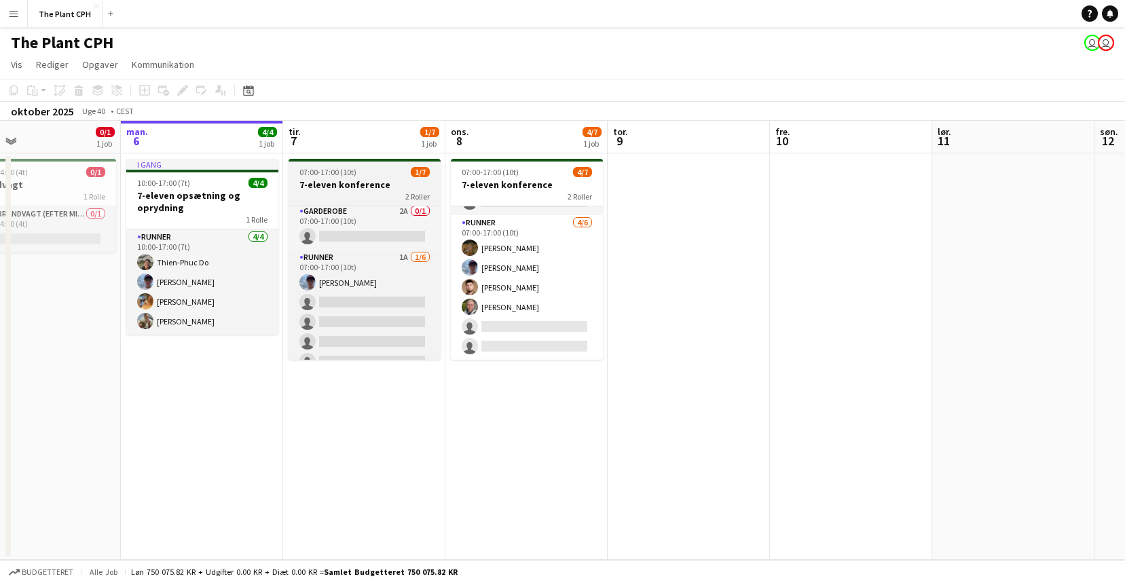
click at [365, 181] on h3 "7-eleven konference" at bounding box center [365, 185] width 152 height 12
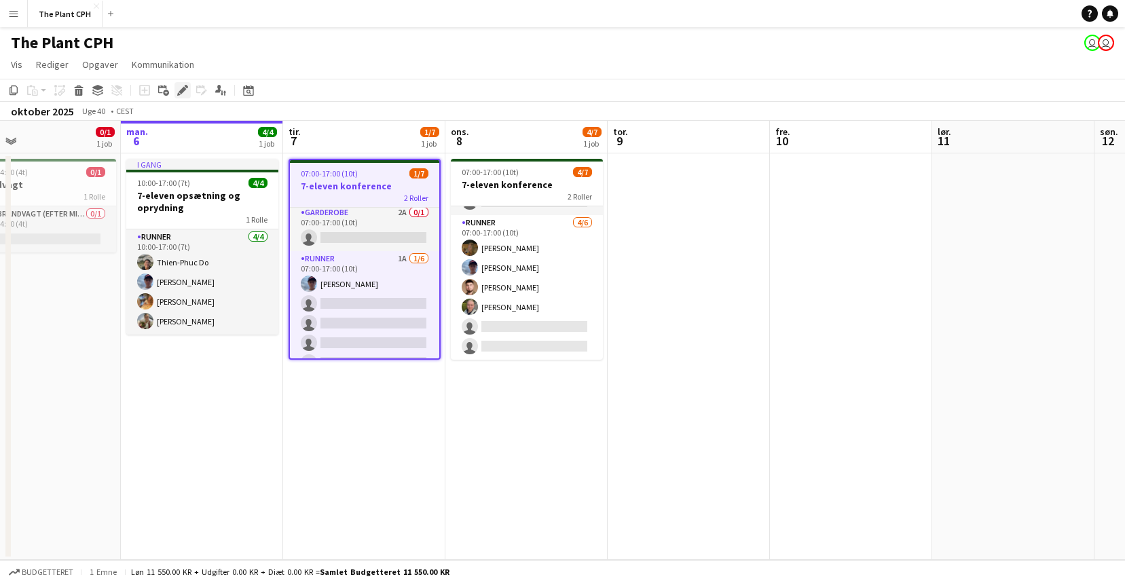
click at [188, 92] on div "Rediger" at bounding box center [183, 90] width 16 height 16
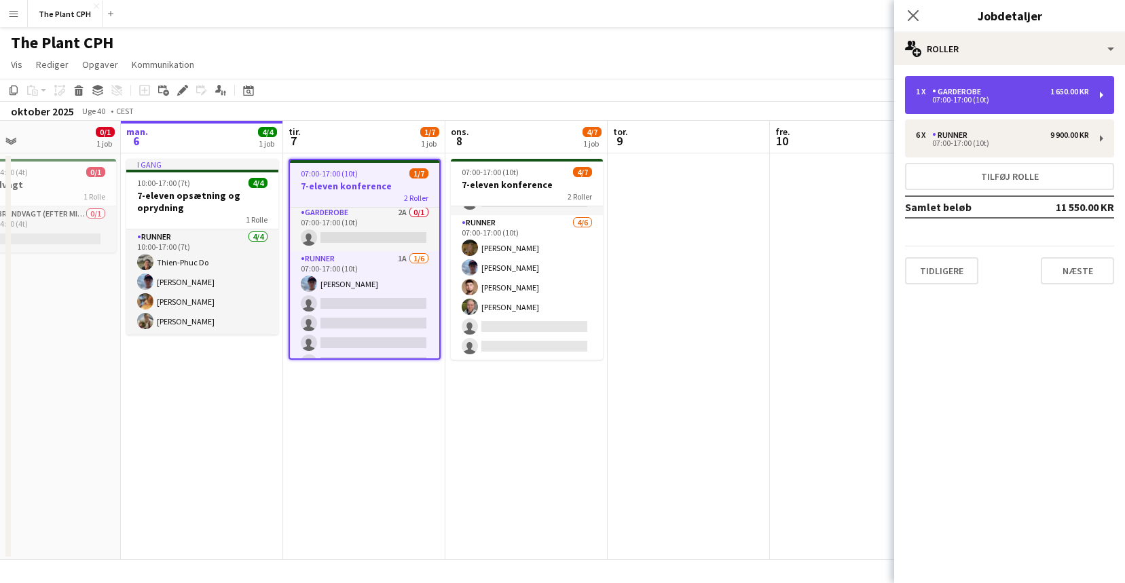
click at [1002, 103] on div "07:00-17:00 (10t)" at bounding box center [1002, 99] width 173 height 7
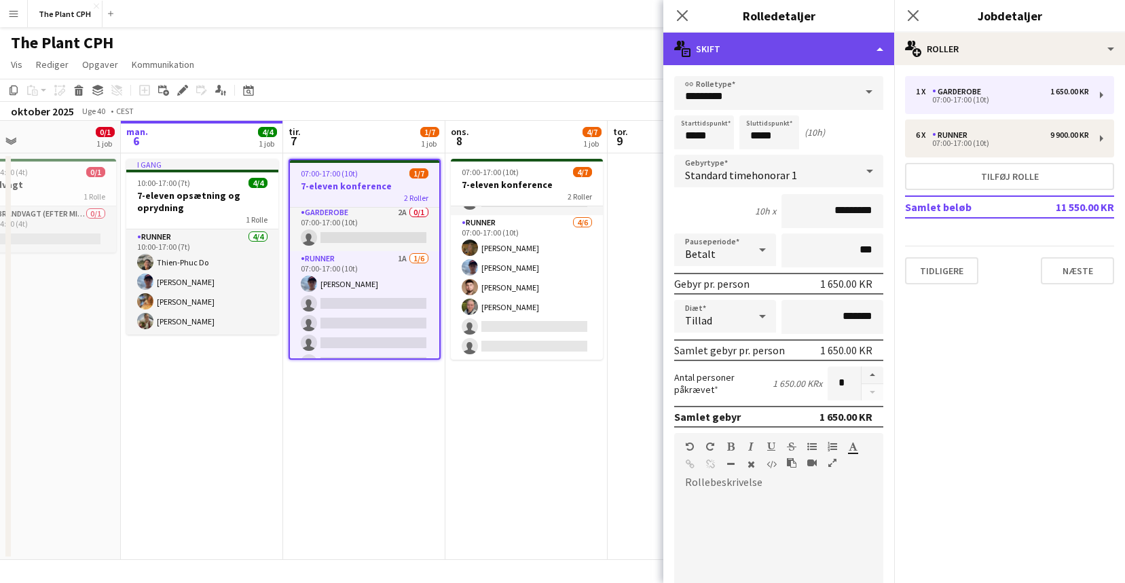
click at [805, 54] on div "multiple-actions-text Skift" at bounding box center [778, 49] width 231 height 33
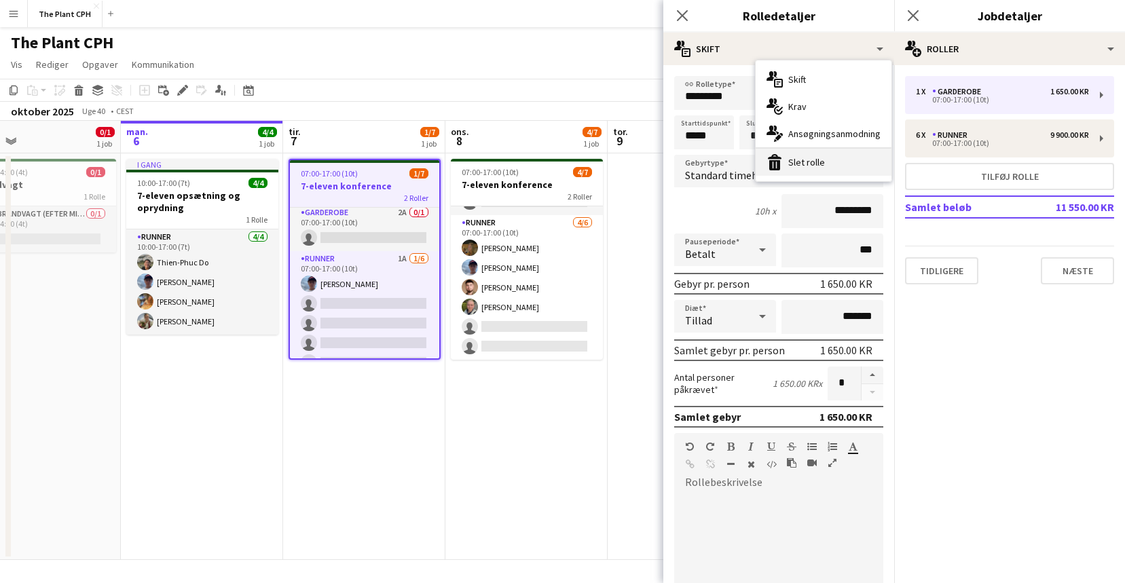
click at [812, 158] on div "bin-2 Slet rolle" at bounding box center [824, 162] width 136 height 27
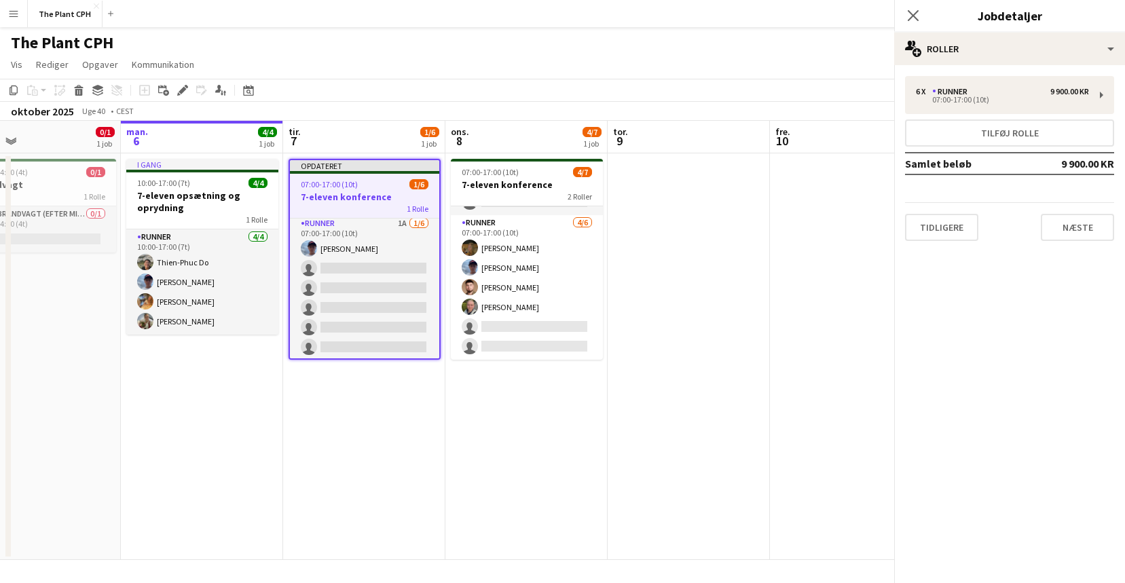
scroll to position [0, 0]
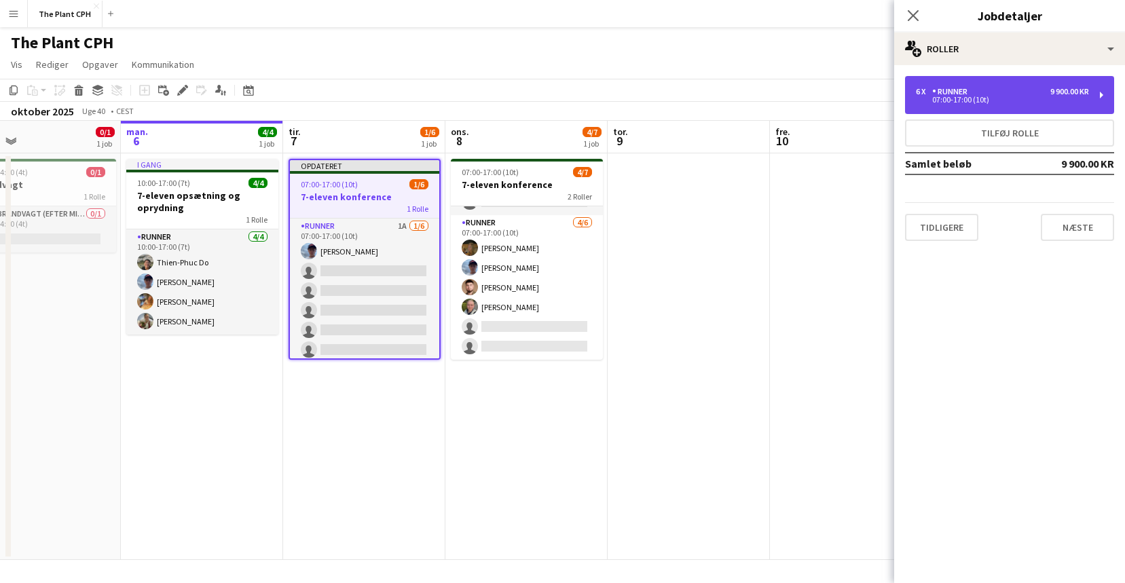
click at [1012, 94] on div "6 x Runner 9 900.00 KR" at bounding box center [1002, 92] width 173 height 10
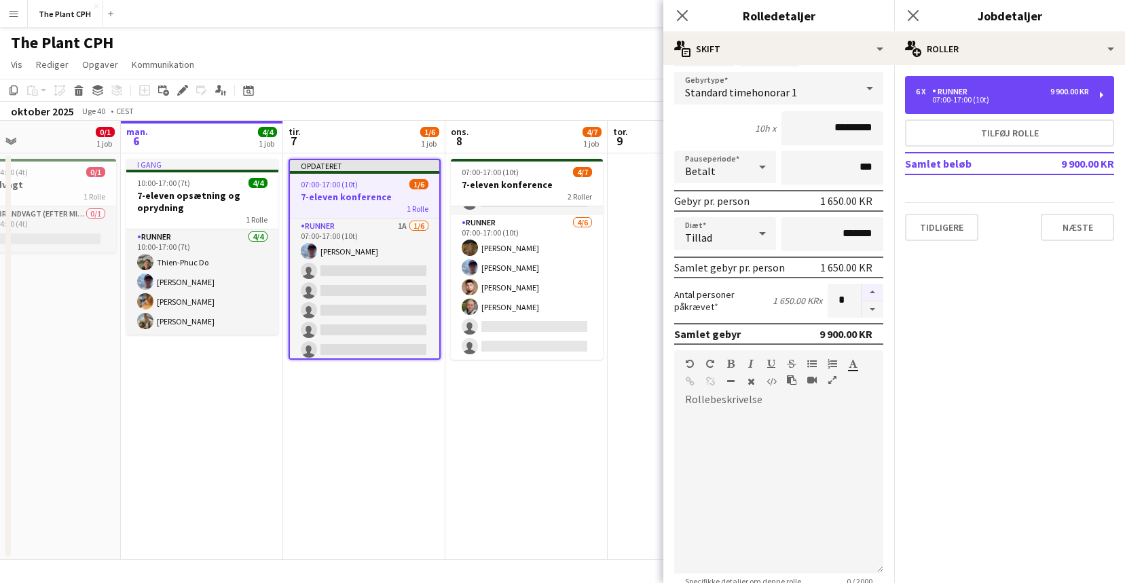
scroll to position [84, 0]
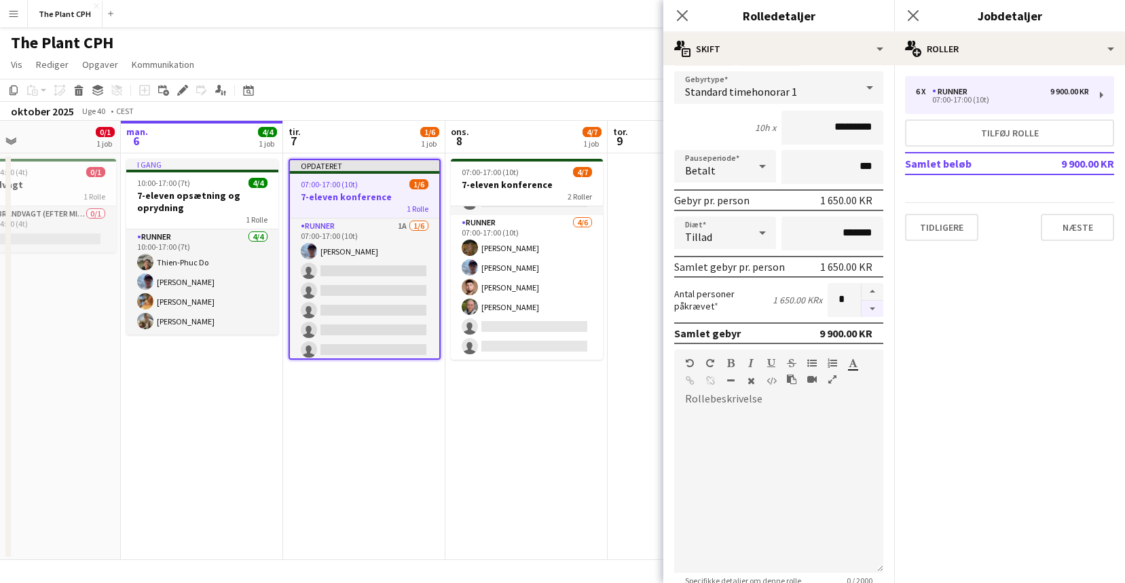
click at [871, 313] on button "button" at bounding box center [873, 309] width 22 height 17
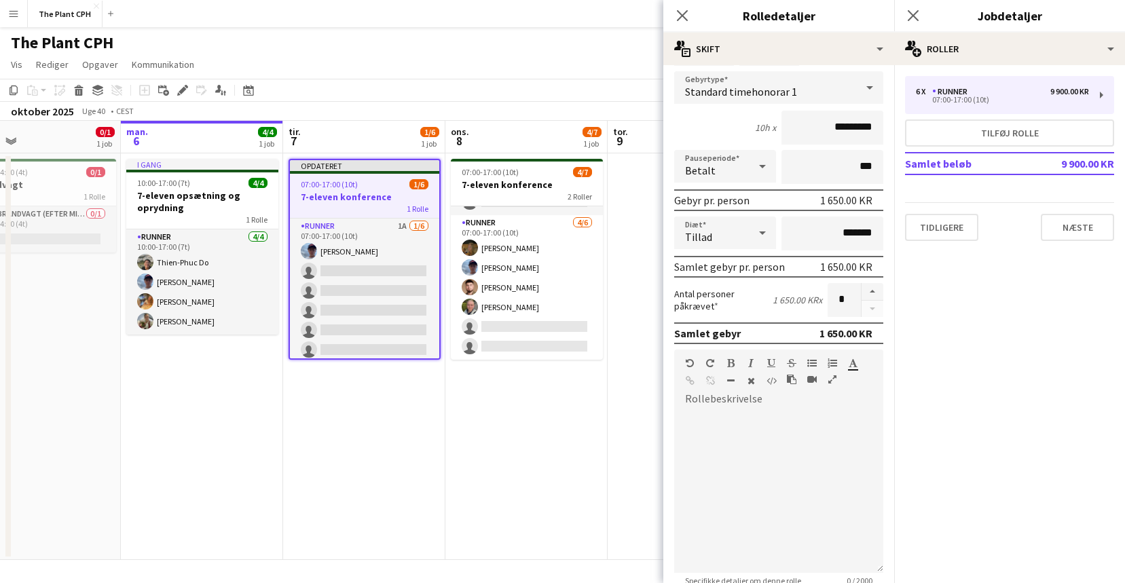
click at [873, 301] on div at bounding box center [872, 300] width 22 height 34
click at [873, 289] on button "button" at bounding box center [873, 292] width 22 height 18
type input "*"
click at [587, 120] on div "[DATE] Uge 40 • CEST Publicer 1 job Tilbagefør 1 job" at bounding box center [562, 111] width 1125 height 19
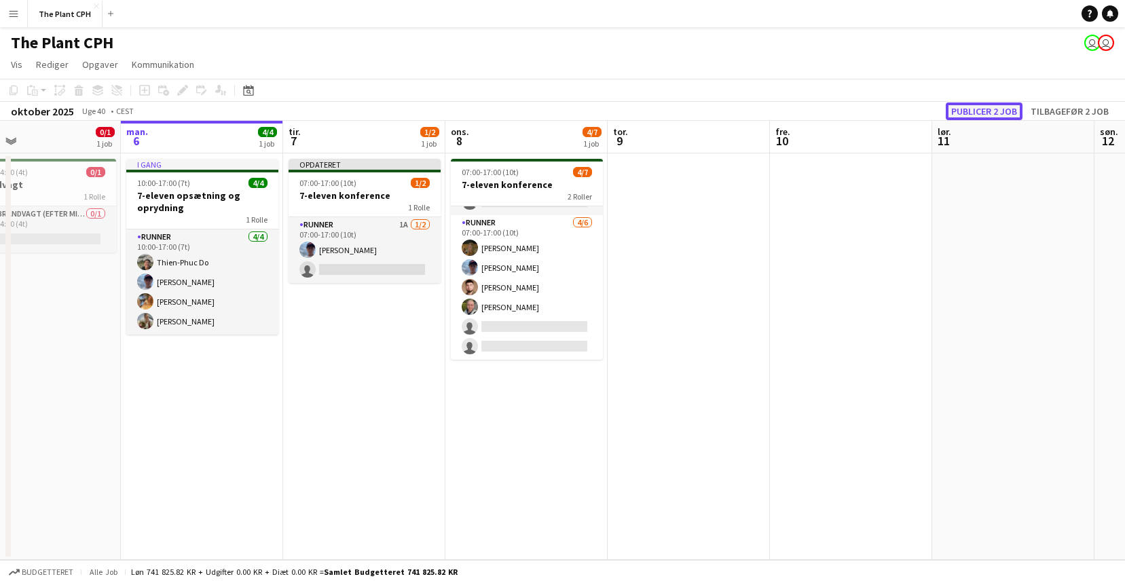
click at [961, 103] on button "Publicer 2 job" at bounding box center [984, 112] width 77 height 18
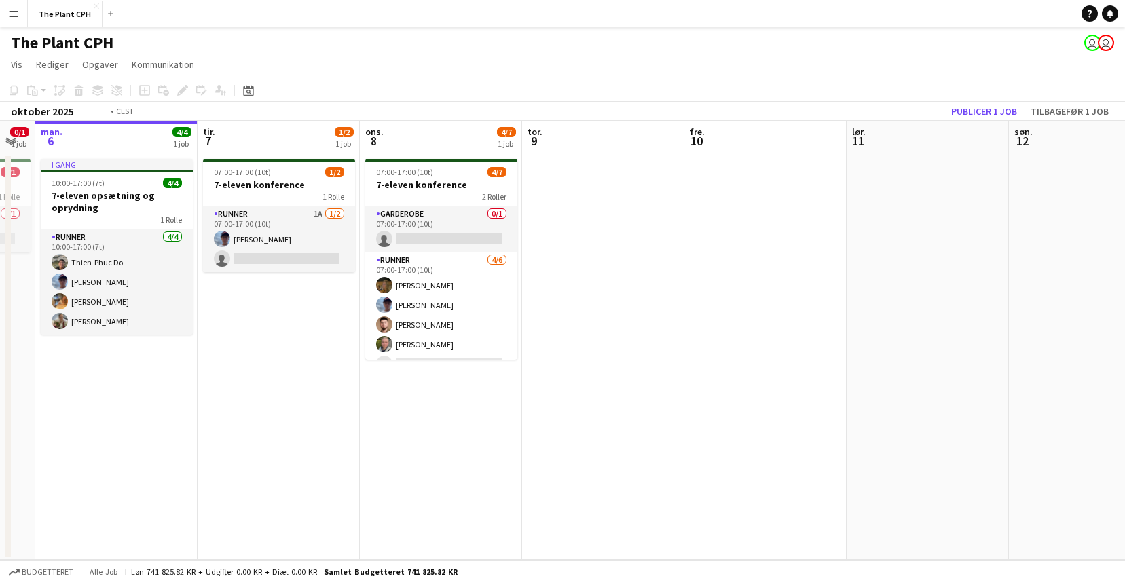
scroll to position [0, 432]
